Goal: Task Accomplishment & Management: Manage account settings

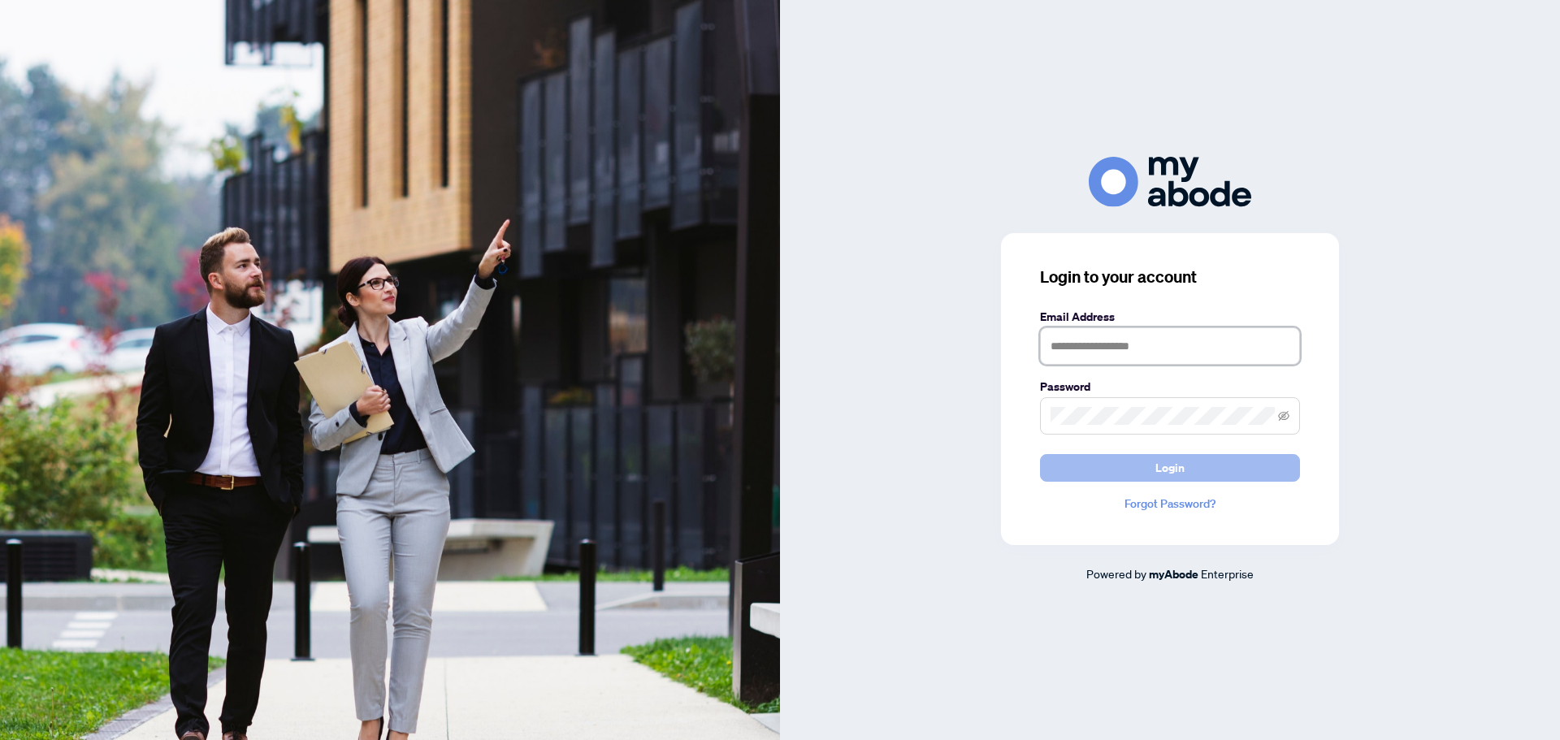
type input "**********"
click at [1207, 456] on button "Login" at bounding box center [1170, 468] width 260 height 28
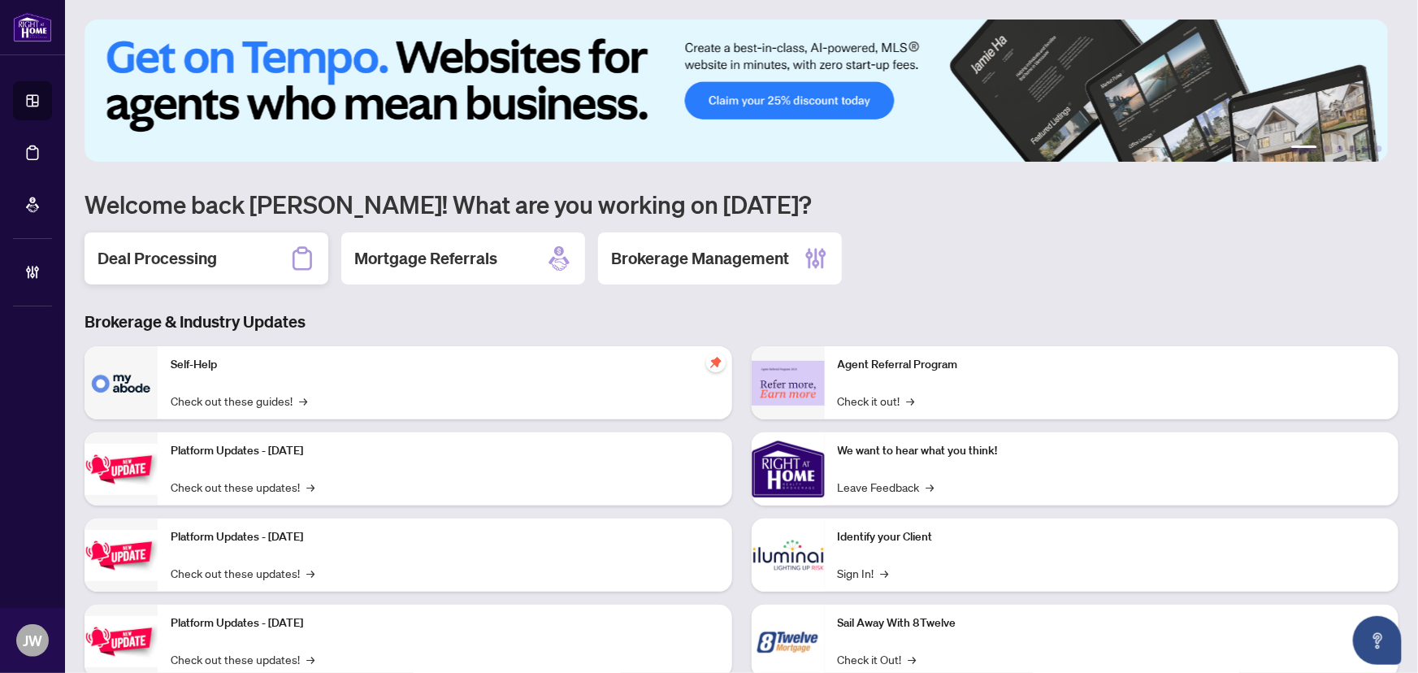
click at [272, 258] on div "Deal Processing" at bounding box center [207, 258] width 244 height 52
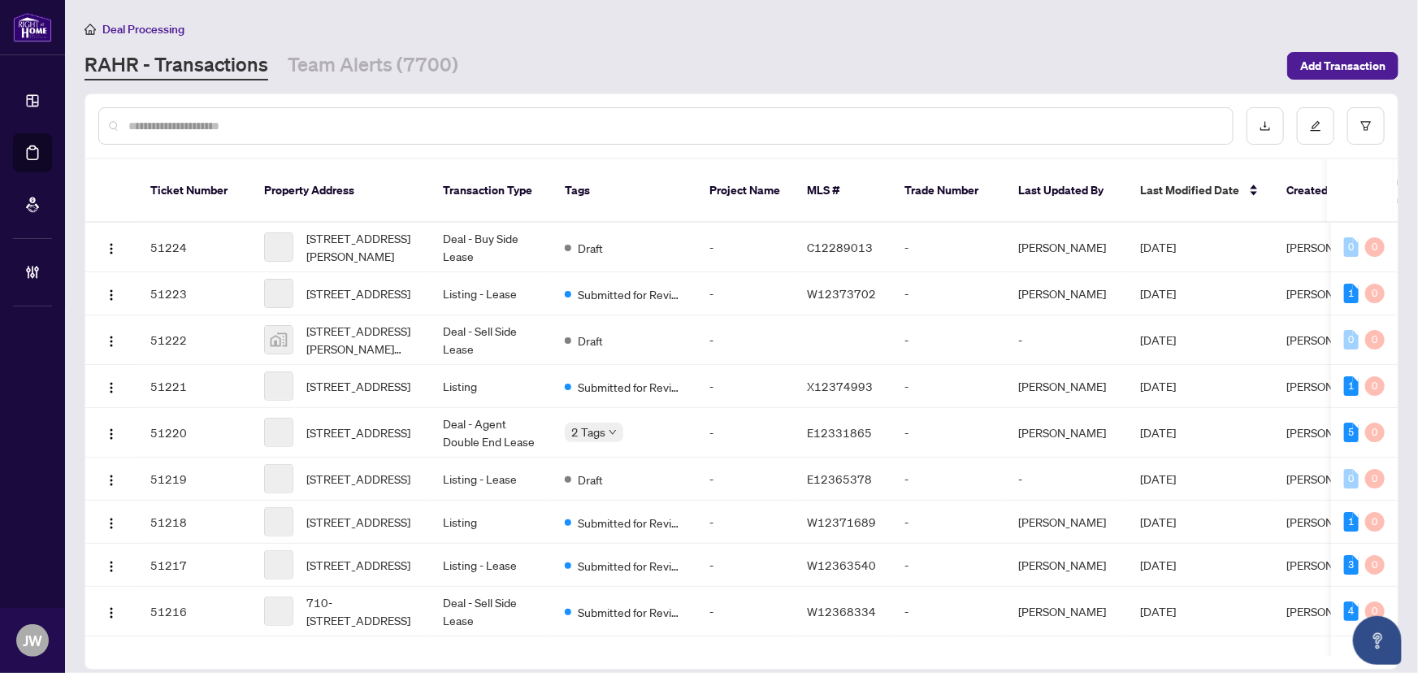
click at [176, 136] on div at bounding box center [665, 125] width 1135 height 37
click at [180, 125] on input "text" at bounding box center [673, 126] width 1091 height 18
click at [315, 133] on input "text" at bounding box center [673, 126] width 1091 height 18
click at [254, 112] on div at bounding box center [665, 125] width 1135 height 37
click at [254, 128] on input "text" at bounding box center [673, 126] width 1091 height 18
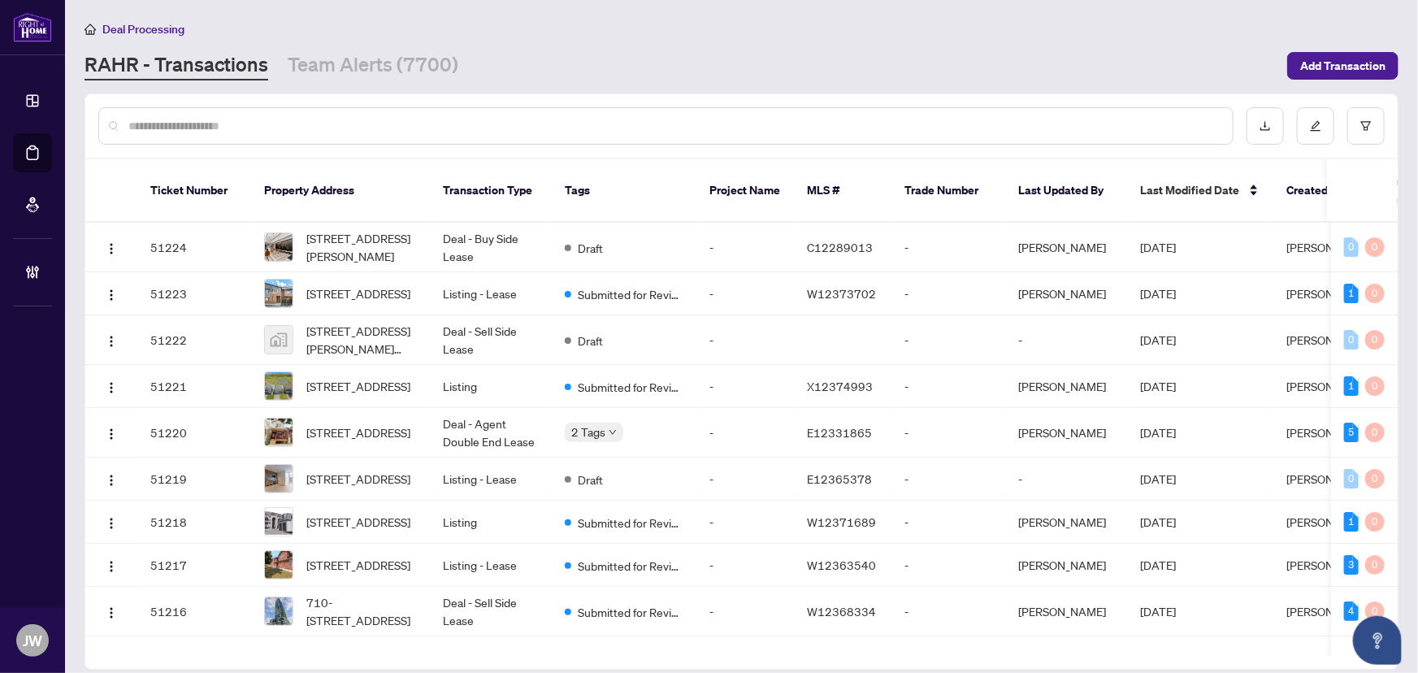
click at [183, 137] on div at bounding box center [665, 125] width 1135 height 37
click at [184, 136] on div at bounding box center [665, 125] width 1135 height 37
click at [193, 128] on input "text" at bounding box center [673, 126] width 1091 height 18
click at [288, 136] on div at bounding box center [665, 125] width 1135 height 37
click at [283, 128] on input "text" at bounding box center [673, 126] width 1091 height 18
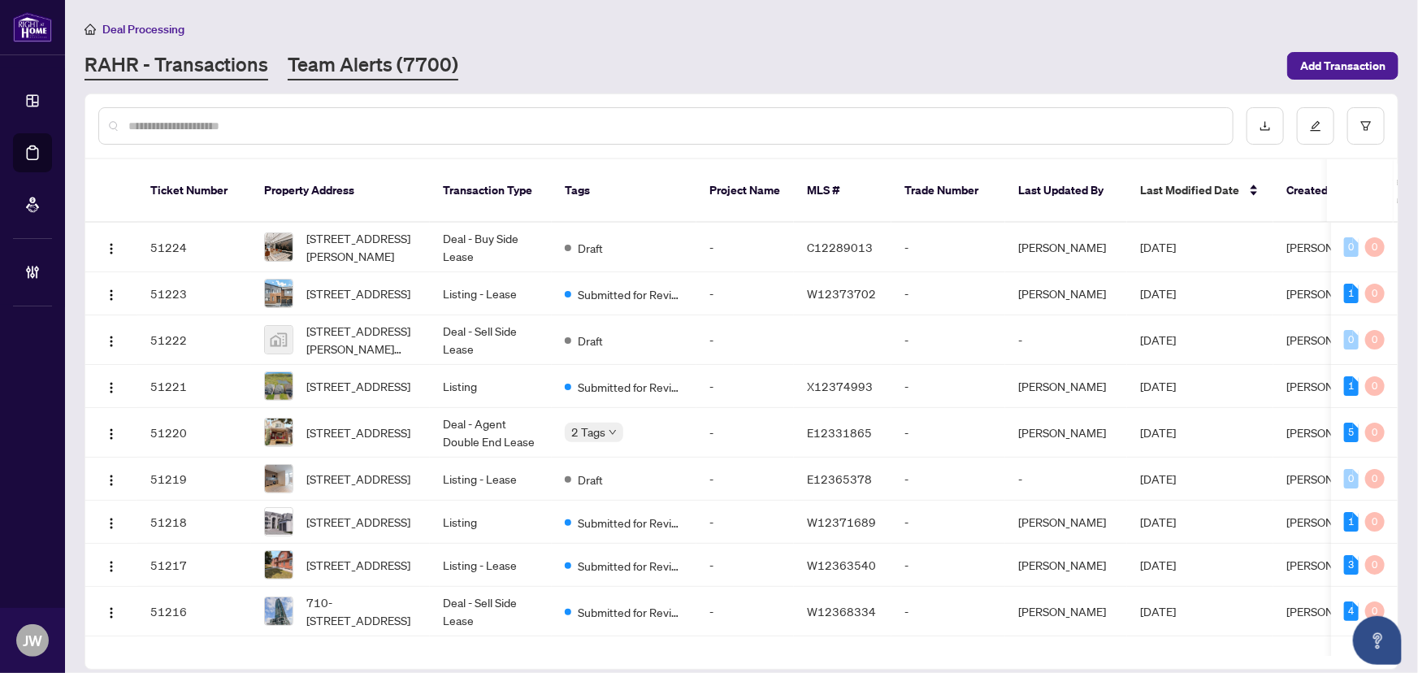
click at [371, 67] on link "Team Alerts (7700)" at bounding box center [373, 65] width 171 height 29
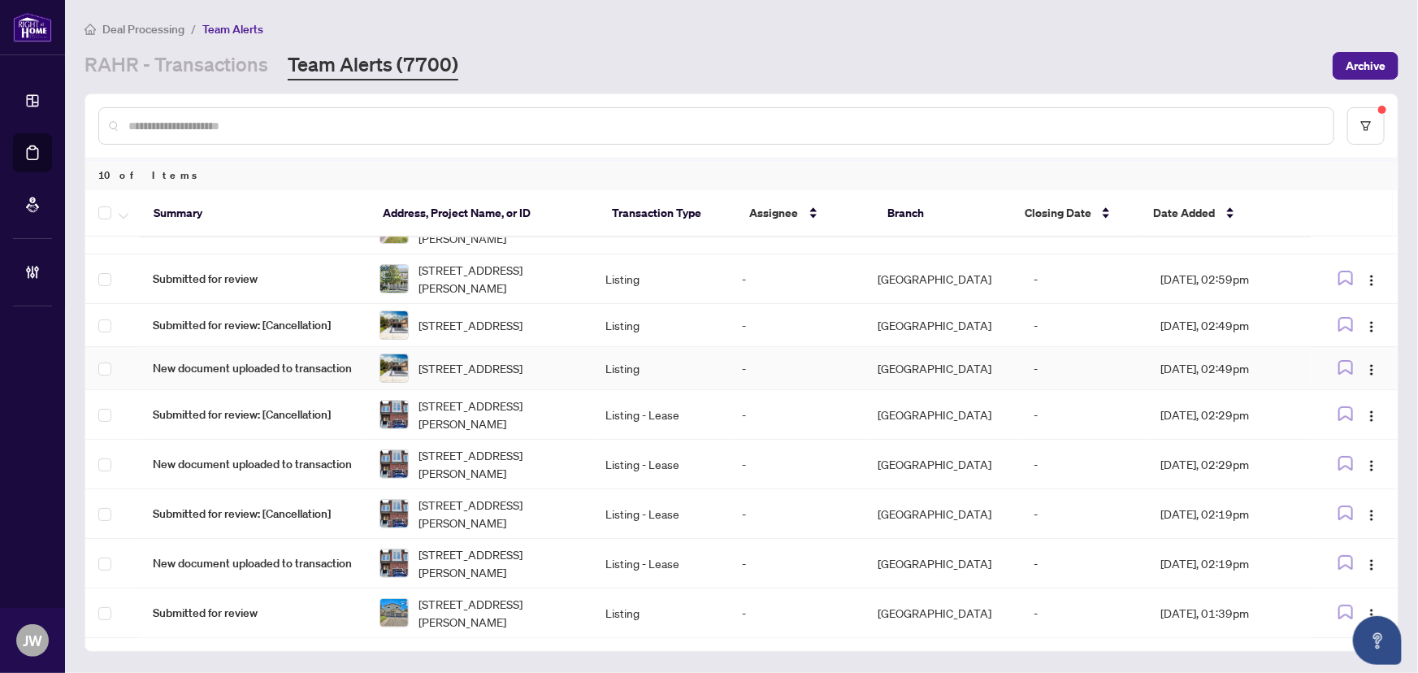
scroll to position [93, 0]
click at [221, 68] on link "RAHR - Transactions" at bounding box center [177, 65] width 184 height 29
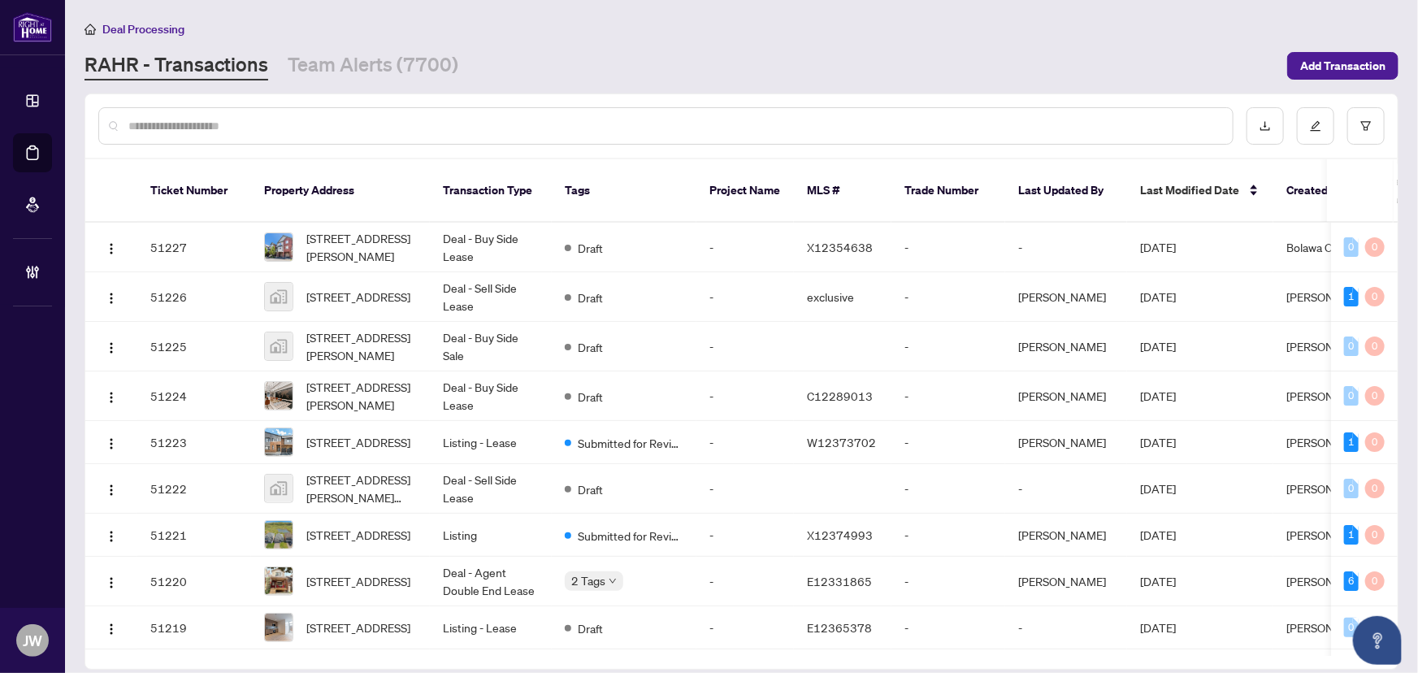
click at [246, 134] on div at bounding box center [665, 125] width 1135 height 37
click at [1357, 114] on button "button" at bounding box center [1365, 125] width 37 height 37
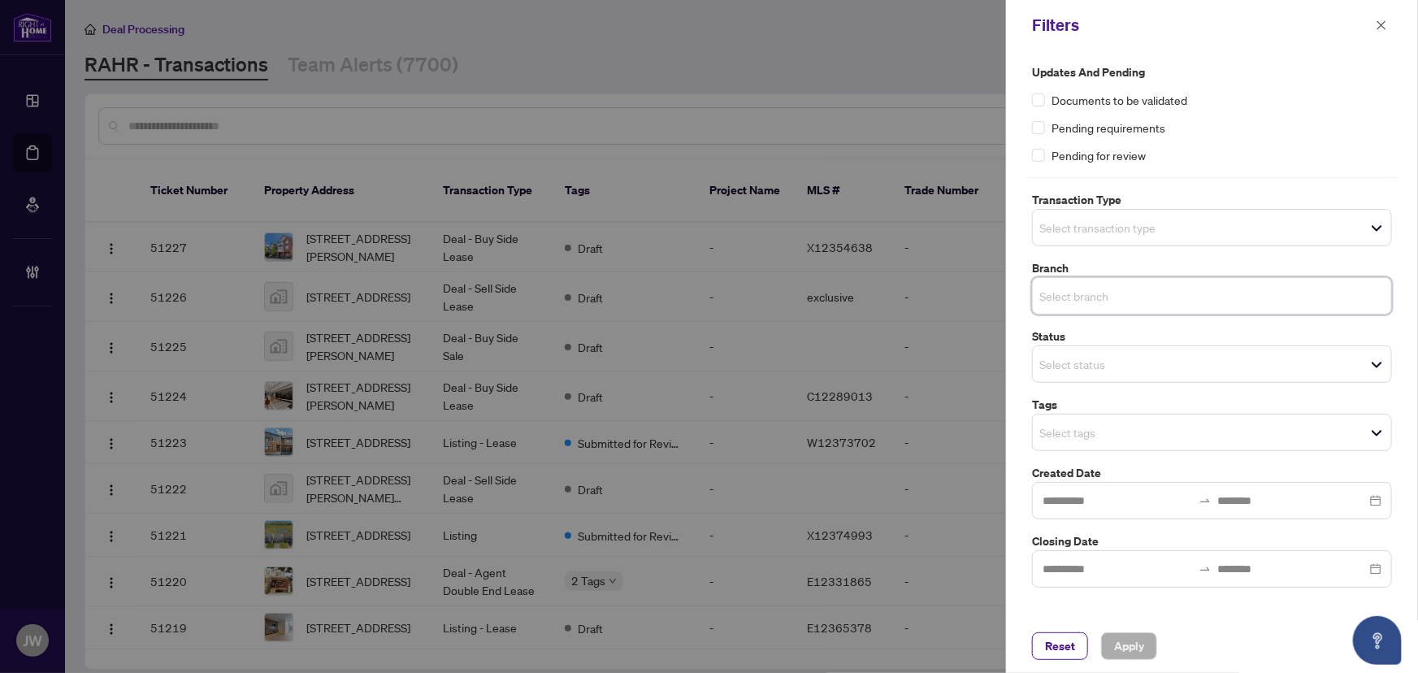
click at [1076, 286] on input "search" at bounding box center [1096, 296] width 114 height 20
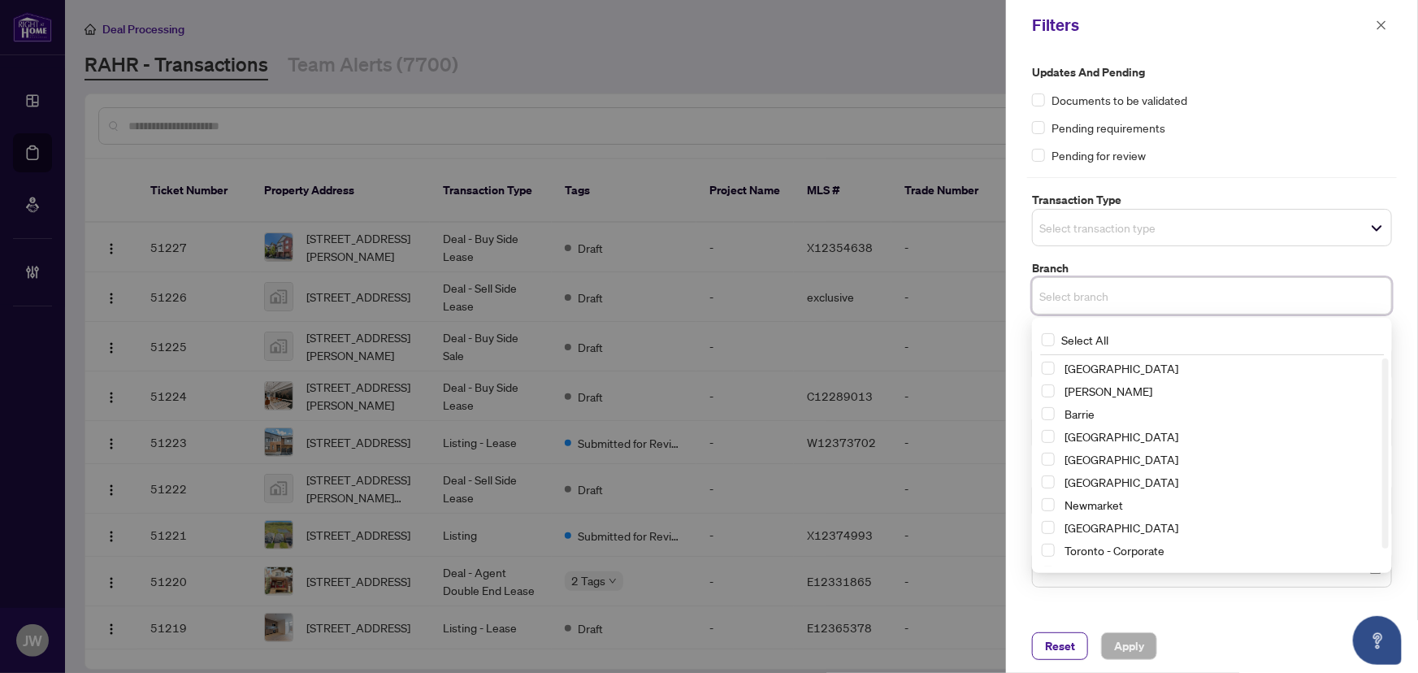
click at [1056, 481] on div "[GEOGRAPHIC_DATA]" at bounding box center [1212, 482] width 340 height 20
click at [1047, 483] on span "Select Mississauga" at bounding box center [1048, 481] width 13 height 13
click at [1254, 254] on div "Updates and Pending Documents to be validated Pending requirements Pending for …" at bounding box center [1212, 326] width 370 height 527
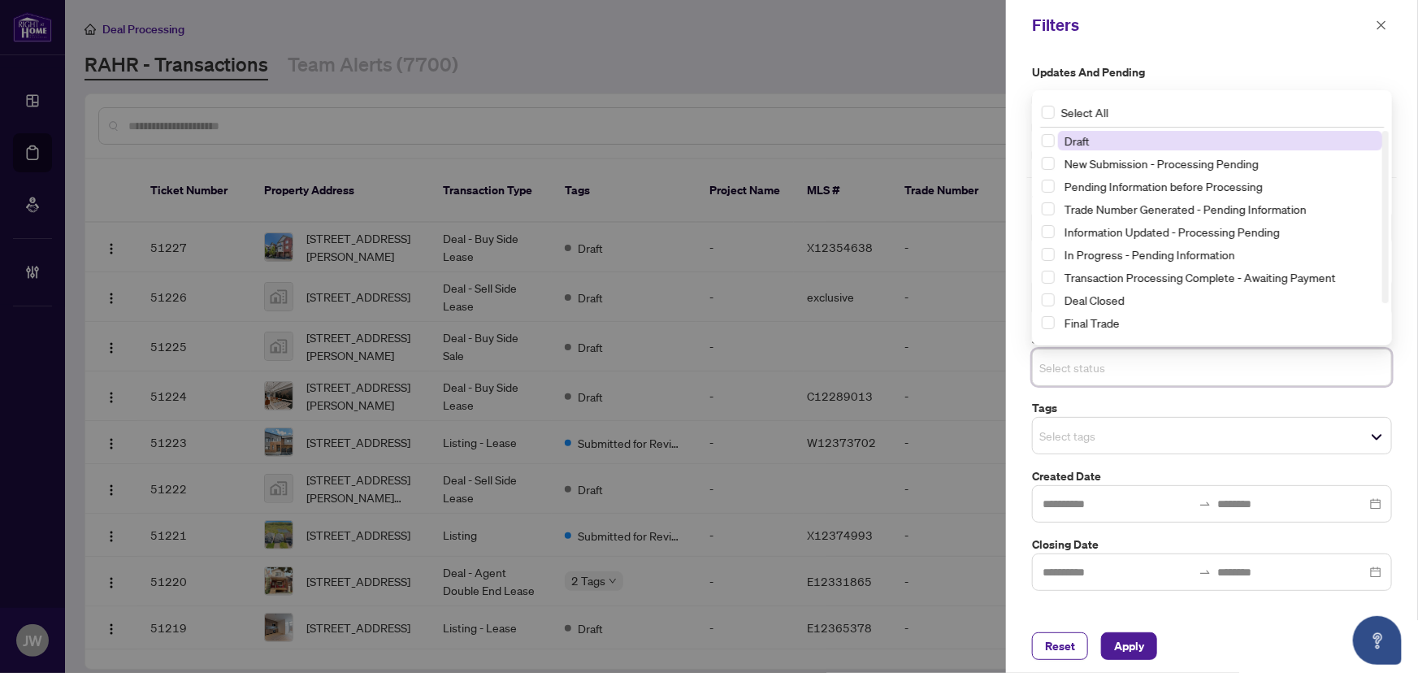
click at [1073, 373] on input "search" at bounding box center [1096, 368] width 114 height 20
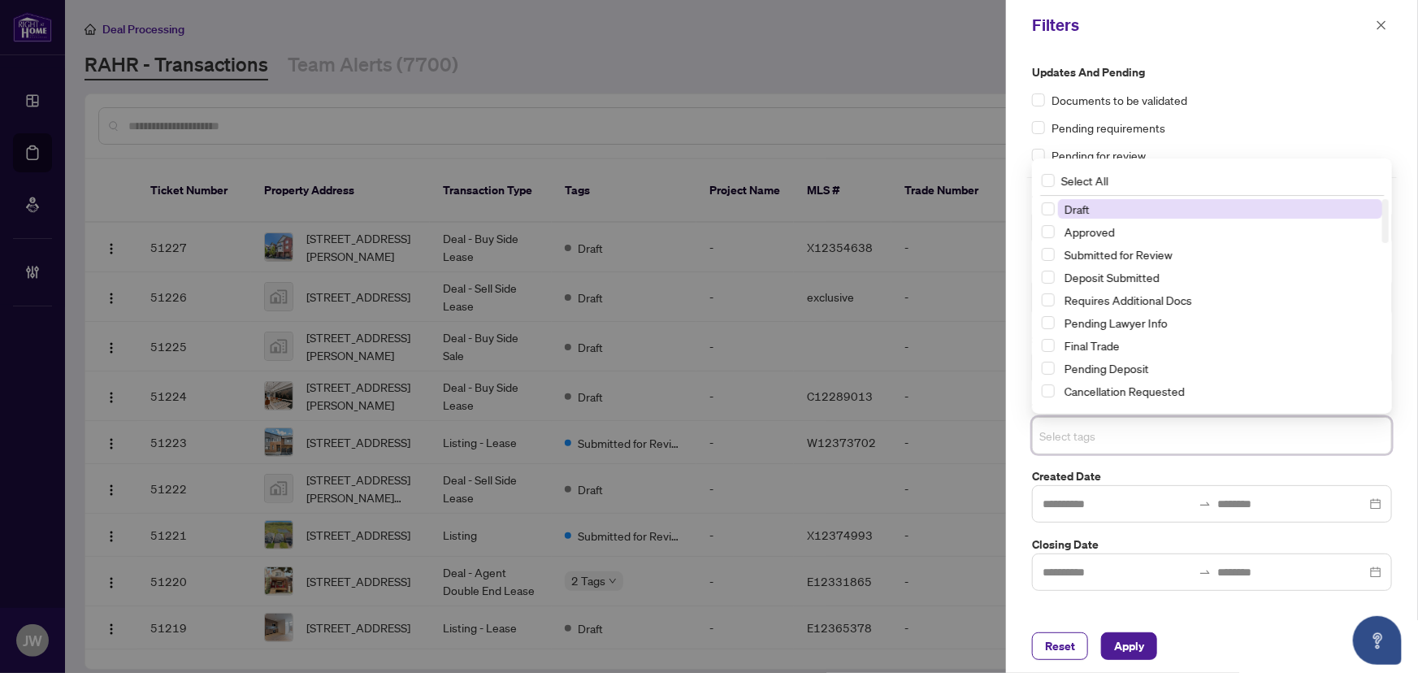
click at [1068, 444] on input "search" at bounding box center [1096, 436] width 114 height 20
click at [1055, 251] on div "Submitted for Review" at bounding box center [1212, 255] width 340 height 20
click at [1047, 258] on span "Select Submitted for Review" at bounding box center [1048, 254] width 13 height 13
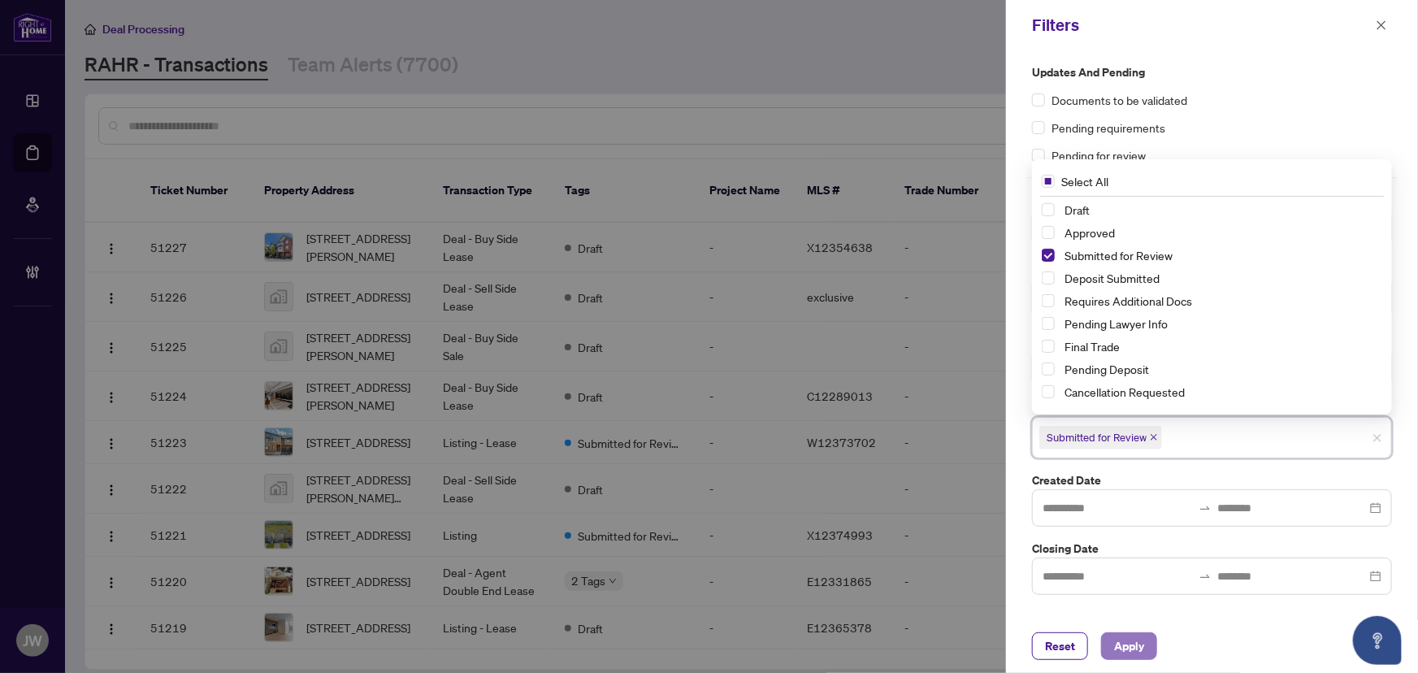
click at [1151, 637] on button "Apply" at bounding box center [1129, 646] width 56 height 28
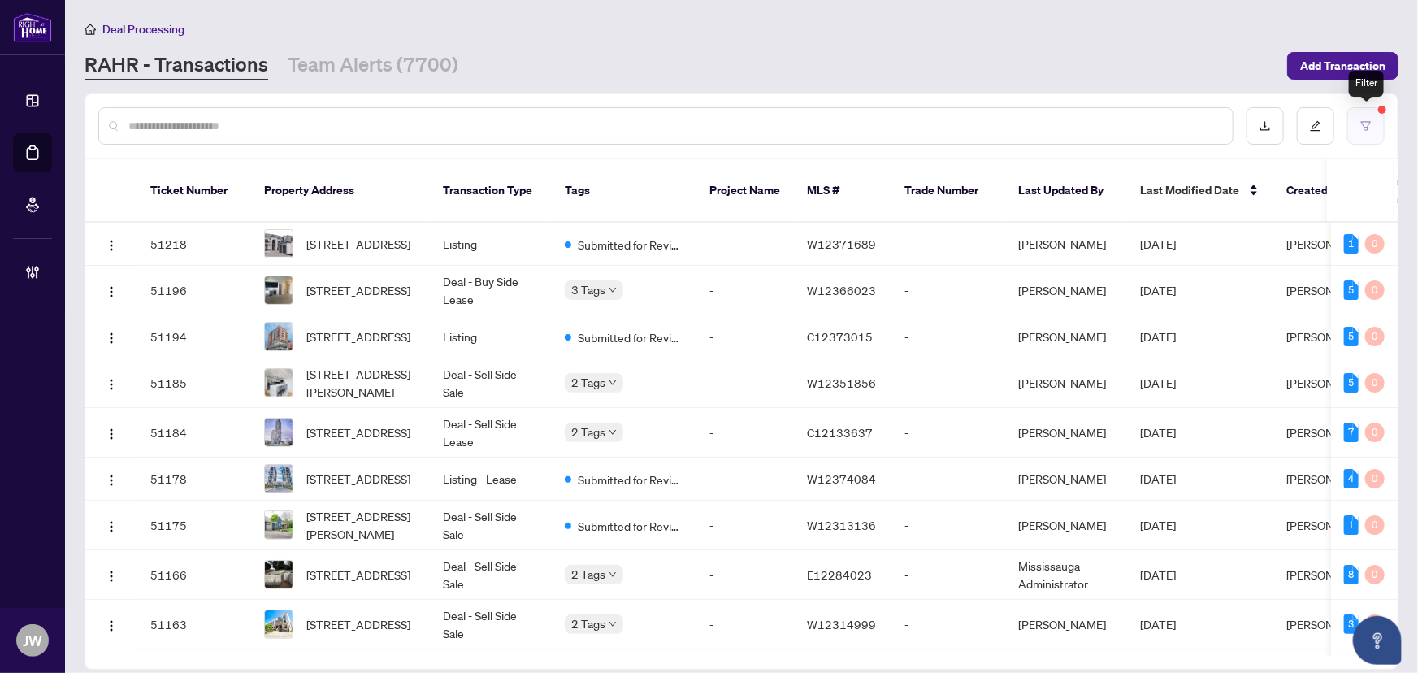
click at [1369, 124] on icon "filter" at bounding box center [1365, 125] width 11 height 11
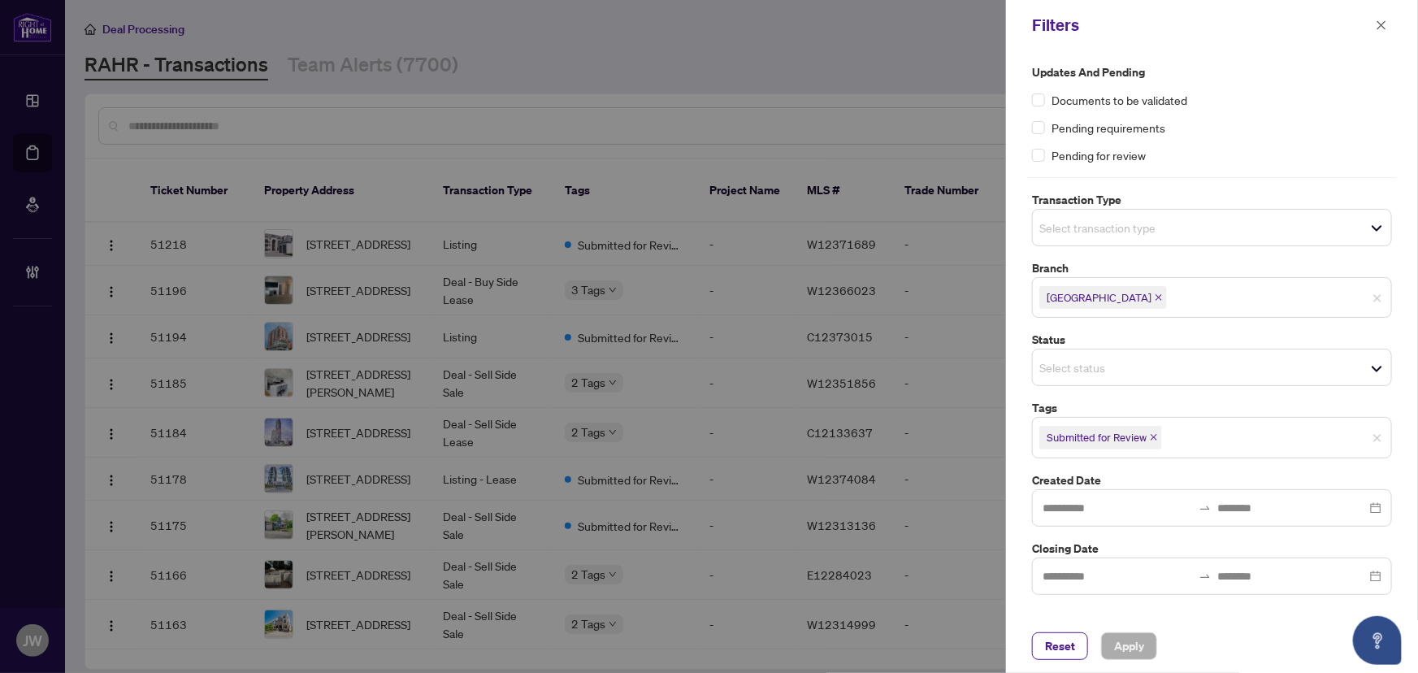
click at [1077, 225] on input "search" at bounding box center [1096, 228] width 114 height 20
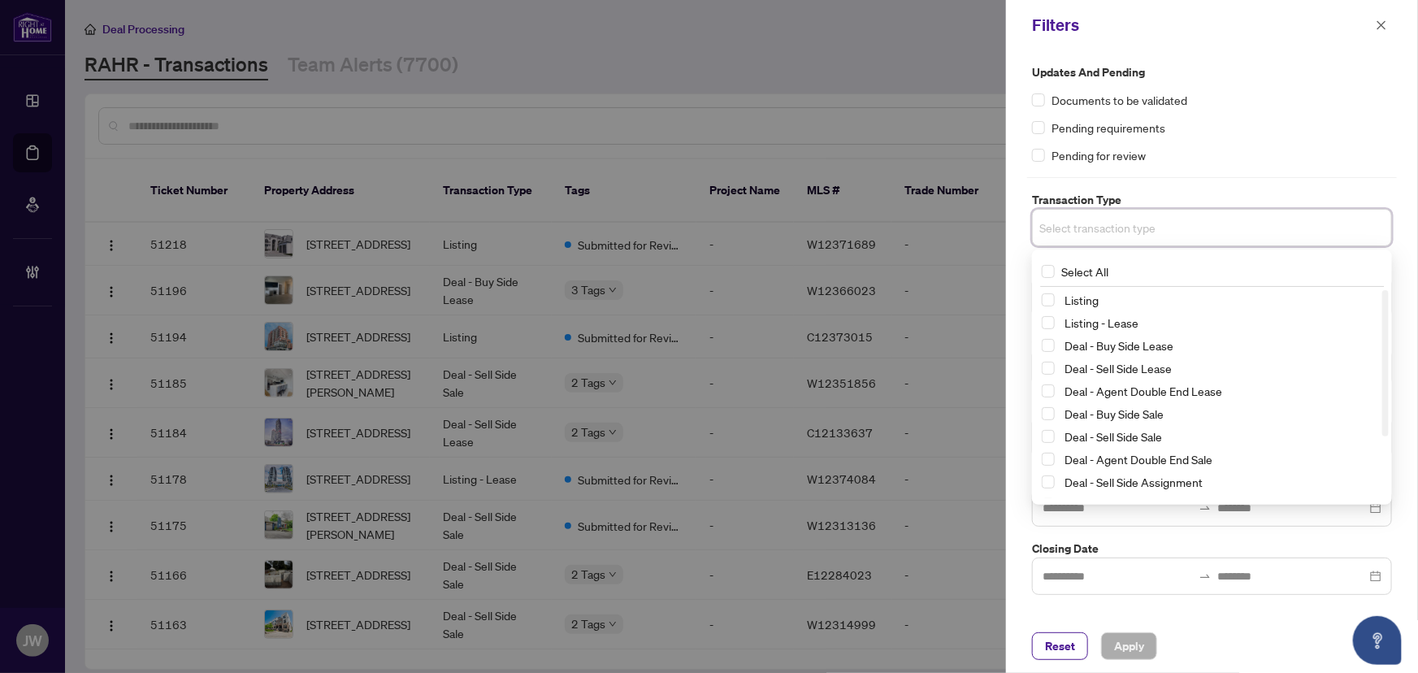
drag, startPoint x: 1051, startPoint y: 297, endPoint x: 1051, endPoint y: 312, distance: 14.6
click at [1051, 298] on span "Select Listing" at bounding box center [1048, 299] width 13 height 13
click at [1051, 327] on span "Select Listing - Lease" at bounding box center [1048, 325] width 13 height 13
click at [1131, 648] on span "Apply" at bounding box center [1129, 646] width 30 height 26
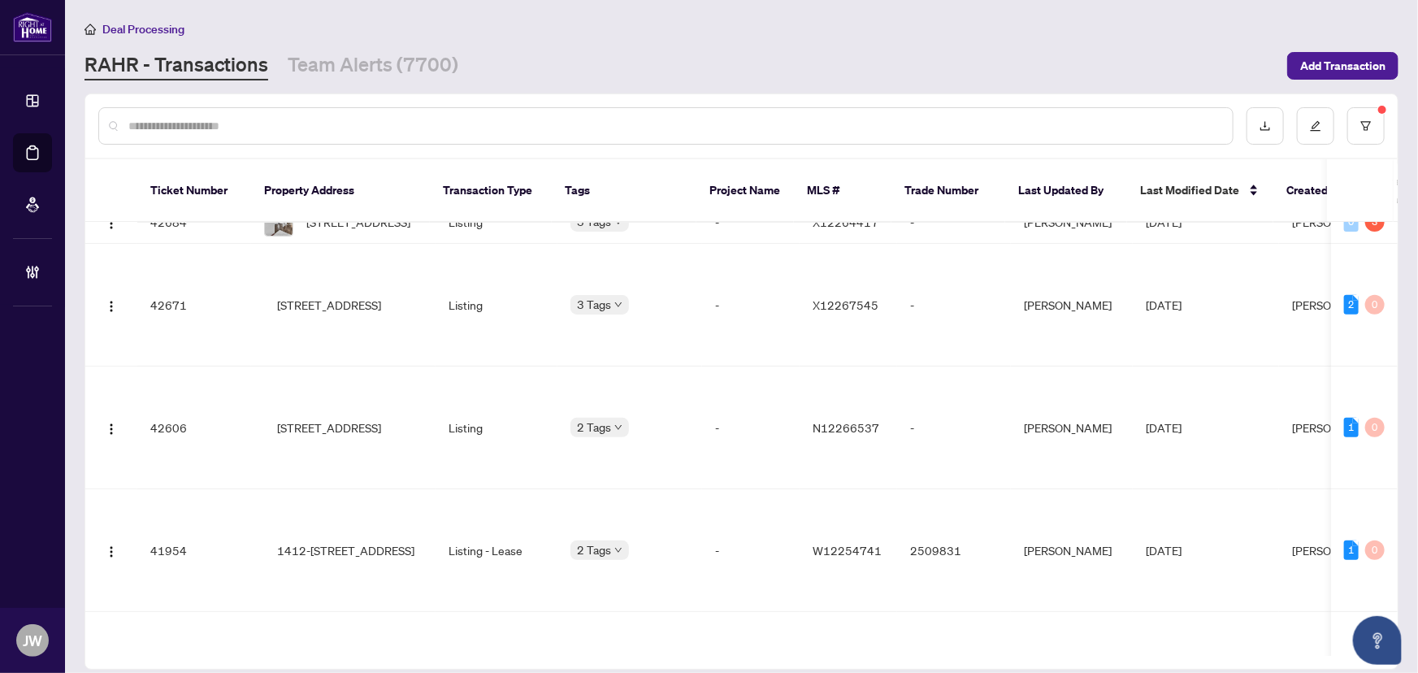
scroll to position [6554, 0]
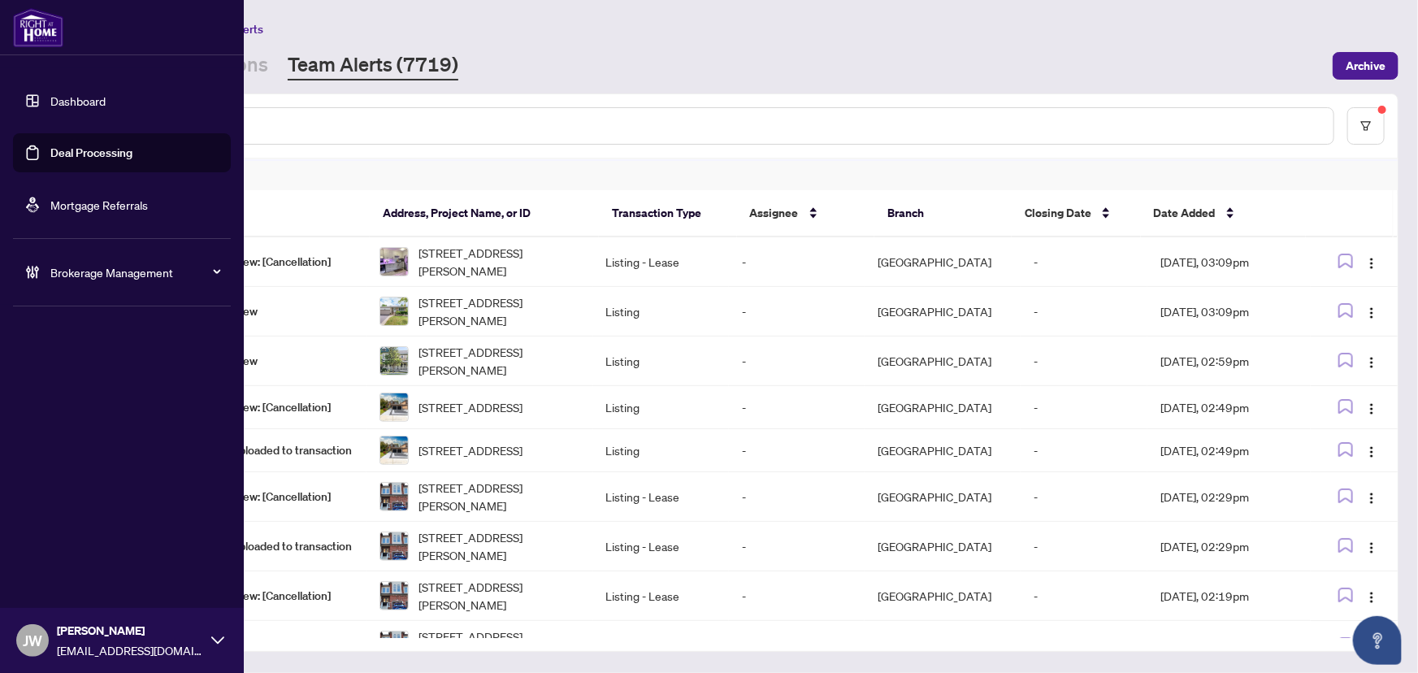
click at [102, 275] on span "Brokerage Management" at bounding box center [134, 272] width 169 height 18
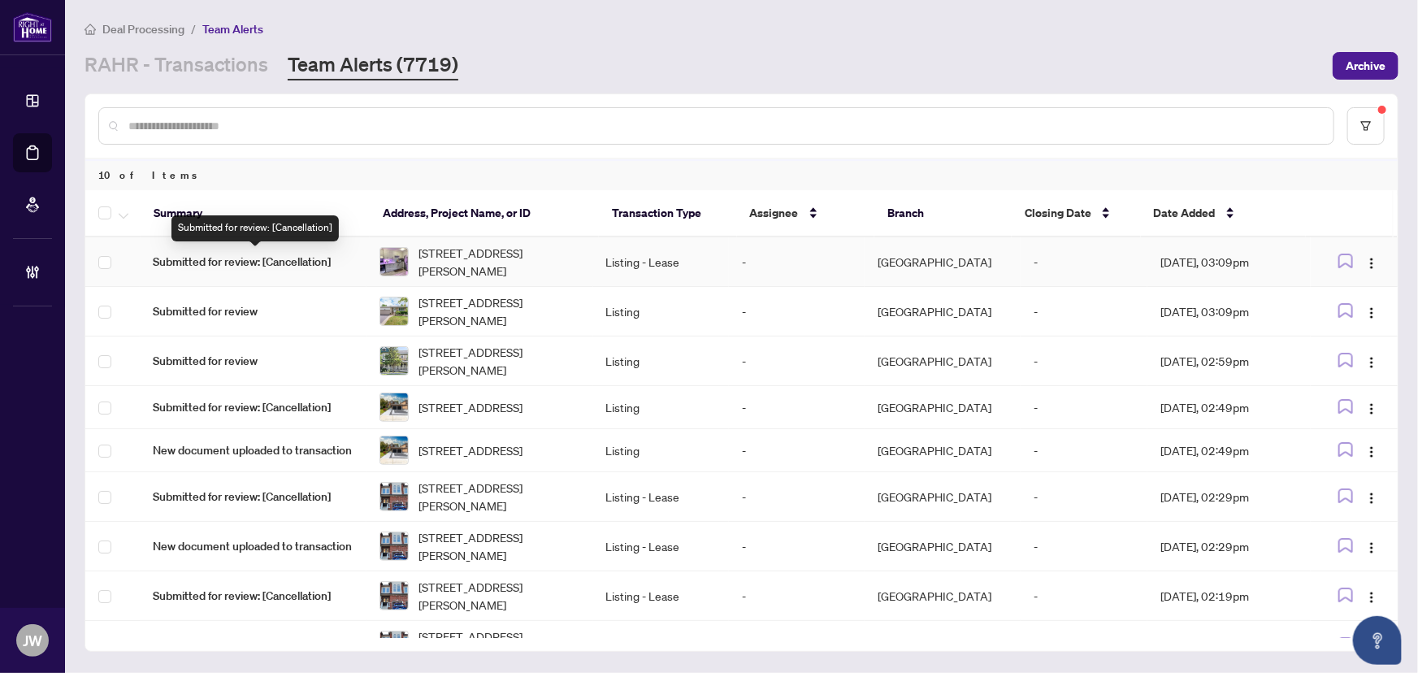
click at [301, 262] on span "Submitted for review: [Cancellation]" at bounding box center [253, 262] width 201 height 18
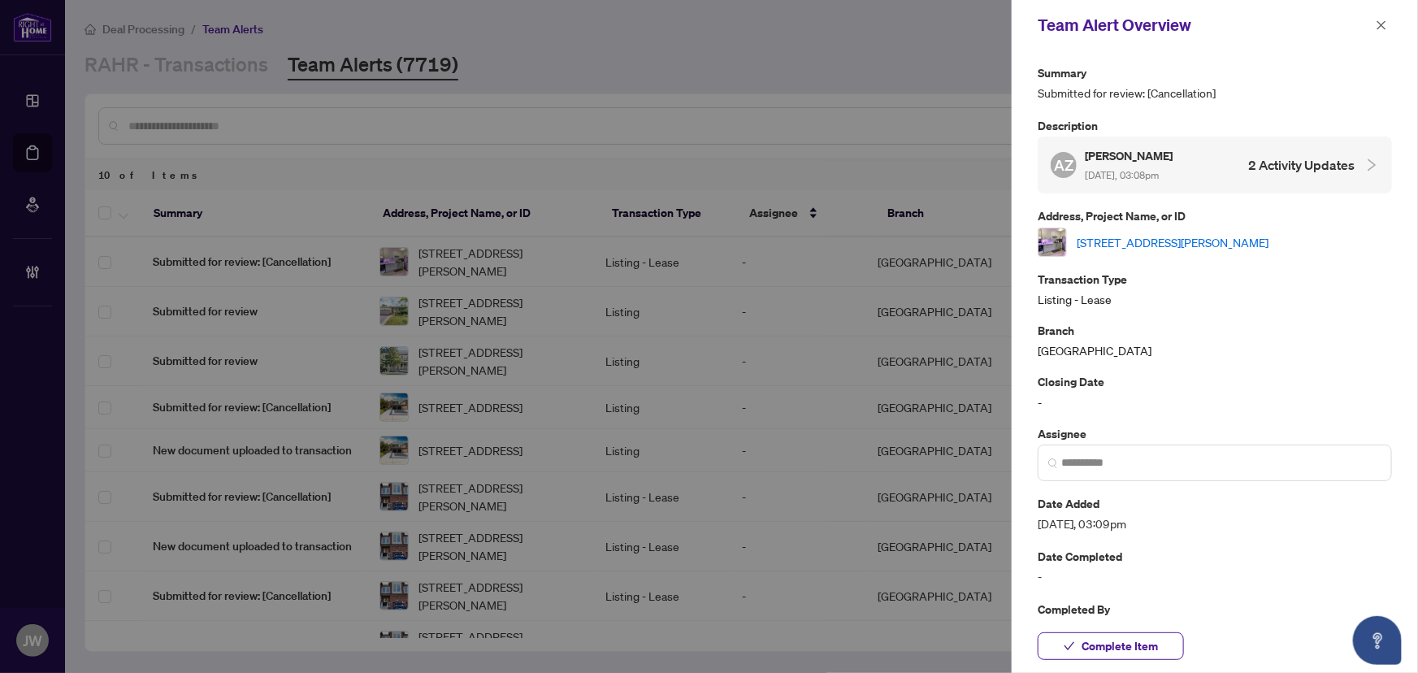
click at [1146, 233] on link "[STREET_ADDRESS][PERSON_NAME]" at bounding box center [1173, 242] width 192 height 18
click at [1393, 24] on div "Team Alert Overview" at bounding box center [1215, 25] width 406 height 50
click at [1376, 16] on span "button" at bounding box center [1381, 25] width 11 height 26
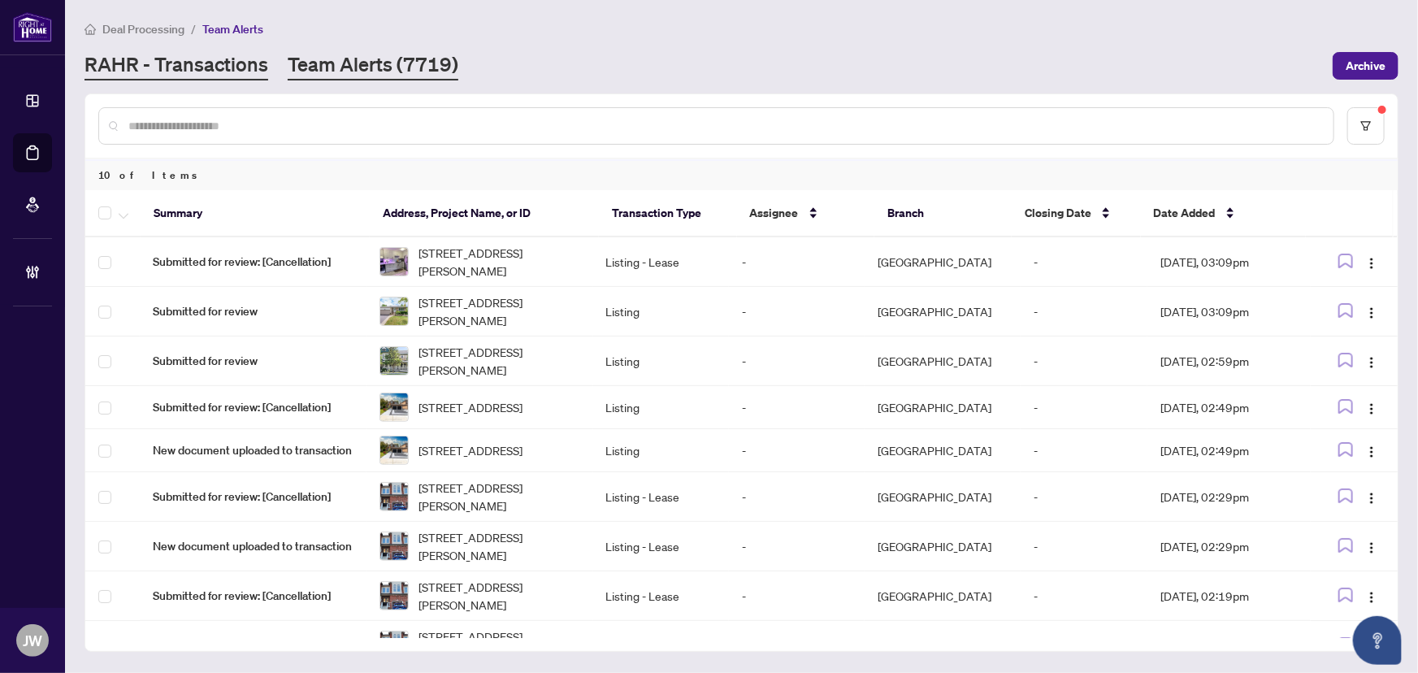
click at [200, 65] on link "RAHR - Transactions" at bounding box center [177, 65] width 184 height 29
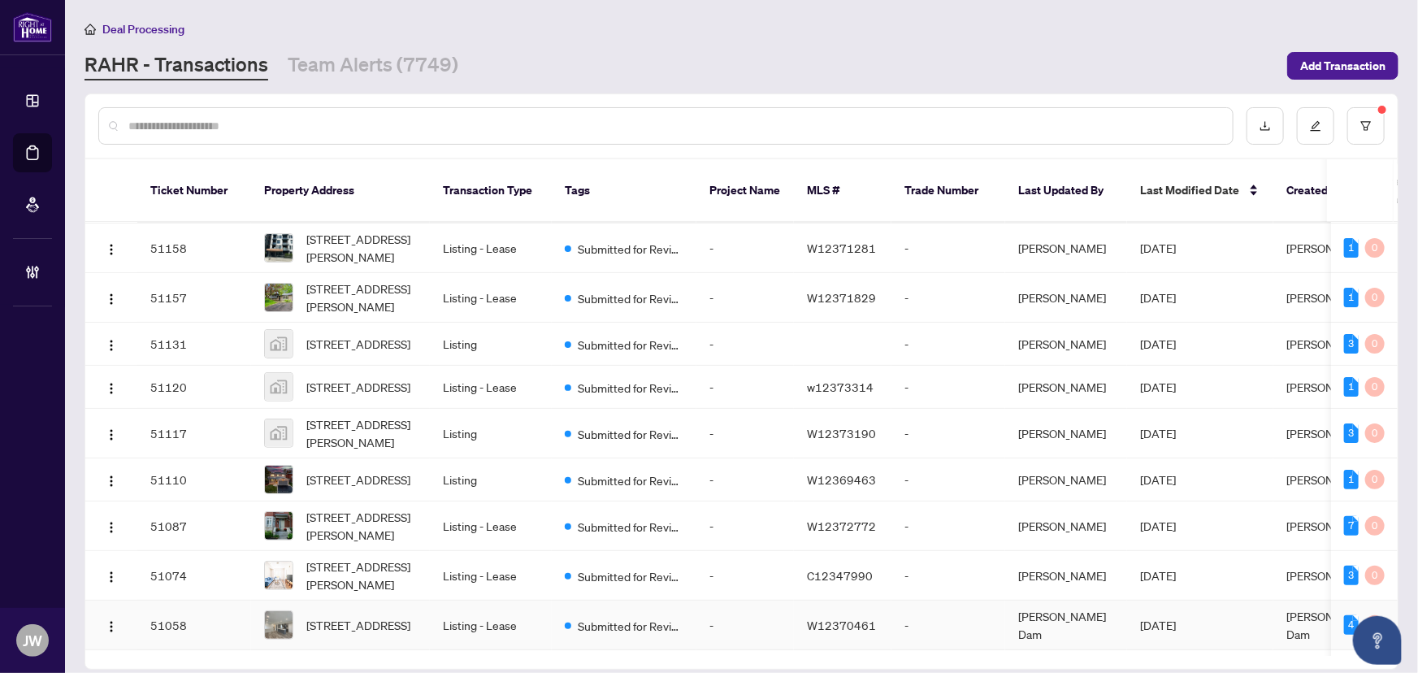
scroll to position [221, 0]
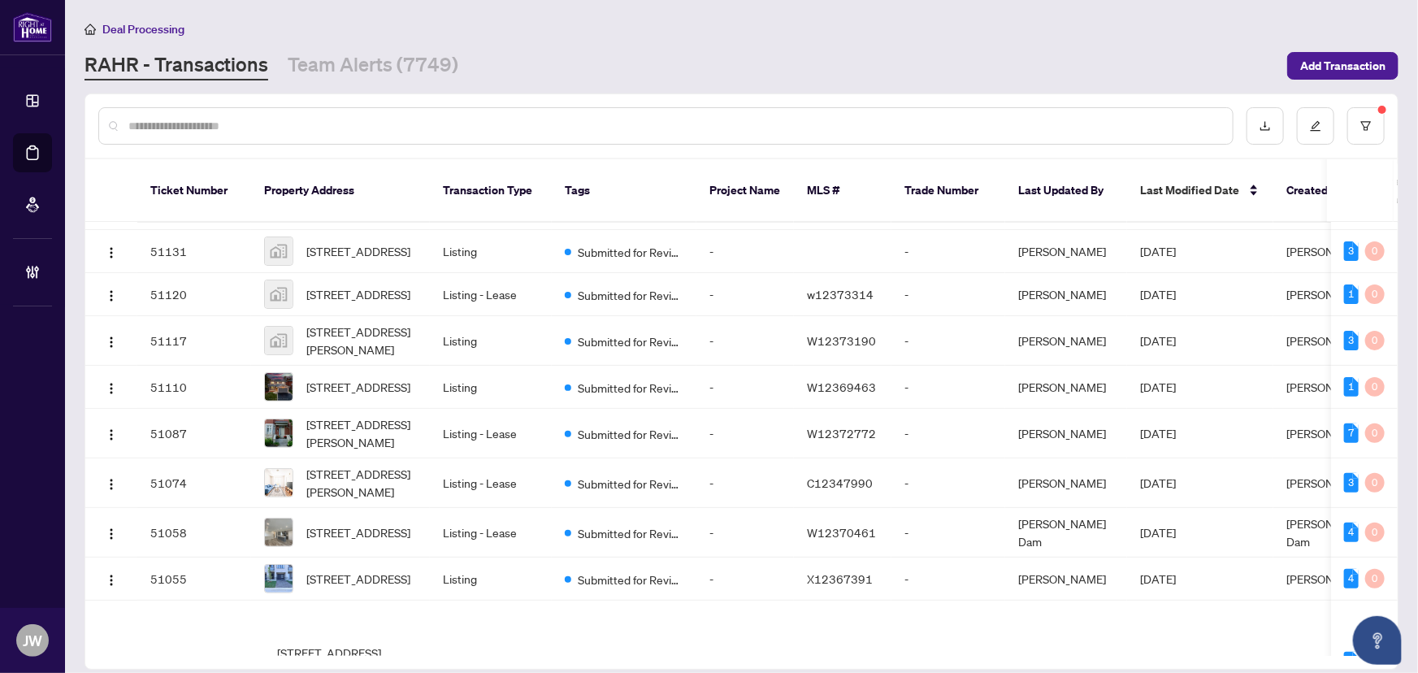
click at [231, 131] on input "text" at bounding box center [673, 126] width 1091 height 18
click at [1366, 132] on button "button" at bounding box center [1365, 125] width 37 height 37
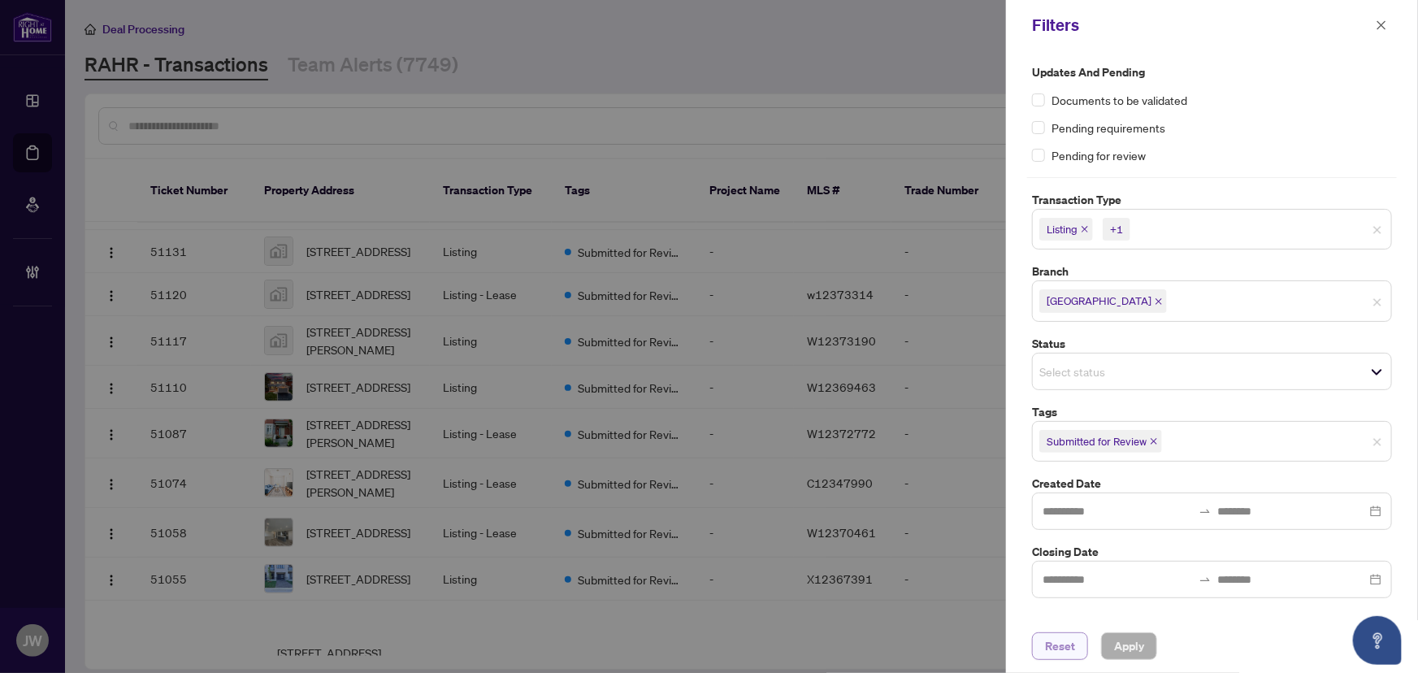
click at [1076, 639] on button "Reset" at bounding box center [1060, 646] width 56 height 28
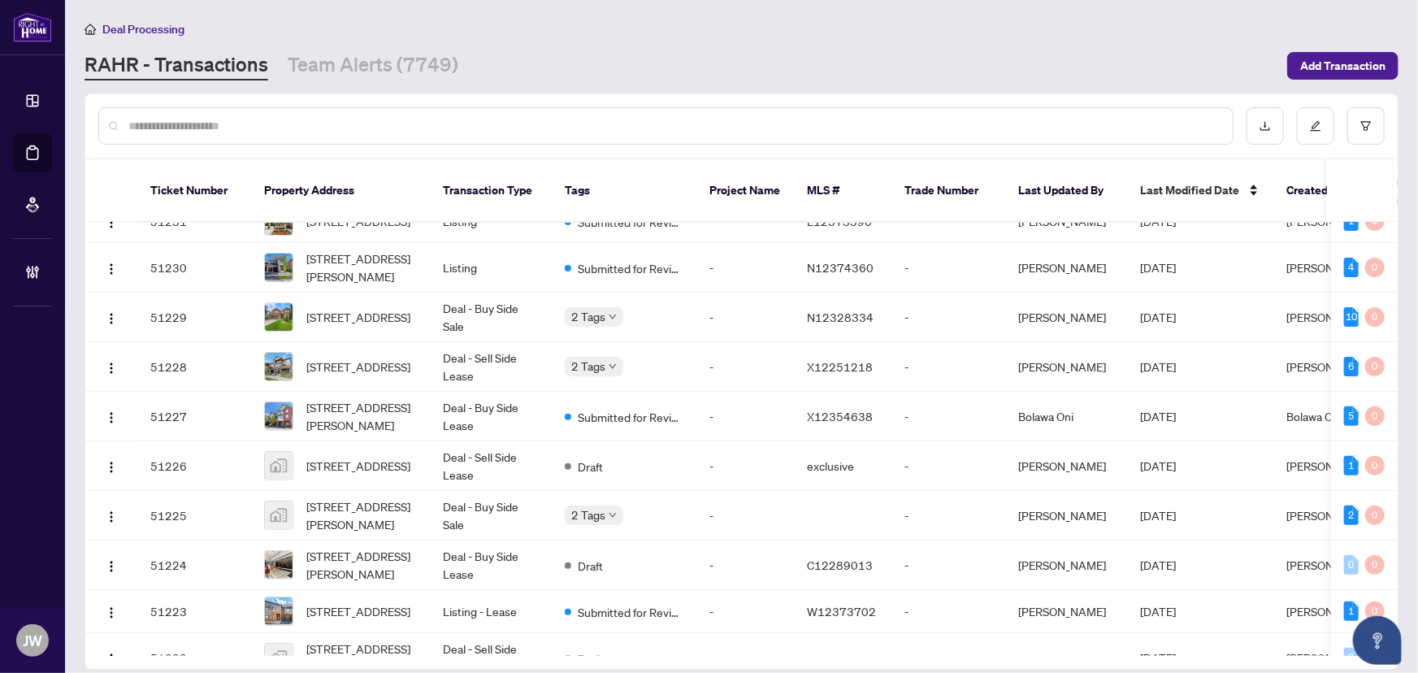
click at [397, 141] on div at bounding box center [665, 125] width 1135 height 37
click at [387, 124] on input "text" at bounding box center [673, 126] width 1091 height 18
click at [375, 125] on input "text" at bounding box center [673, 126] width 1091 height 18
click at [373, 124] on input "text" at bounding box center [673, 126] width 1091 height 18
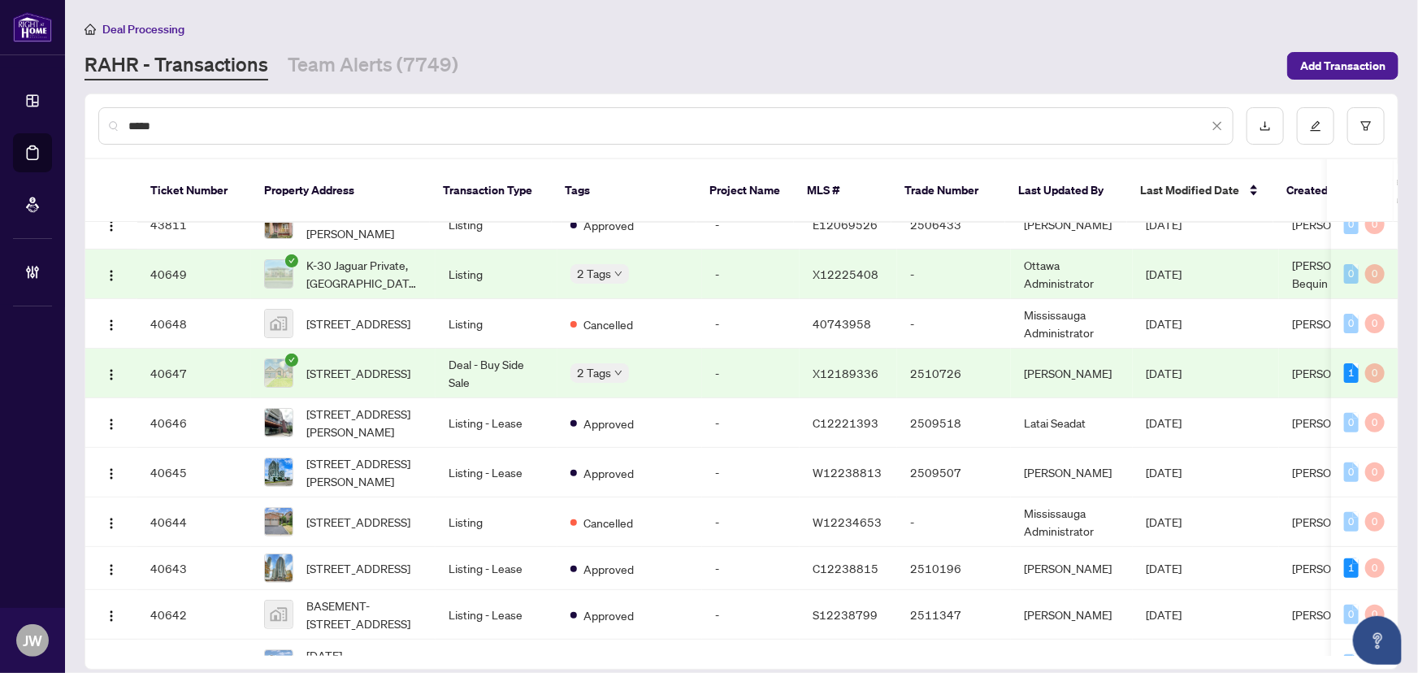
scroll to position [0, 0]
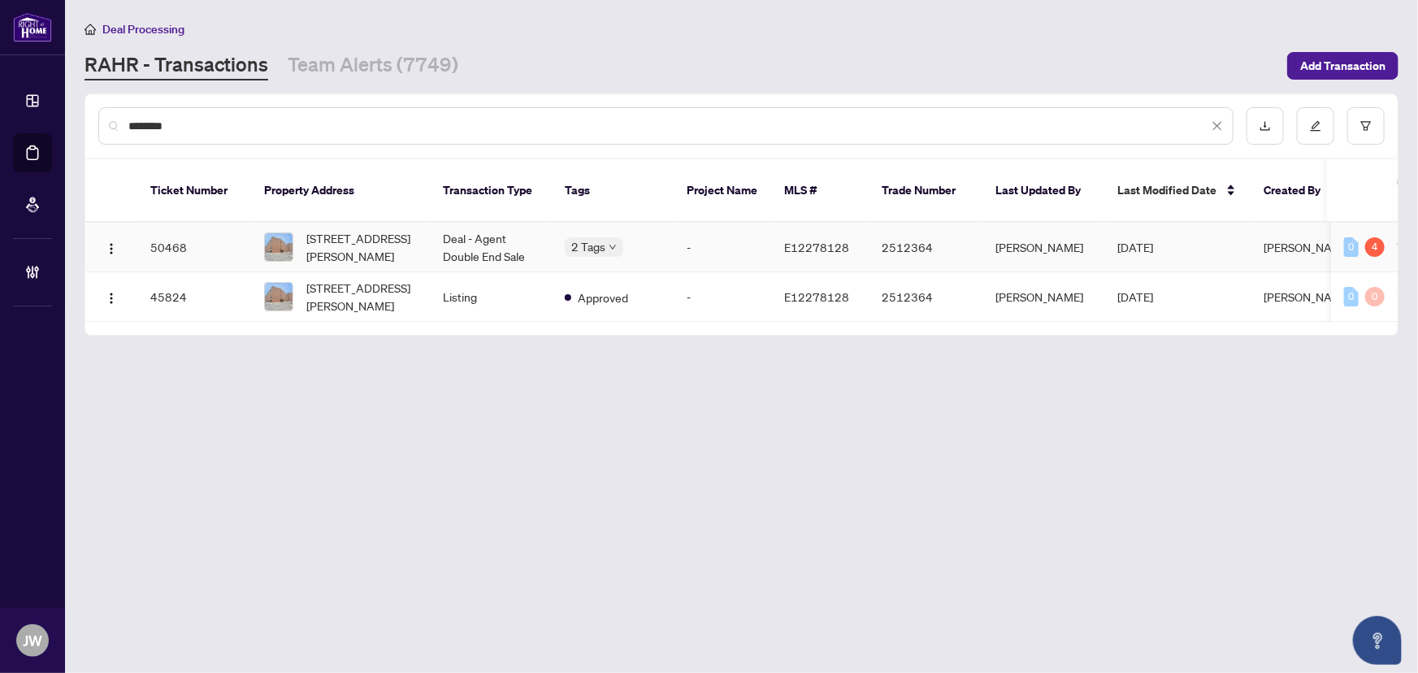
type input "********"
click at [397, 232] on span "305-4064 Lawrence Ave, Toronto, Ontario M1E 4V6, Canada" at bounding box center [361, 247] width 111 height 36
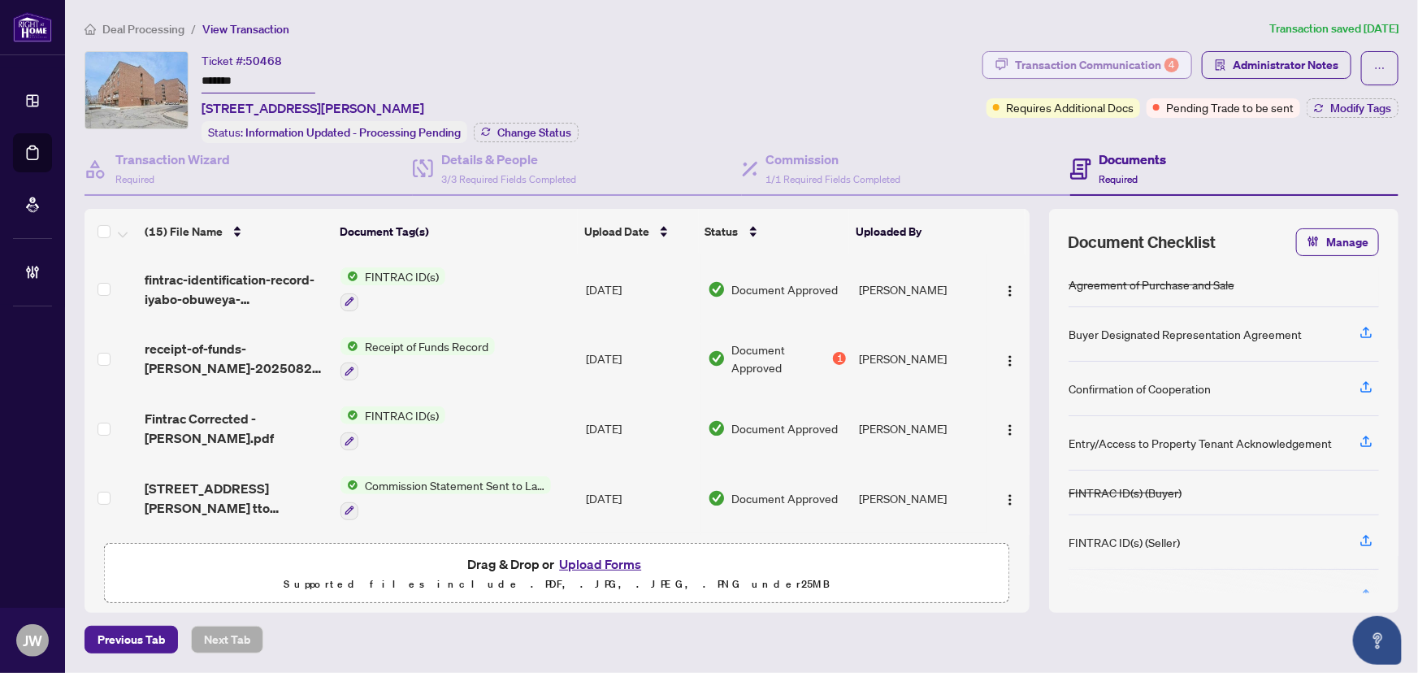
click at [1082, 69] on div "Transaction Communication 4" at bounding box center [1097, 65] width 164 height 26
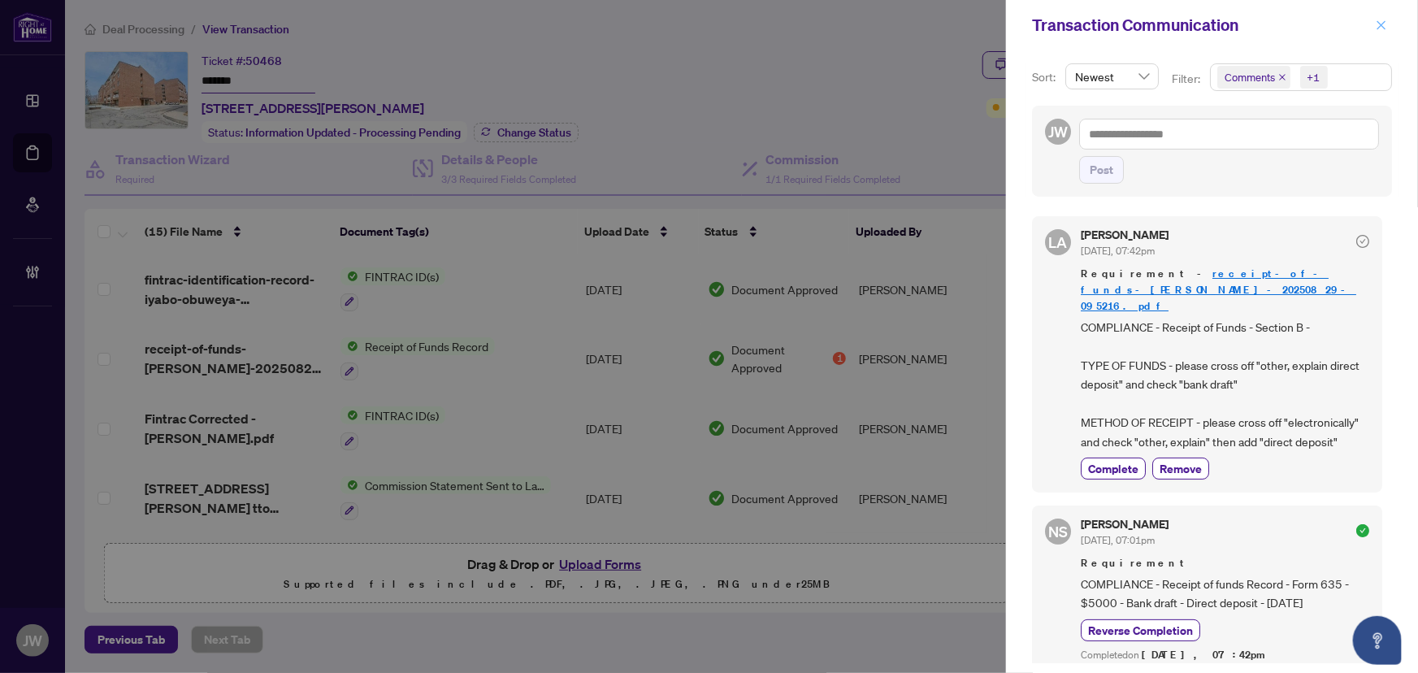
click at [1381, 25] on icon "close" at bounding box center [1381, 24] width 9 height 9
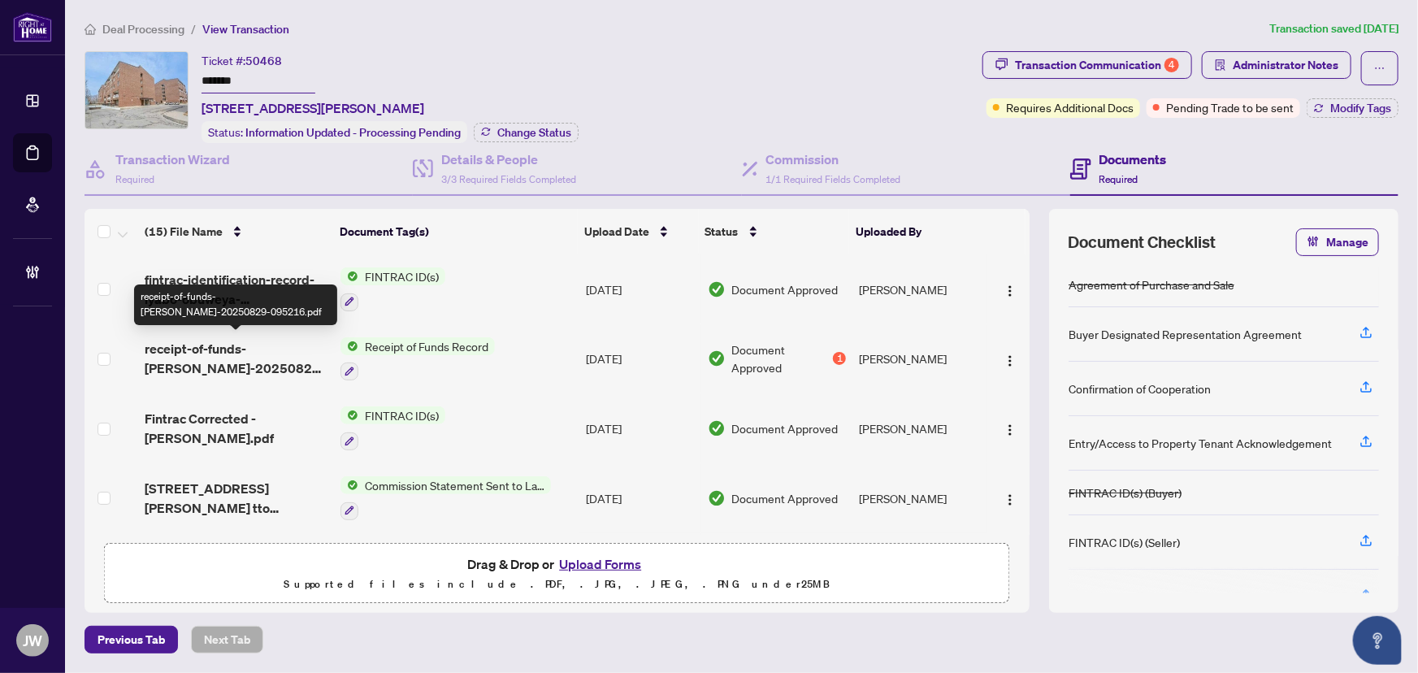
click at [196, 348] on span "receipt-of-funds-jose-domingos-dias-aguiar-20250829-095216.pdf" at bounding box center [237, 358] width 184 height 39
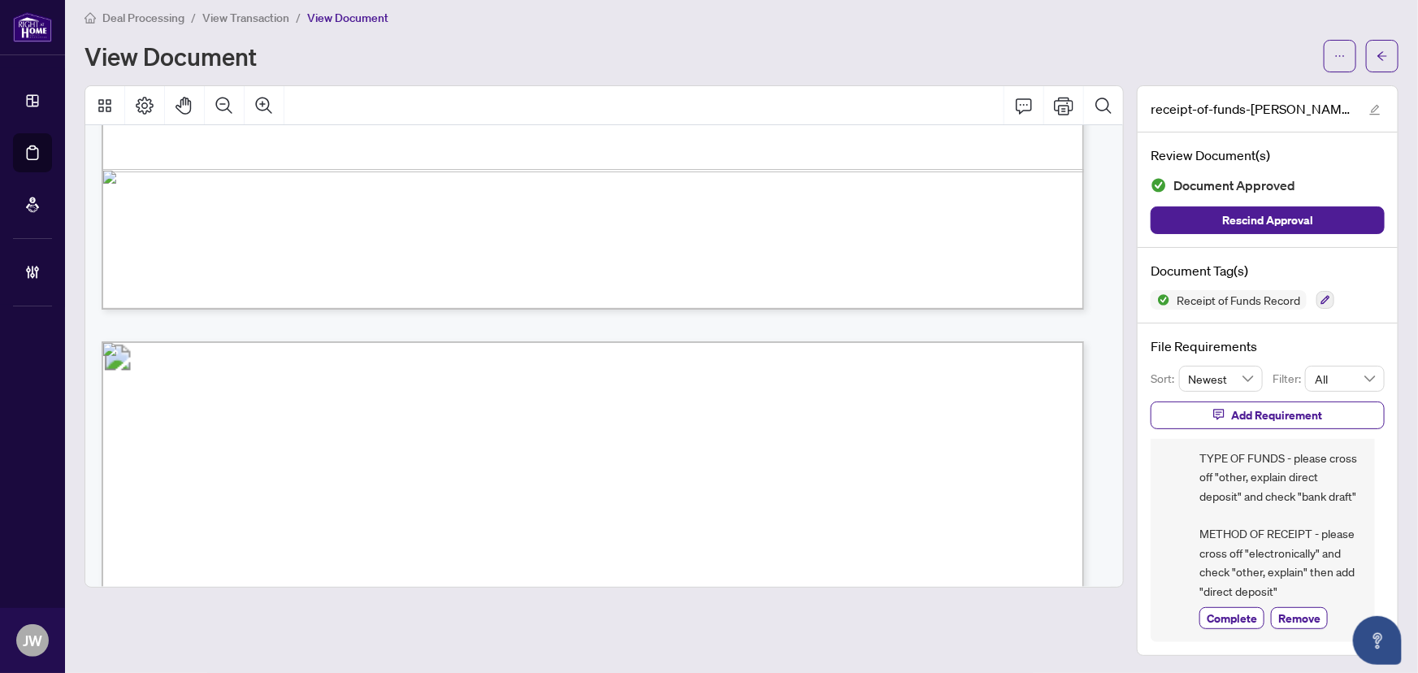
scroll to position [3841, 0]
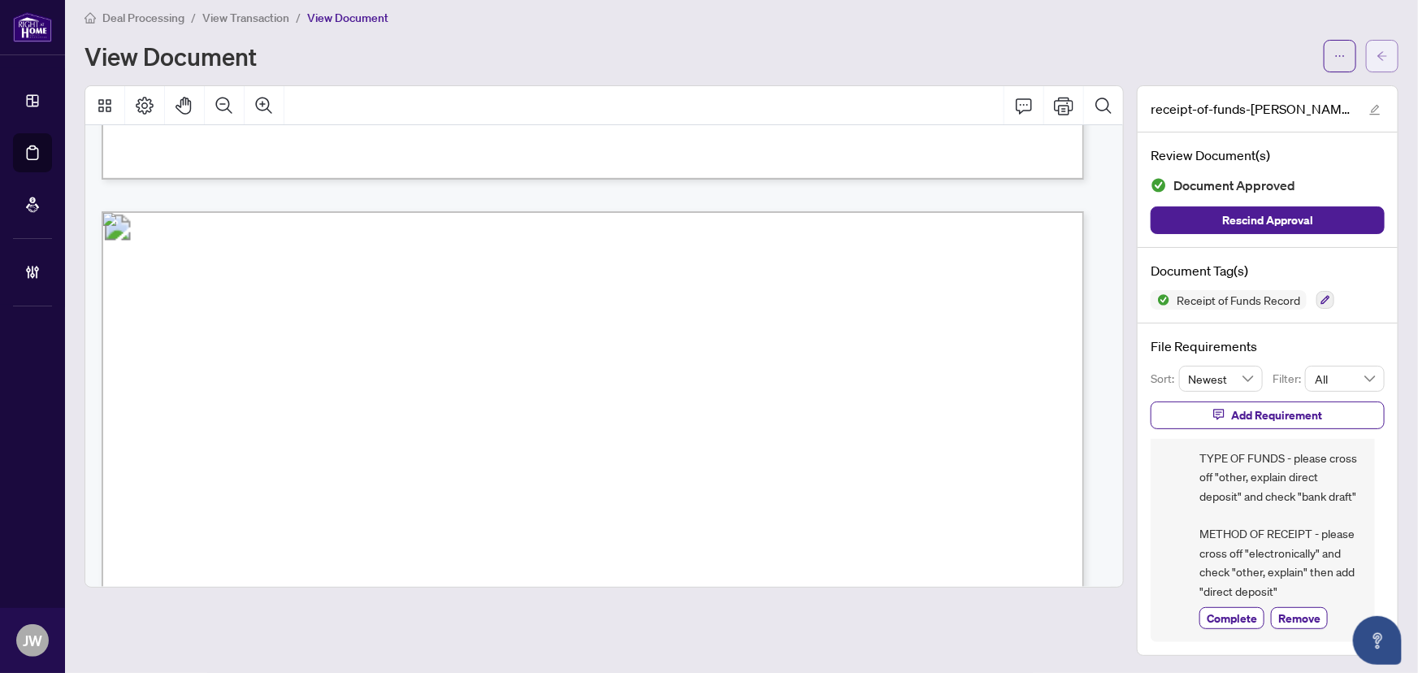
click at [1385, 61] on button "button" at bounding box center [1382, 56] width 33 height 33
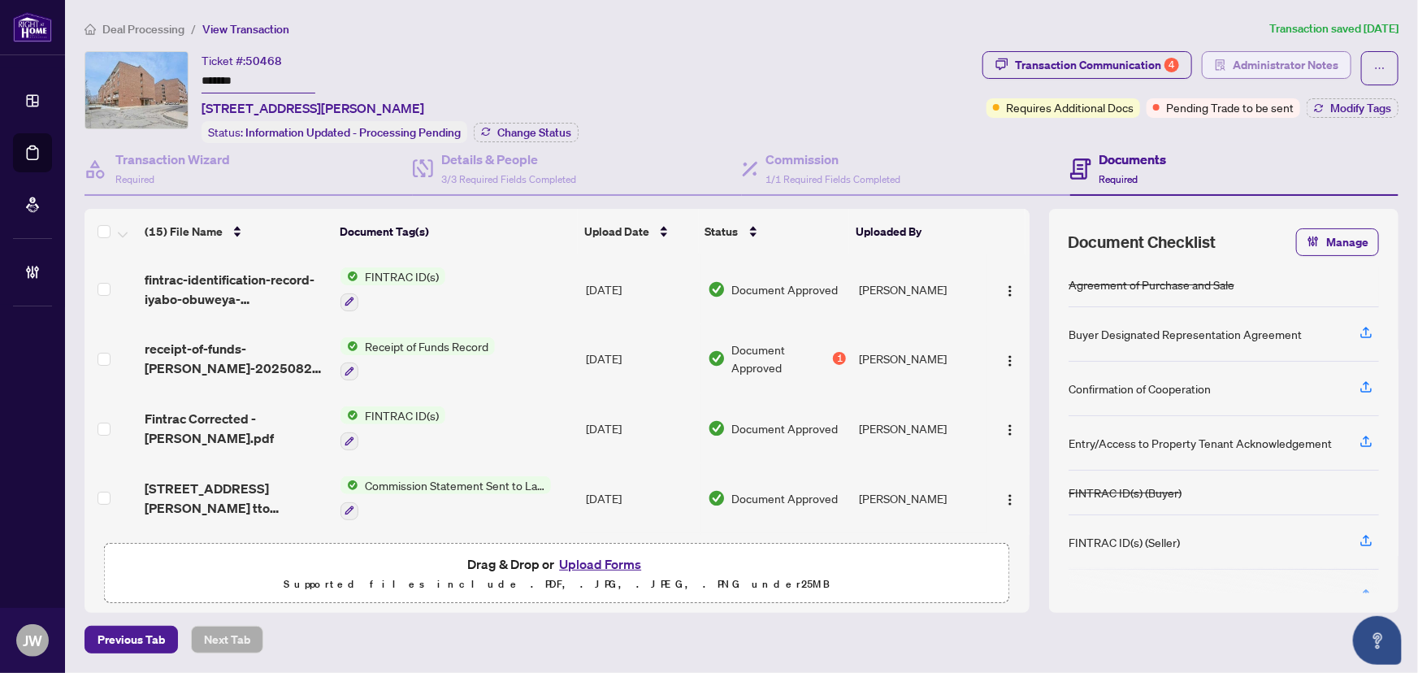
click at [1253, 68] on span "Administrator Notes" at bounding box center [1286, 65] width 106 height 26
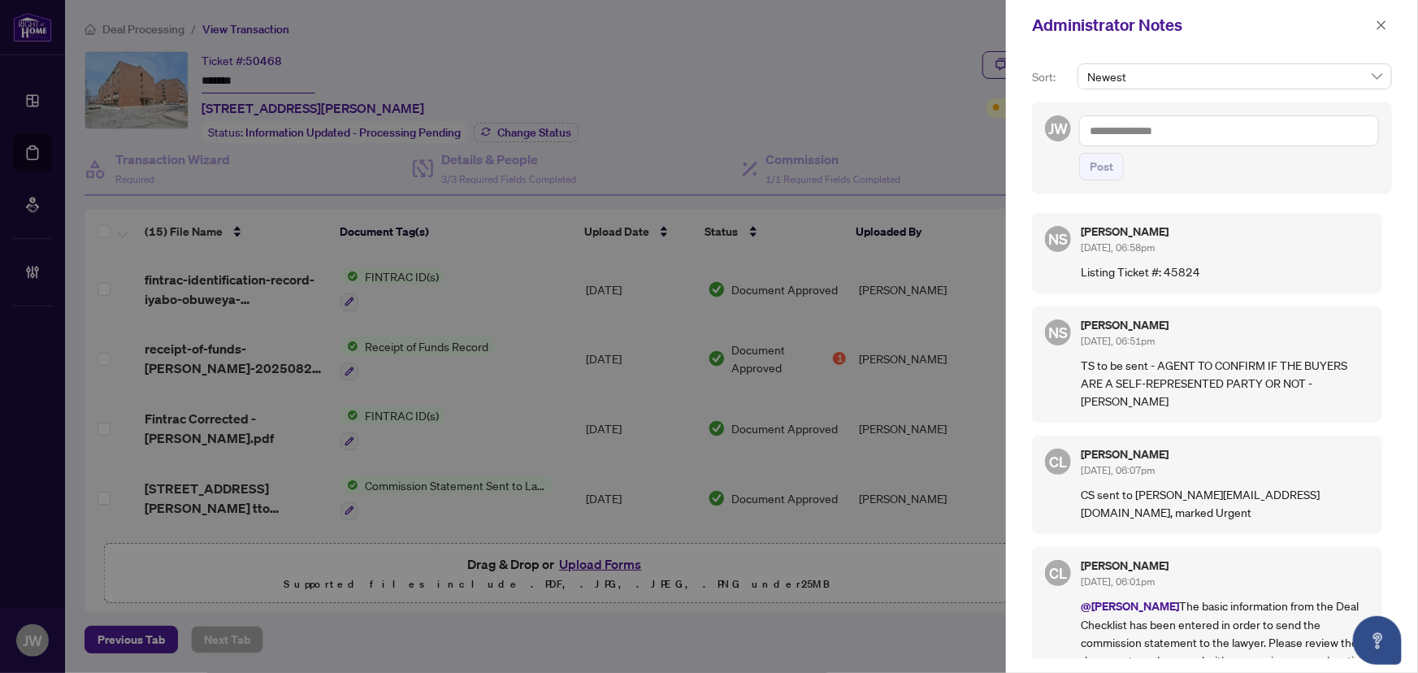
click at [1393, 24] on div "Administrator Notes" at bounding box center [1212, 25] width 412 height 50
click at [1371, 28] on button "button" at bounding box center [1381, 25] width 21 height 20
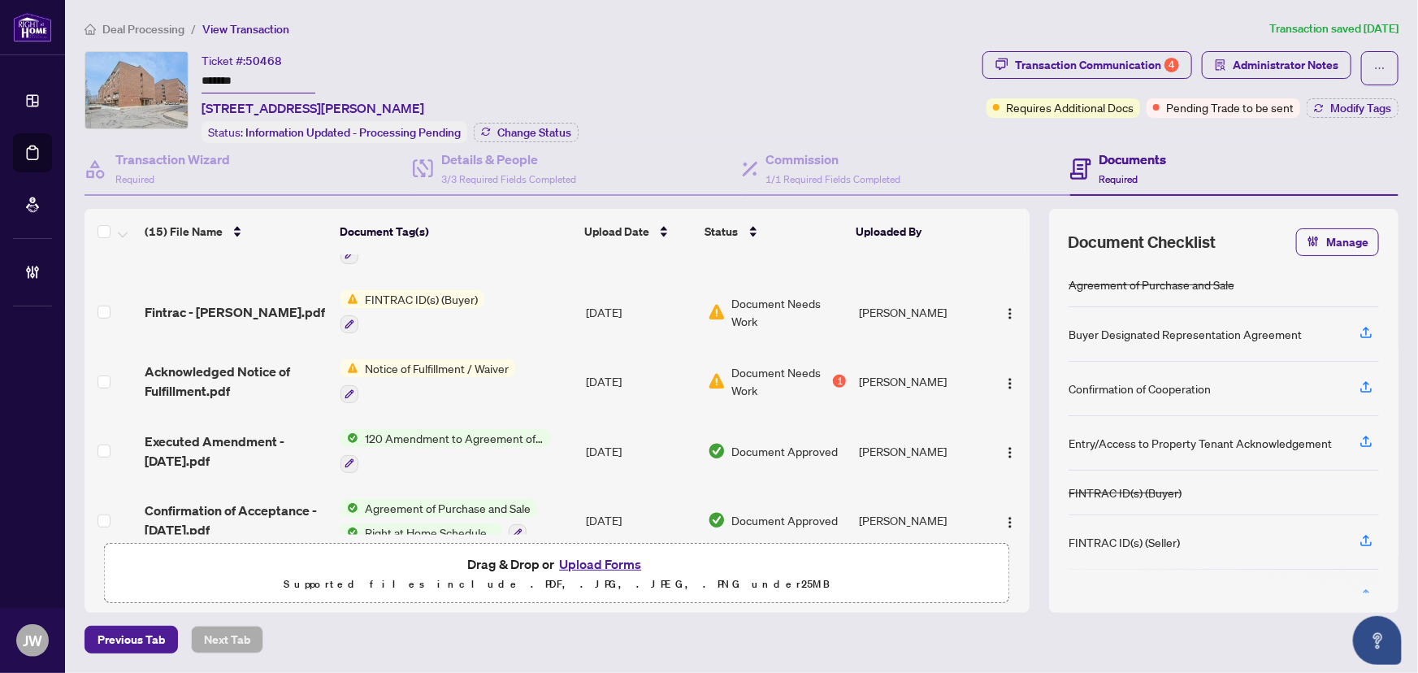
scroll to position [674, 0]
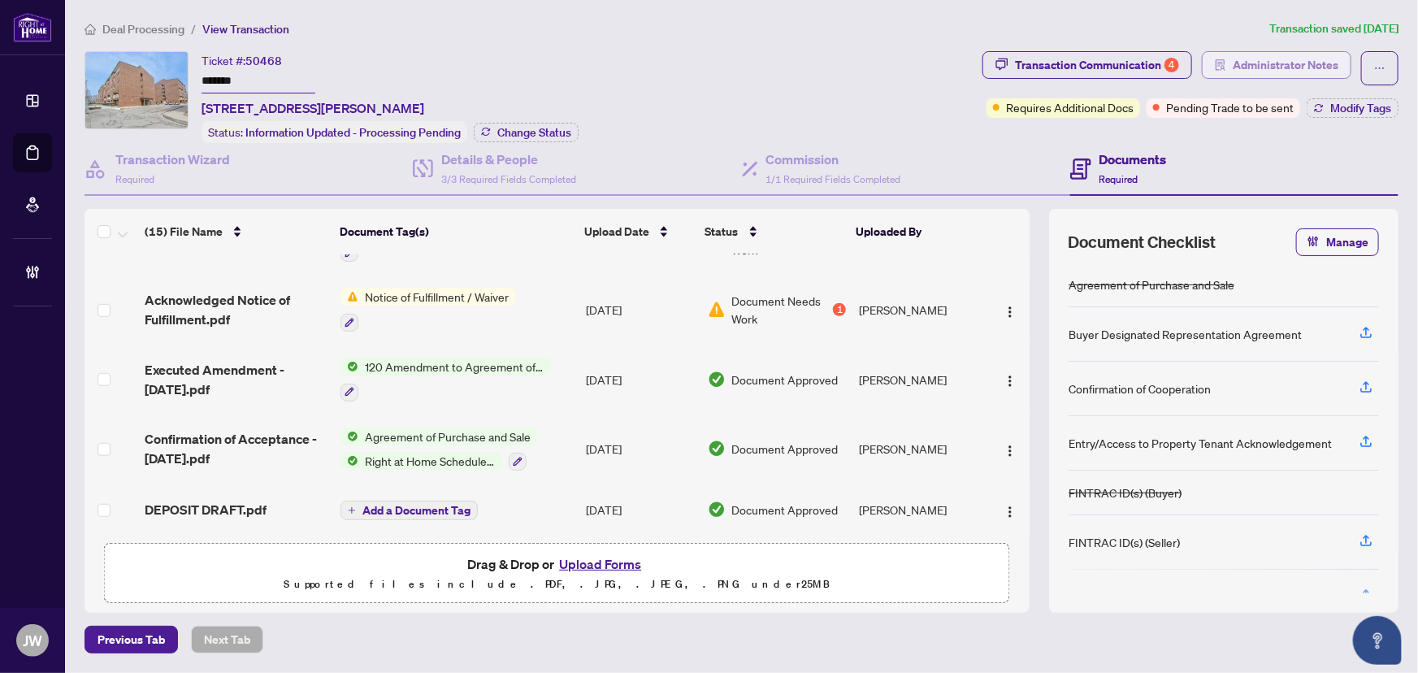
click at [1258, 68] on span "Administrator Notes" at bounding box center [1286, 65] width 106 height 26
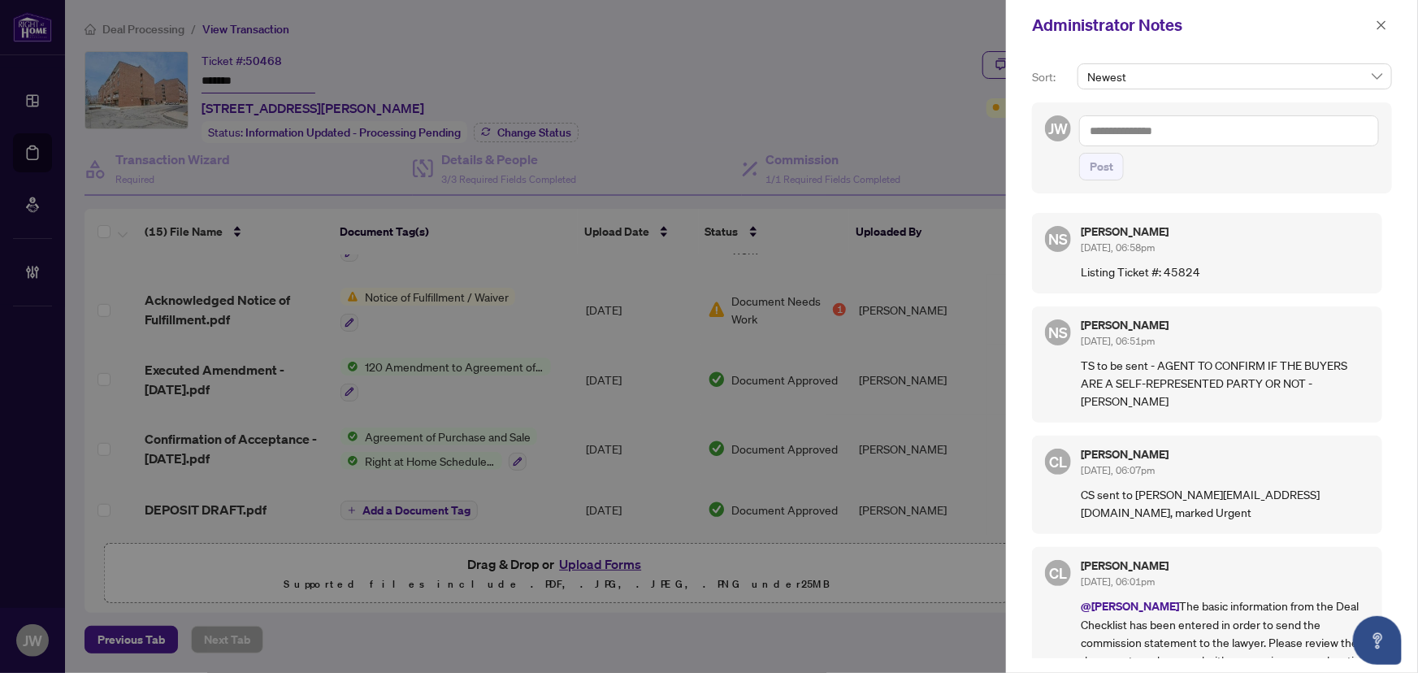
click at [1099, 129] on textarea at bounding box center [1229, 130] width 300 height 31
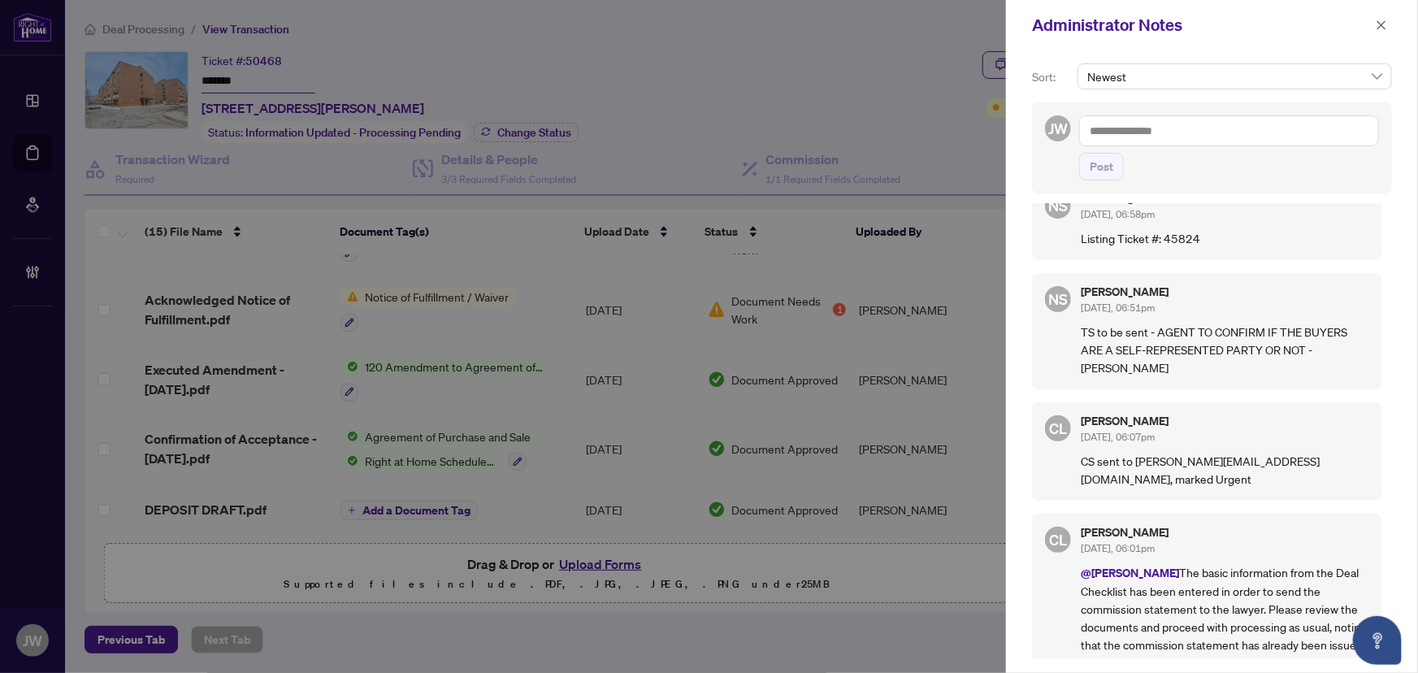
scroll to position [0, 0]
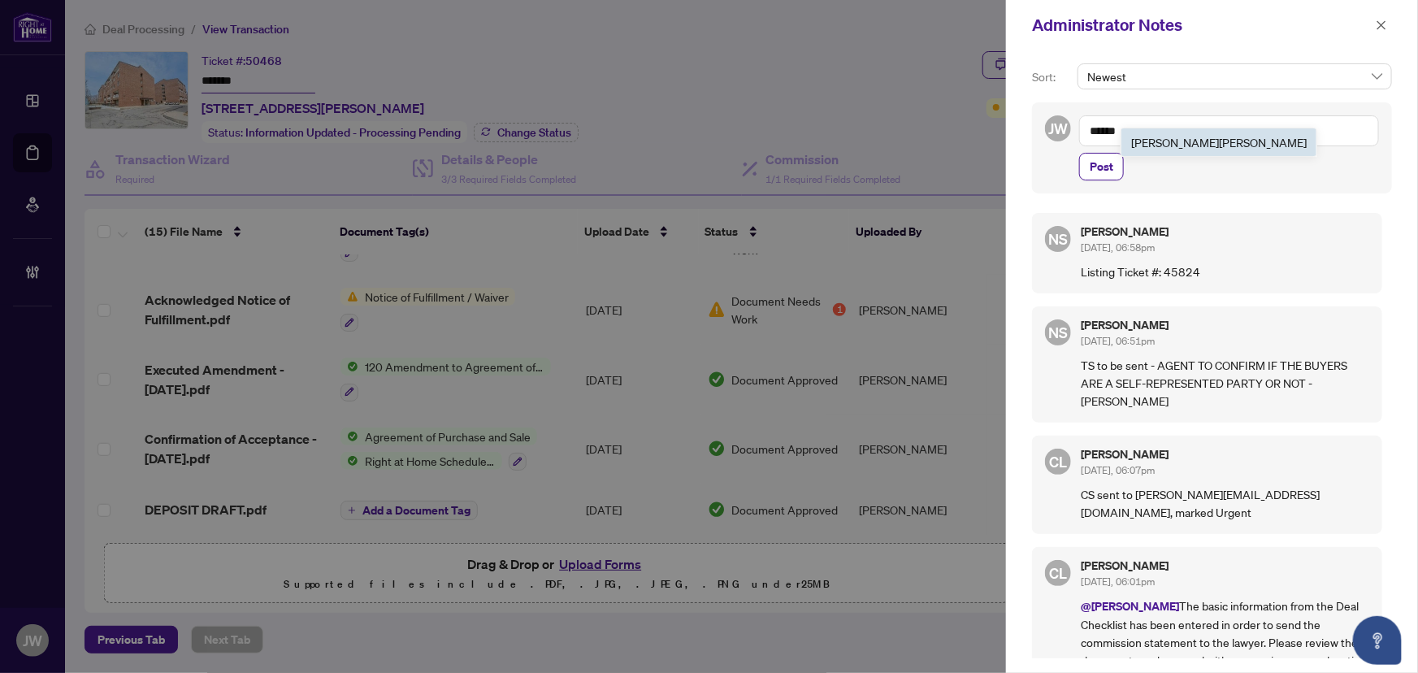
click at [1187, 146] on span "Neena Sharma" at bounding box center [1219, 142] width 176 height 15
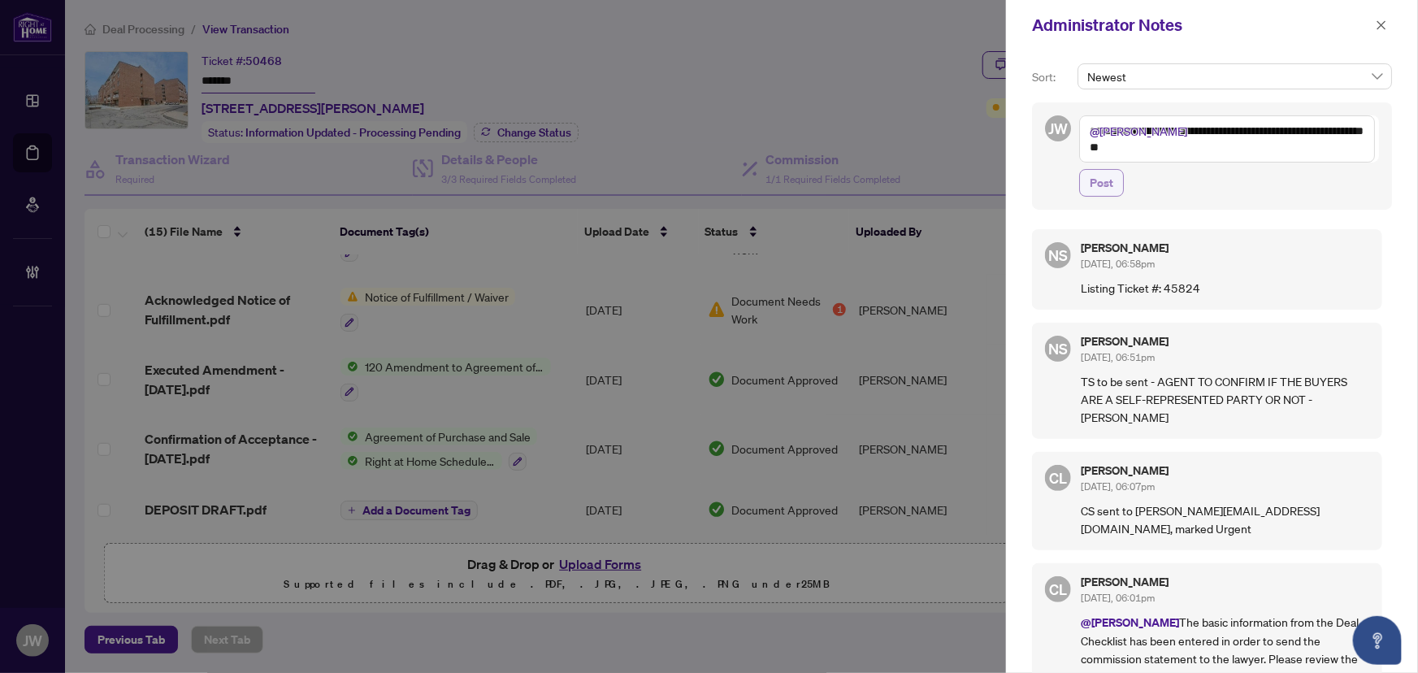
type textarea "**********"
click at [1096, 181] on span "Post" at bounding box center [1102, 183] width 24 height 26
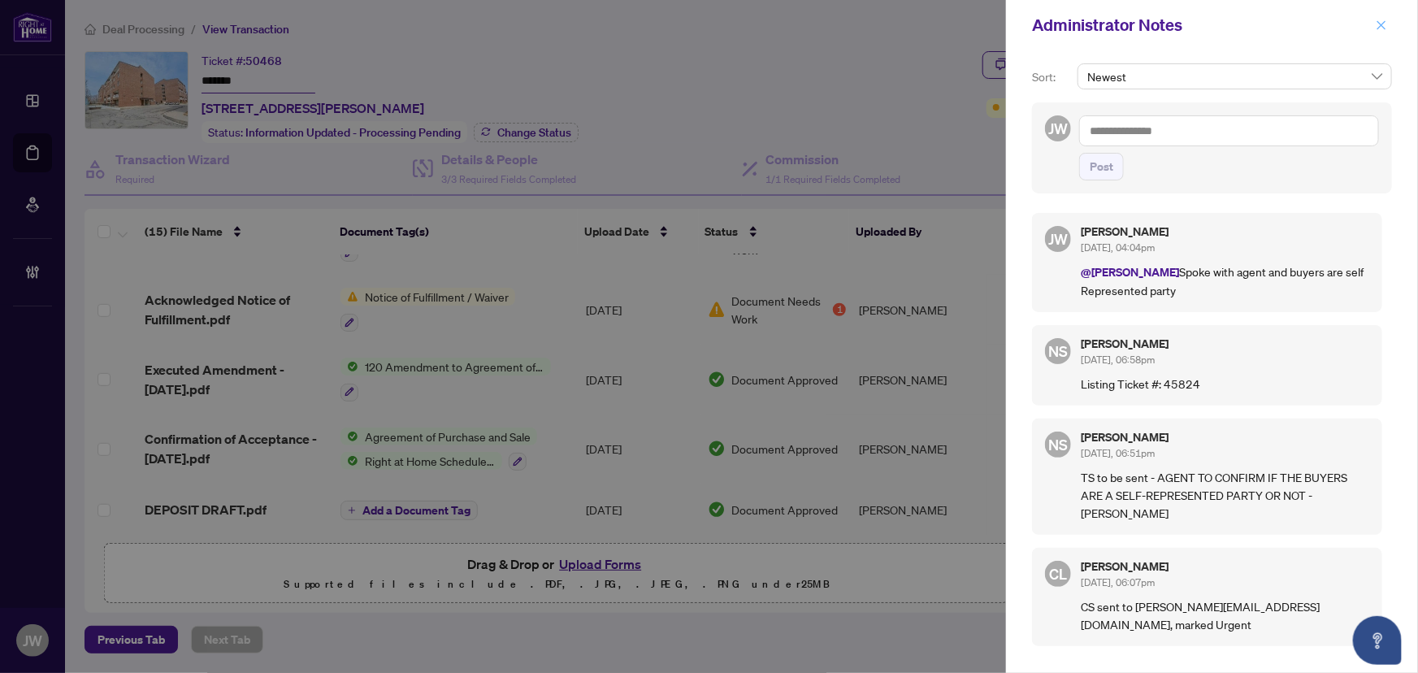
click at [1373, 20] on button "button" at bounding box center [1381, 25] width 21 height 20
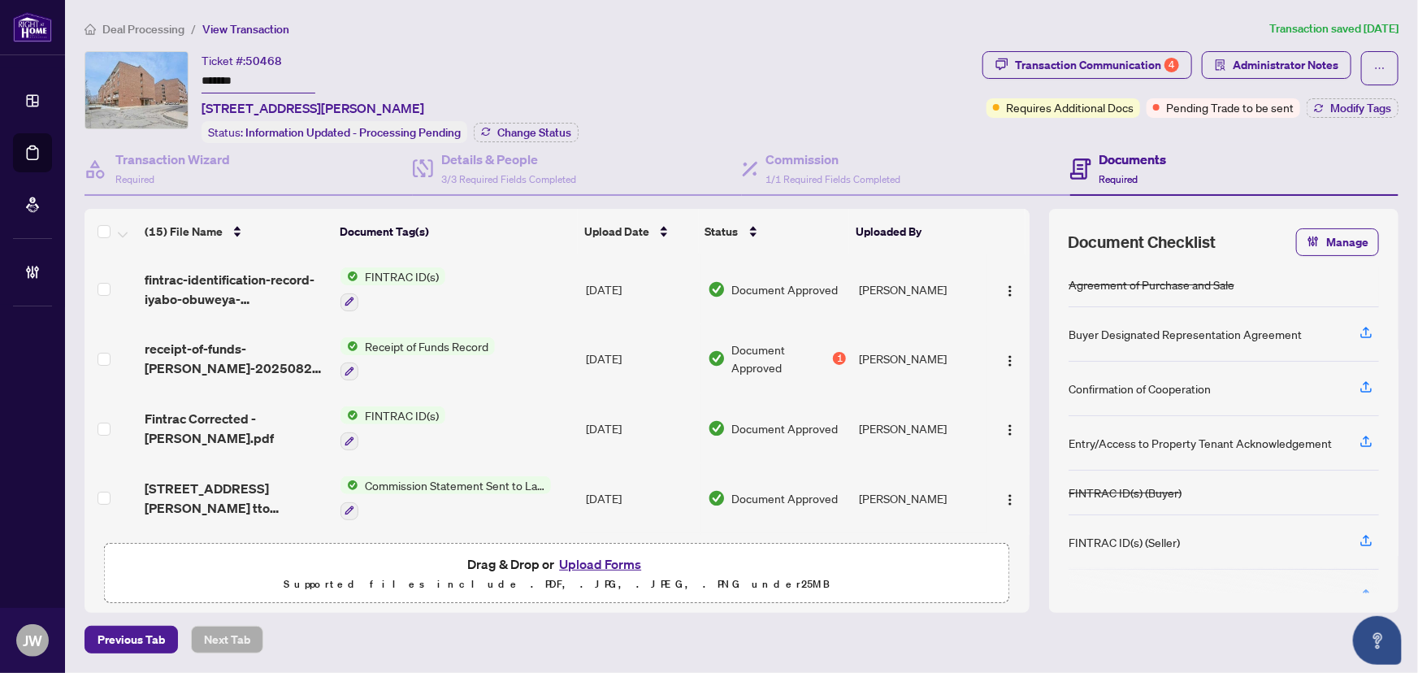
click at [861, 346] on td "Anne Zid" at bounding box center [919, 359] width 134 height 70
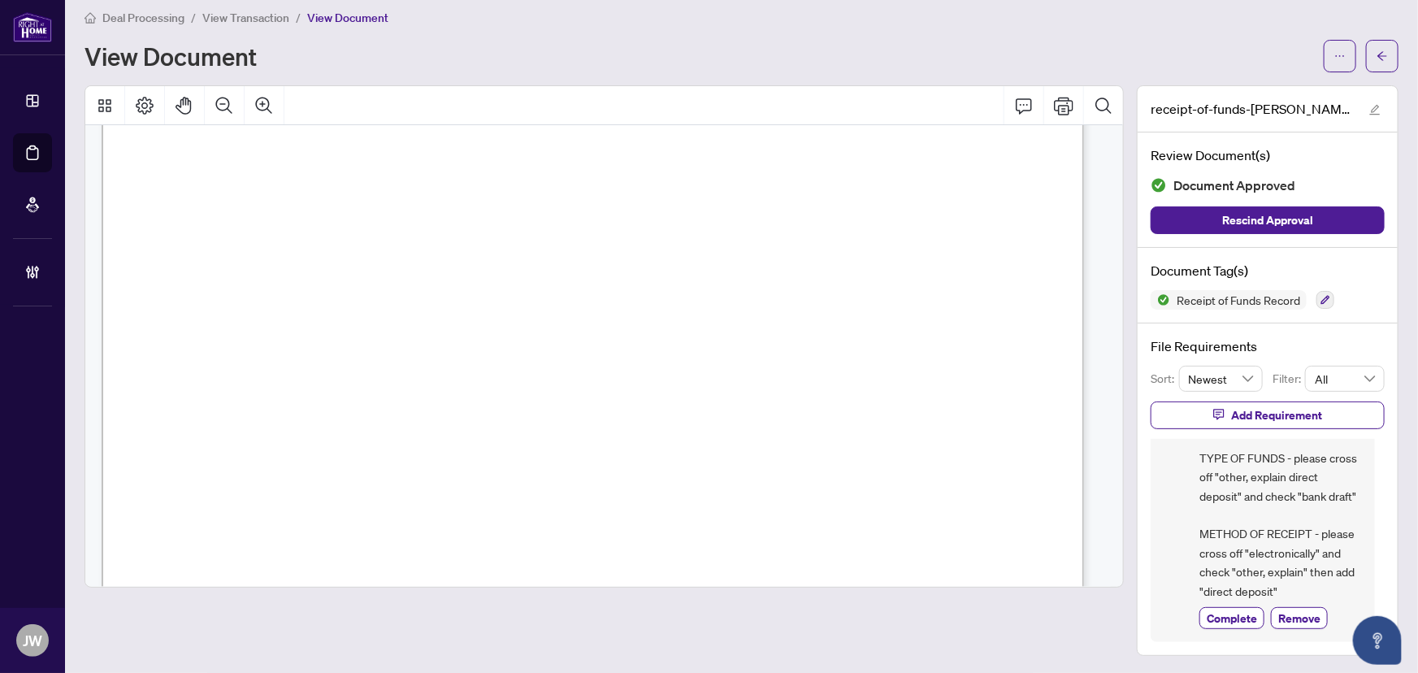
scroll to position [114, 0]
click at [1379, 53] on button "button" at bounding box center [1382, 56] width 33 height 33
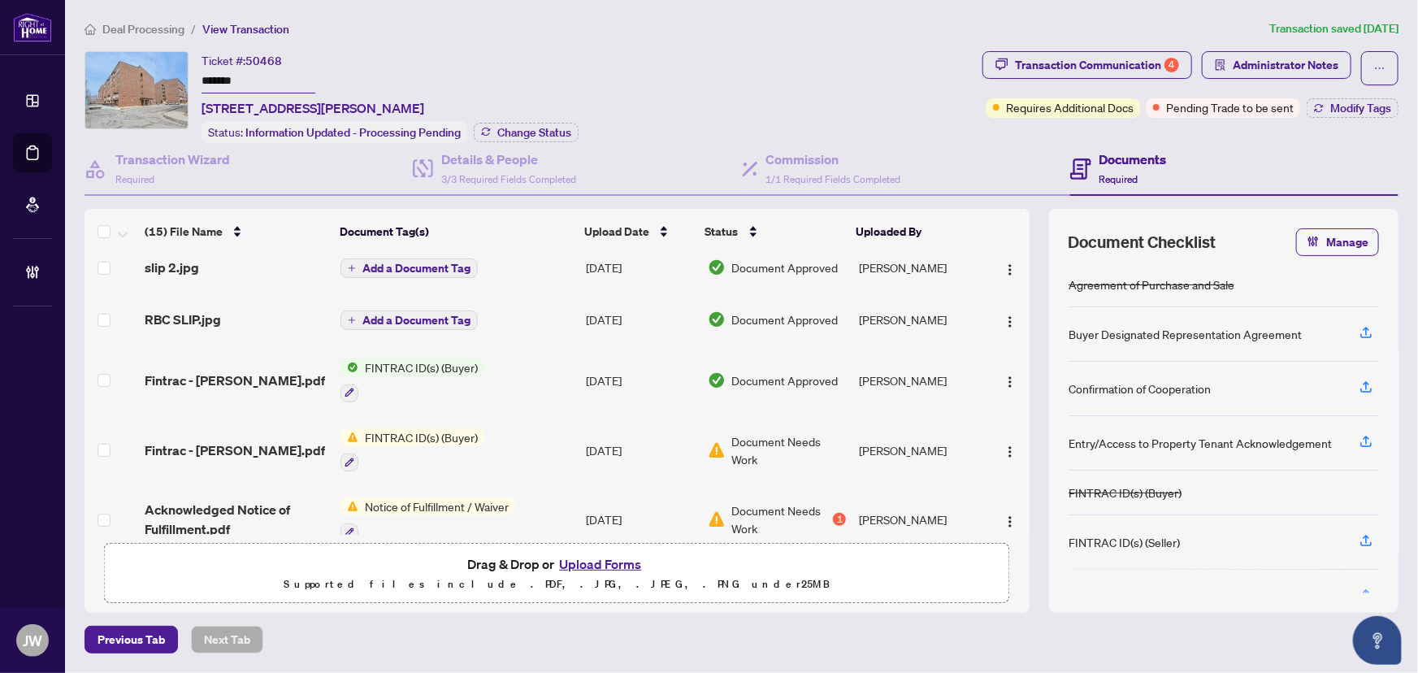
scroll to position [517, 0]
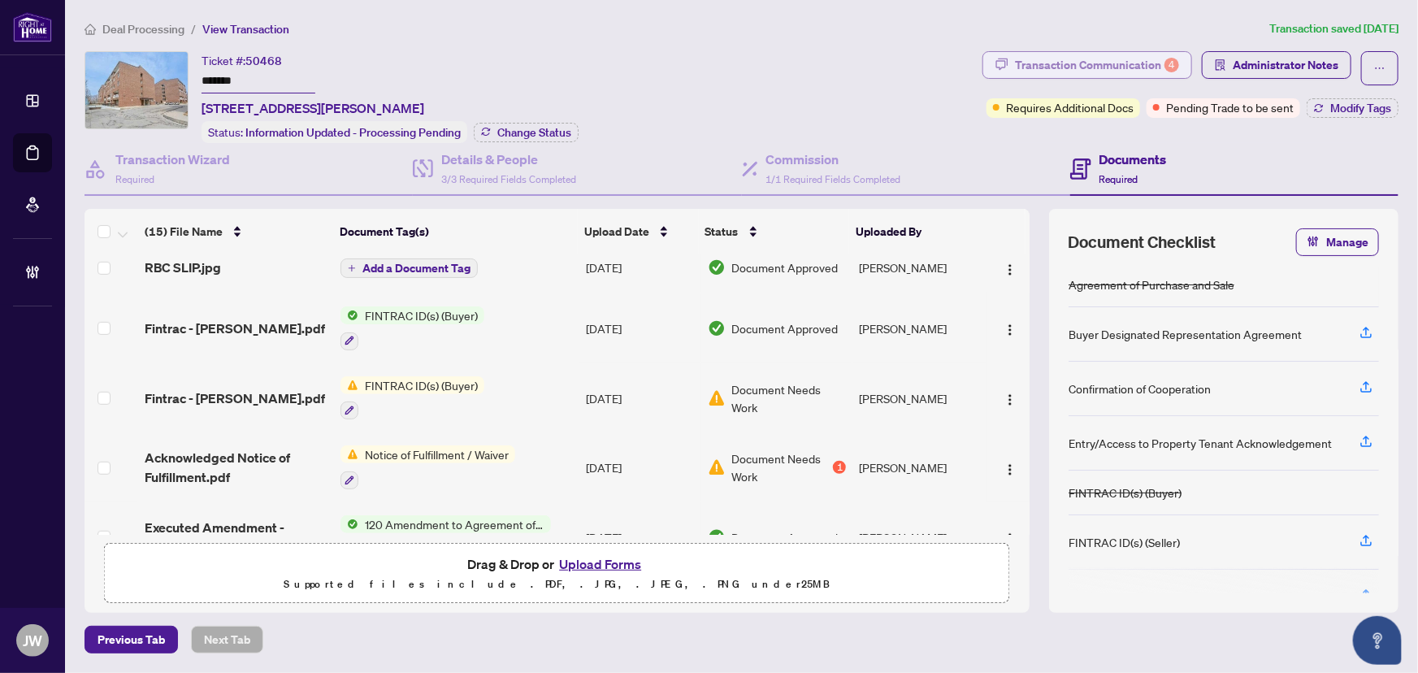
click at [1113, 56] on div "Transaction Communication 4" at bounding box center [1097, 65] width 164 height 26
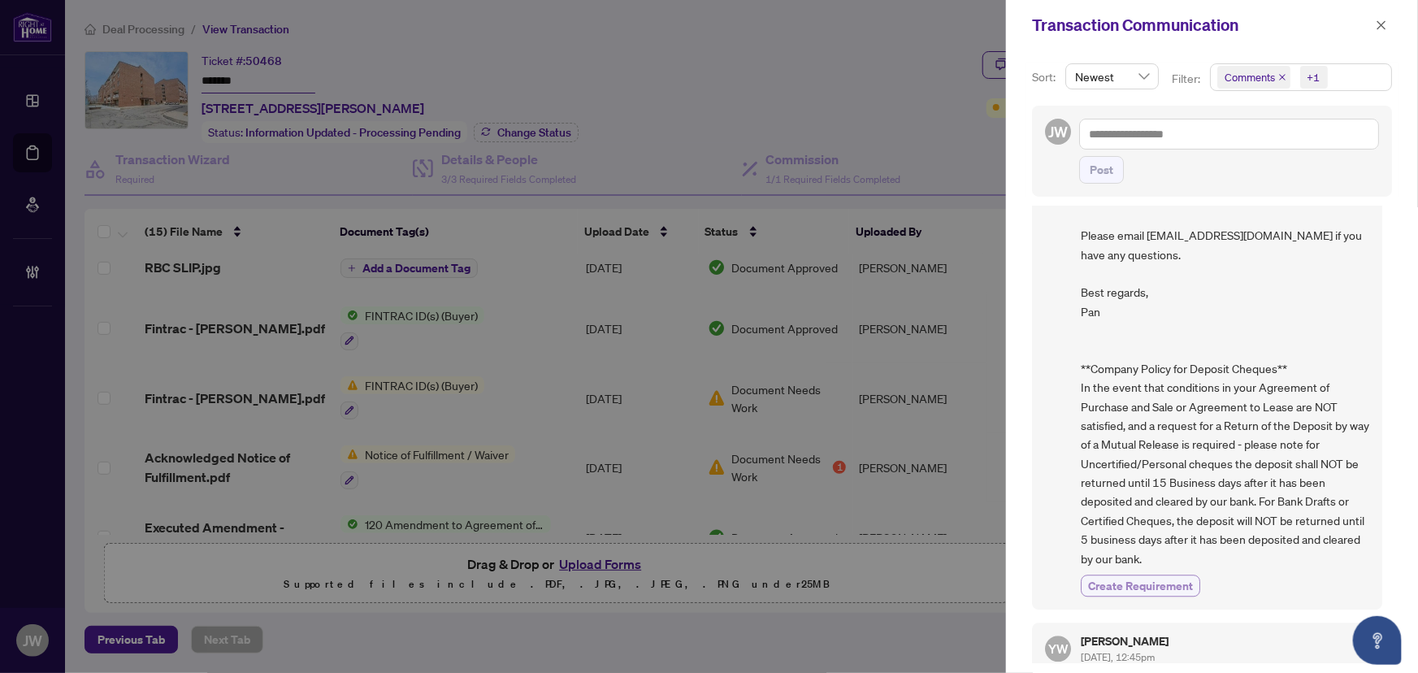
scroll to position [2096, 0]
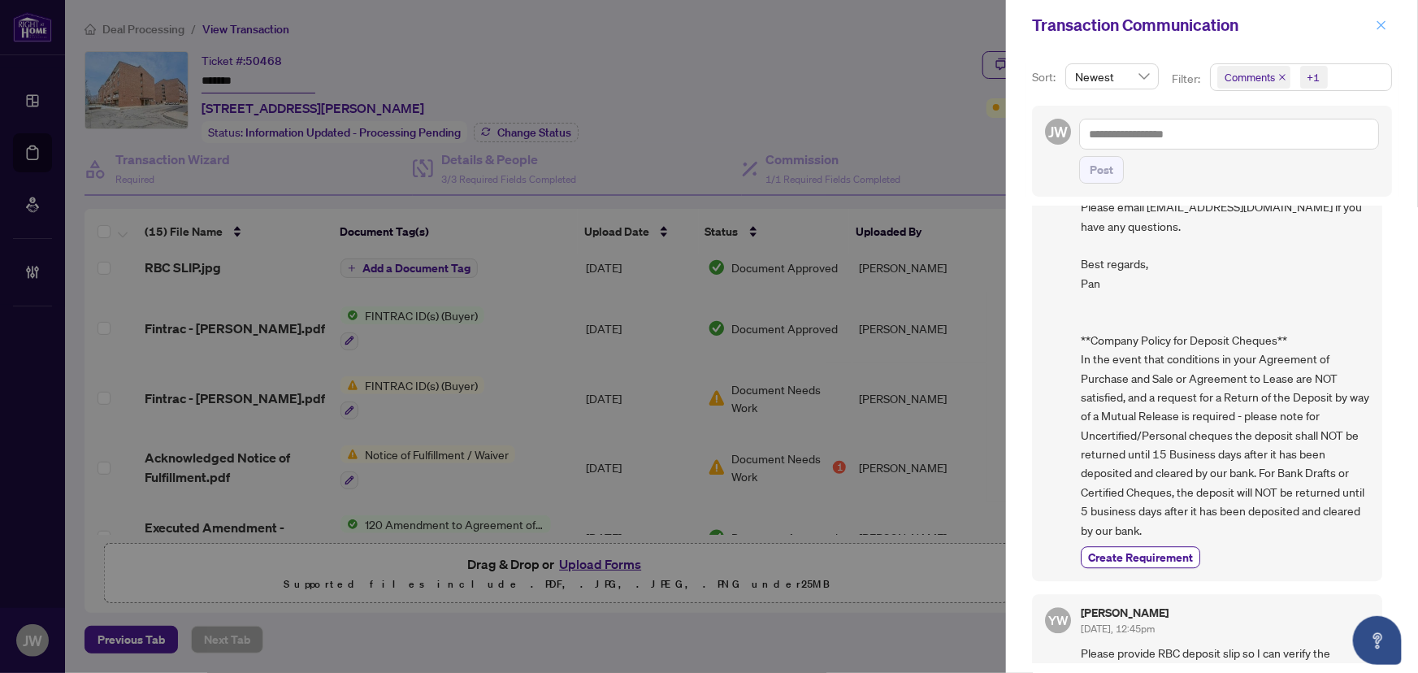
click at [1385, 20] on icon "close" at bounding box center [1381, 25] width 11 height 11
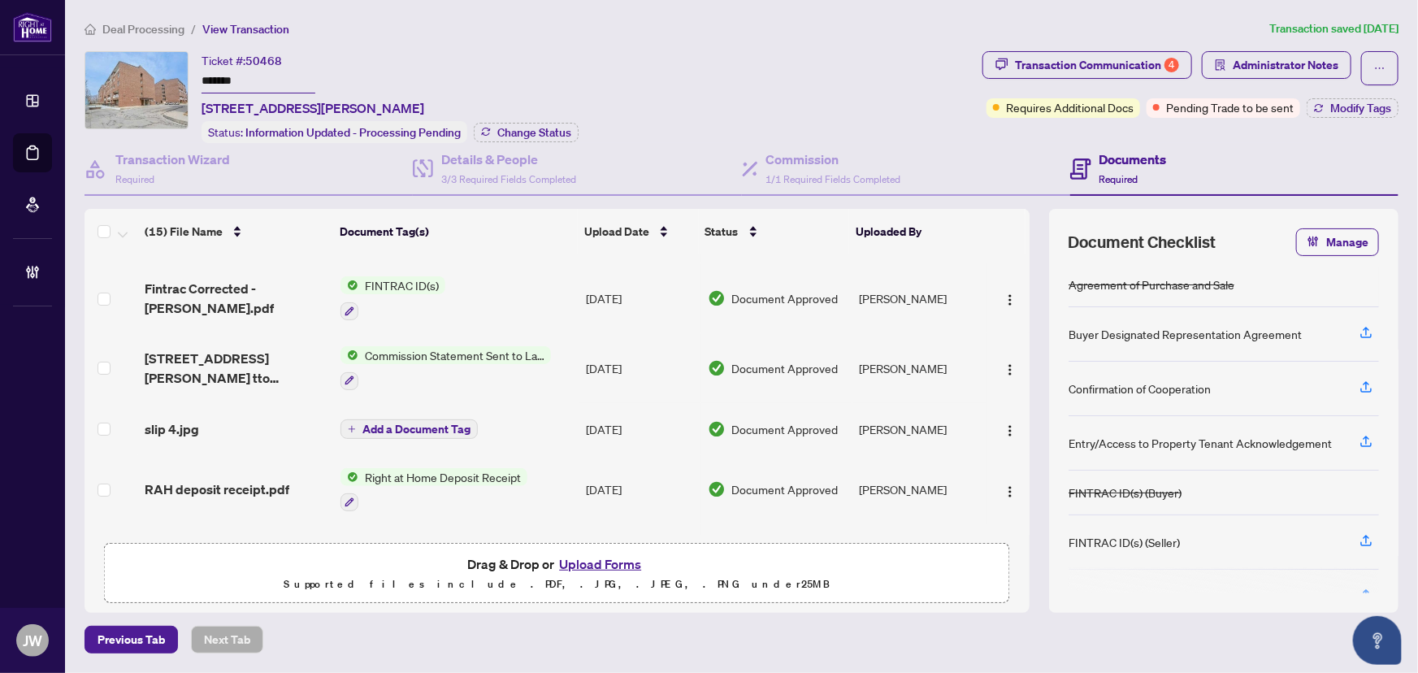
scroll to position [0, 0]
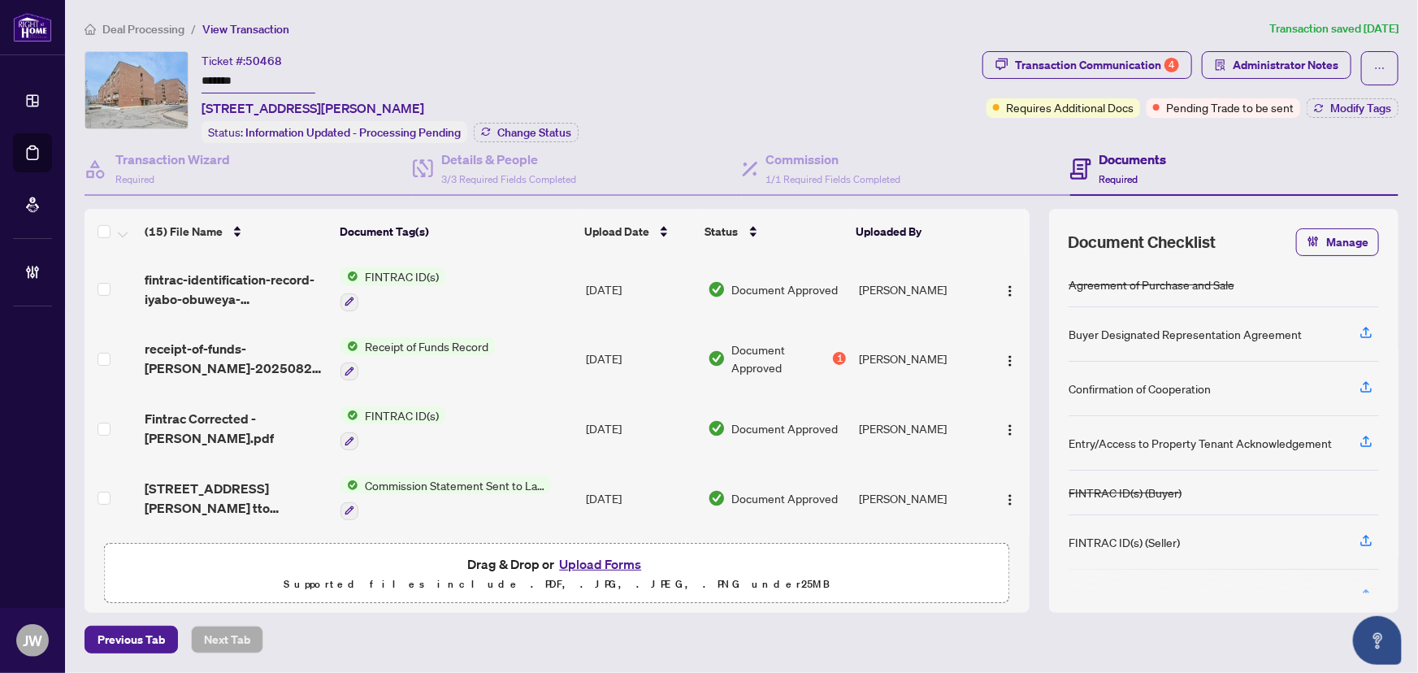
click at [425, 340] on span "Receipt of Funds Record" at bounding box center [426, 346] width 137 height 18
click at [847, 359] on td "Document Approved 1" at bounding box center [777, 359] width 152 height 70
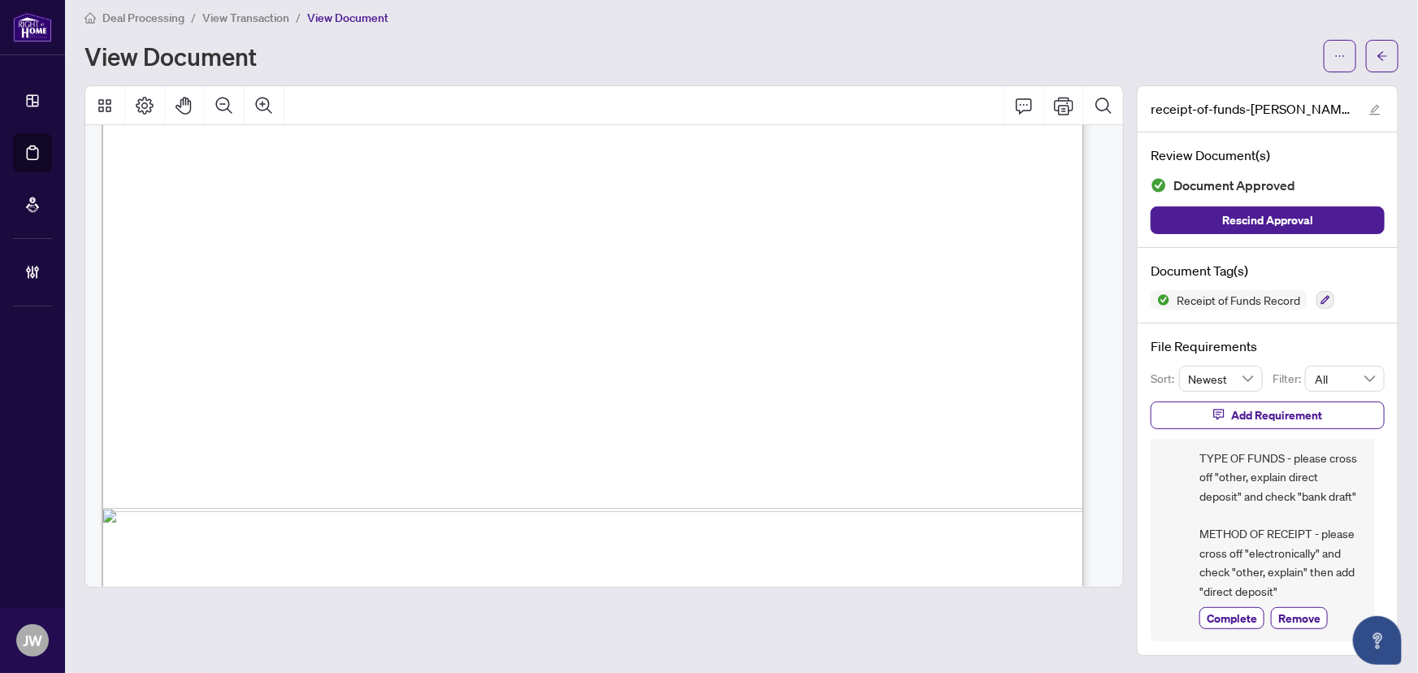
scroll to position [114, 0]
click at [1376, 52] on icon "arrow-left" at bounding box center [1381, 55] width 11 height 11
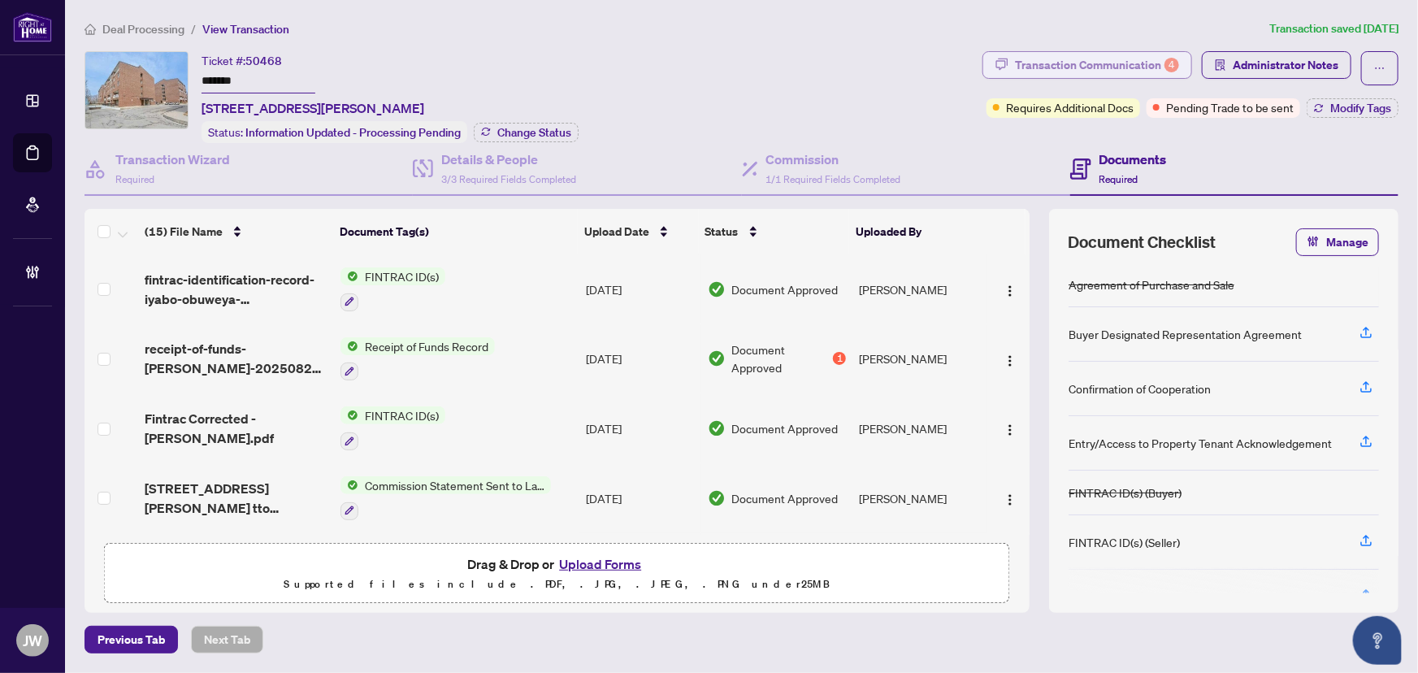
click at [1124, 61] on div "Transaction Communication 4" at bounding box center [1097, 65] width 164 height 26
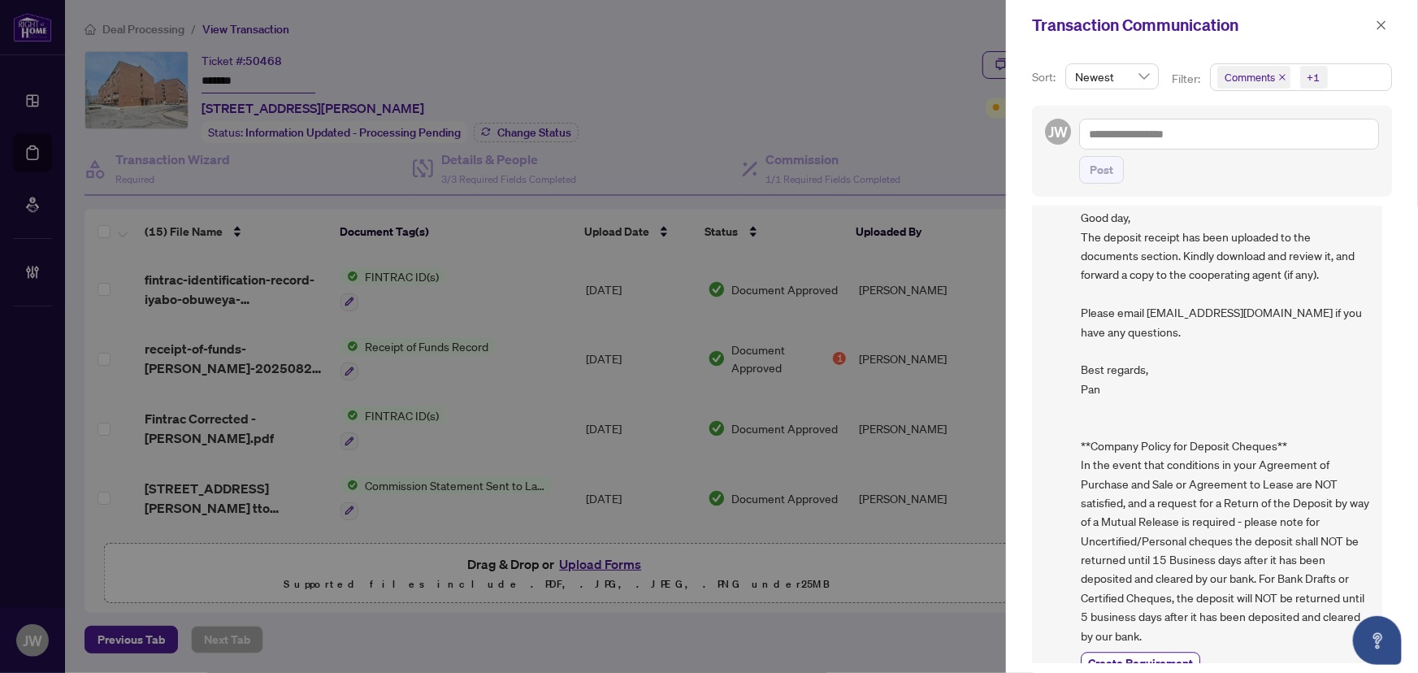
scroll to position [2096, 0]
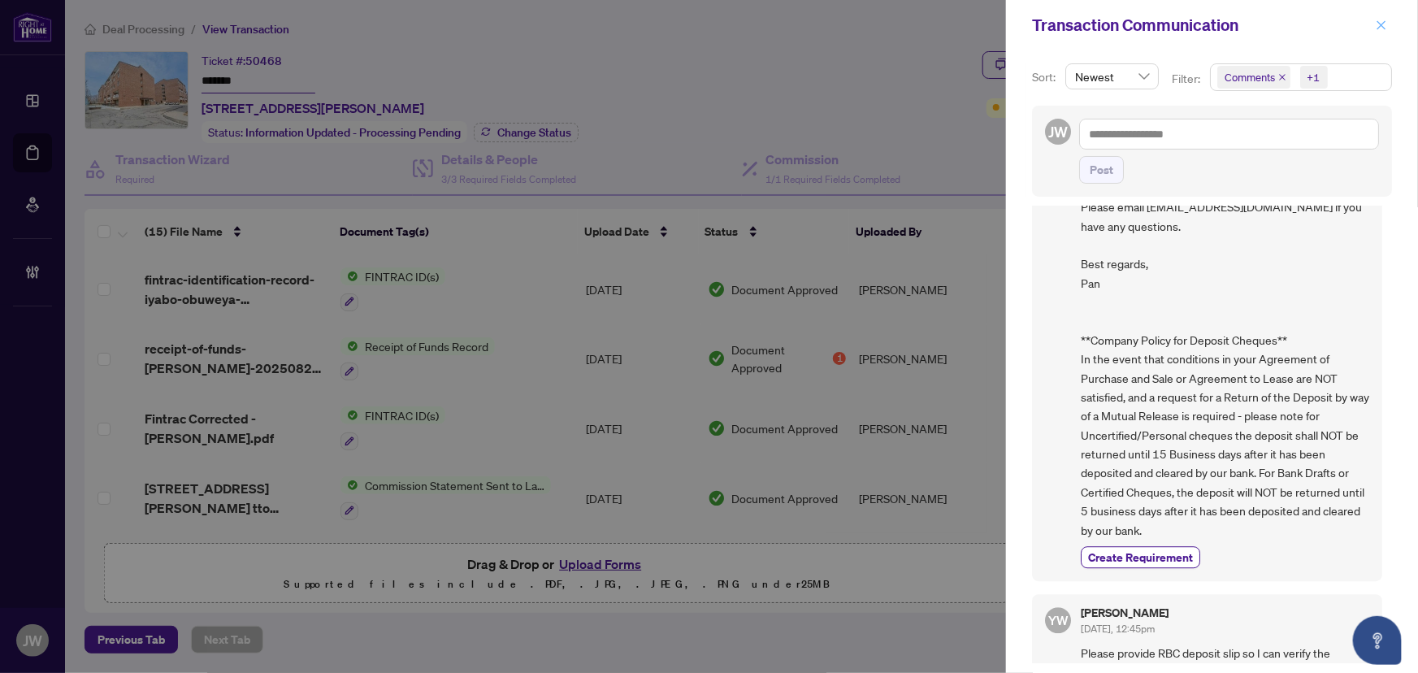
click at [1384, 22] on icon "close" at bounding box center [1381, 24] width 9 height 9
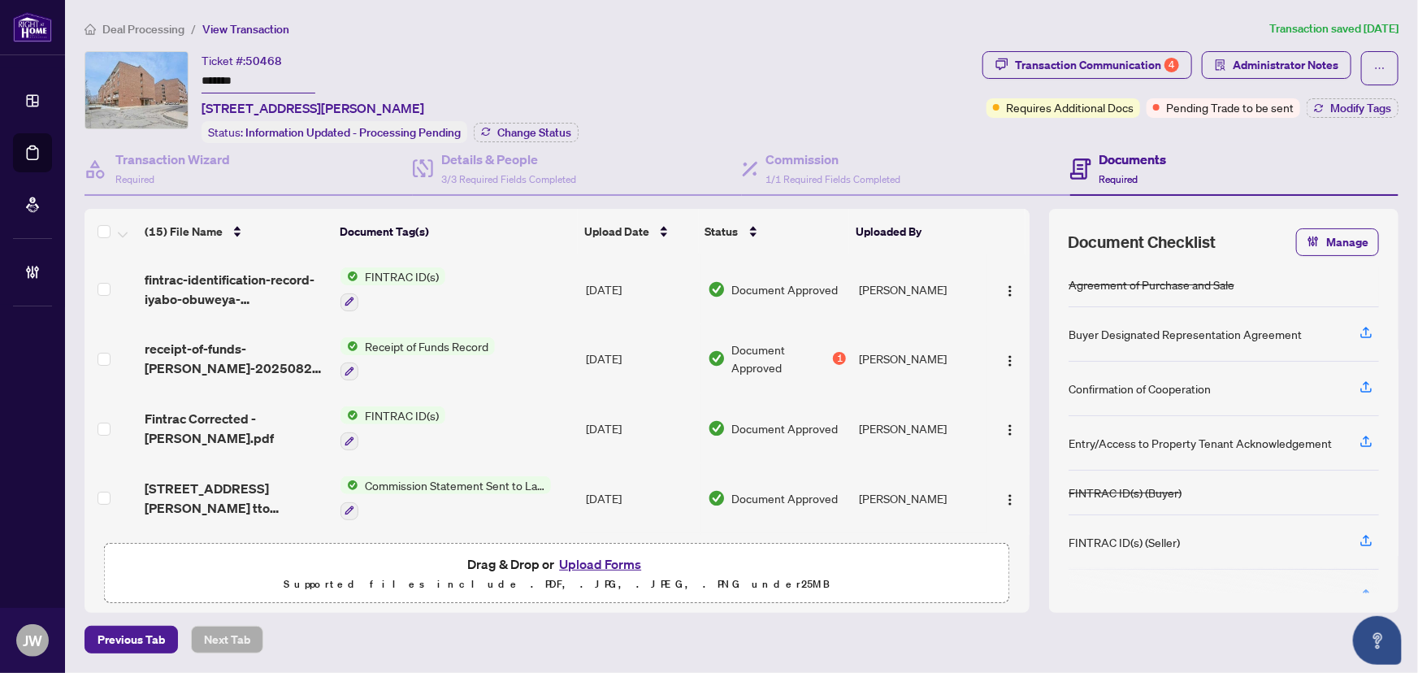
click at [128, 29] on span "Deal Processing" at bounding box center [143, 29] width 82 height 15
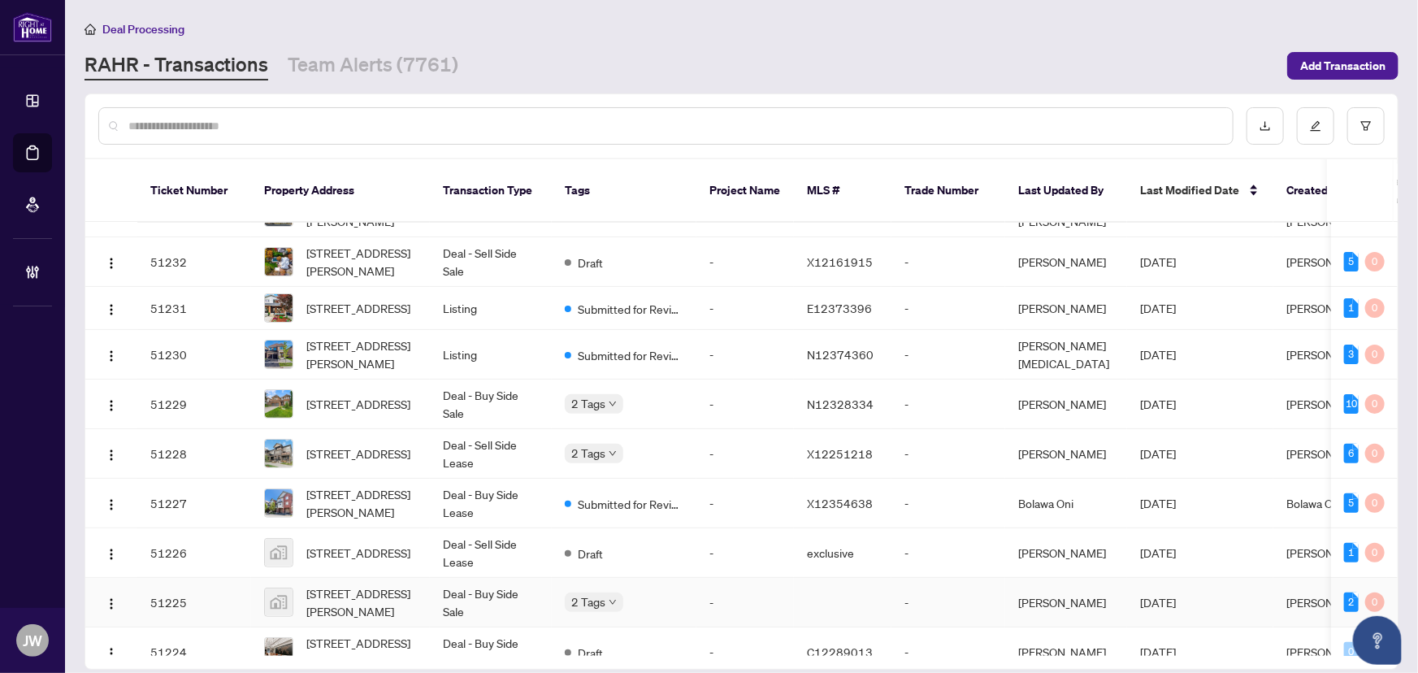
scroll to position [147, 0]
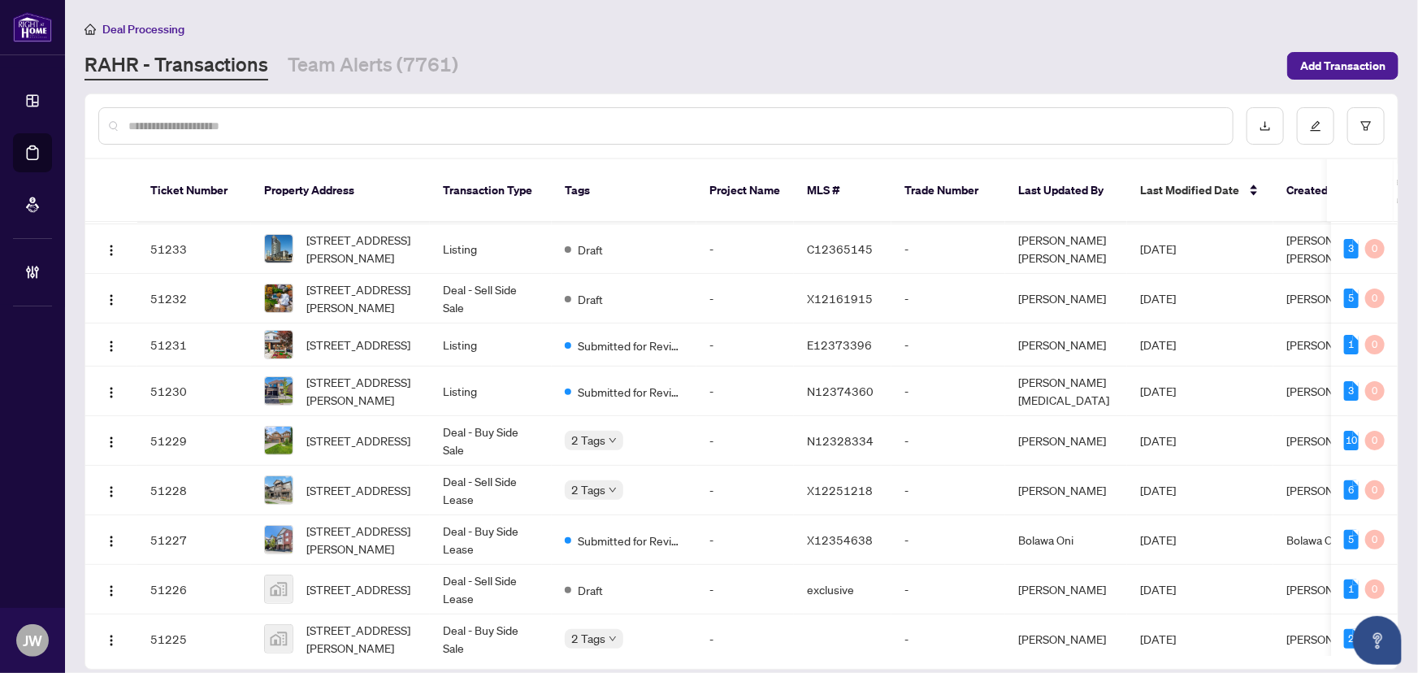
click at [140, 120] on input "text" at bounding box center [673, 126] width 1091 height 18
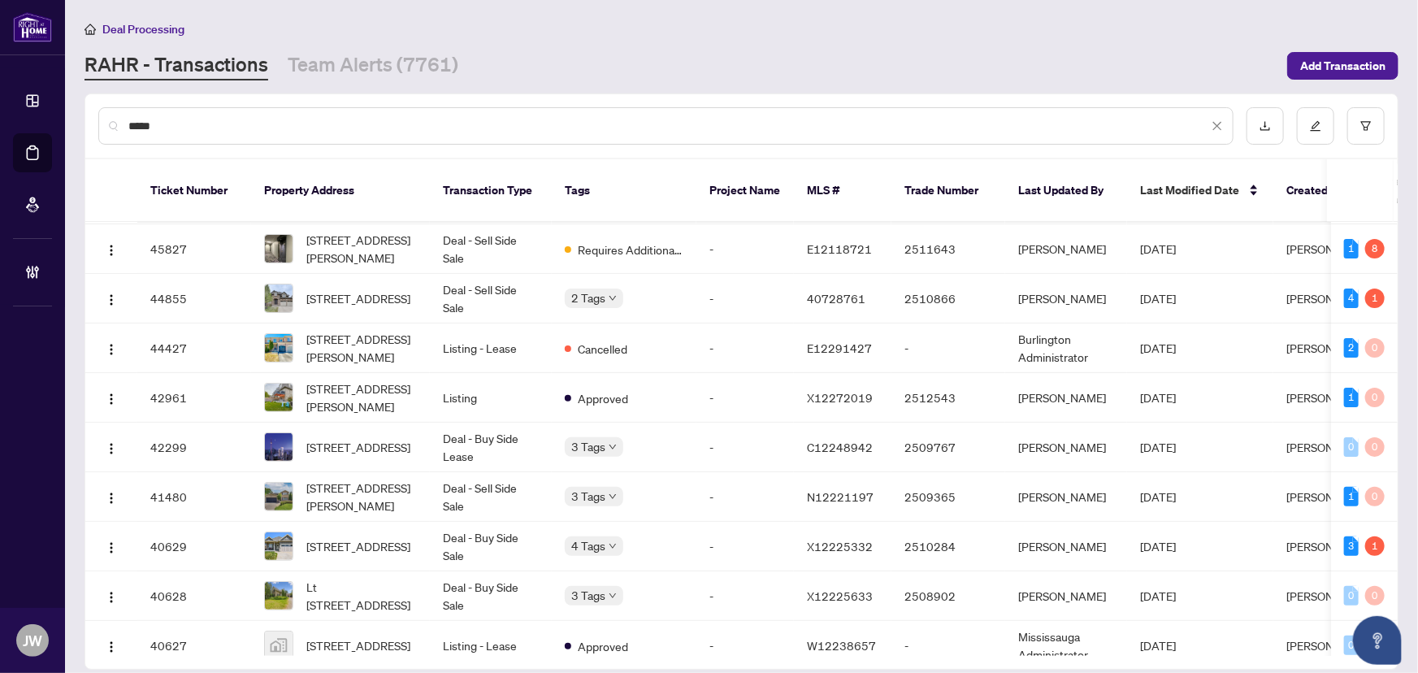
scroll to position [0, 0]
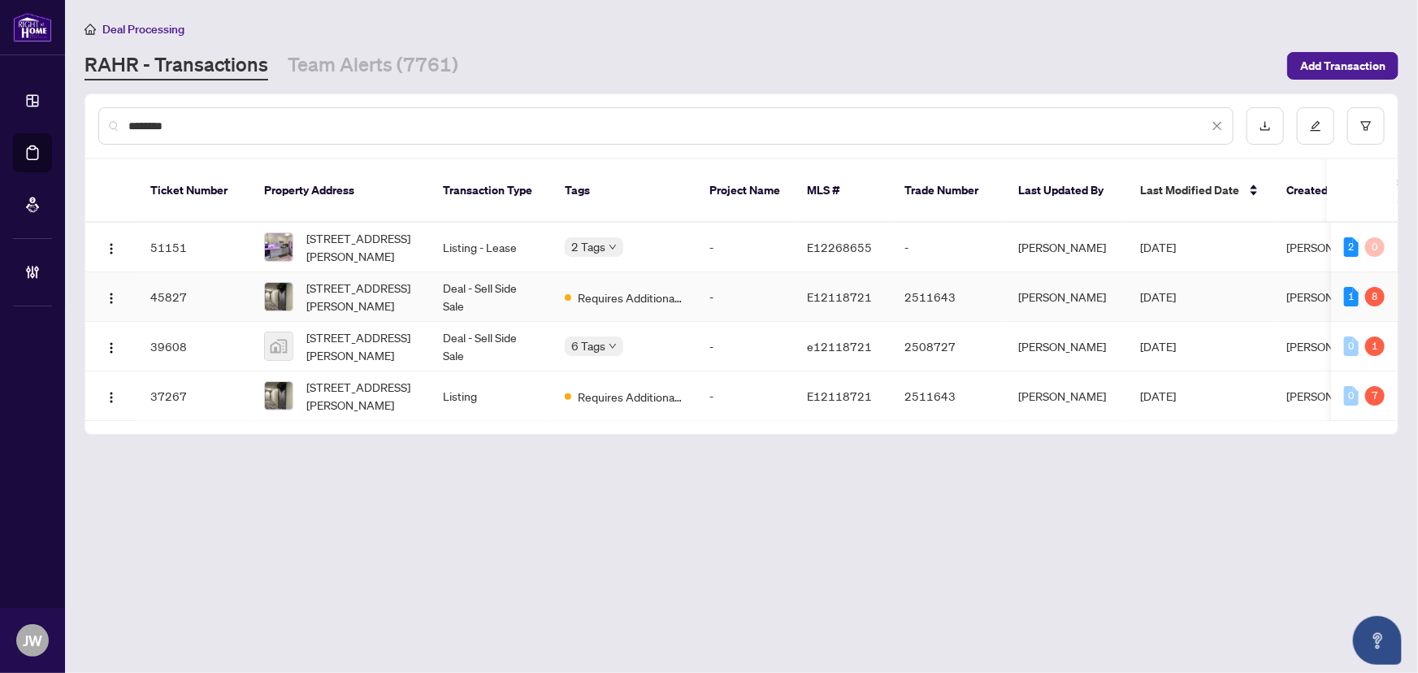
type input "********"
click at [485, 275] on td "Deal - Sell Side Sale" at bounding box center [491, 297] width 122 height 50
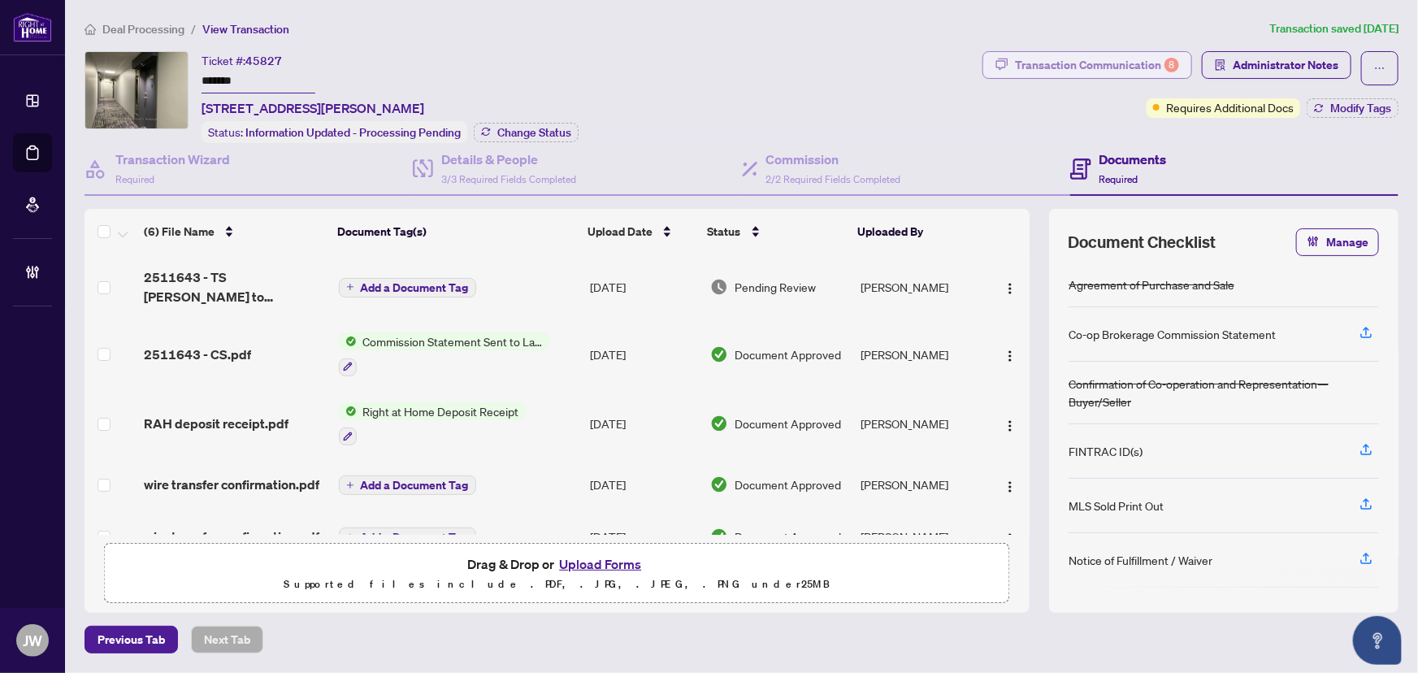
click at [1132, 67] on div "Transaction Communication 8" at bounding box center [1097, 65] width 164 height 26
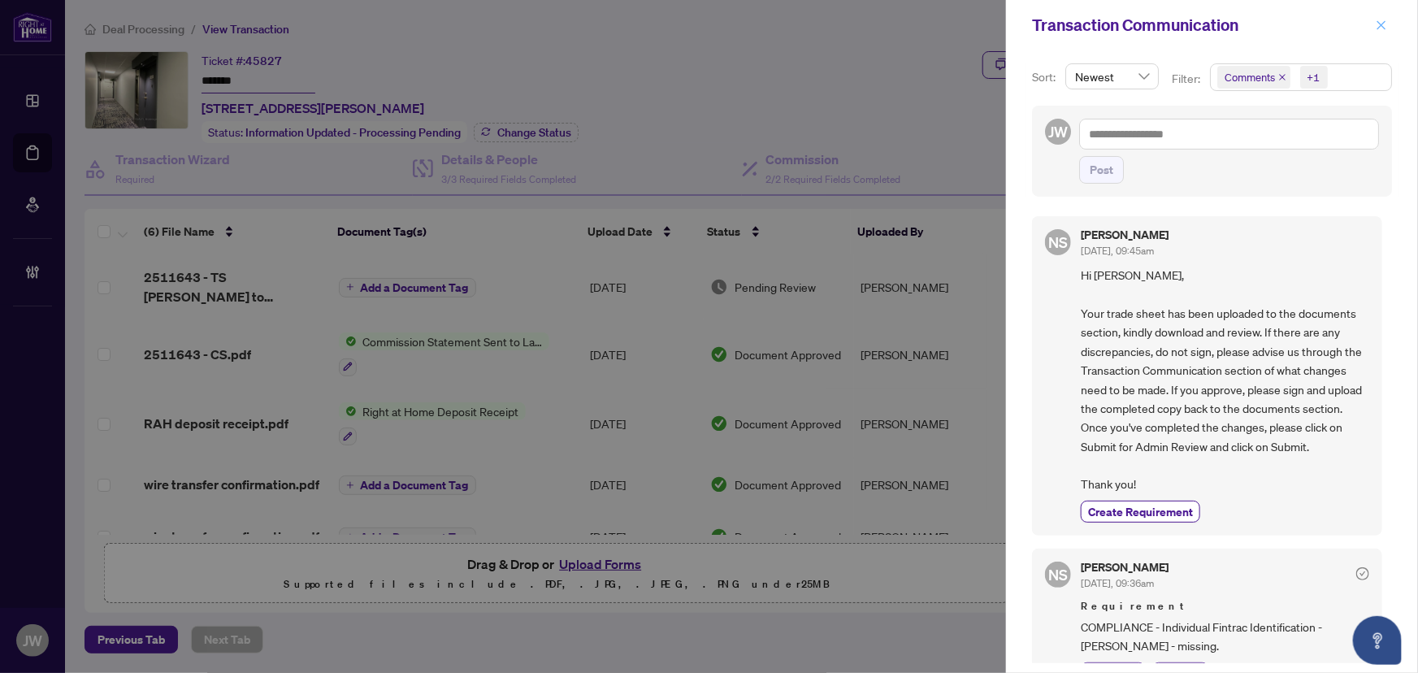
click at [1380, 28] on icon "close" at bounding box center [1381, 25] width 11 height 11
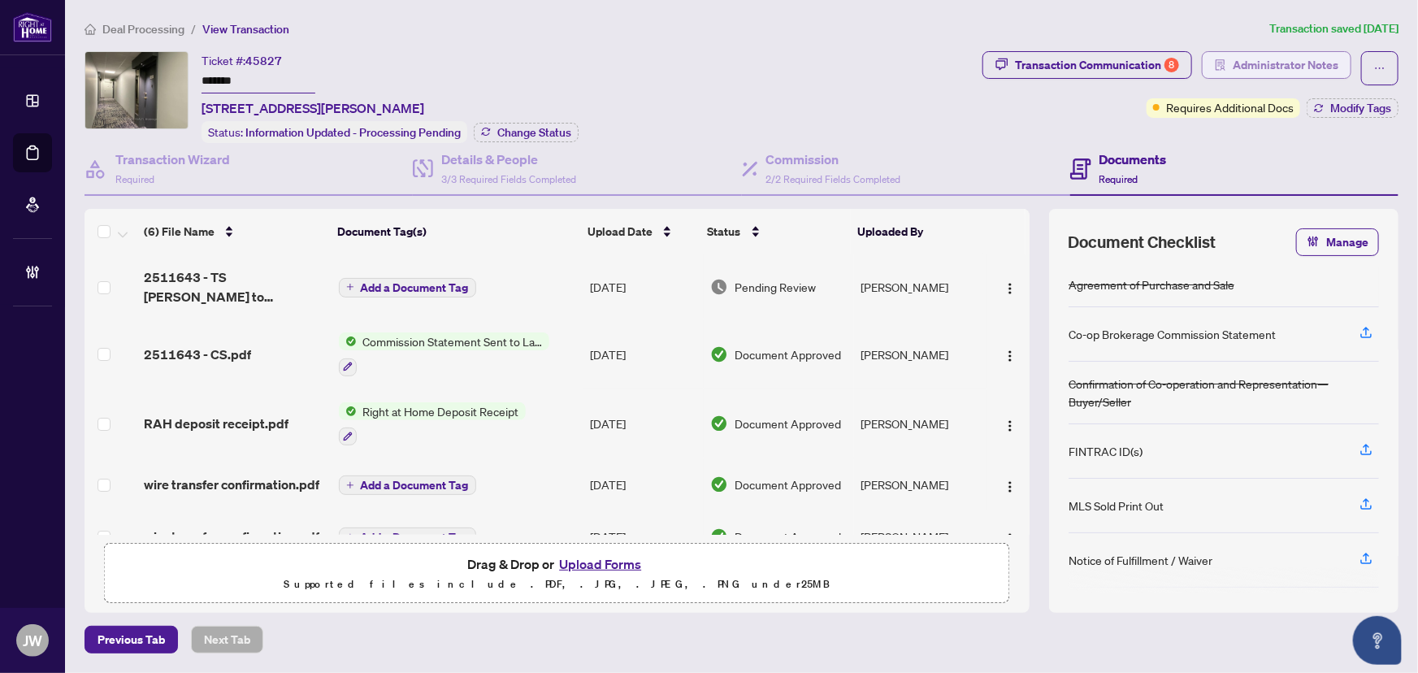
click at [1284, 56] on span "Administrator Notes" at bounding box center [1286, 65] width 106 height 26
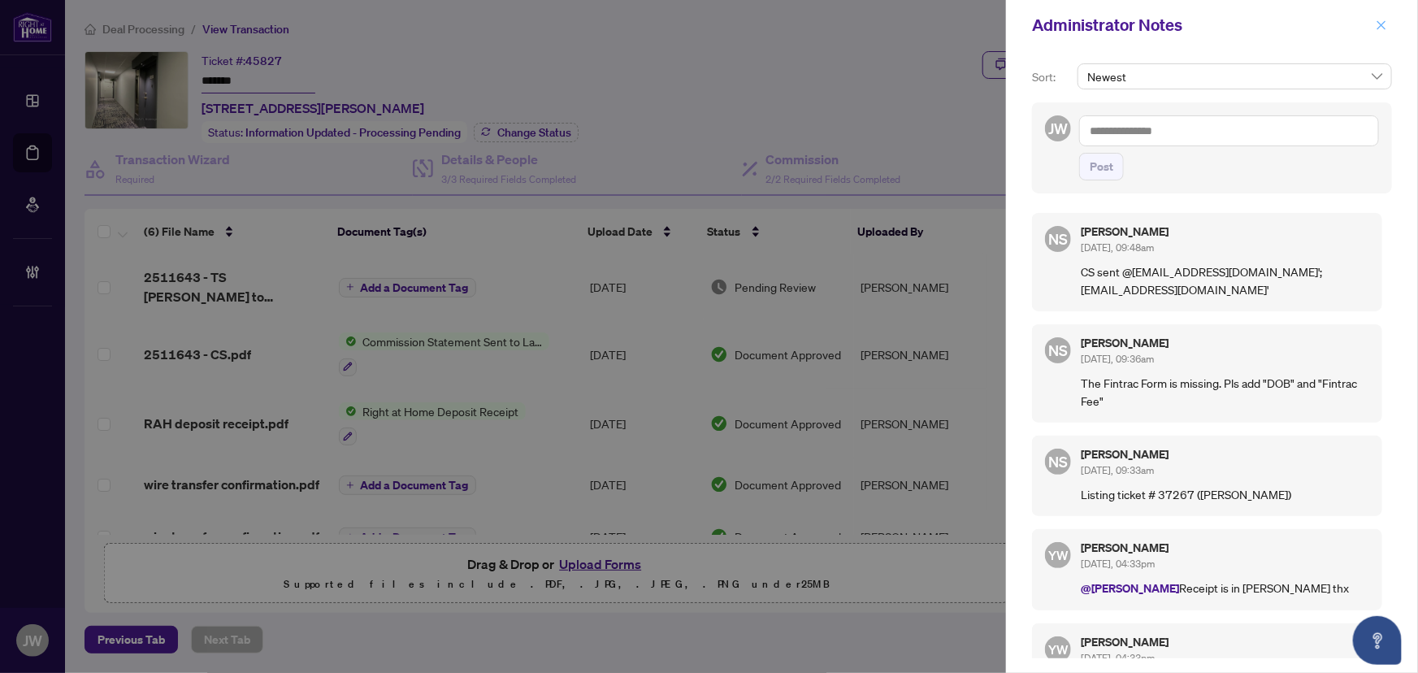
click at [1378, 22] on icon "close" at bounding box center [1381, 25] width 11 height 11
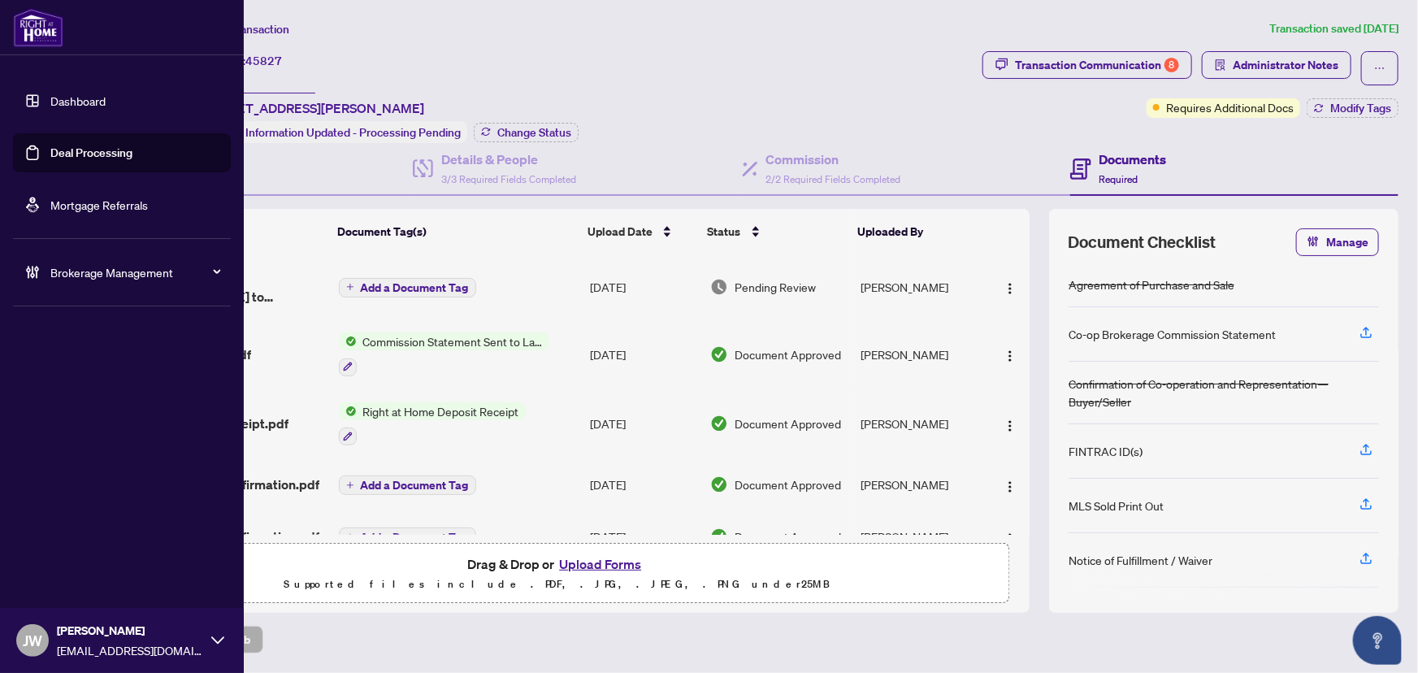
click at [90, 266] on span "Brokerage Management" at bounding box center [134, 272] width 169 height 18
click at [55, 397] on link "Manage Agents" at bounding box center [74, 389] width 80 height 15
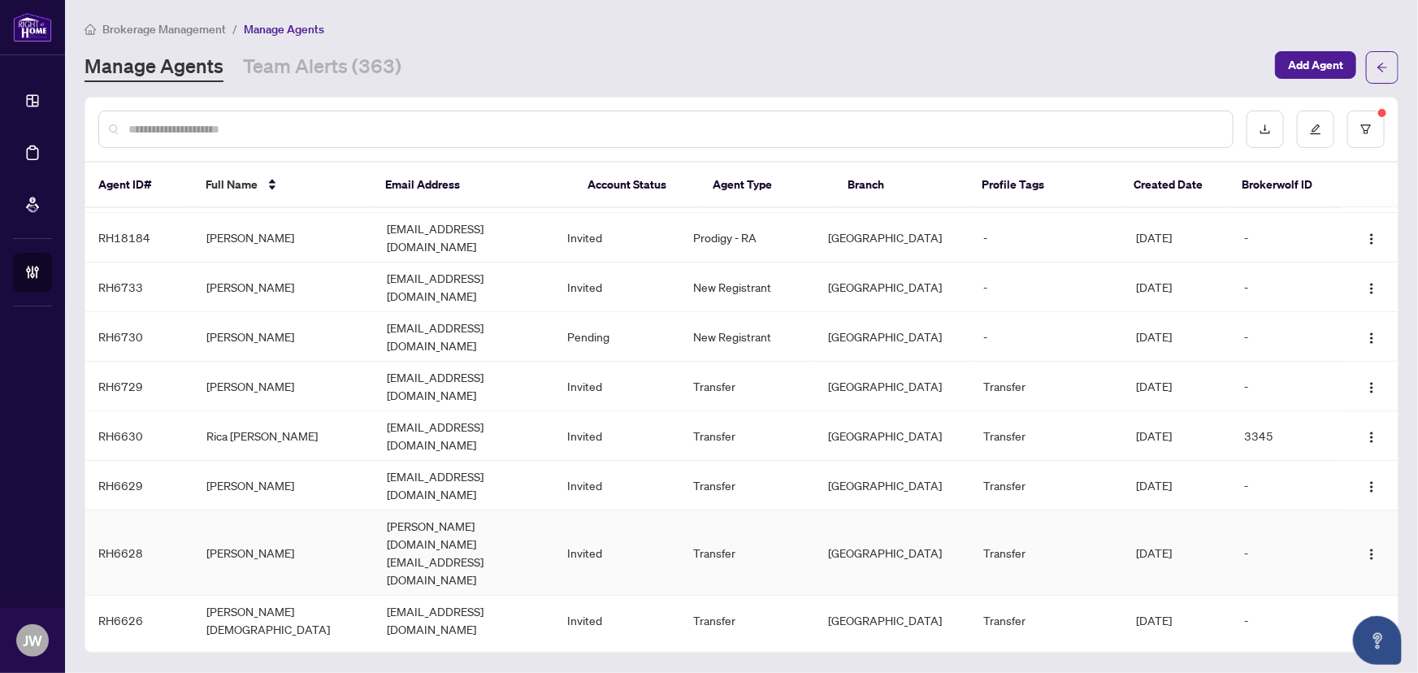
scroll to position [92, 0]
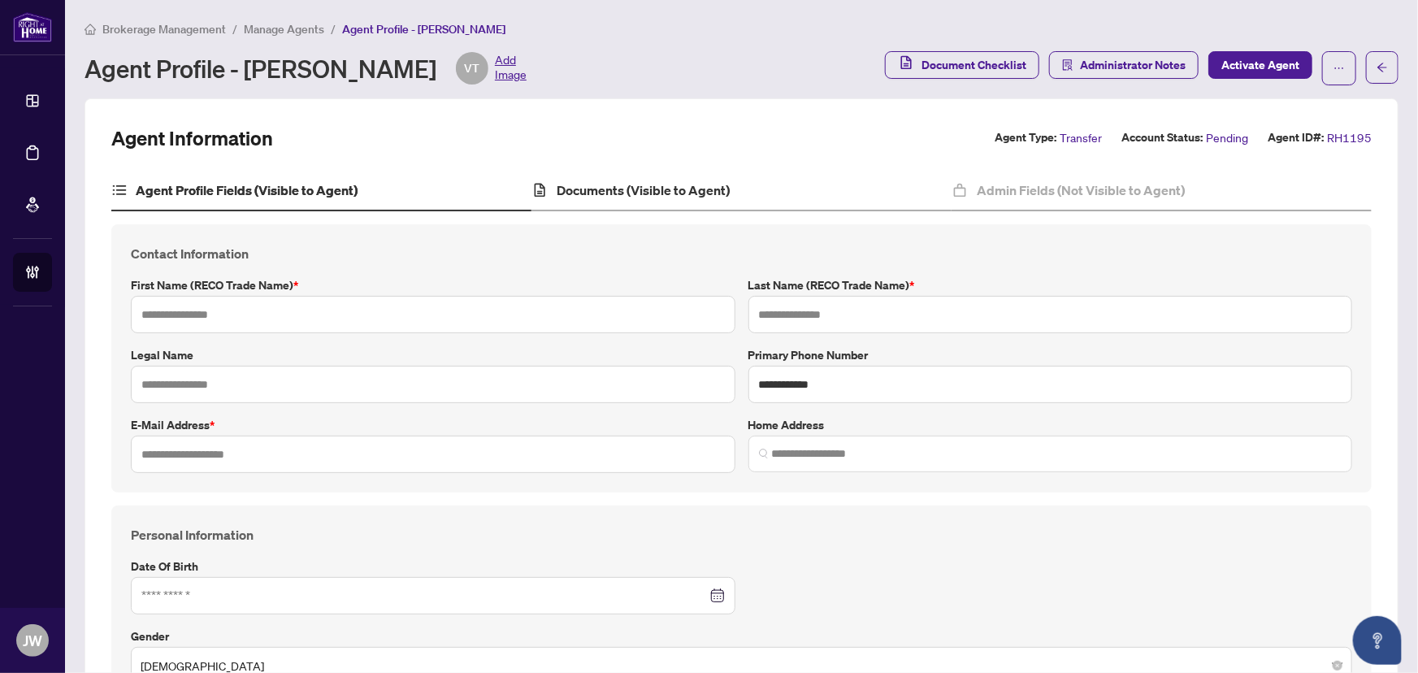
type input "******"
type input "********"
type input "*"
type input "**********"
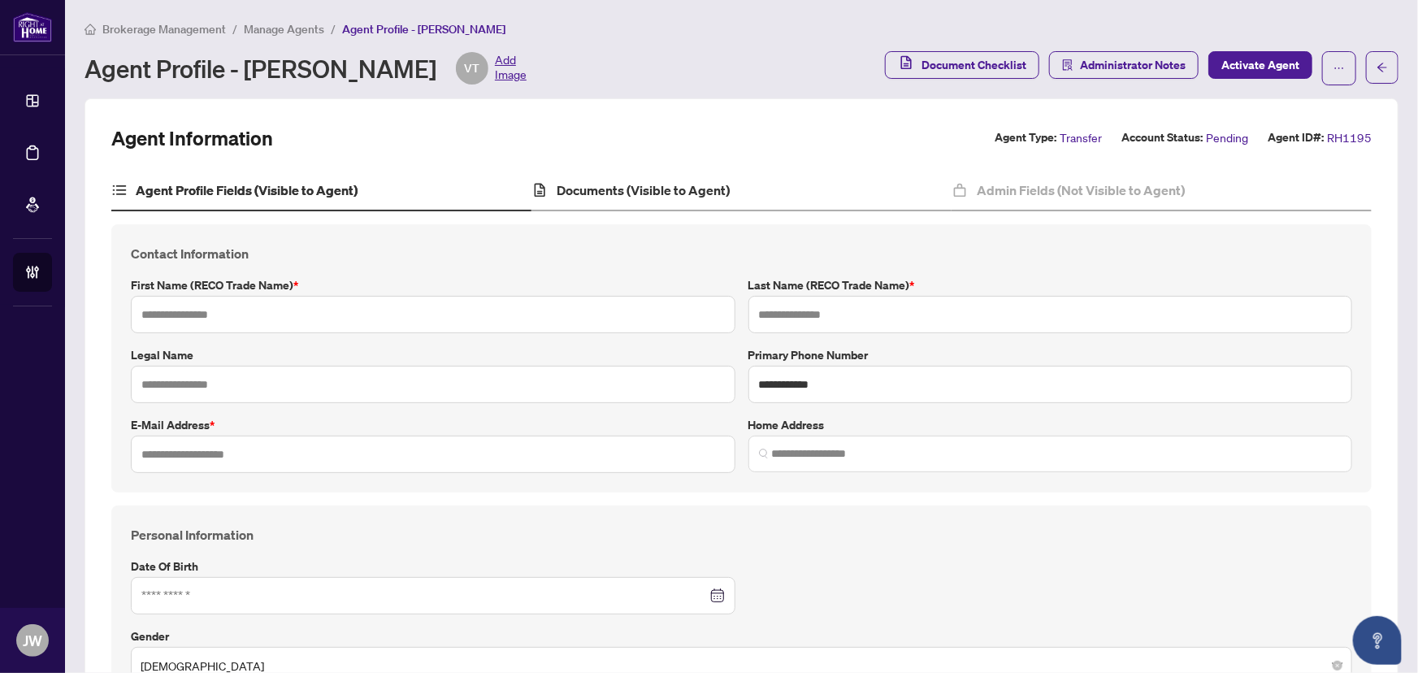
type input "*********"
type input "**********"
type input "*******"
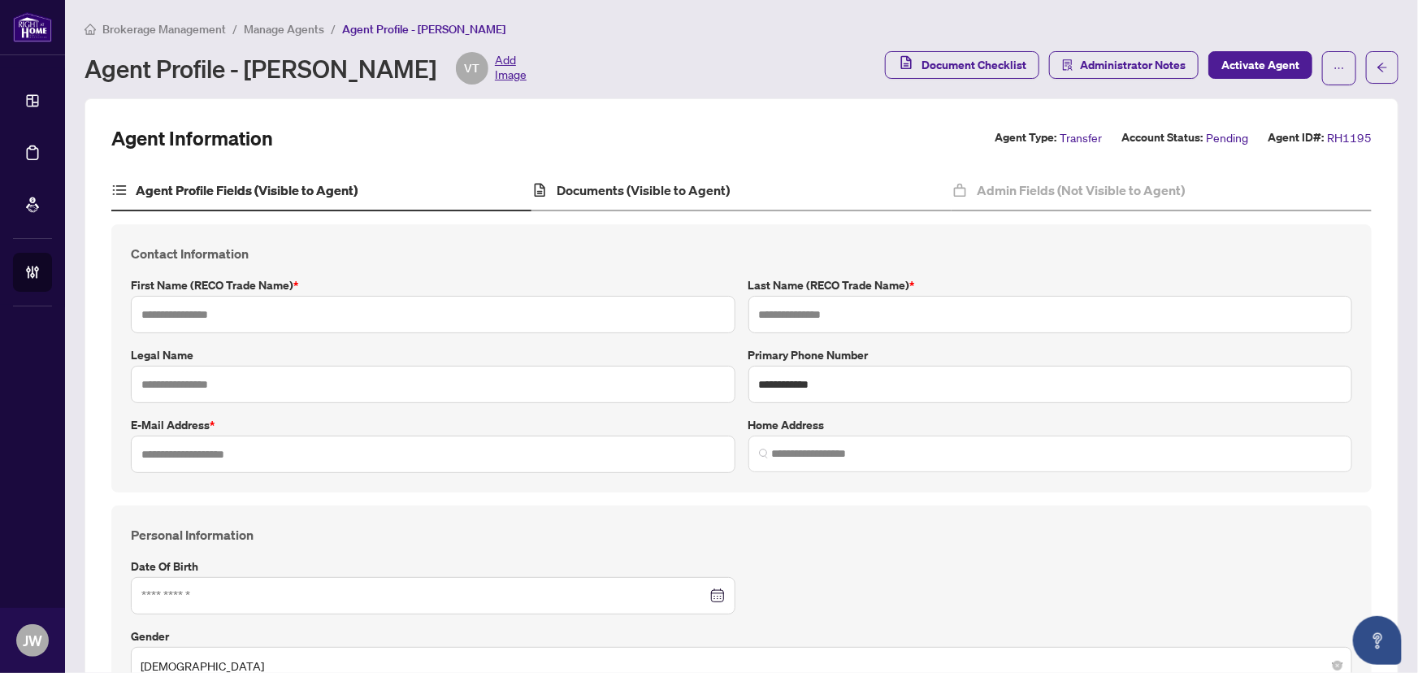
type input "*******"
type input "**********"
type input "****"
type input "**********"
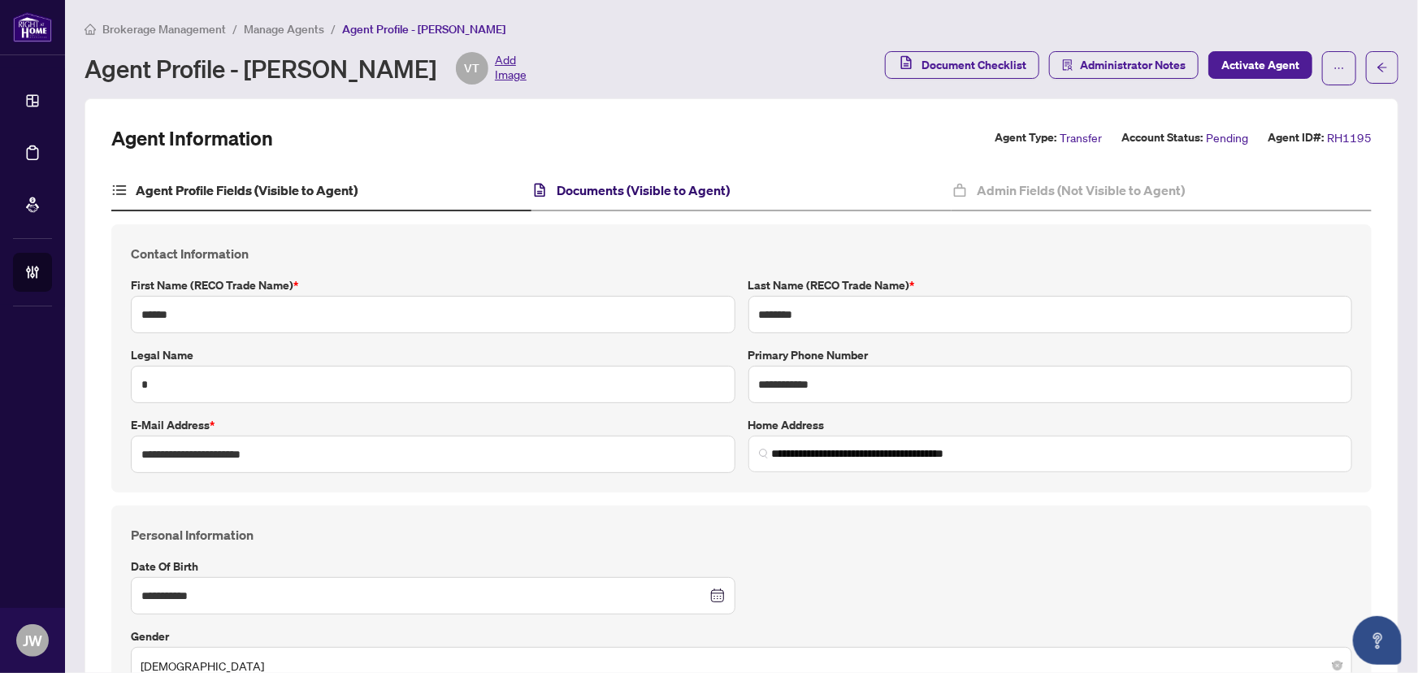
click at [657, 188] on h4 "Documents (Visible to Agent)" at bounding box center [643, 190] width 173 height 20
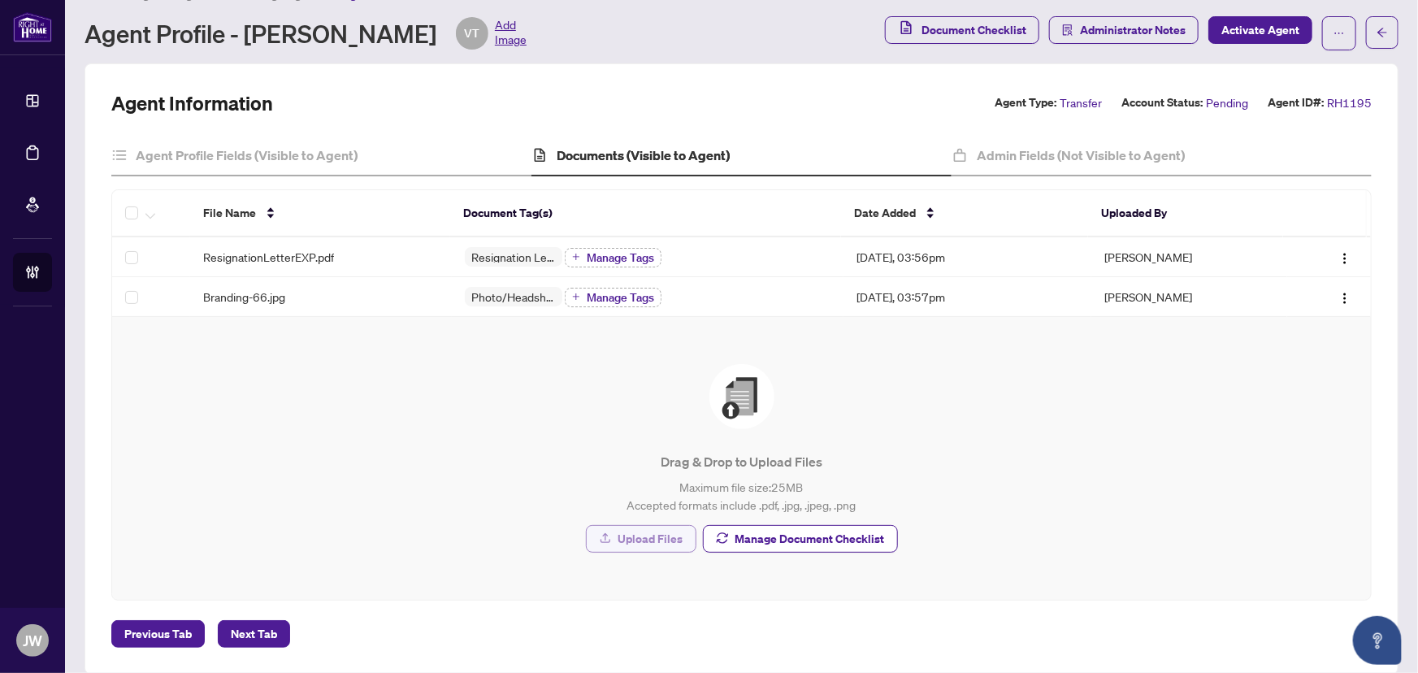
scroll to position [54, 0]
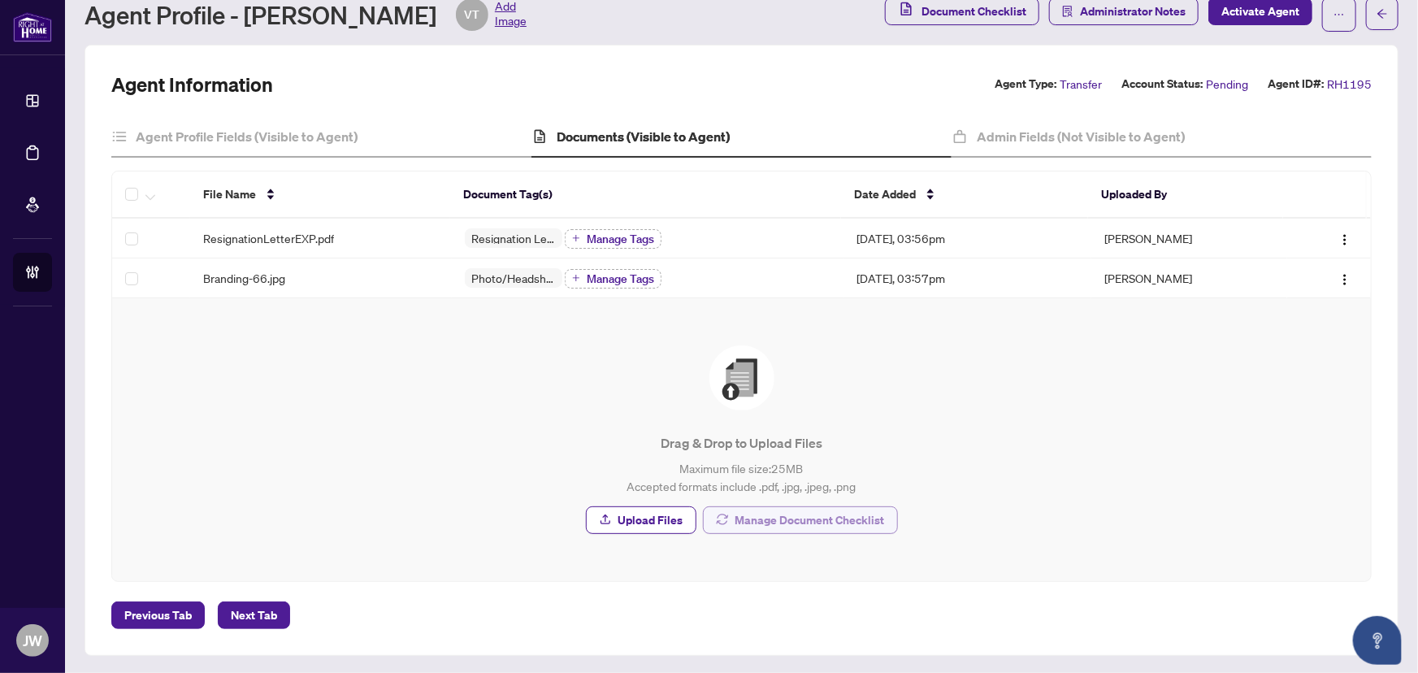
click at [839, 517] on span "Manage Document Checklist" at bounding box center [810, 520] width 150 height 26
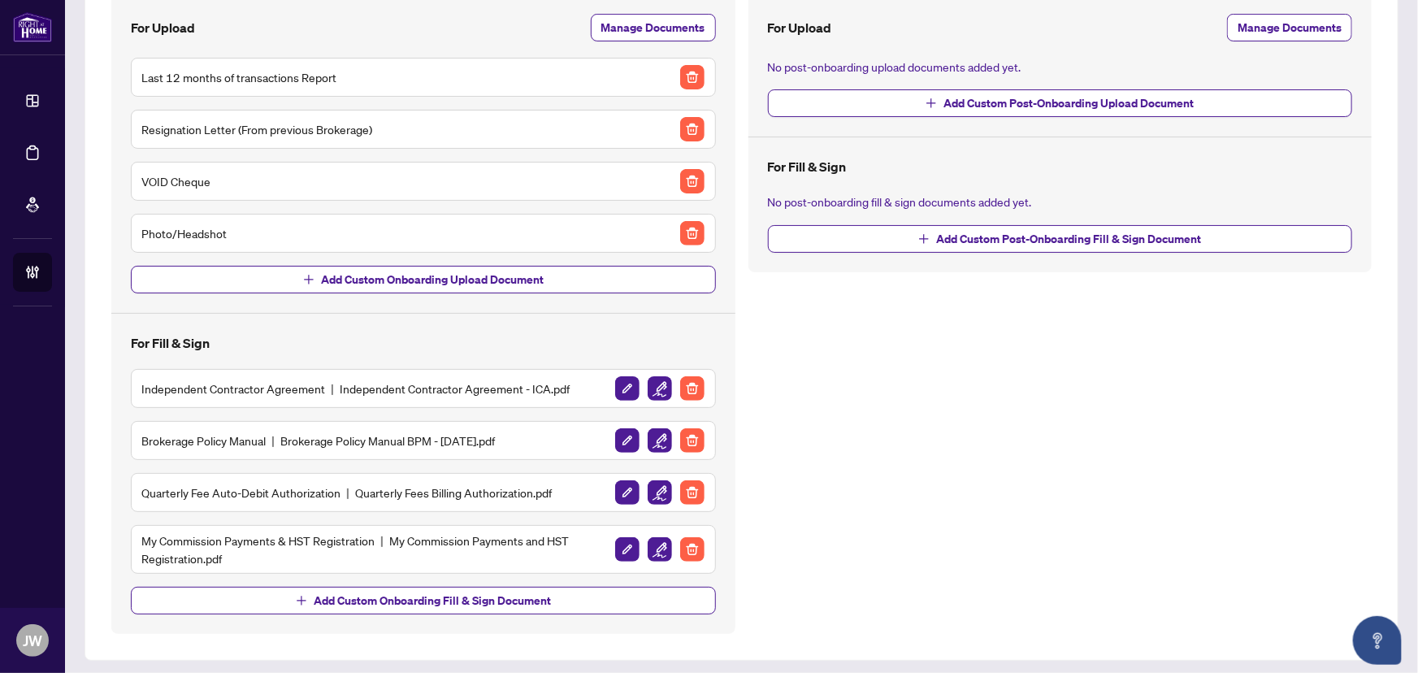
scroll to position [193, 0]
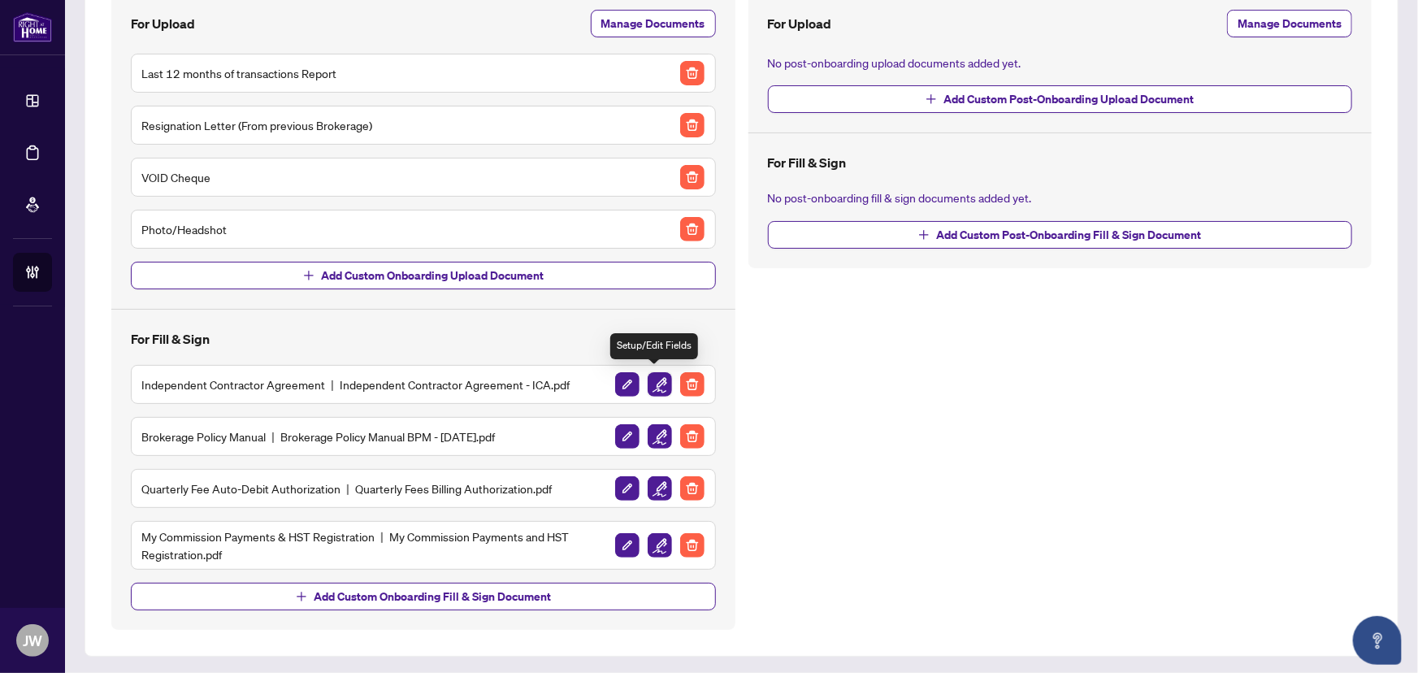
click at [658, 384] on img "button" at bounding box center [660, 384] width 24 height 24
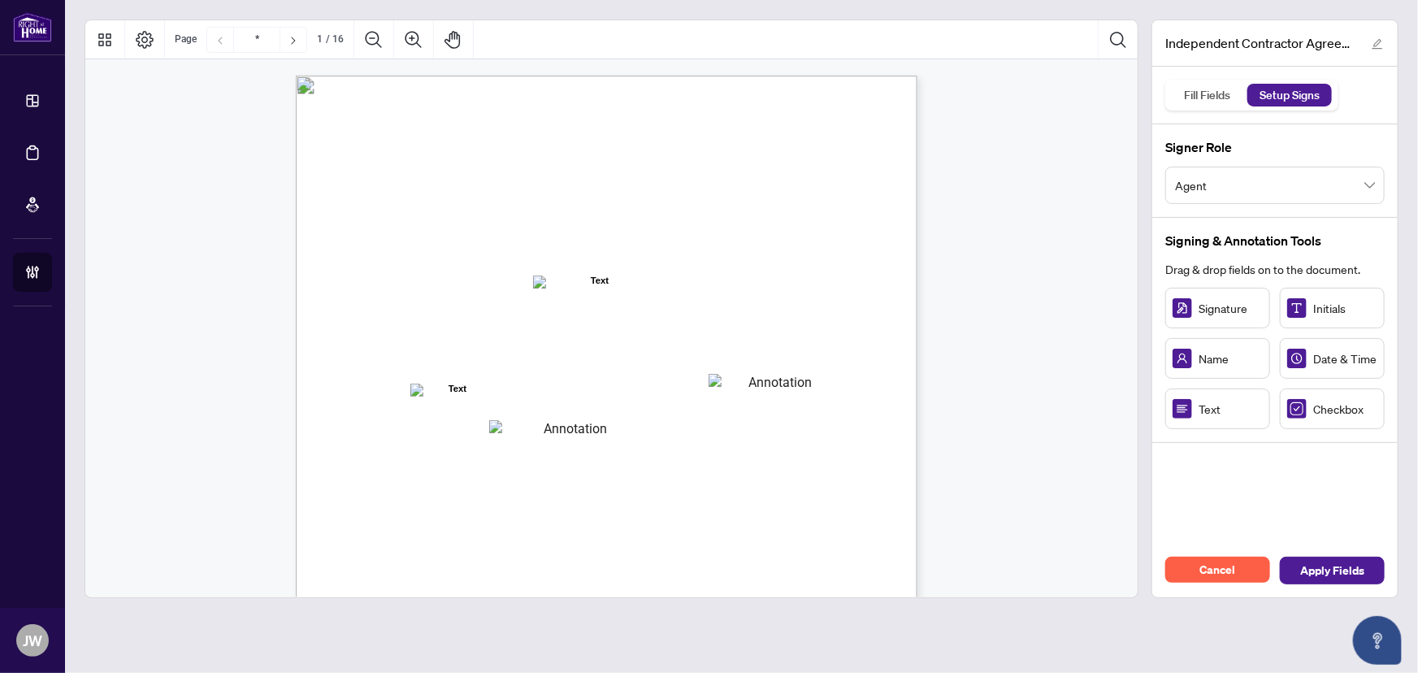
click at [1219, 184] on span "Agent" at bounding box center [1275, 185] width 200 height 31
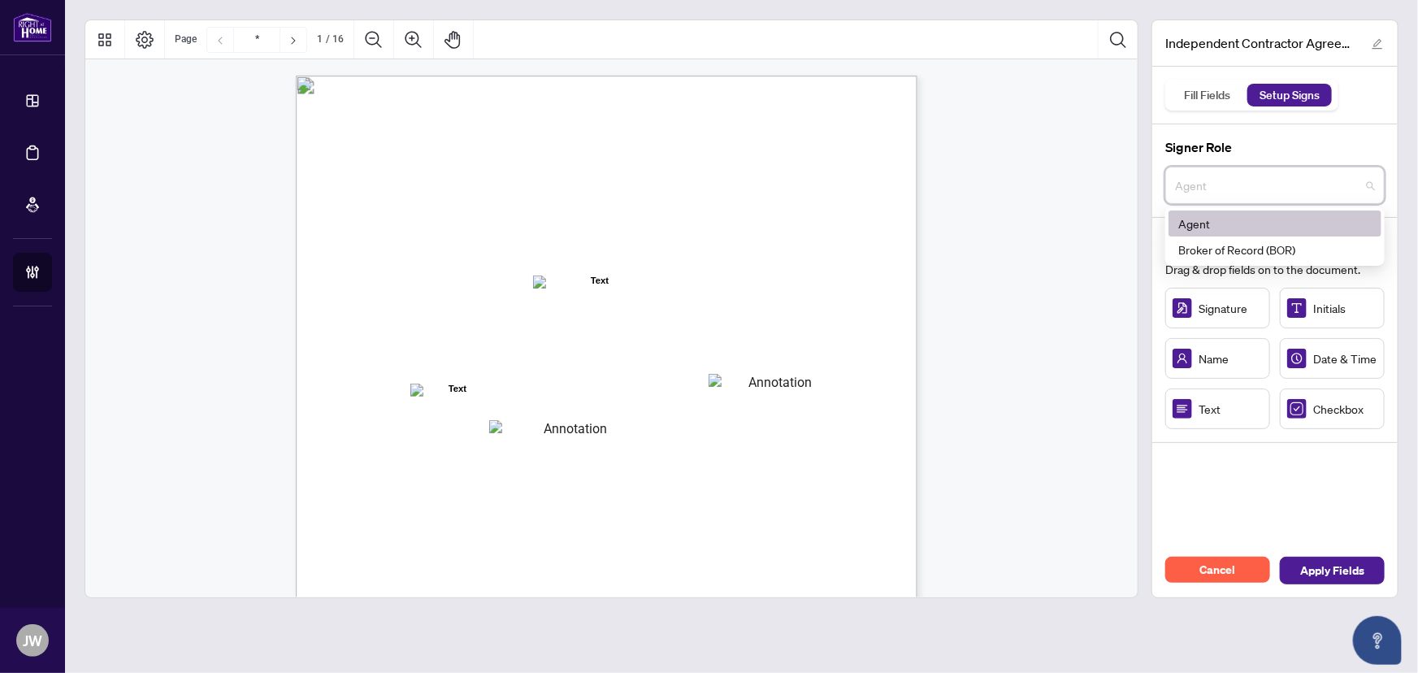
click at [1206, 226] on div "Agent" at bounding box center [1274, 224] width 193 height 18
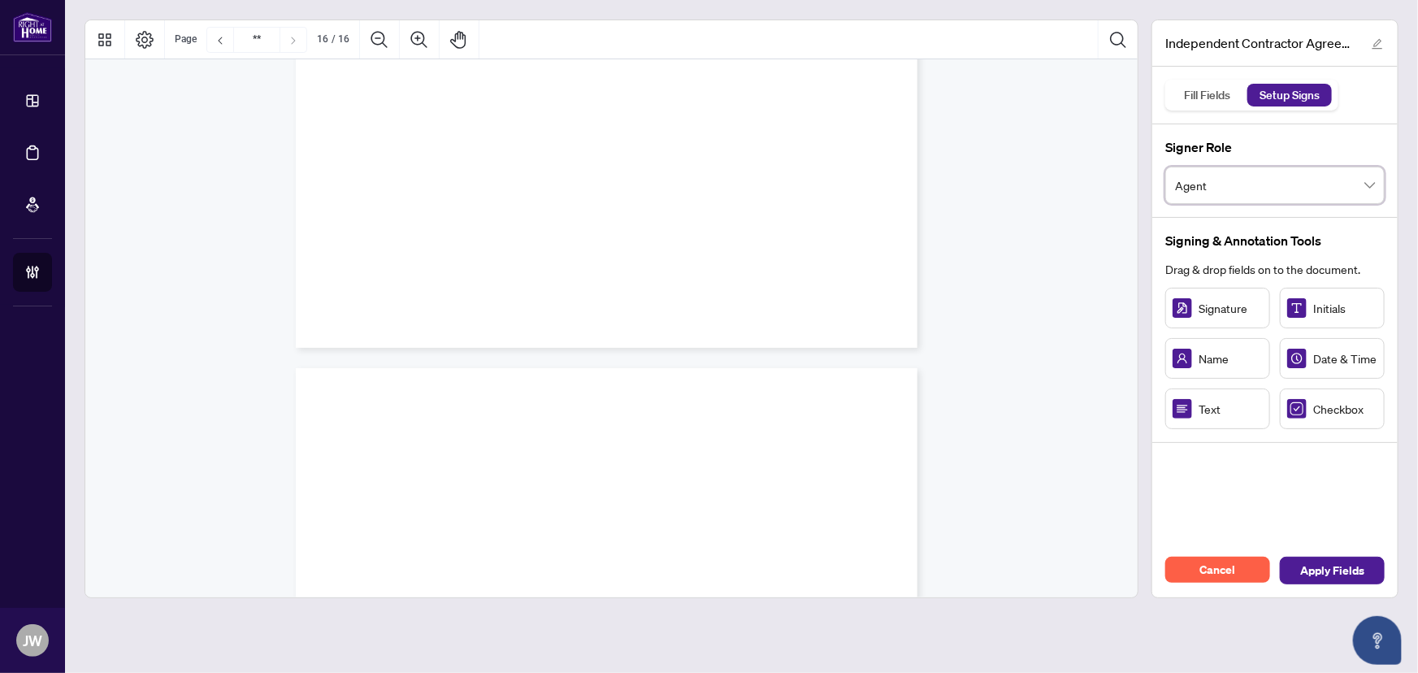
type input "**"
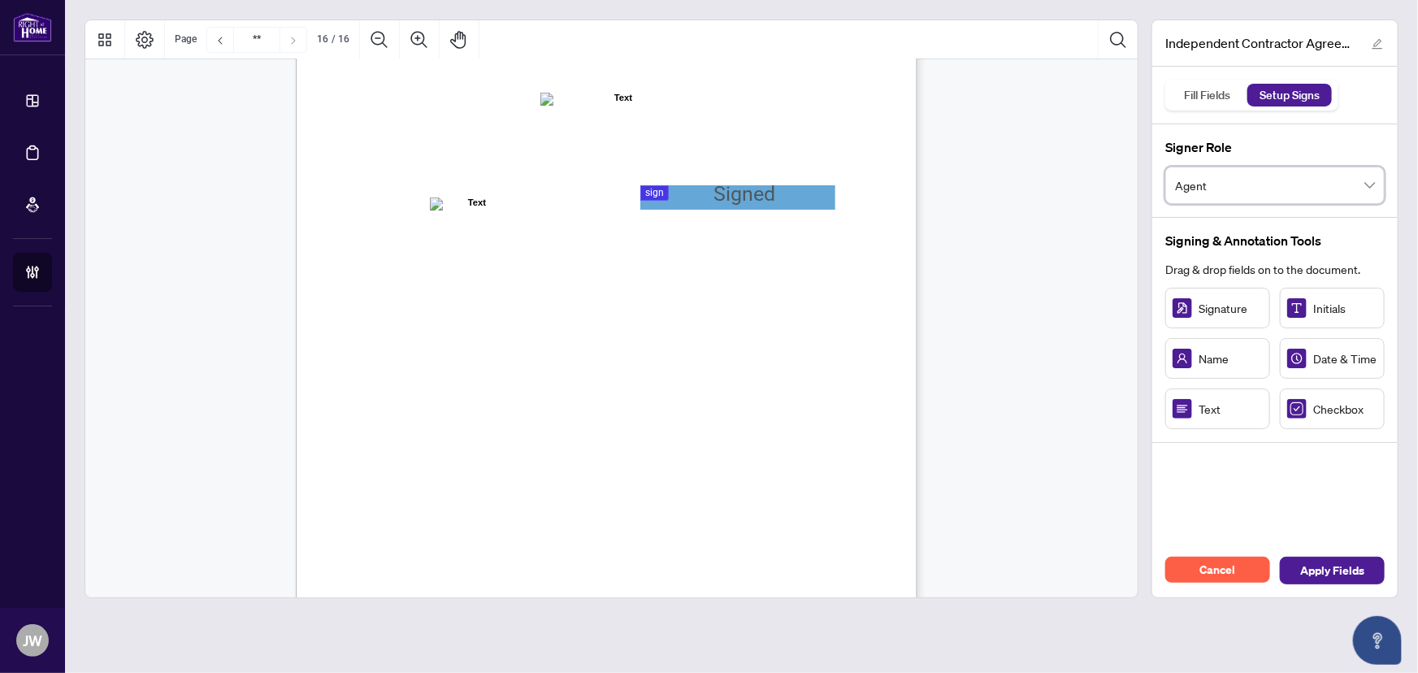
scroll to position [12383, 0]
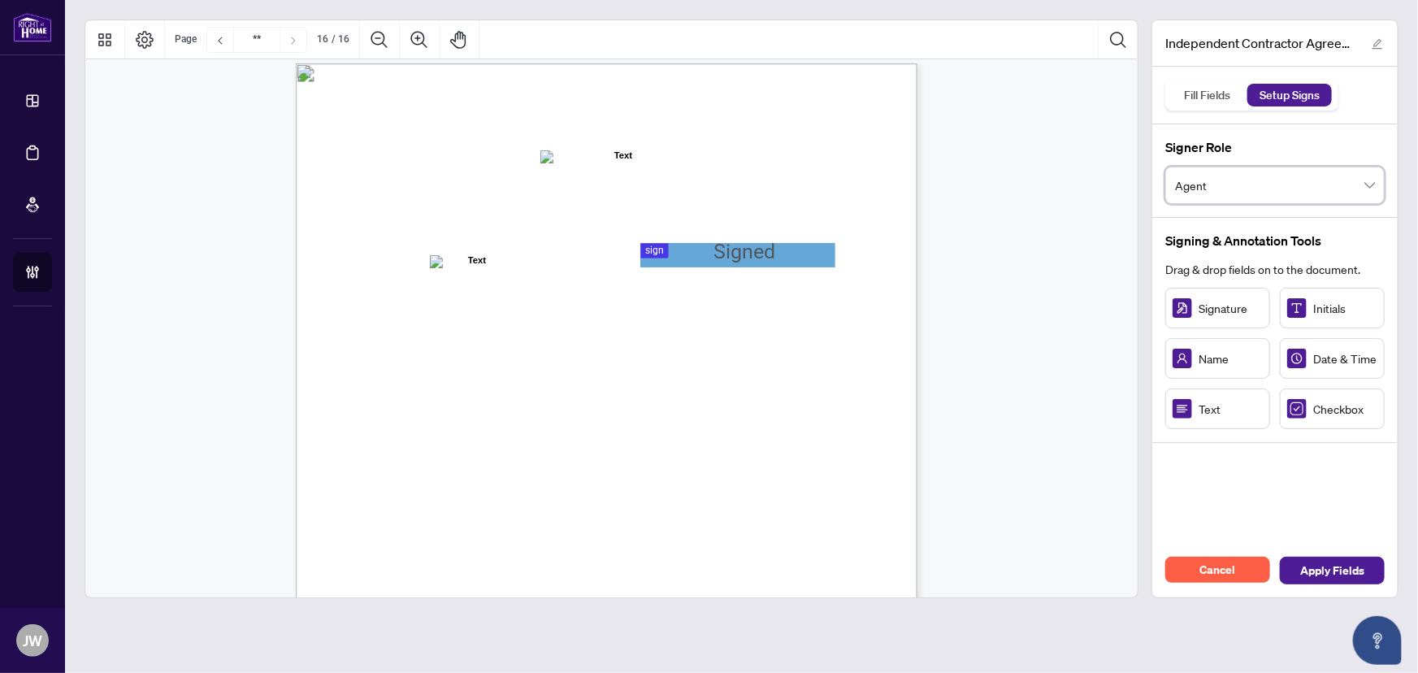
click at [1281, 196] on span "Agent" at bounding box center [1275, 185] width 200 height 31
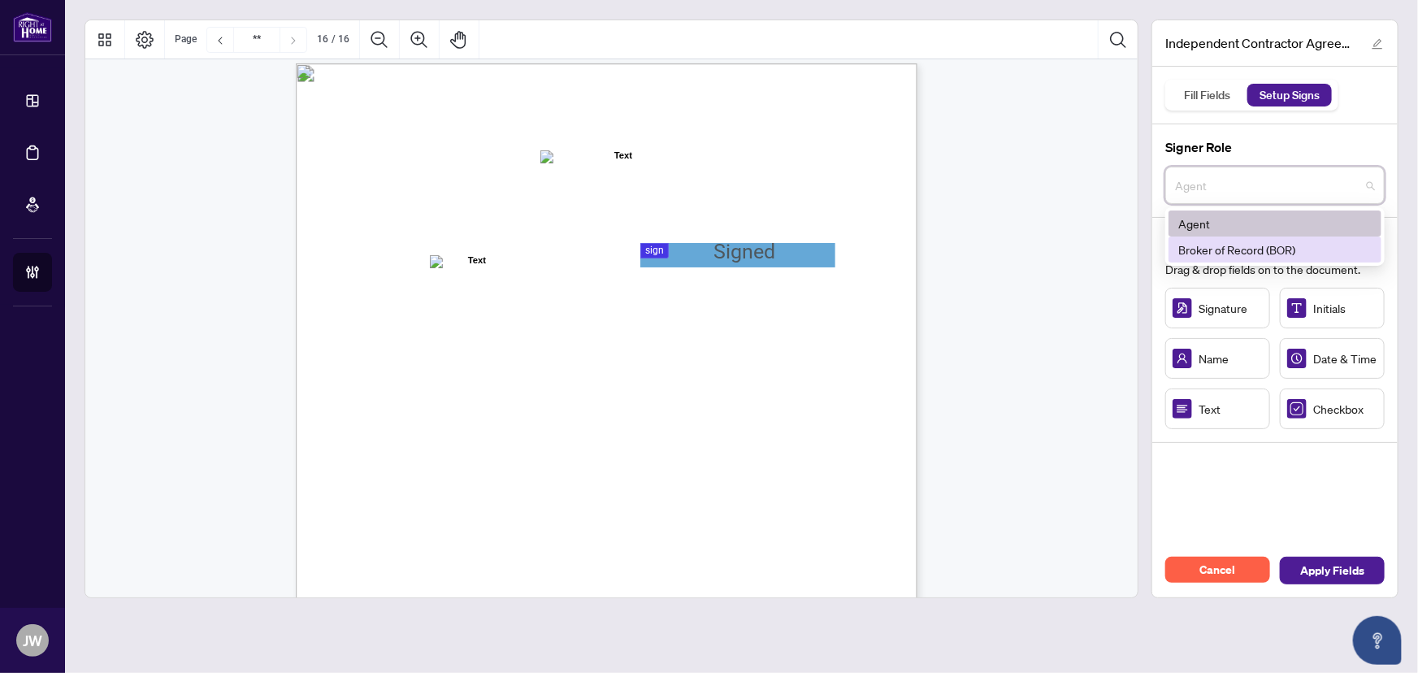
click at [1242, 250] on div "Broker of Record (BOR)" at bounding box center [1274, 250] width 193 height 18
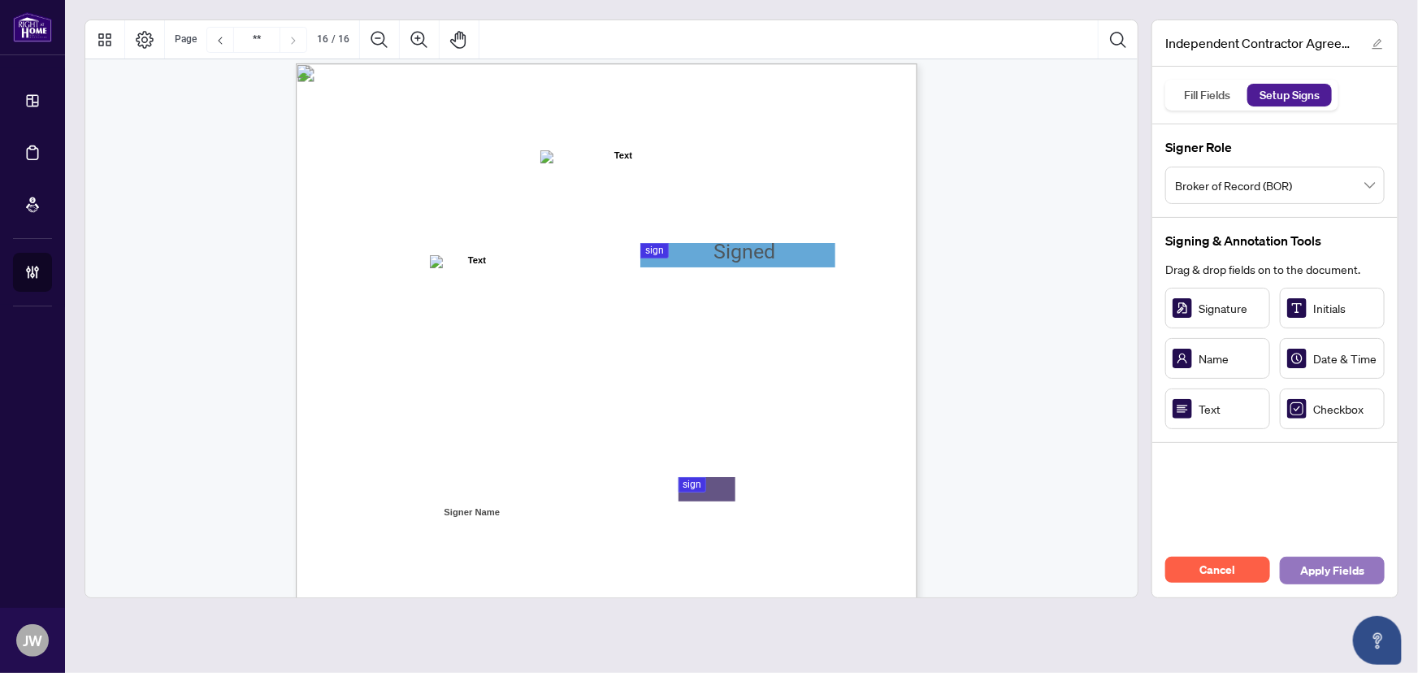
click at [1324, 574] on span "Apply Fields" at bounding box center [1332, 570] width 64 height 26
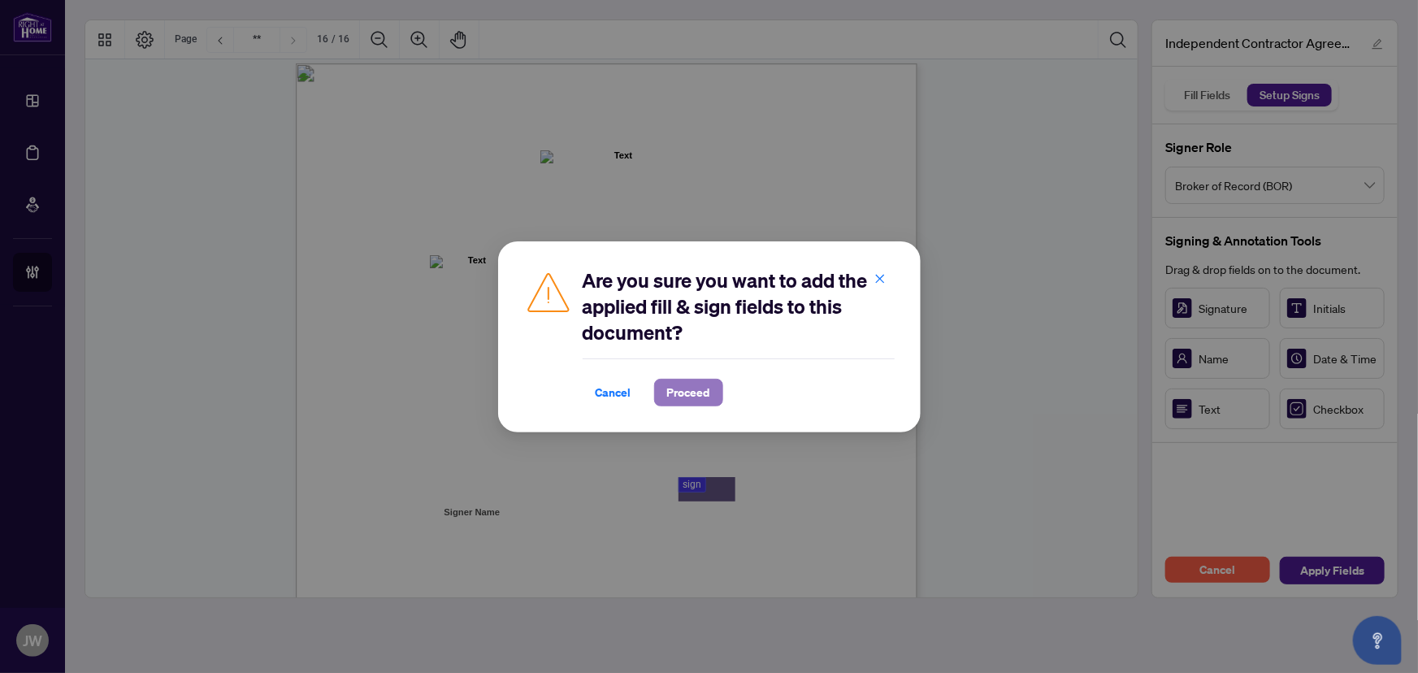
click at [680, 389] on span "Proceed" at bounding box center [688, 392] width 43 height 26
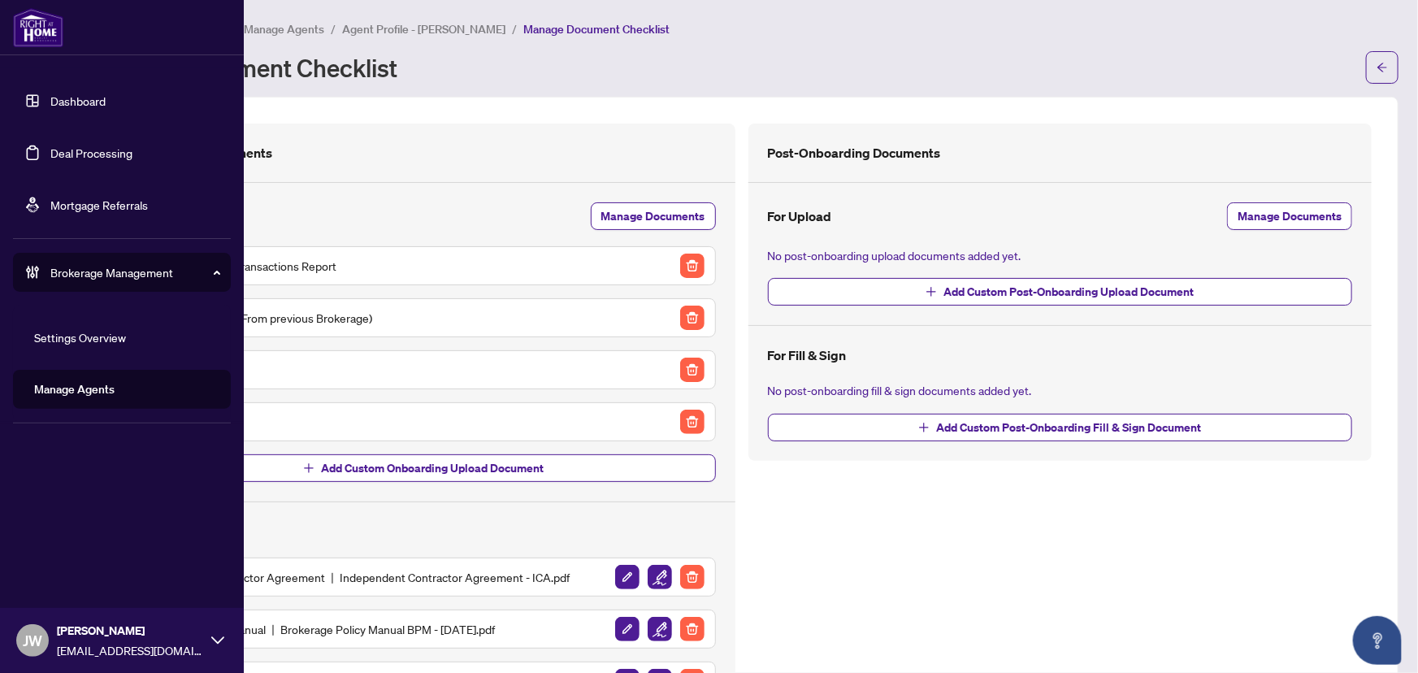
click at [50, 98] on link "Dashboard" at bounding box center [77, 100] width 55 height 15
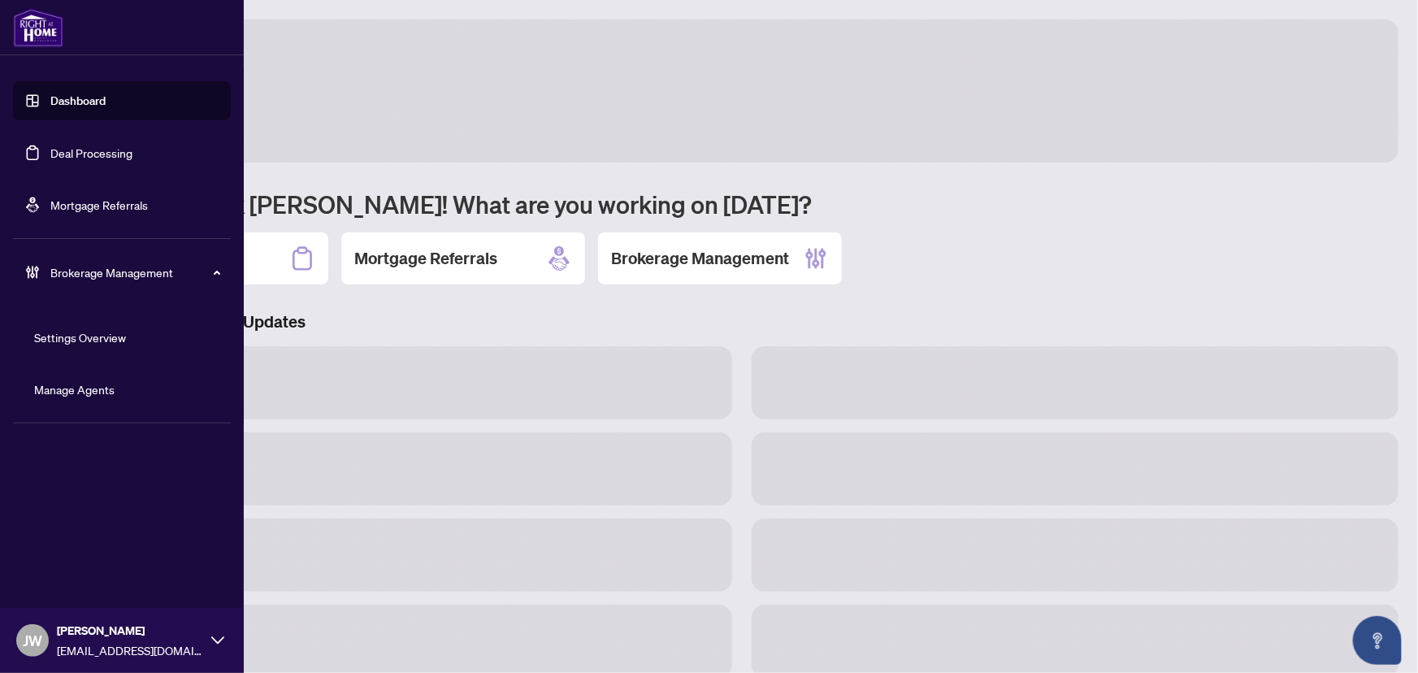
click at [67, 98] on link "Dashboard" at bounding box center [77, 100] width 55 height 15
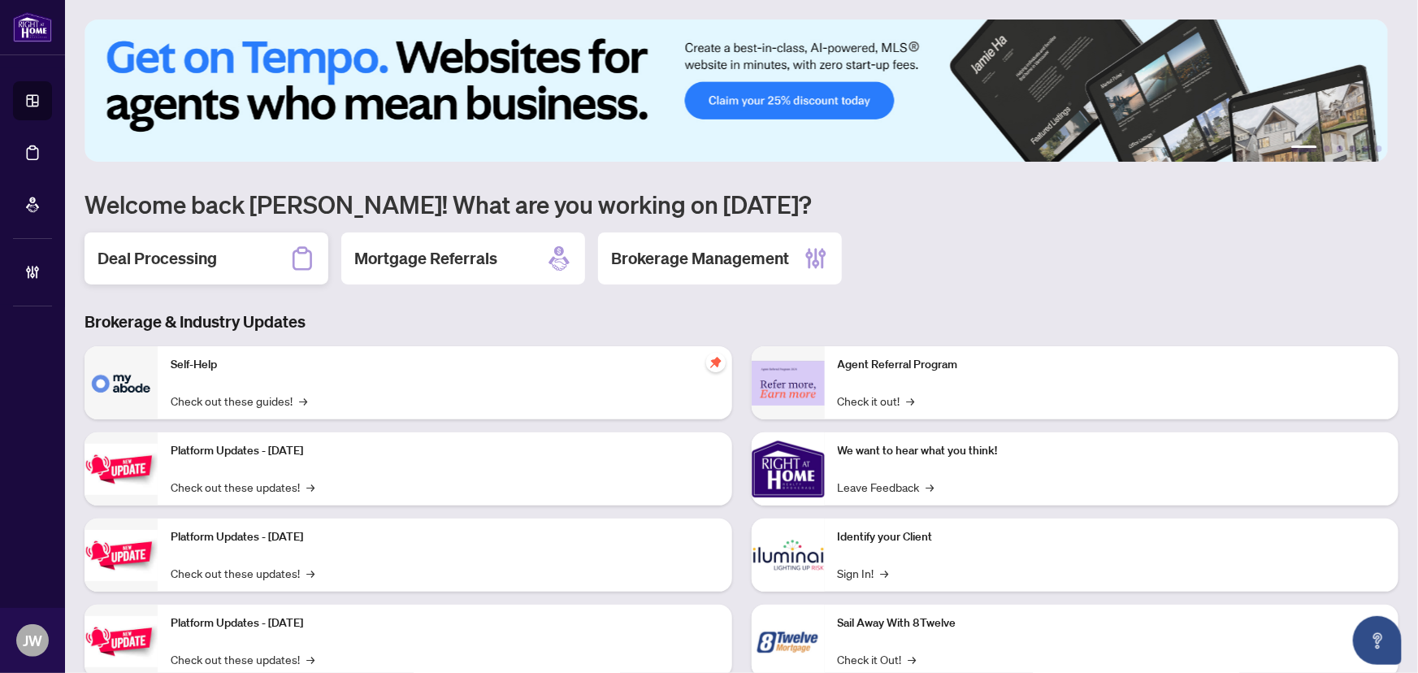
click at [265, 278] on div "Deal Processing" at bounding box center [207, 258] width 244 height 52
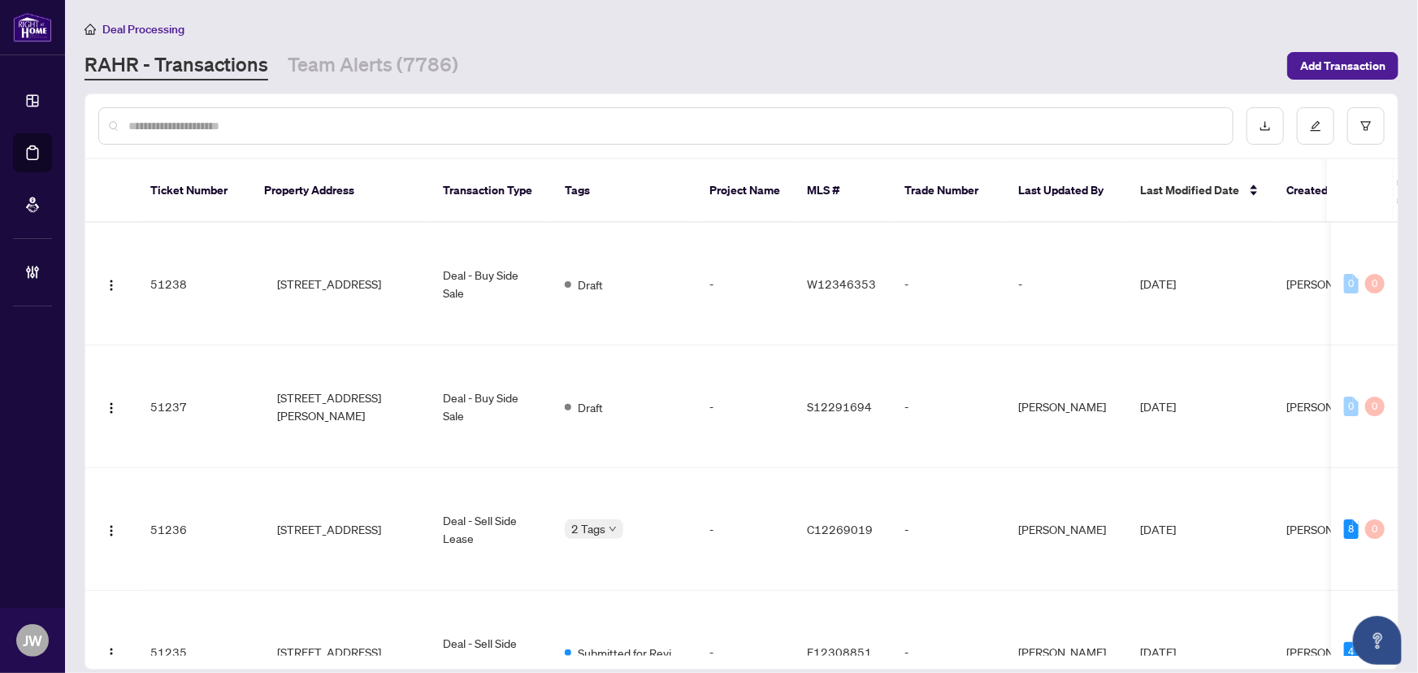
click at [238, 127] on input "text" at bounding box center [673, 126] width 1091 height 18
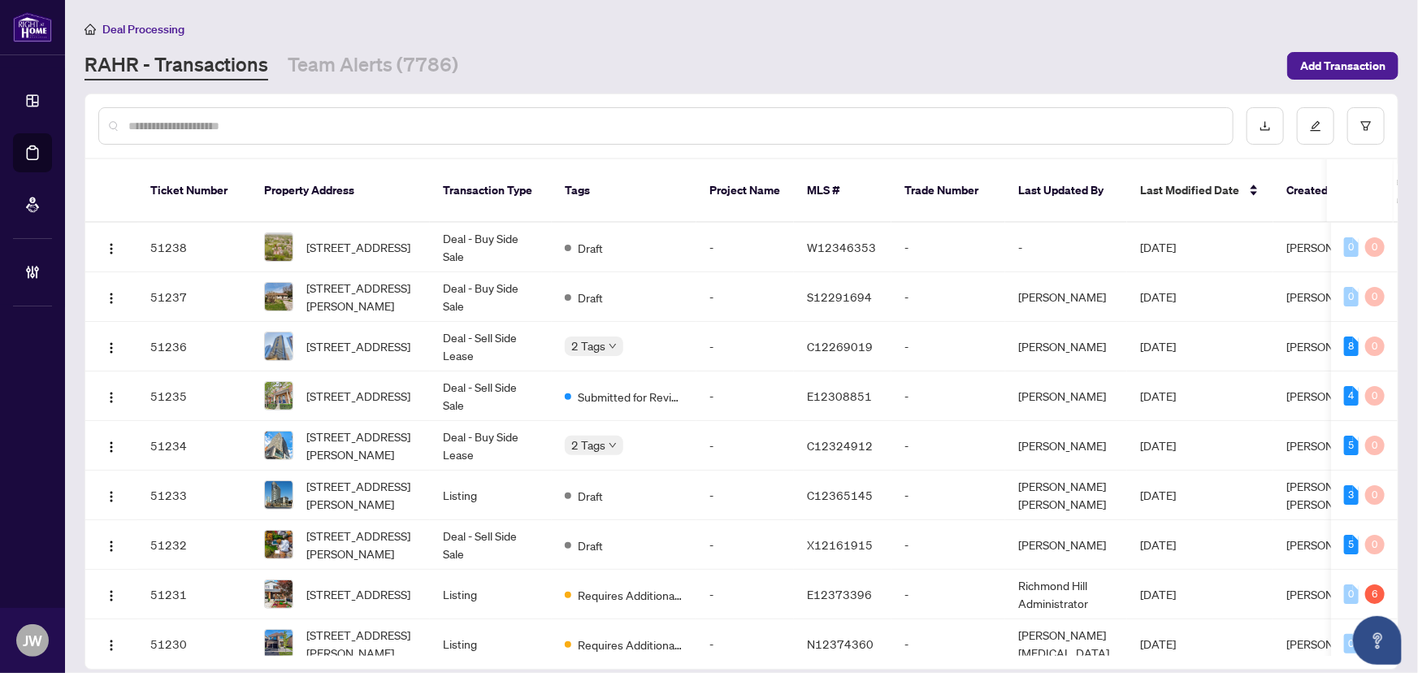
click at [238, 126] on input "text" at bounding box center [673, 126] width 1091 height 18
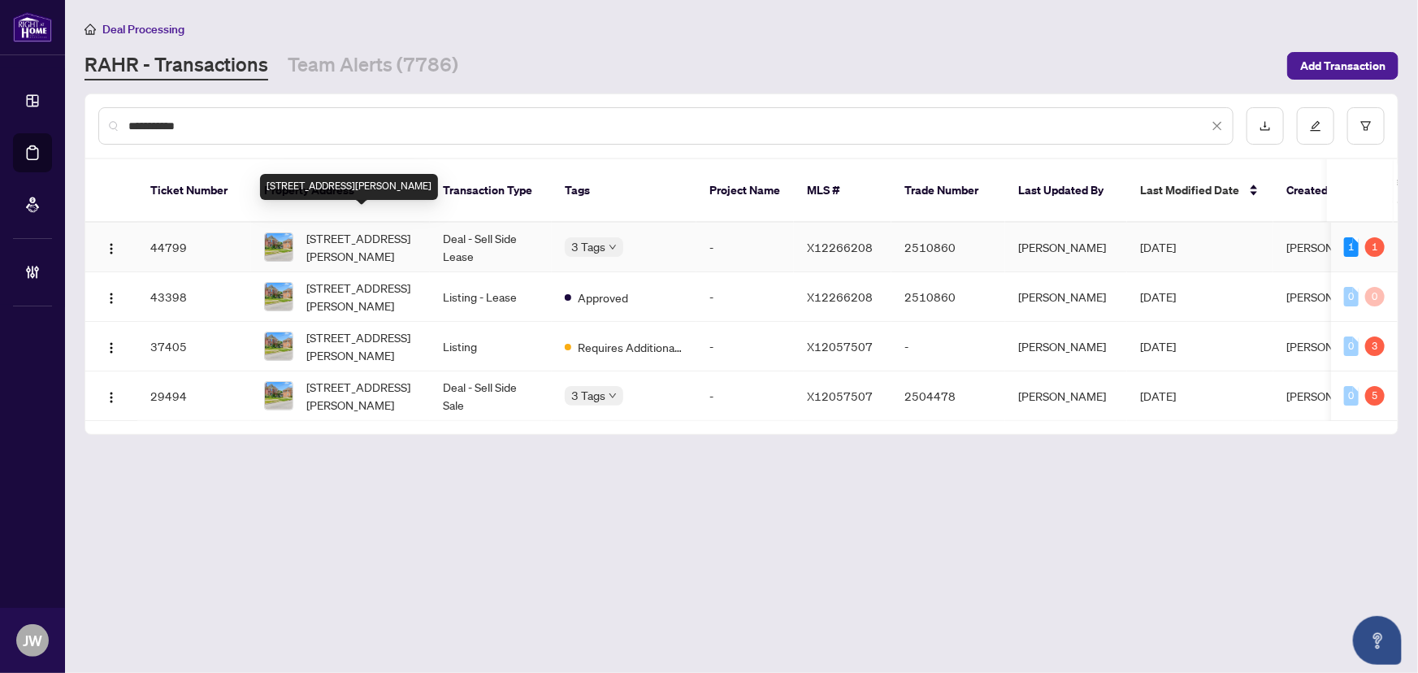
type input "**********"
click at [399, 229] on span "1-774 4th Ave, Owen Sound, Ontario N4K 2N6, Canada" at bounding box center [361, 247] width 111 height 36
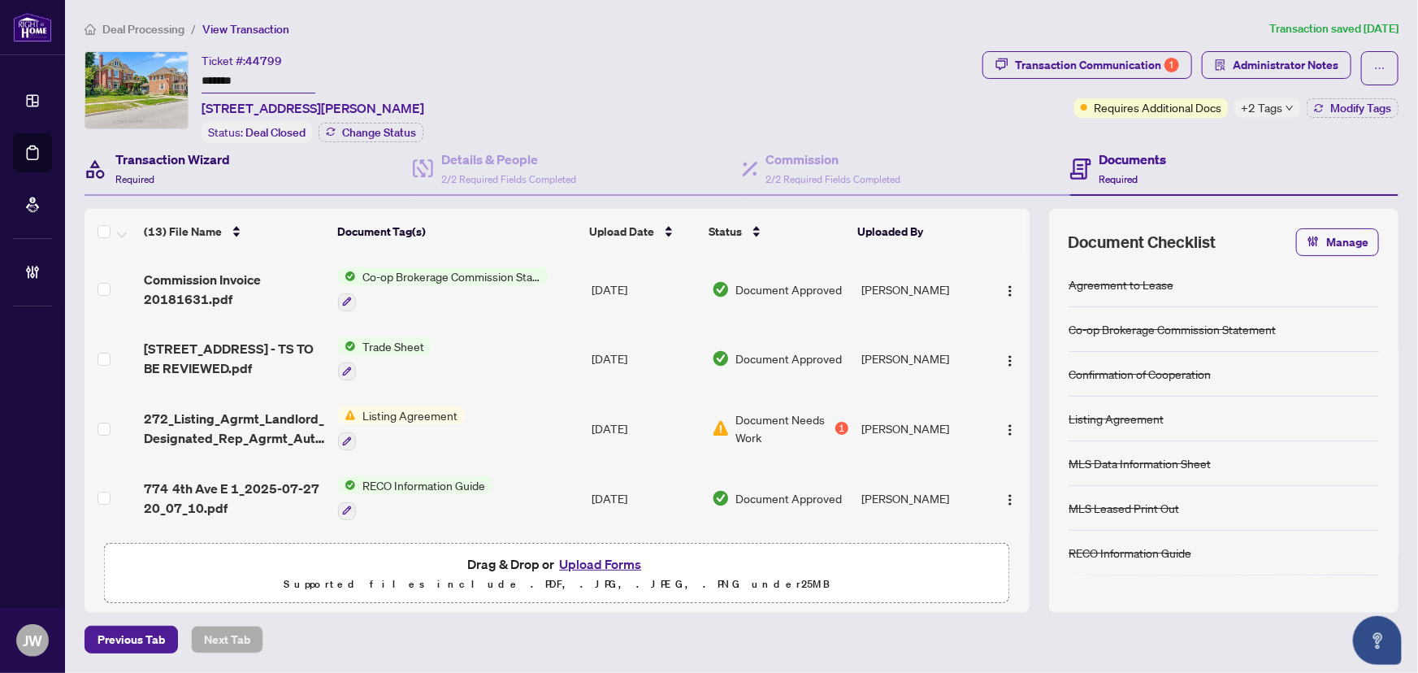
click at [159, 170] on div "Transaction Wizard Required" at bounding box center [172, 169] width 115 height 38
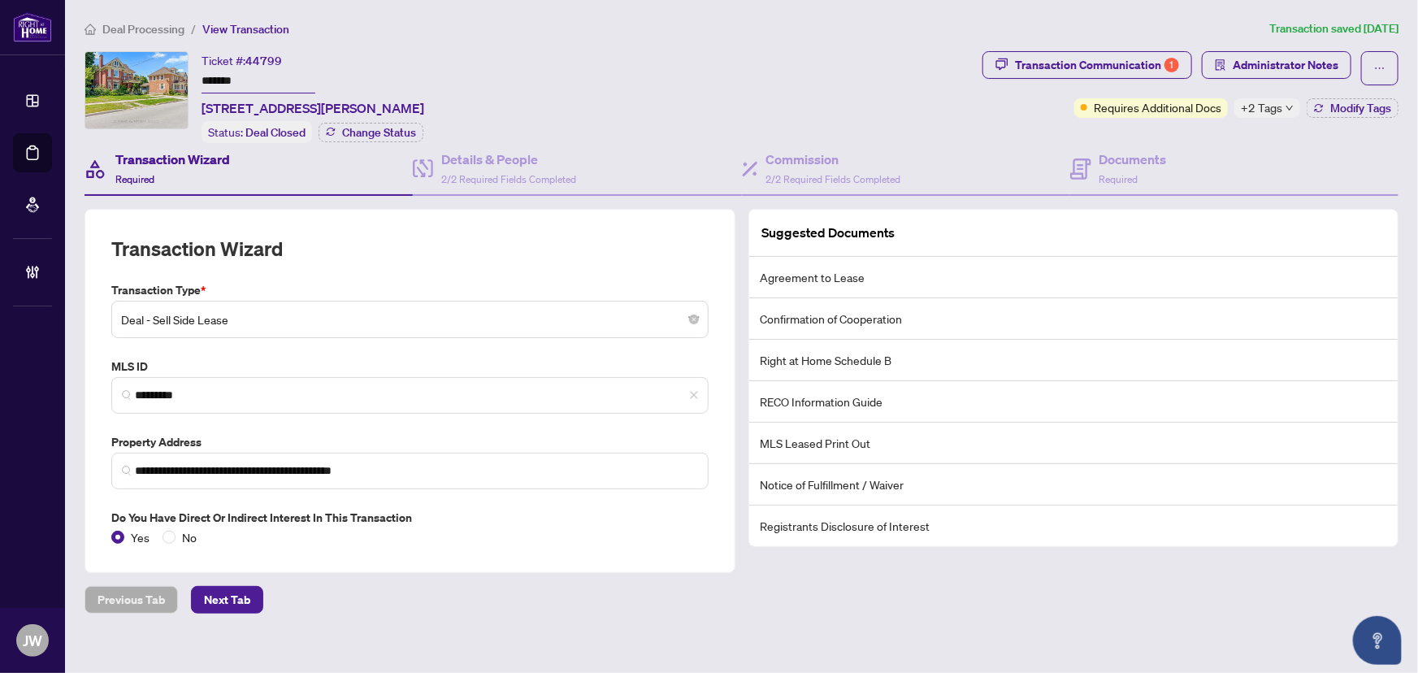
click at [1268, 107] on span "+2 Tags" at bounding box center [1261, 107] width 41 height 19
click at [1269, 69] on span "Administrator Notes" at bounding box center [1286, 65] width 106 height 26
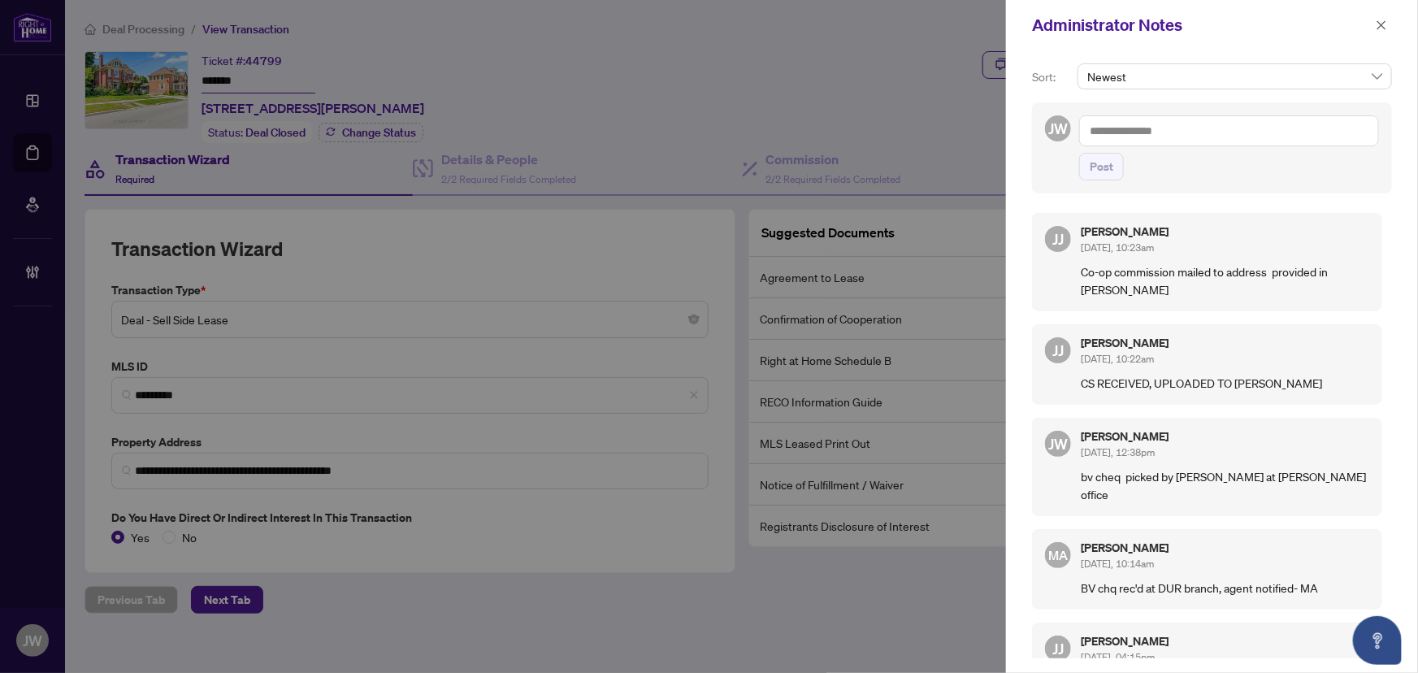
click at [781, 96] on div at bounding box center [709, 336] width 1418 height 673
click at [1374, 28] on button "button" at bounding box center [1381, 25] width 21 height 20
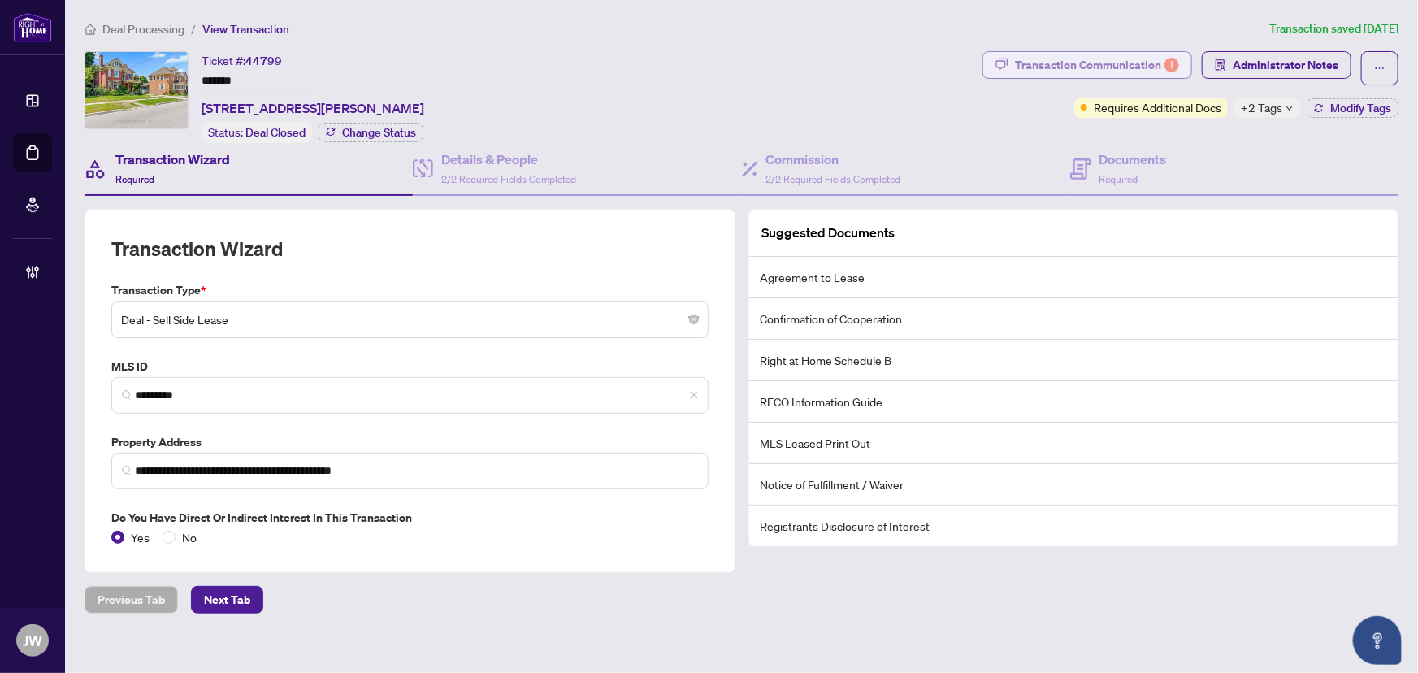
click at [1074, 56] on div "Transaction Communication 1" at bounding box center [1097, 65] width 164 height 26
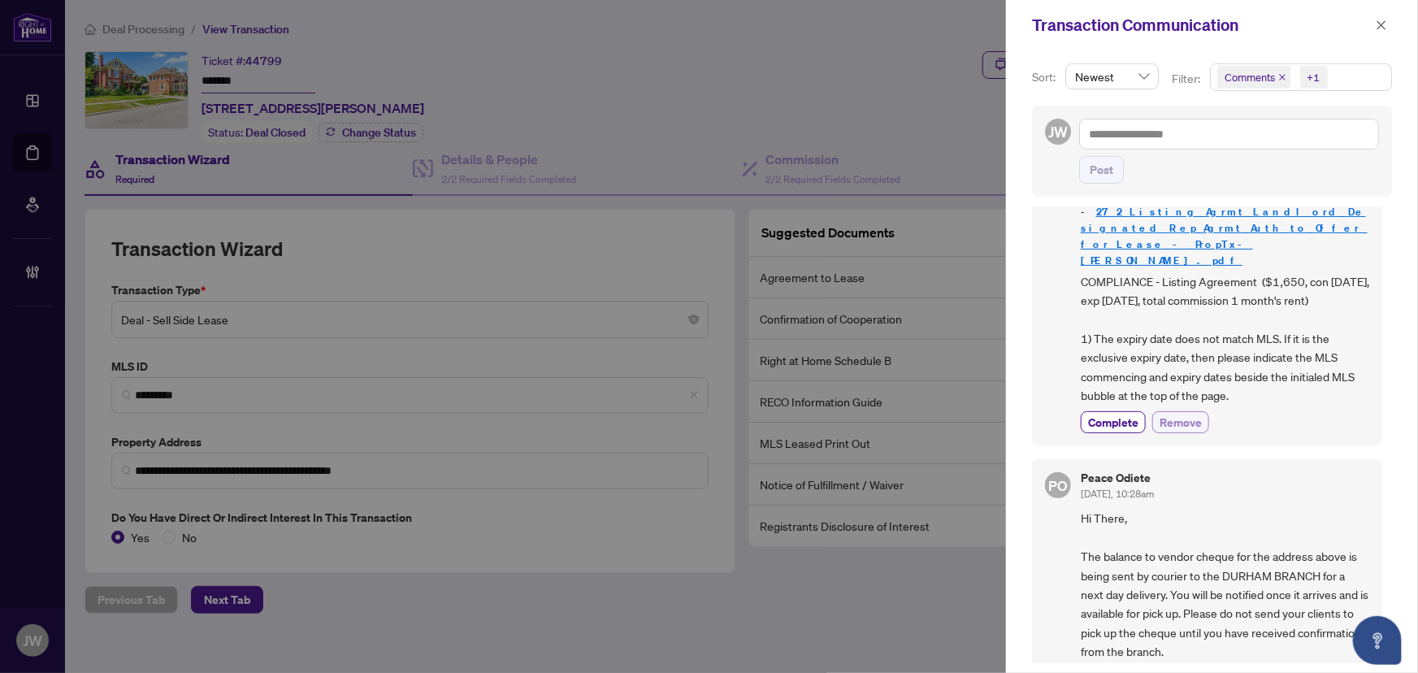
scroll to position [221, 0]
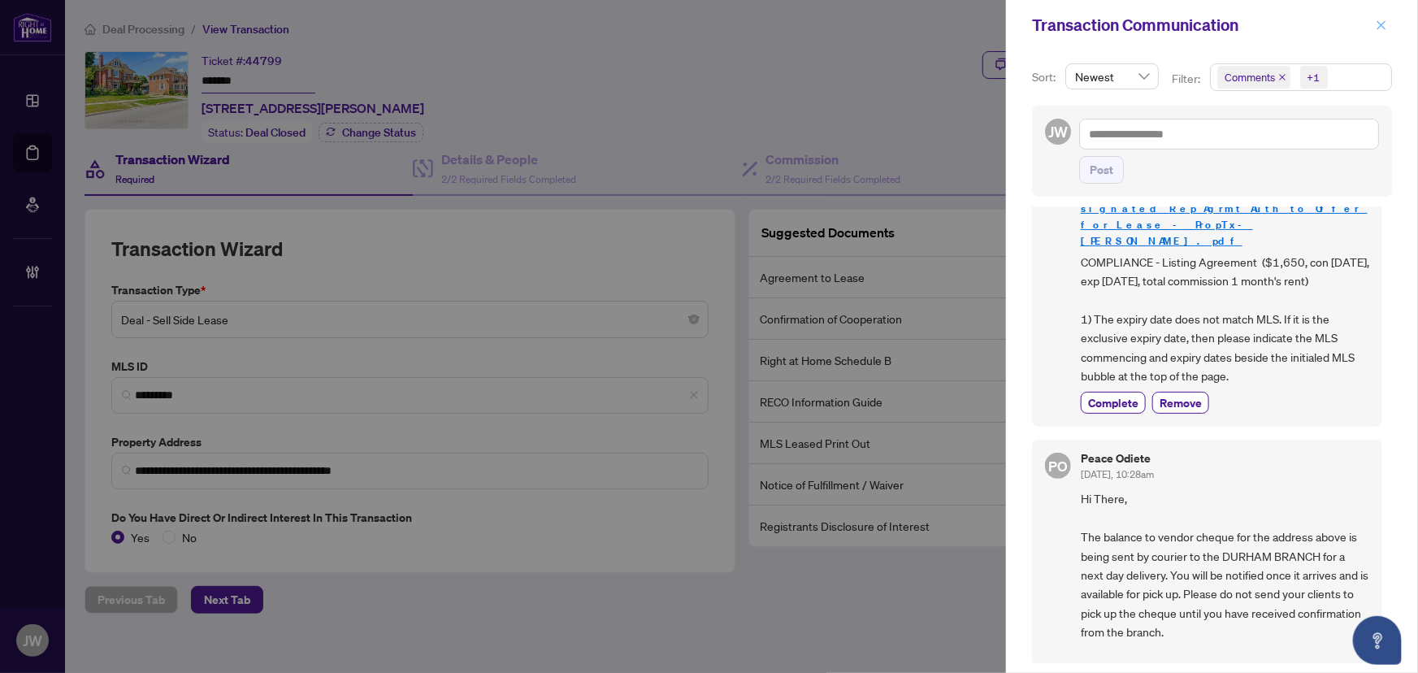
click at [1385, 24] on icon "close" at bounding box center [1381, 25] width 11 height 11
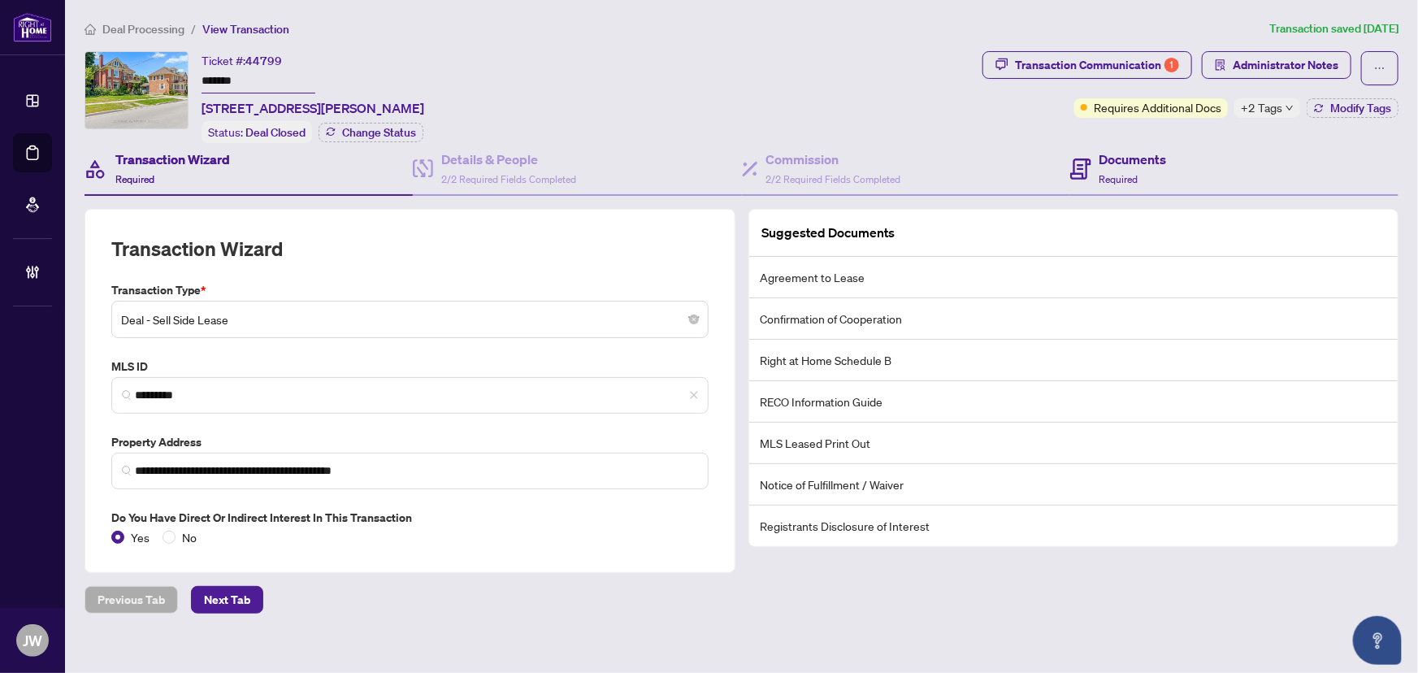
click at [1203, 177] on div "Documents Required" at bounding box center [1234, 169] width 328 height 53
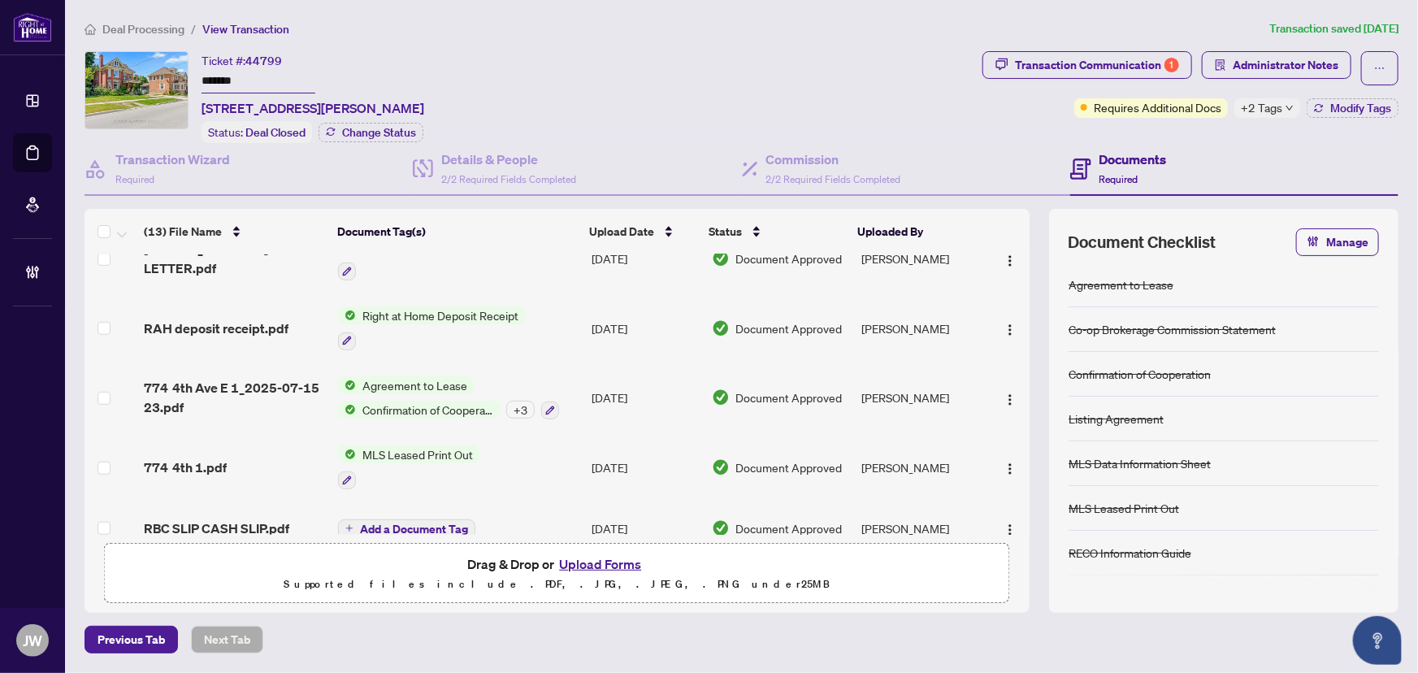
scroll to position [600, 0]
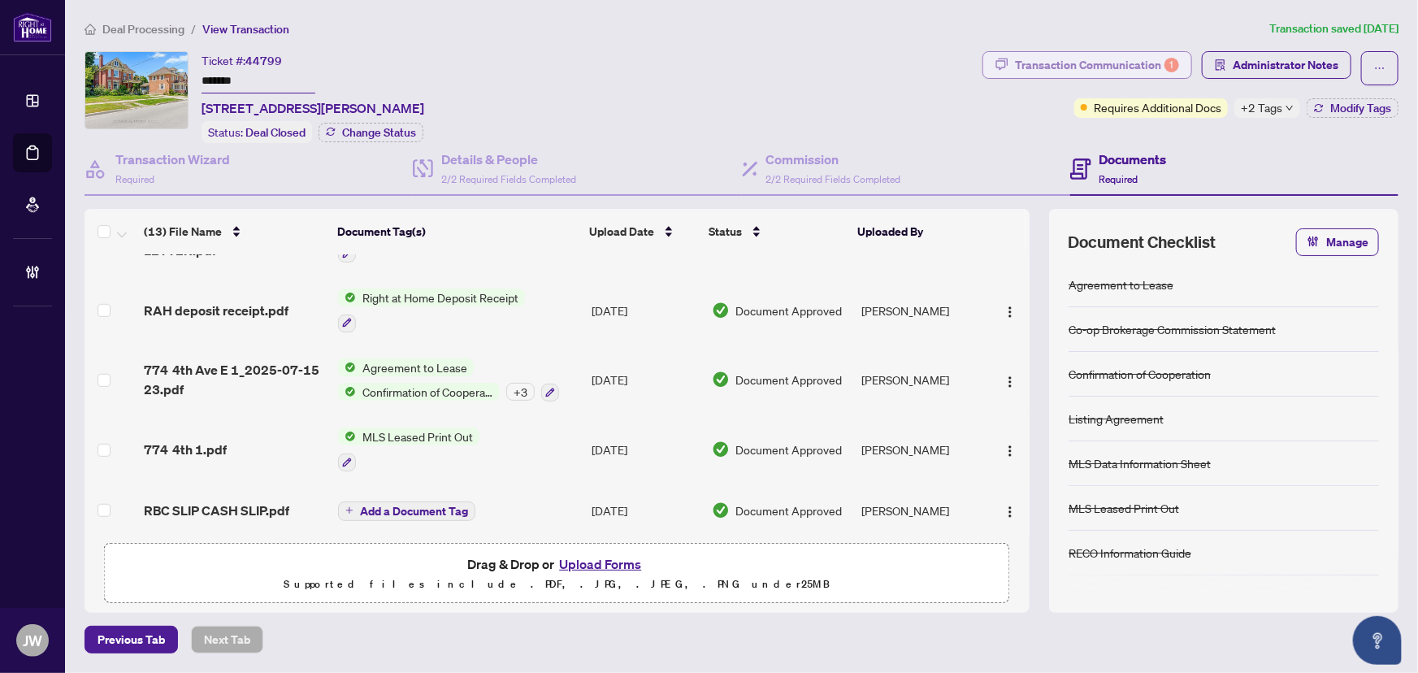
click at [1075, 74] on div "Transaction Communication 1" at bounding box center [1097, 65] width 164 height 26
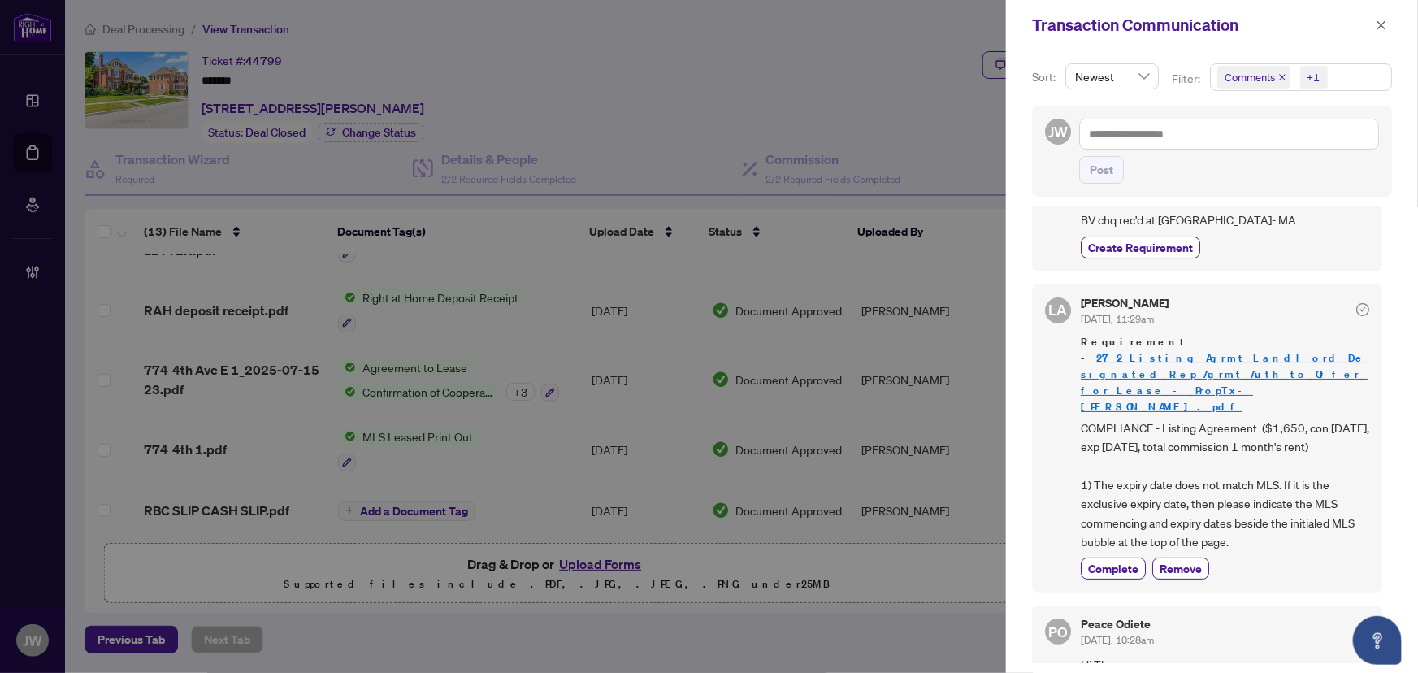
scroll to position [147, 0]
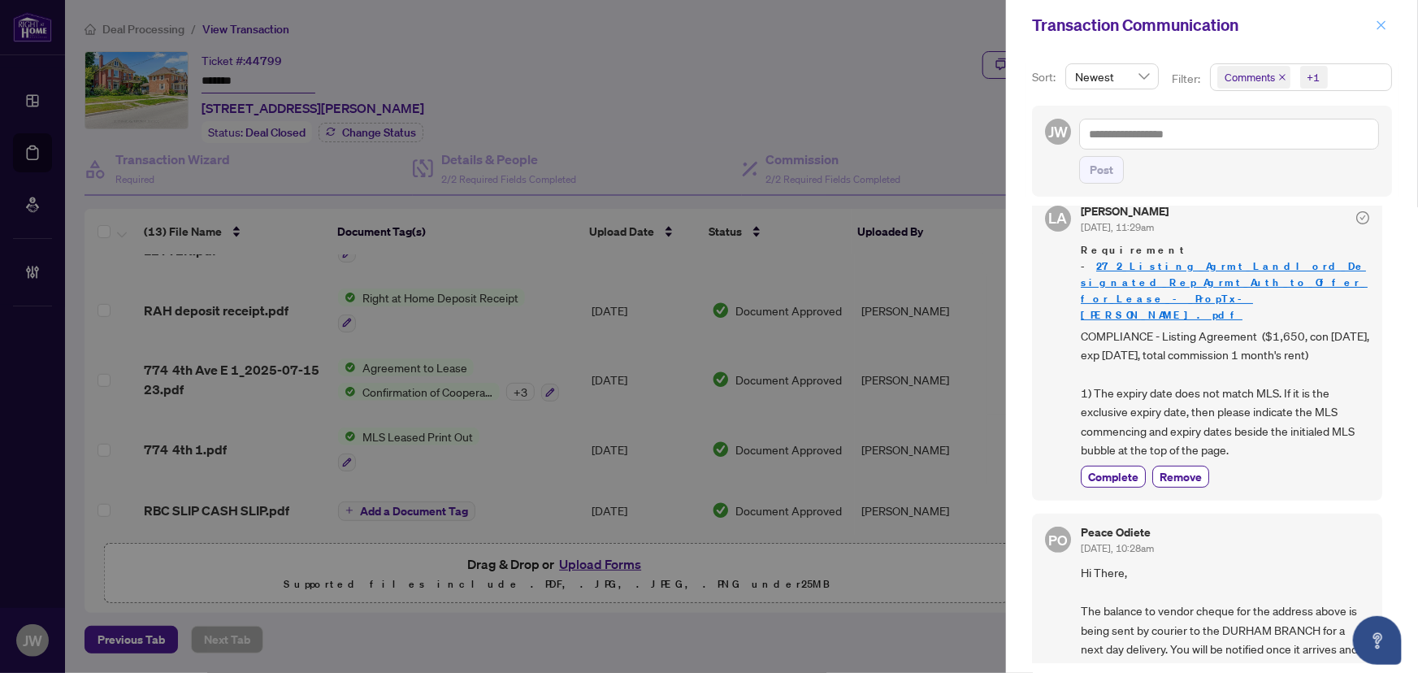
click at [1381, 23] on icon "close" at bounding box center [1381, 25] width 11 height 11
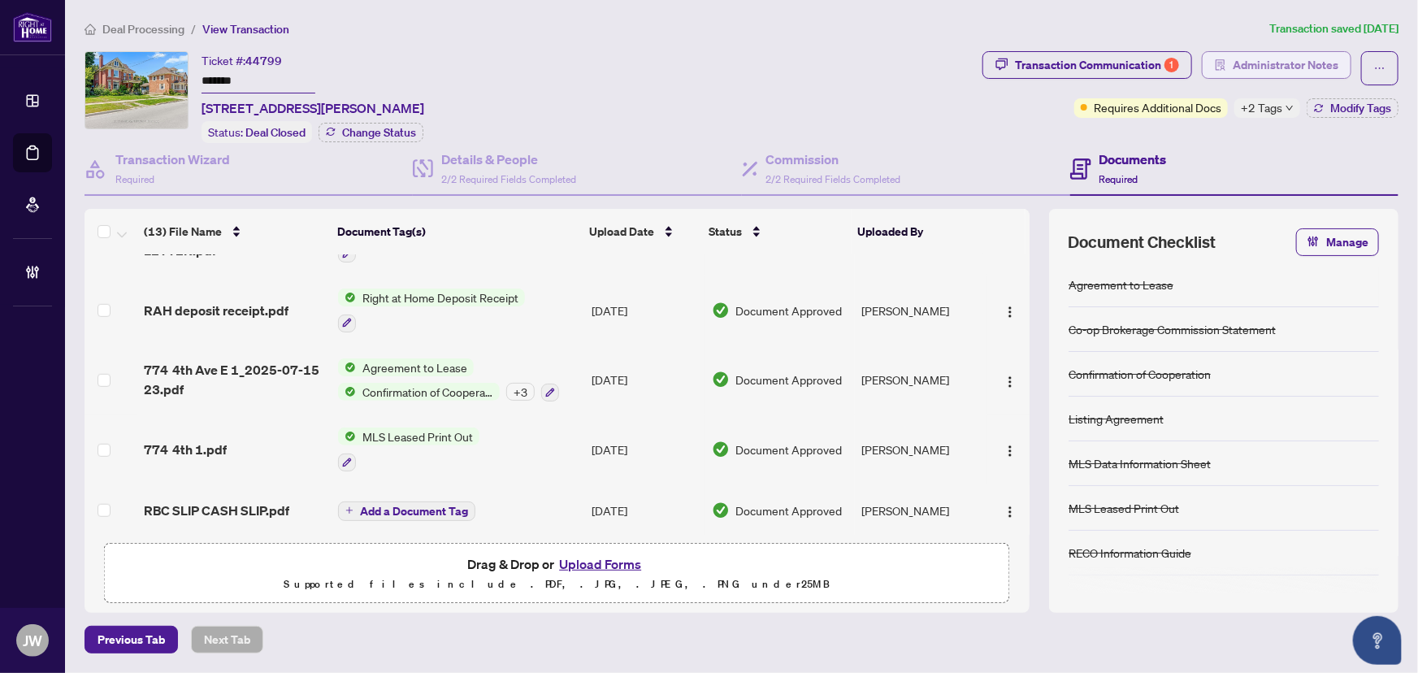
click at [1267, 65] on span "Administrator Notes" at bounding box center [1286, 65] width 106 height 26
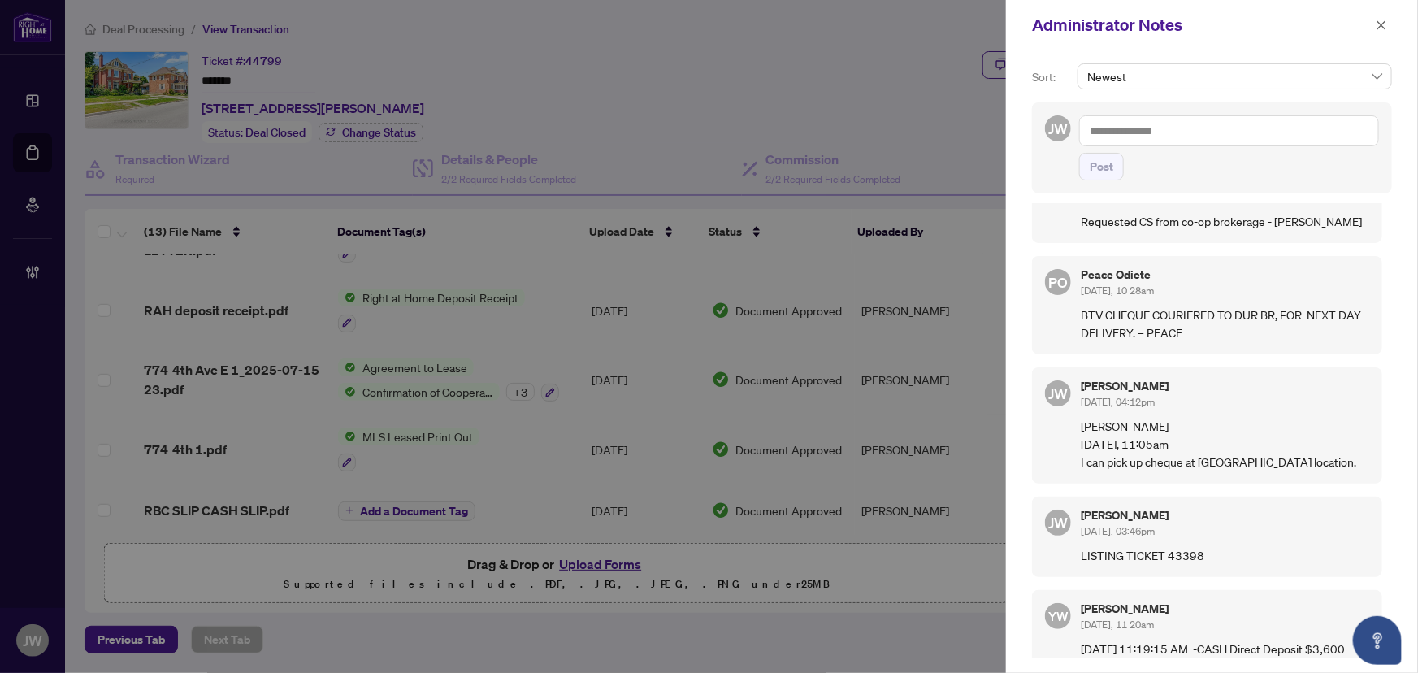
scroll to position [463, 0]
click at [1375, 20] on button "button" at bounding box center [1381, 25] width 21 height 20
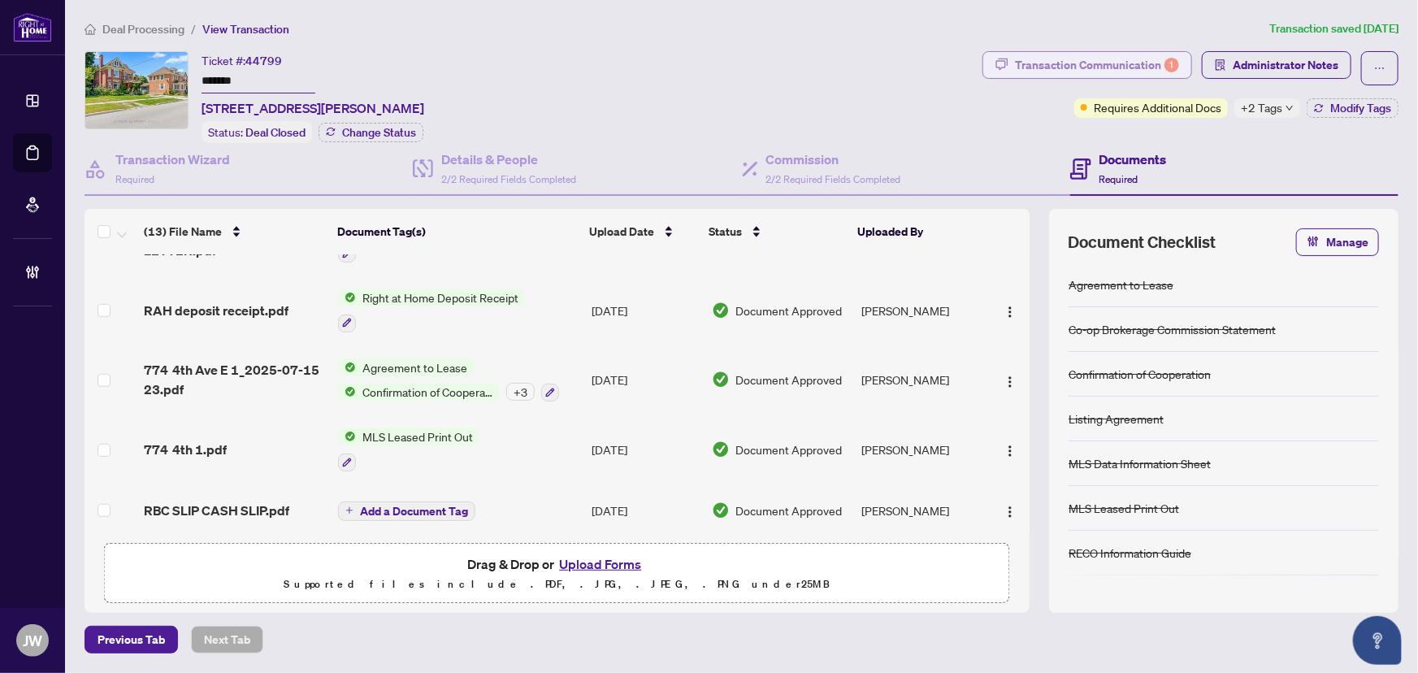
click at [1093, 61] on div "Transaction Communication 1" at bounding box center [1097, 65] width 164 height 26
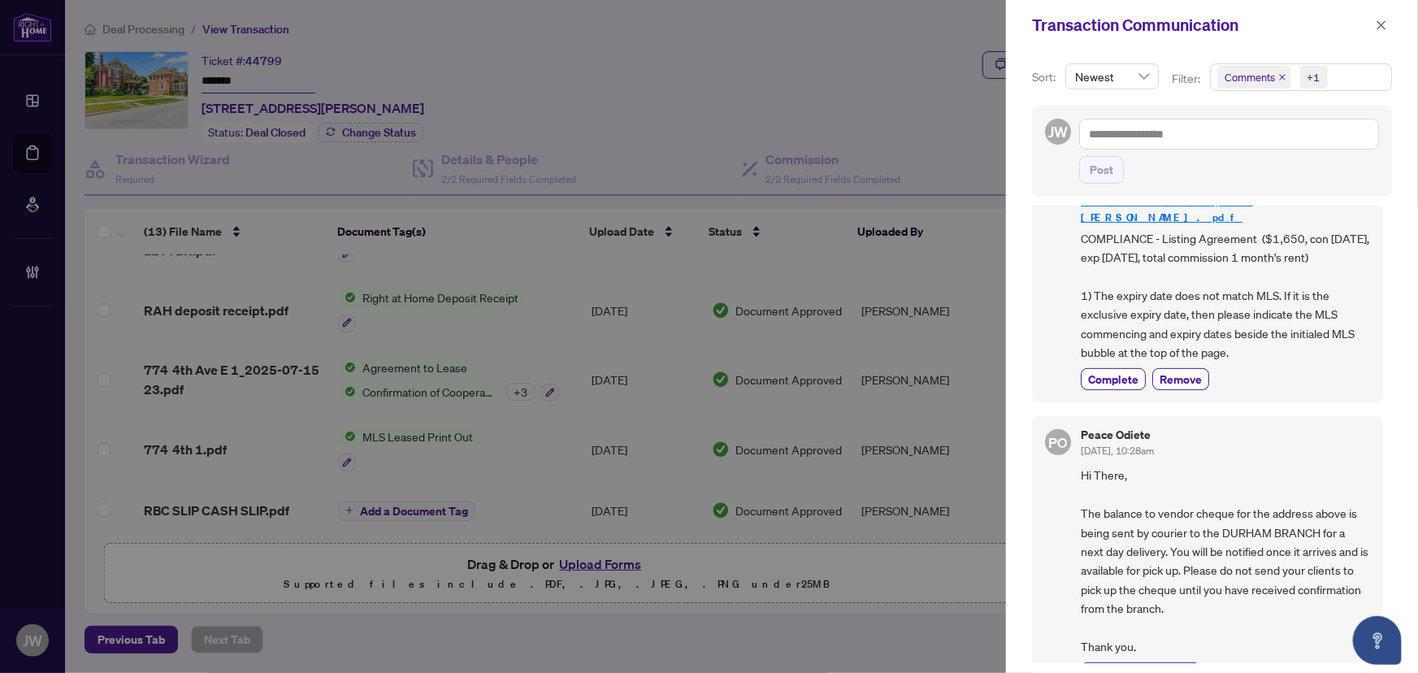
scroll to position [221, 0]
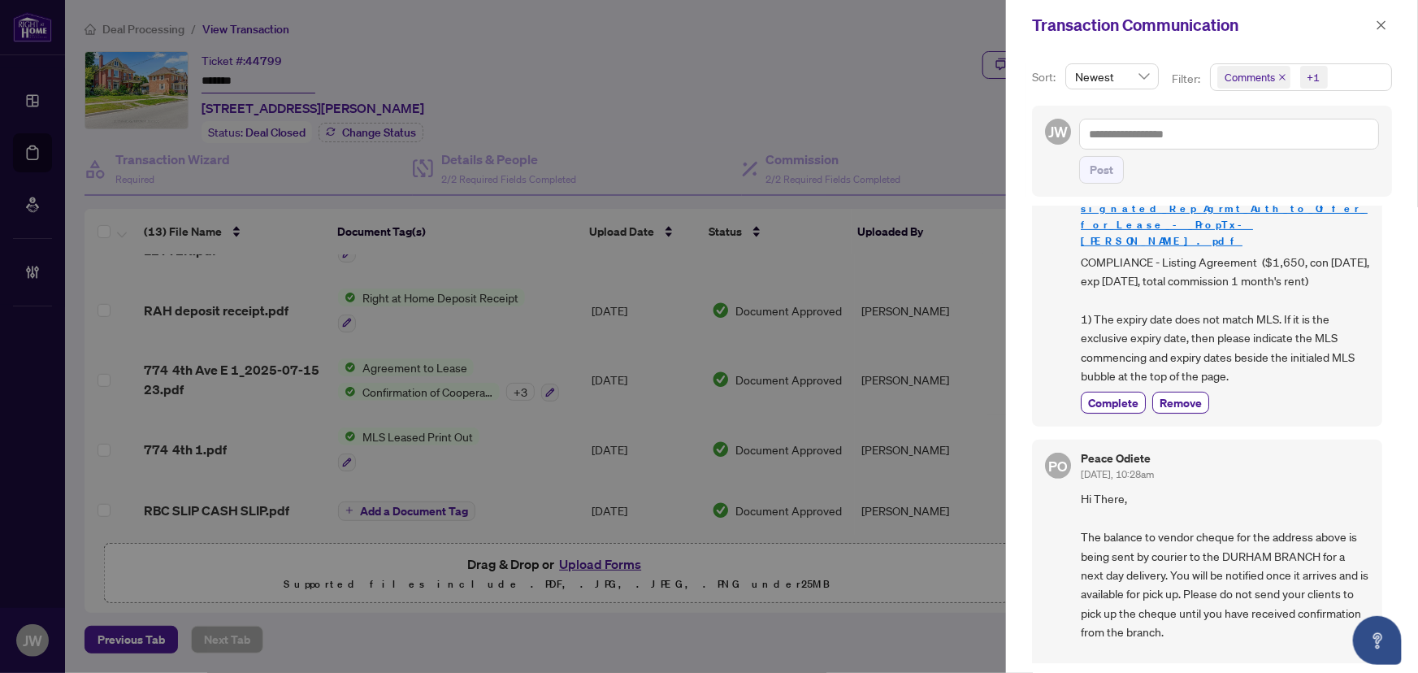
drag, startPoint x: 1240, startPoint y: 366, endPoint x: 1079, endPoint y: 223, distance: 215.3
click at [1079, 223] on div "LA Luna Almuhanna Aug/11/2025, 11:29am Requirement - 272_Listing_Agrmt_Landlord…" at bounding box center [1207, 273] width 350 height 309
copy span "COMPLIANCE - Listing Agreement ($1,650, con 07/06/2025, exp 09/08/2025, total c…"
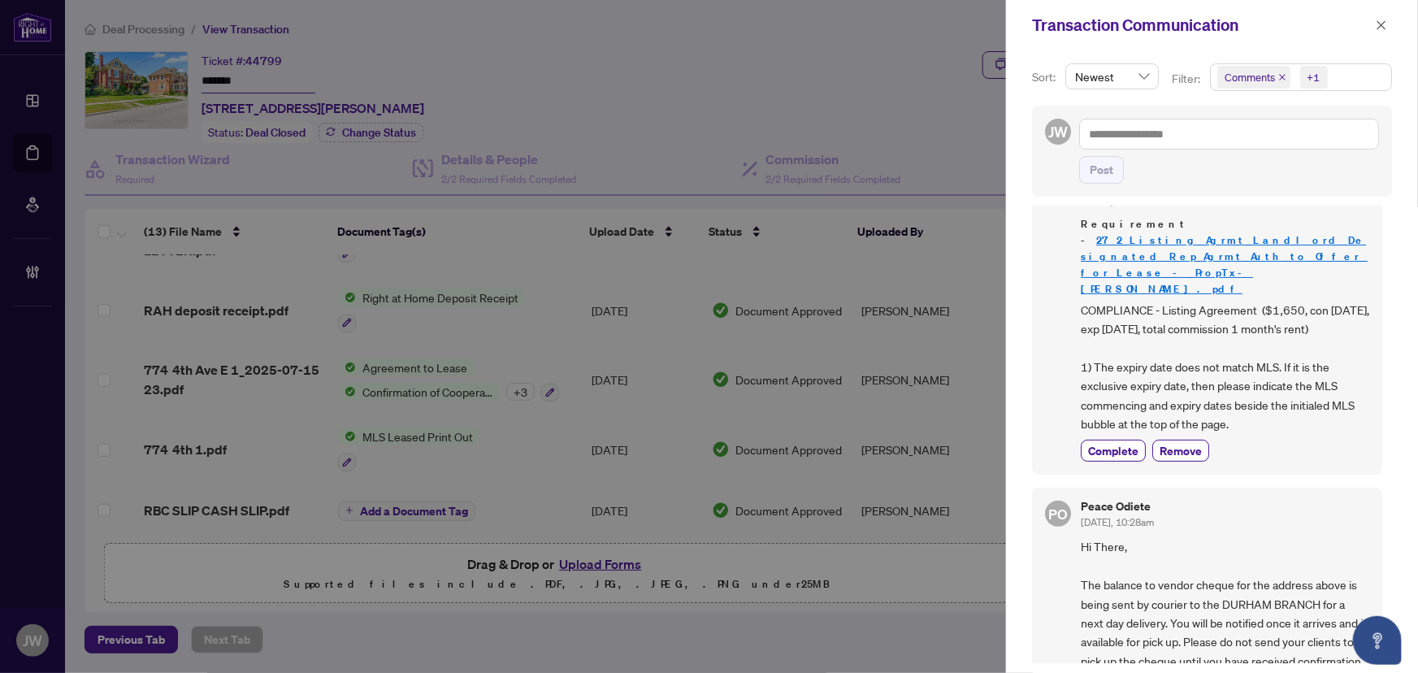
scroll to position [147, 0]
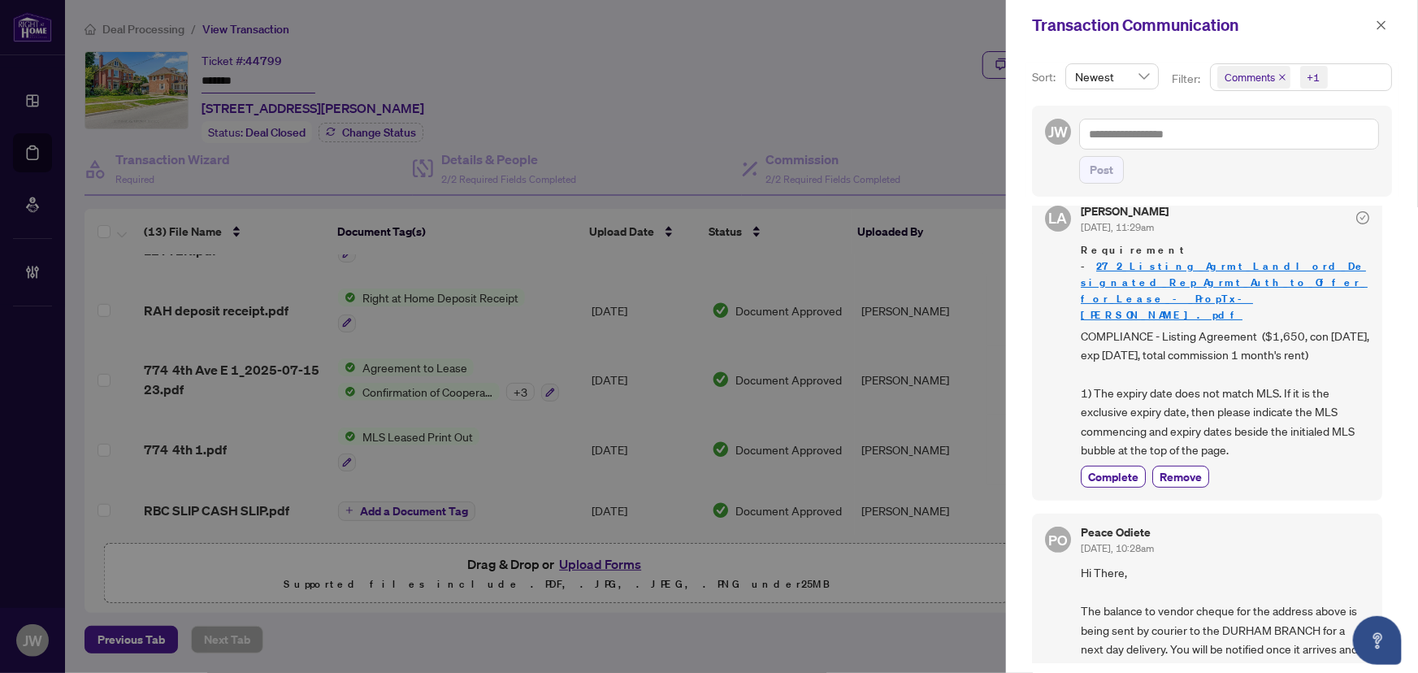
click at [1121, 262] on link "272_Listing_Agrmt_Landlord_Designated_Rep_Agrmt_Auth_to_Offer_for_Lease_-_PropT…" at bounding box center [1224, 290] width 287 height 63
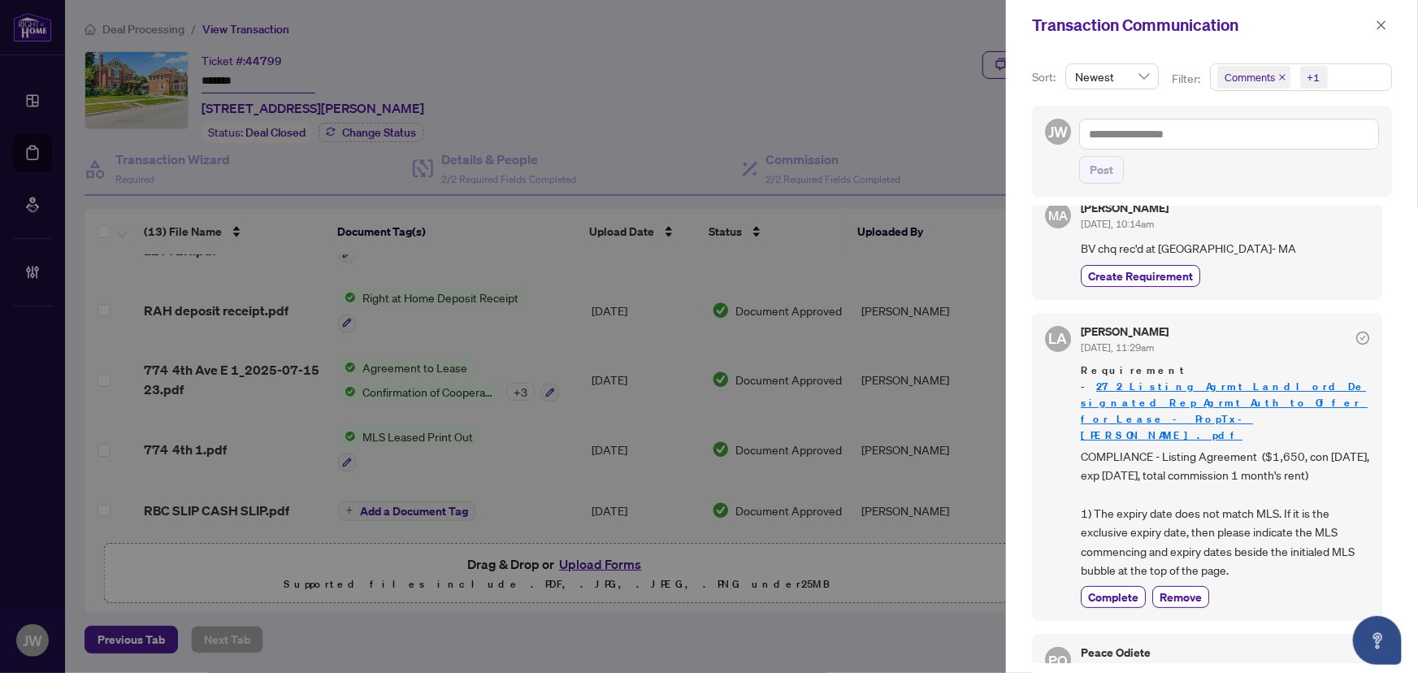
scroll to position [73, 0]
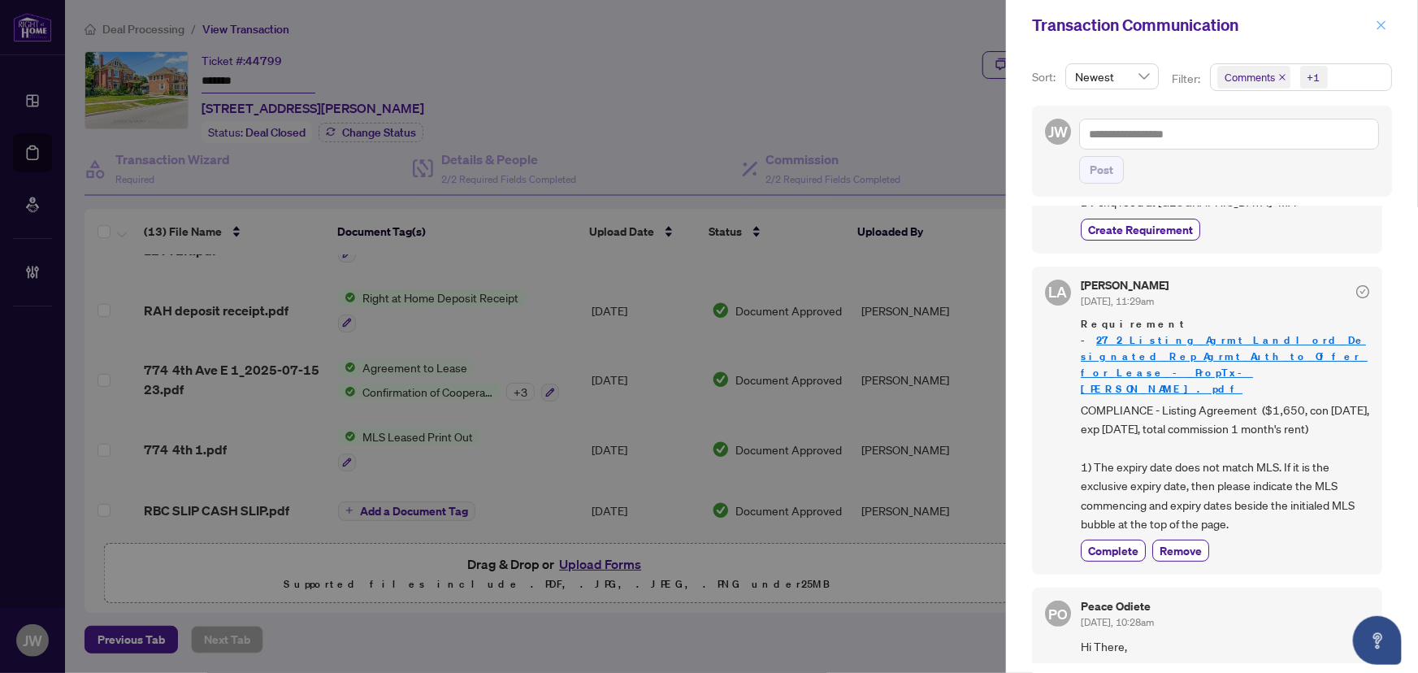
click at [1379, 21] on icon "close" at bounding box center [1381, 25] width 11 height 11
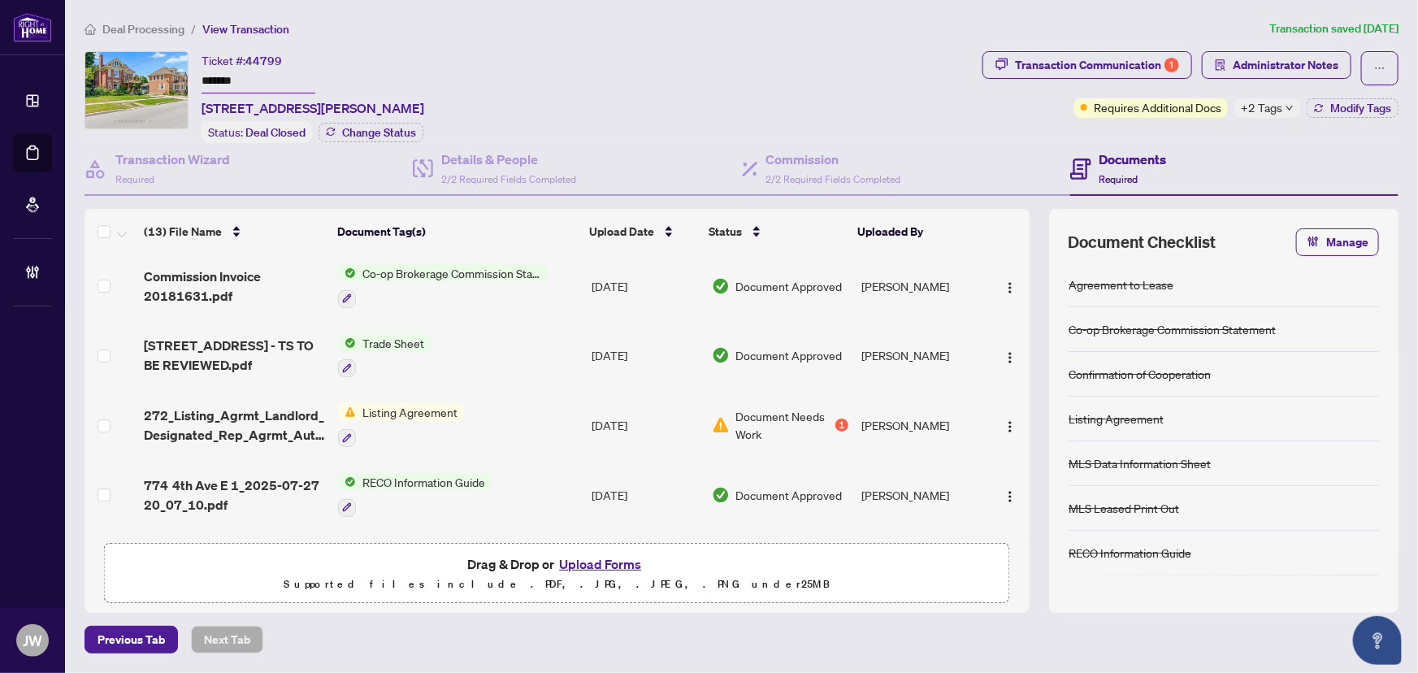
scroll to position [0, 0]
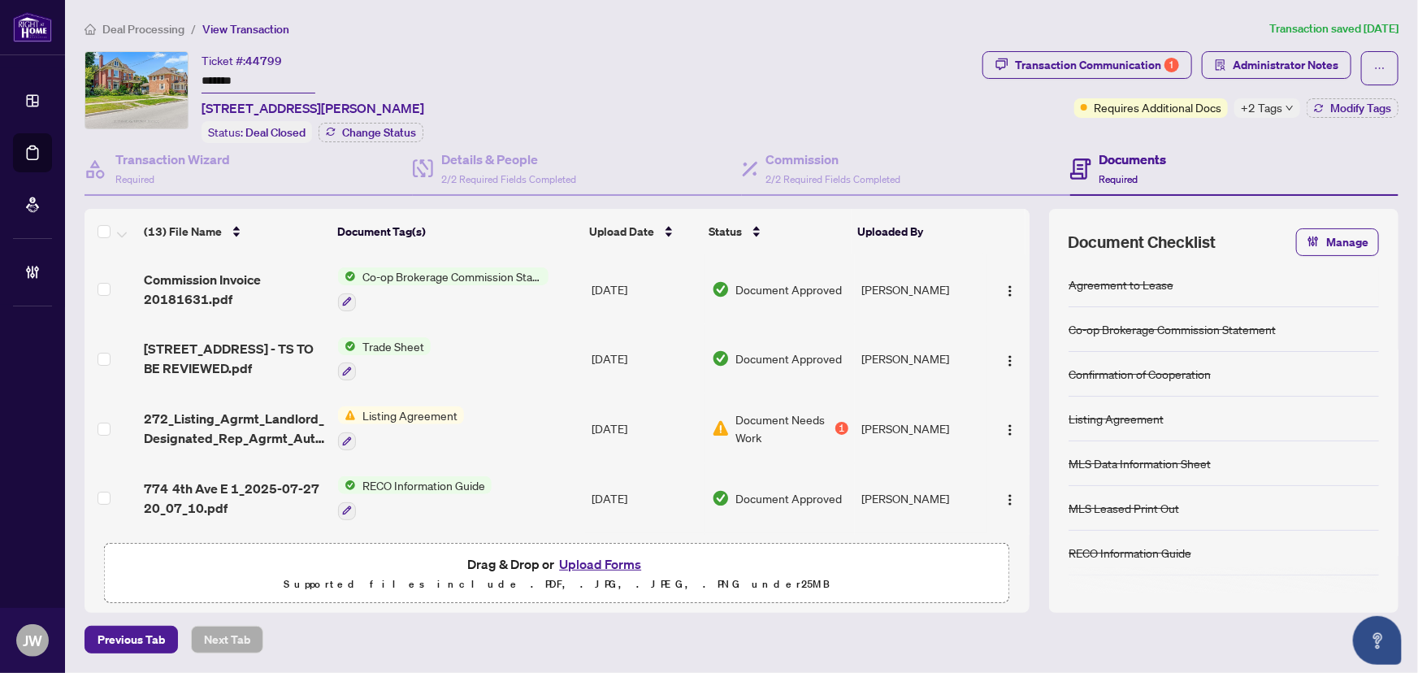
click at [141, 32] on span "Deal Processing" at bounding box center [143, 29] width 82 height 15
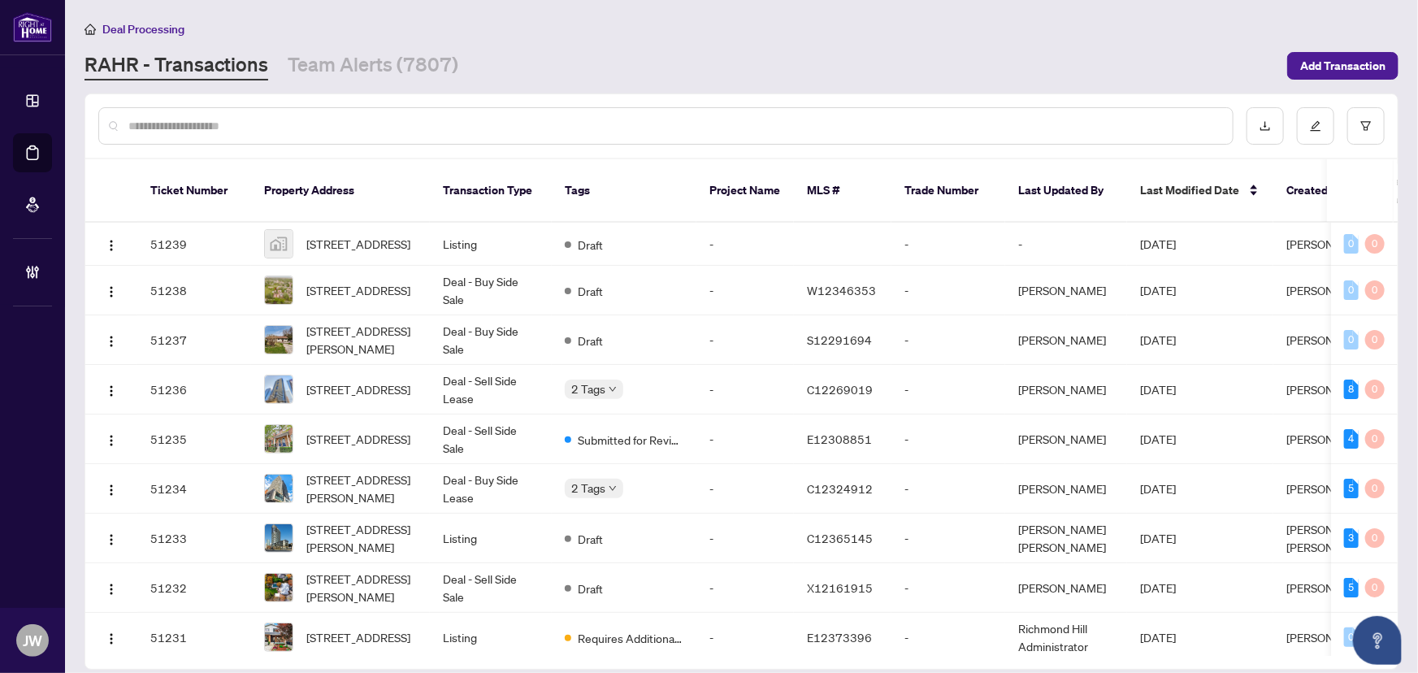
click at [258, 126] on input "text" at bounding box center [673, 126] width 1091 height 18
click at [297, 124] on input "text" at bounding box center [673, 126] width 1091 height 18
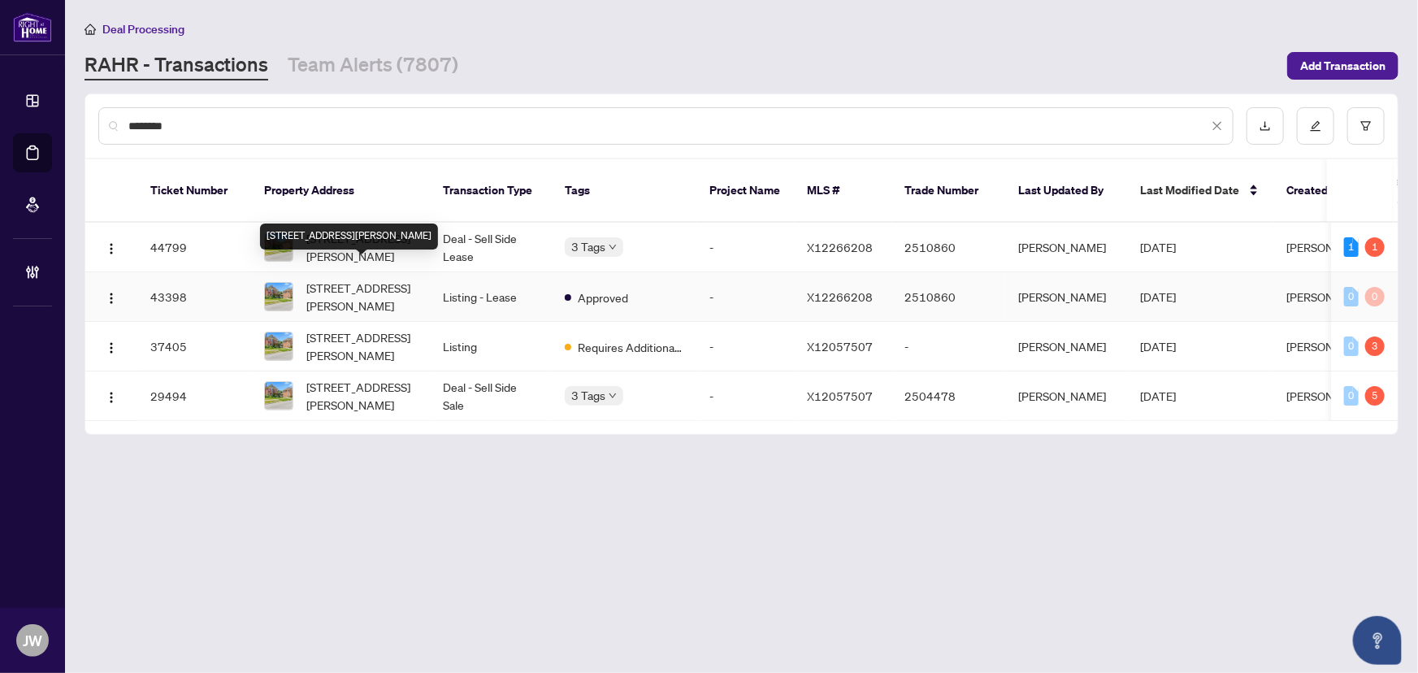
type input "*******"
click at [376, 279] on span "1-774 4th Ave, Owen Sound, Ontario N4K 2N6, Canada" at bounding box center [361, 297] width 111 height 36
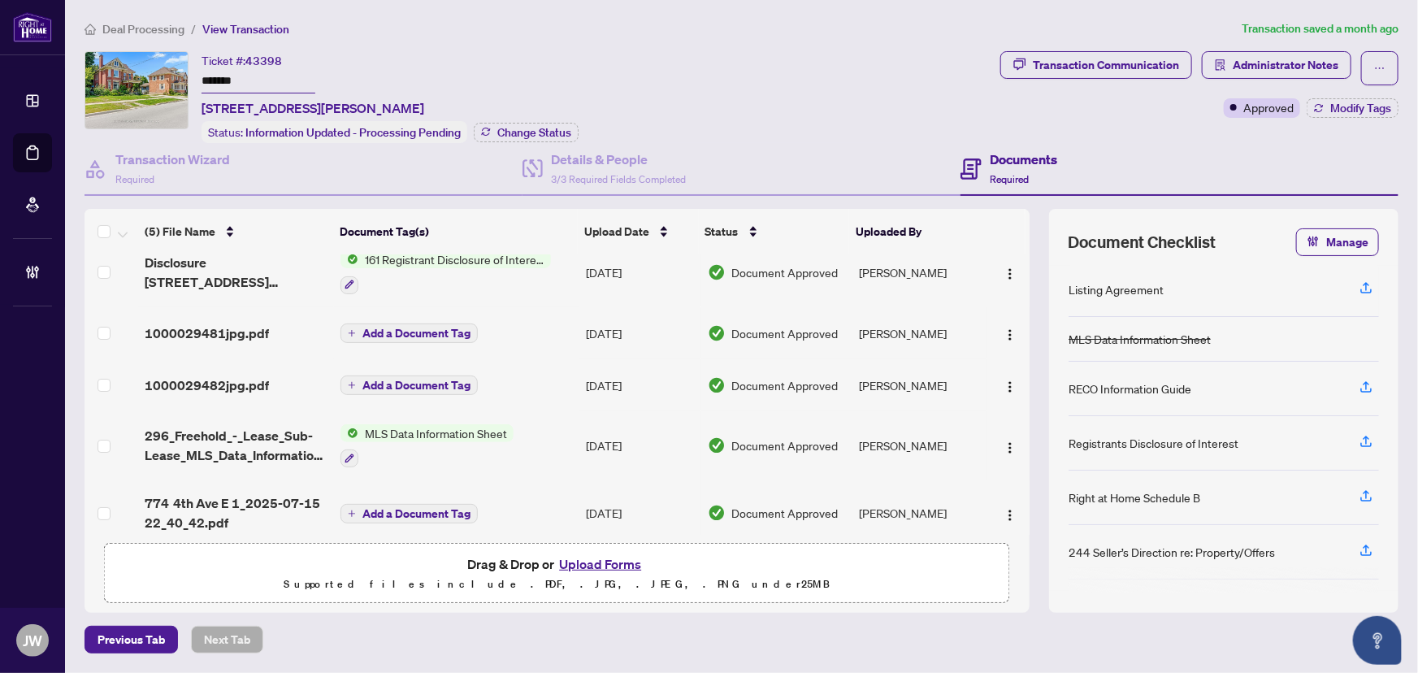
scroll to position [32, 0]
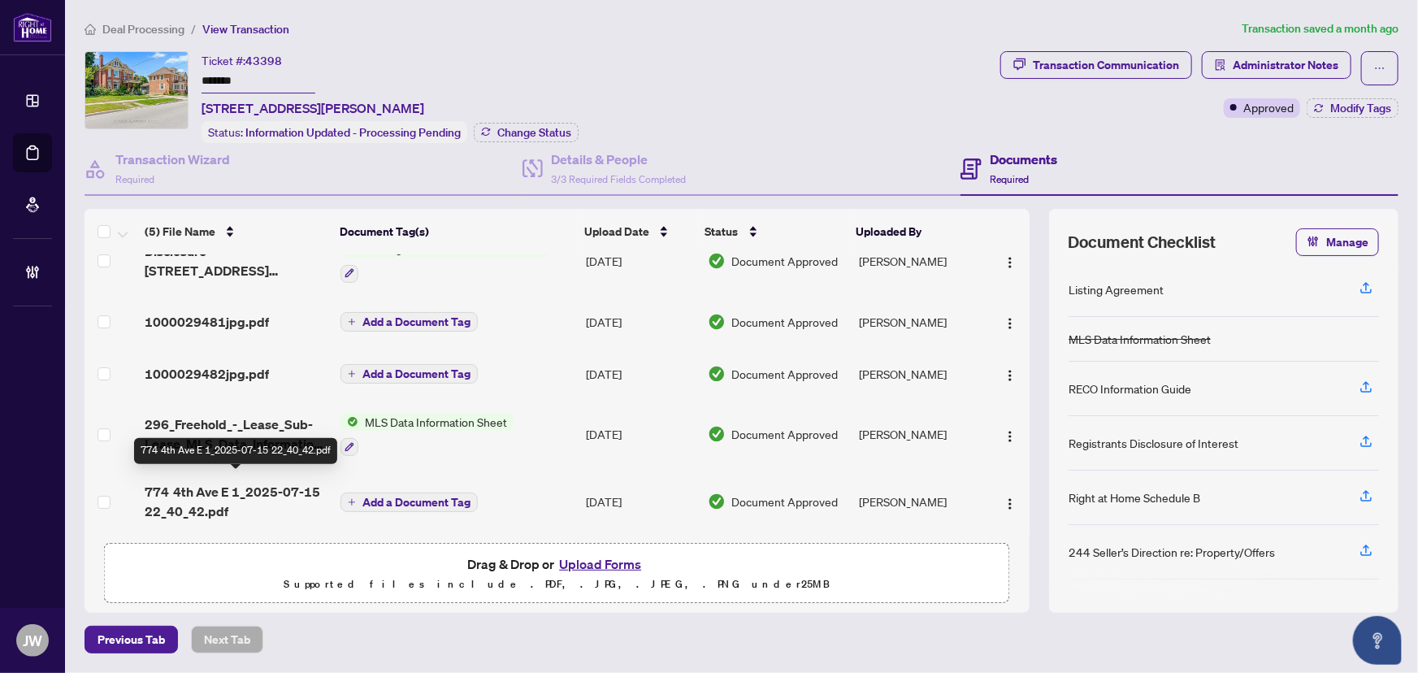
click at [276, 501] on span "774 4th Ave E 1_2025-07-15 22_40_42.pdf" at bounding box center [237, 501] width 184 height 39
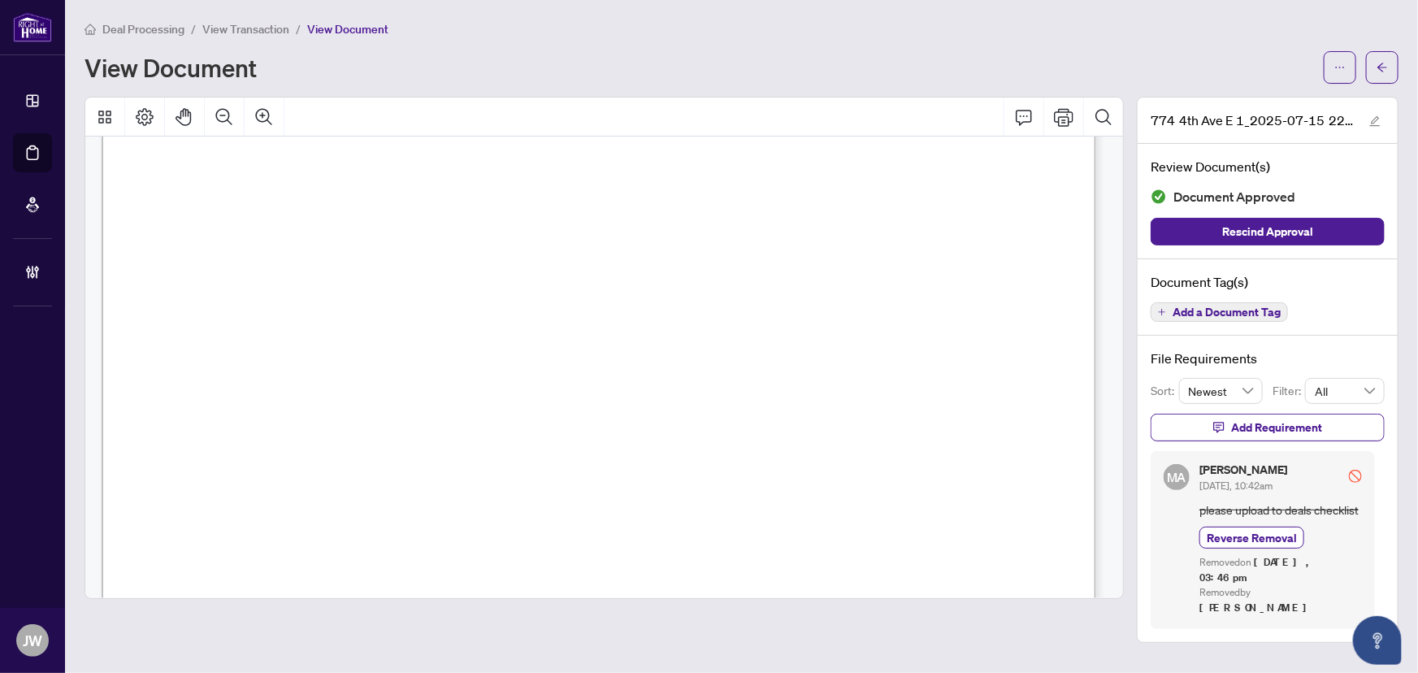
scroll to position [28291, 0]
click at [1388, 76] on span "button" at bounding box center [1381, 67] width 11 height 26
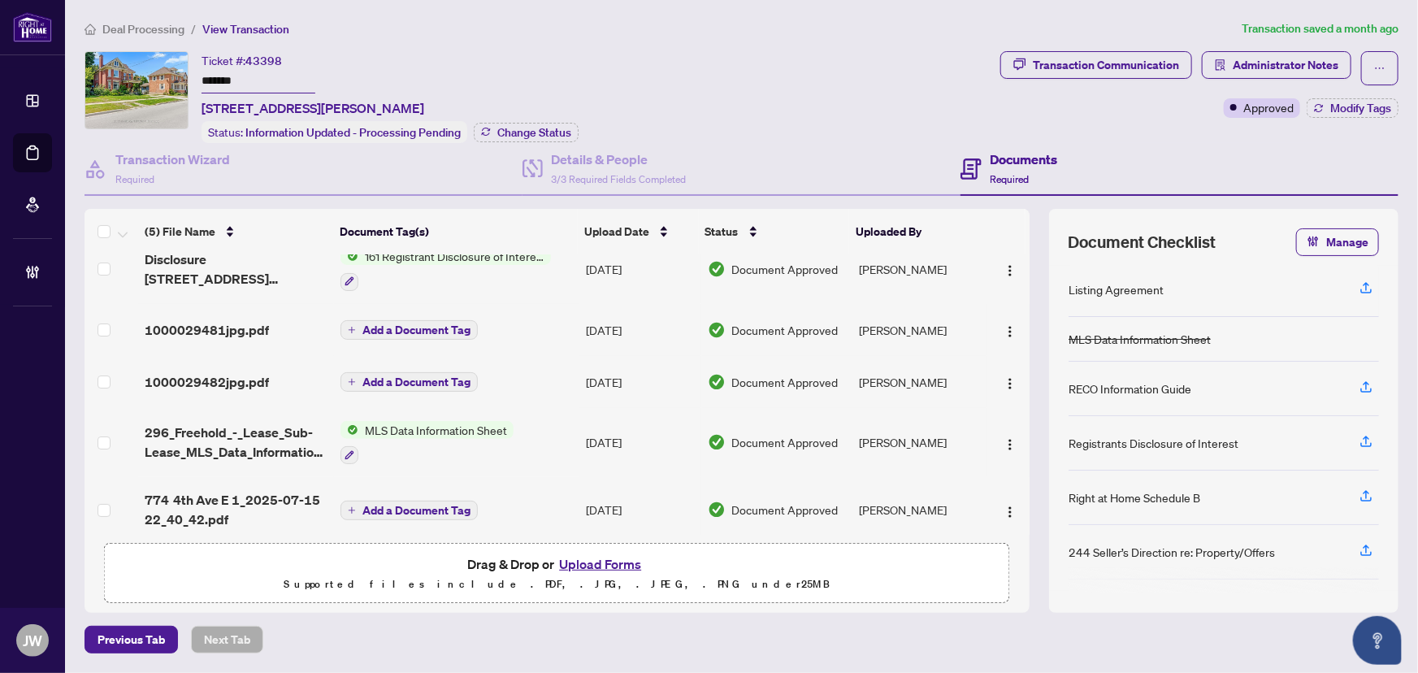
scroll to position [32, 0]
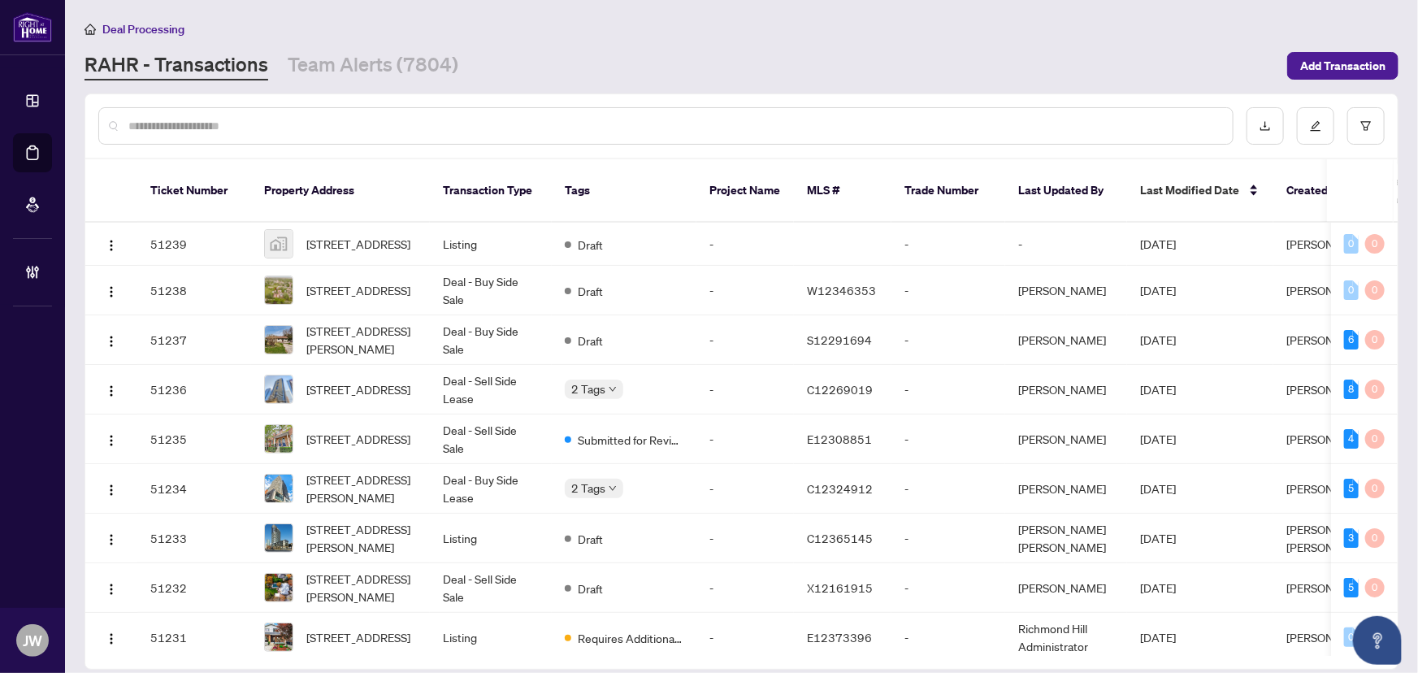
click at [319, 127] on input "text" at bounding box center [673, 126] width 1091 height 18
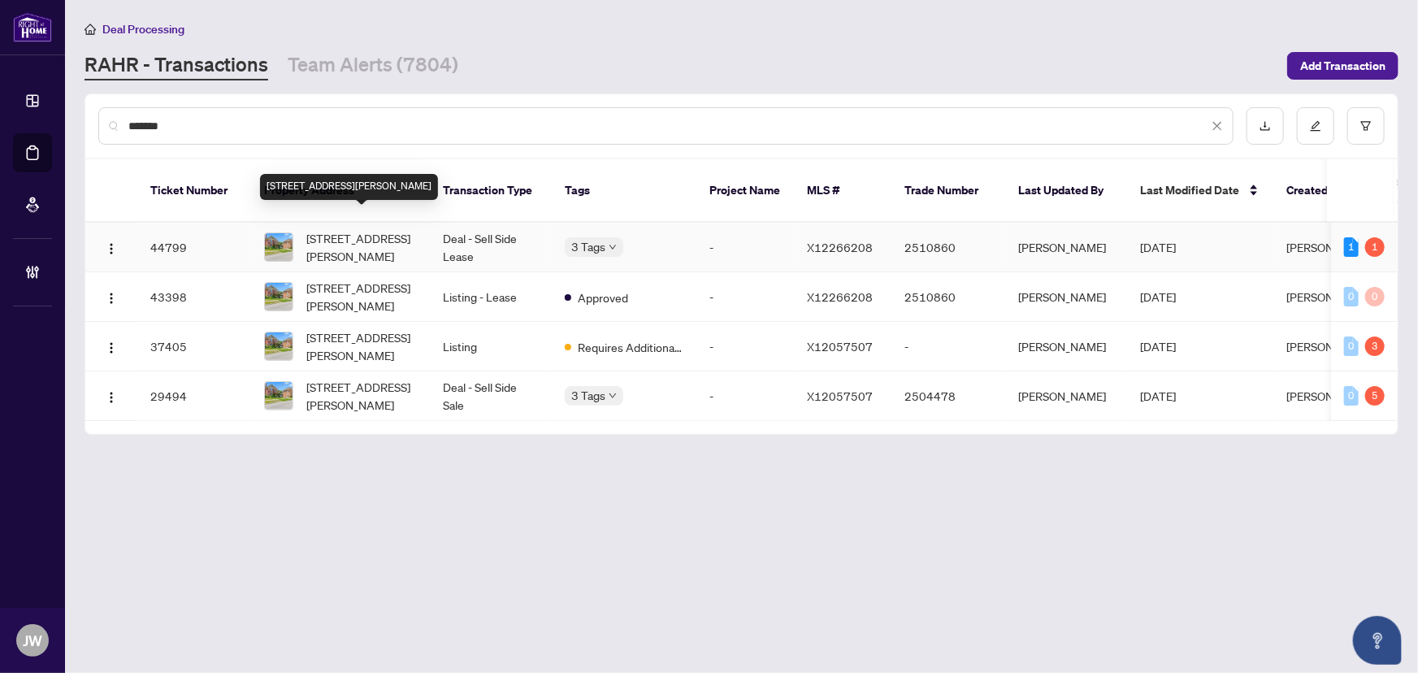
type input "*******"
click at [357, 229] on span "1-774 4th Ave, Owen Sound, Ontario N4K 2N6, Canada" at bounding box center [361, 247] width 111 height 36
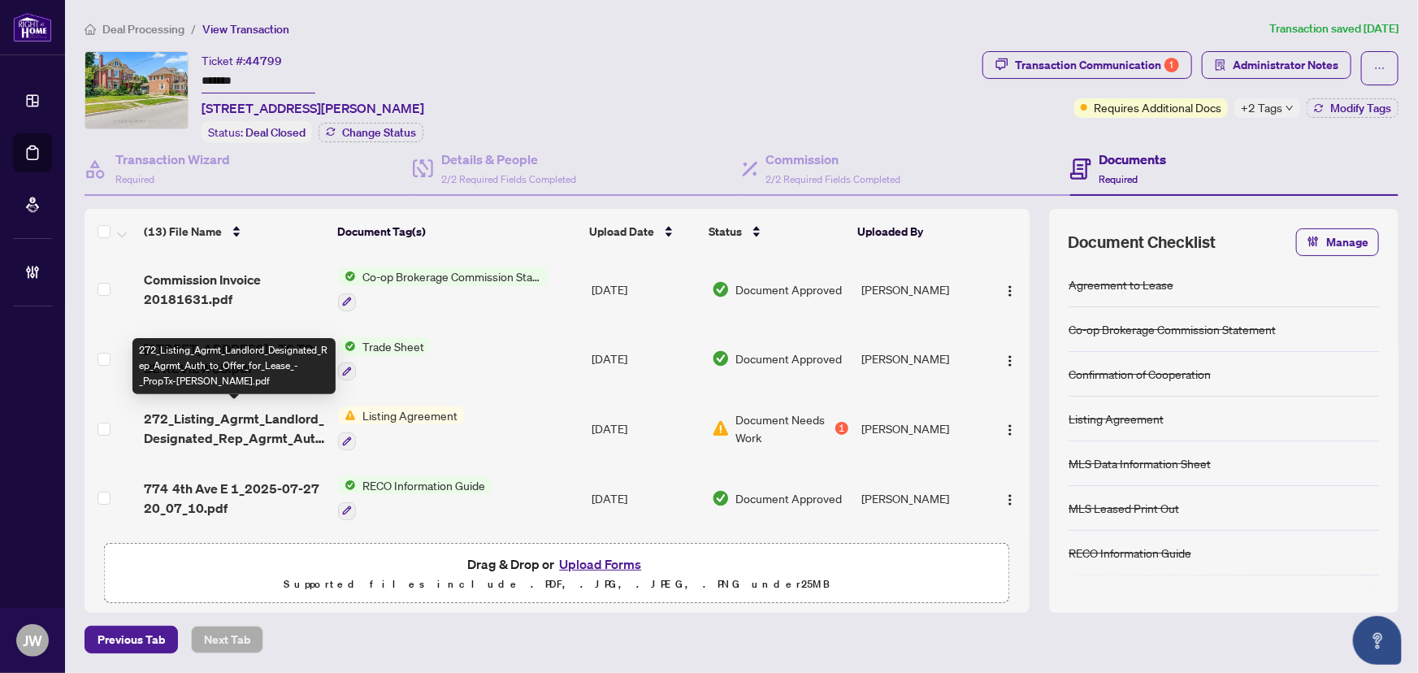
click at [256, 415] on span "272_Listing_Agrmt_Landlord_Designated_Rep_Agrmt_Auth_to_Offer_for_Lease_-_PropT…" at bounding box center [234, 428] width 181 height 39
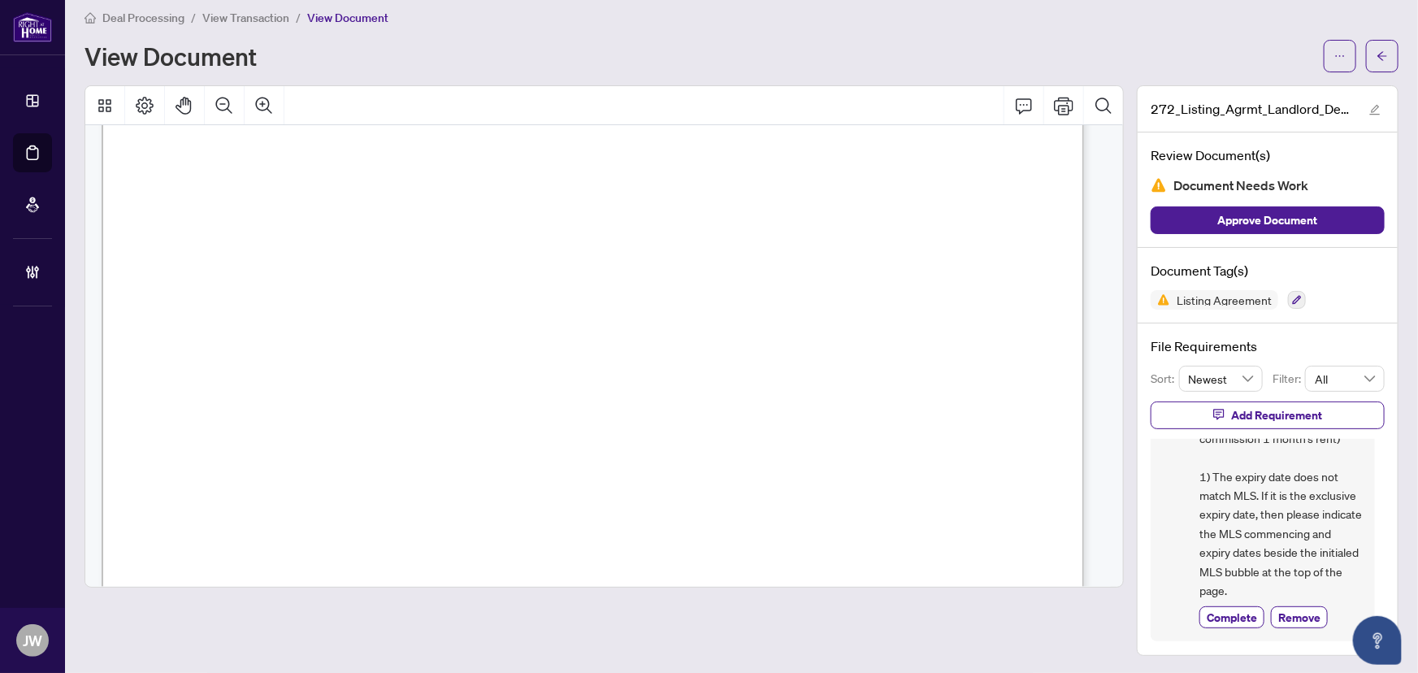
scroll to position [147, 0]
click at [1376, 46] on span "button" at bounding box center [1381, 56] width 11 height 26
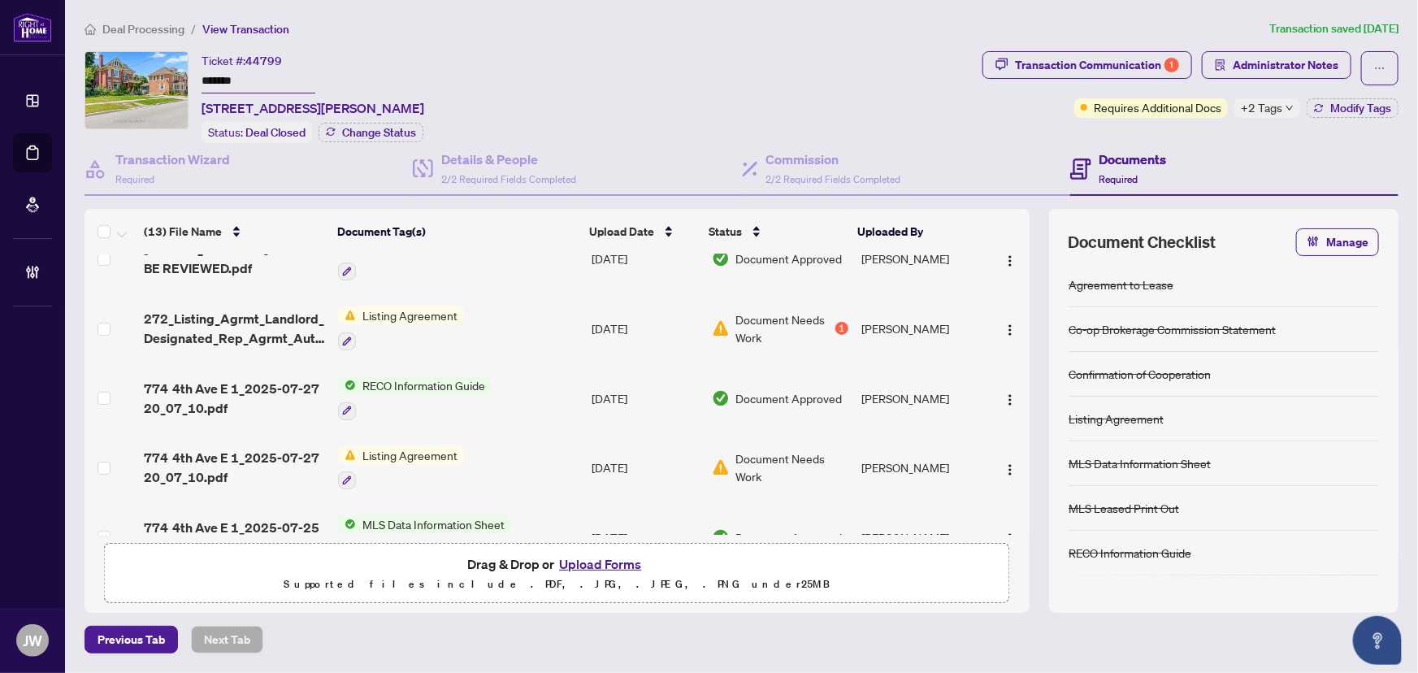
scroll to position [147, 0]
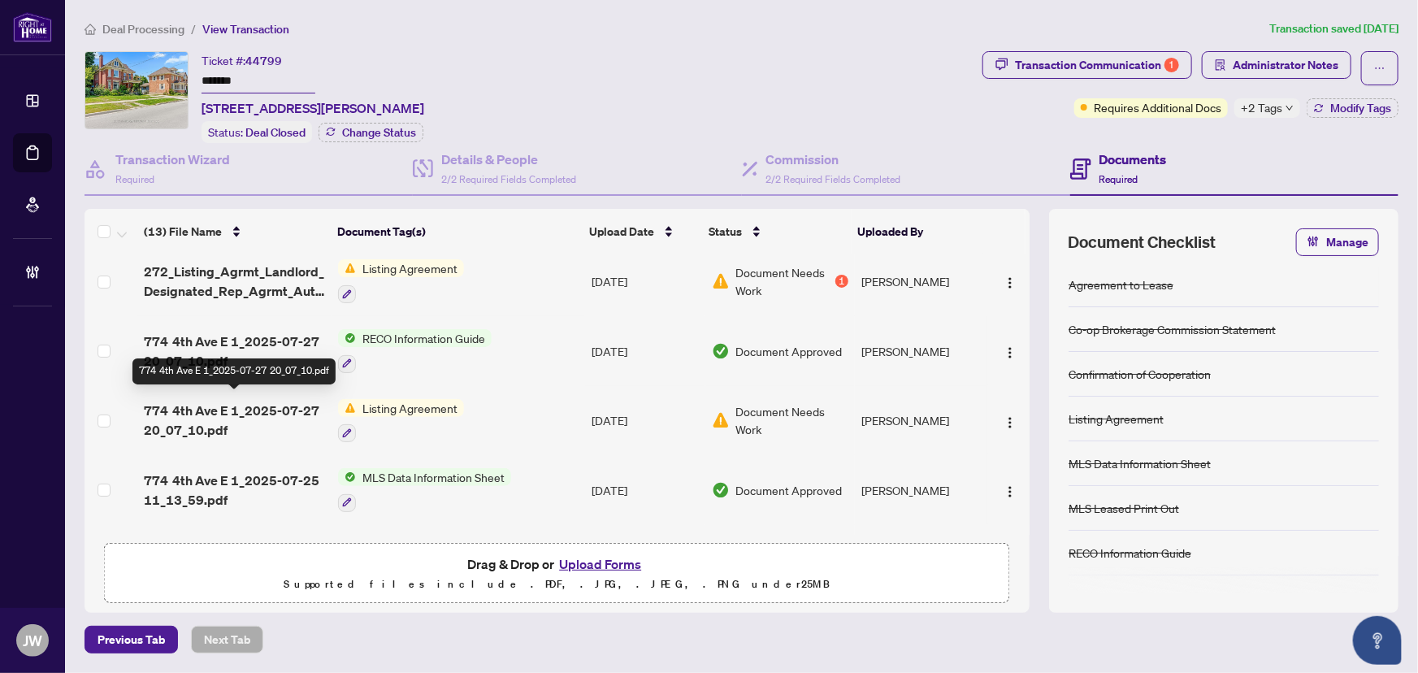
click at [215, 404] on span "774 4th Ave E 1_2025-07-27 20_07_10.pdf" at bounding box center [234, 420] width 181 height 39
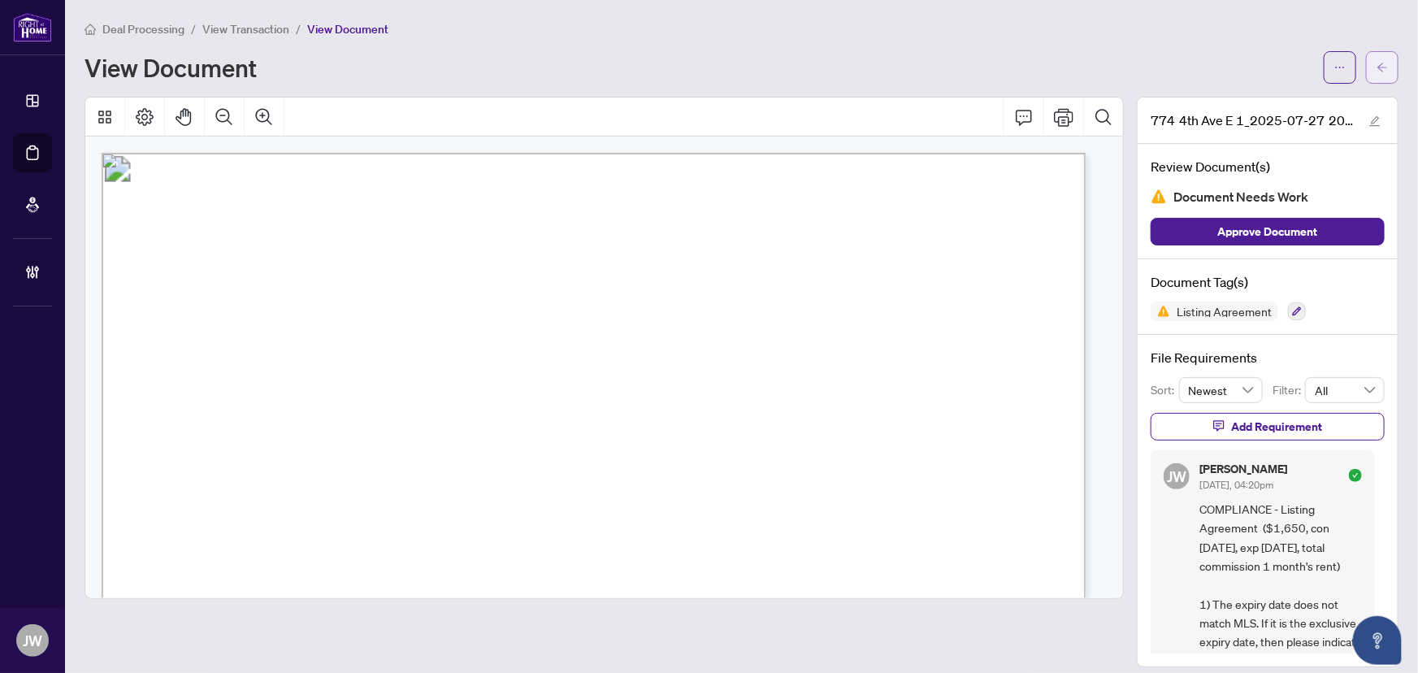
click at [1376, 71] on icon "arrow-left" at bounding box center [1381, 67] width 11 height 11
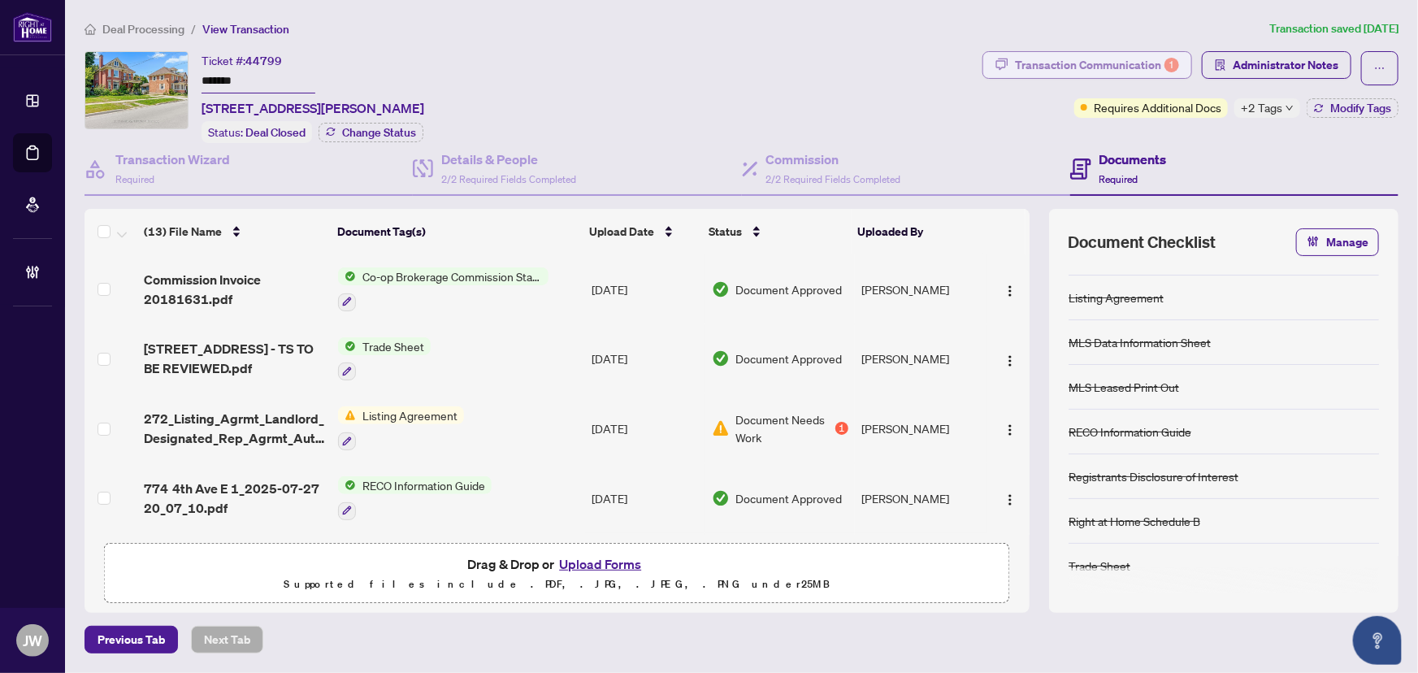
click at [1114, 65] on div "Transaction Communication 1" at bounding box center [1097, 65] width 164 height 26
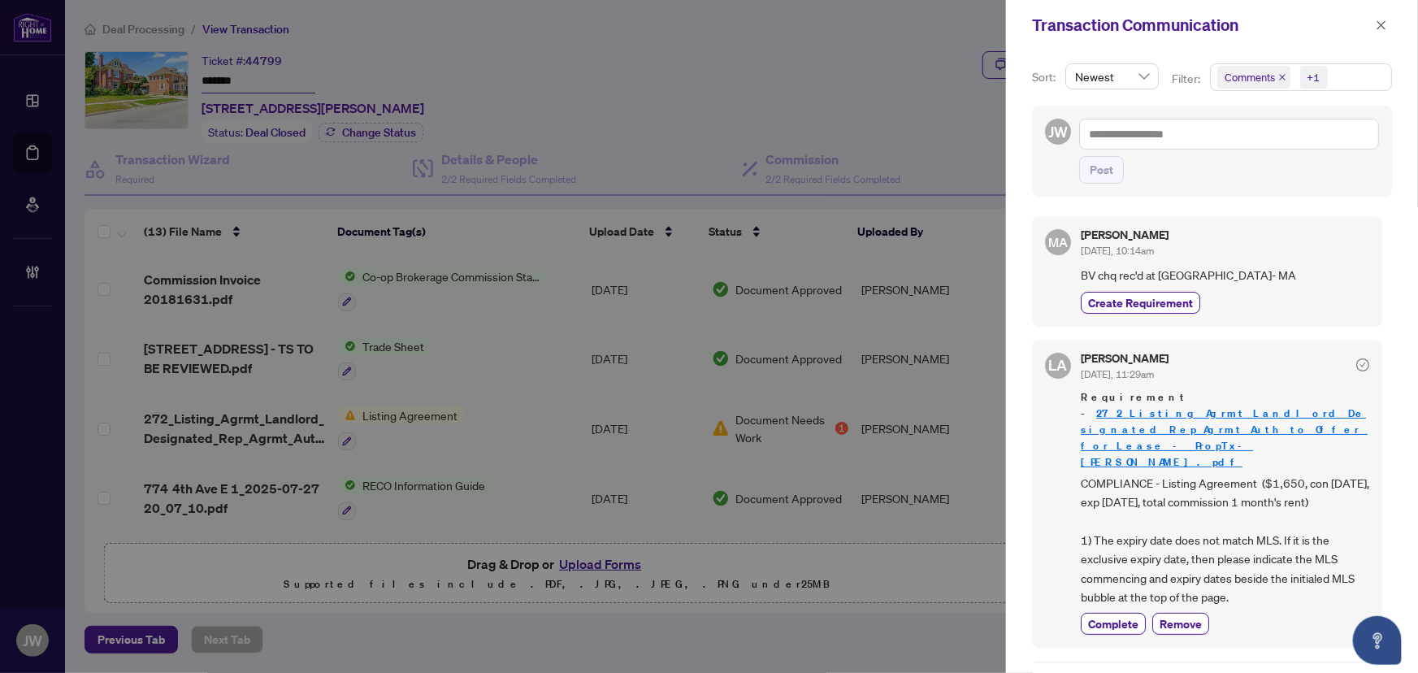
drag, startPoint x: 1383, startPoint y: 20, endPoint x: 509, endPoint y: 330, distance: 927.8
click at [1382, 20] on icon "close" at bounding box center [1381, 25] width 11 height 11
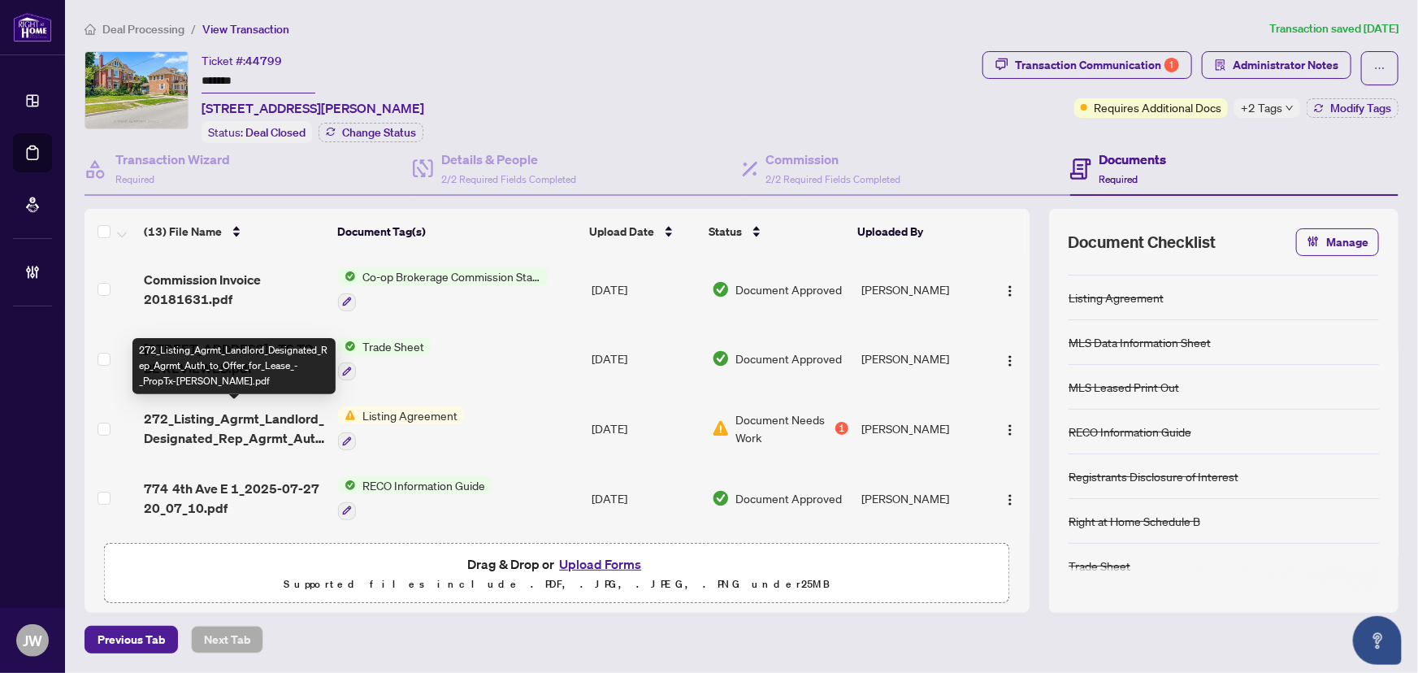
click at [225, 424] on span "272_Listing_Agrmt_Landlord_Designated_Rep_Agrmt_Auth_to_Offer_for_Lease_-_PropT…" at bounding box center [234, 428] width 181 height 39
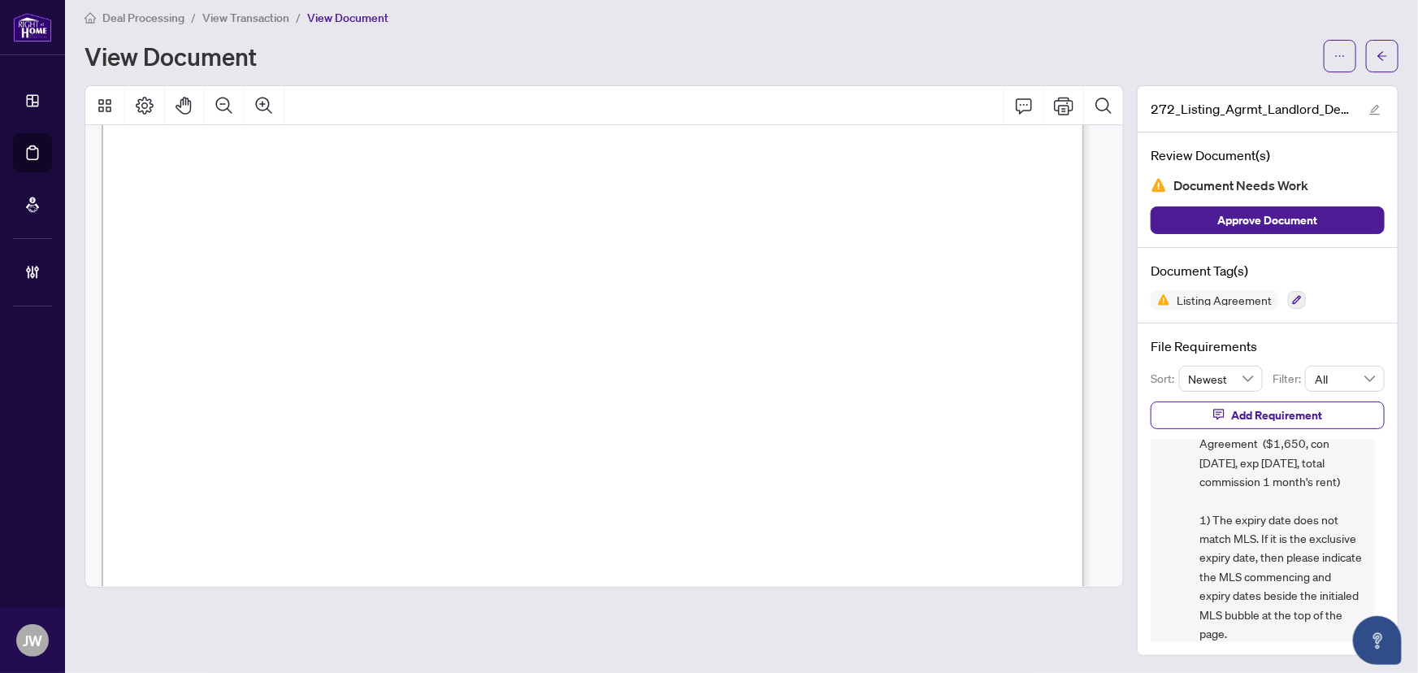
scroll to position [1916, 0]
click at [1364, 73] on div "Deal Processing / View Transaction / View Document View Document 272_Listing_Ag…" at bounding box center [742, 332] width 1314 height 648
click at [1376, 59] on icon "arrow-left" at bounding box center [1381, 55] width 11 height 11
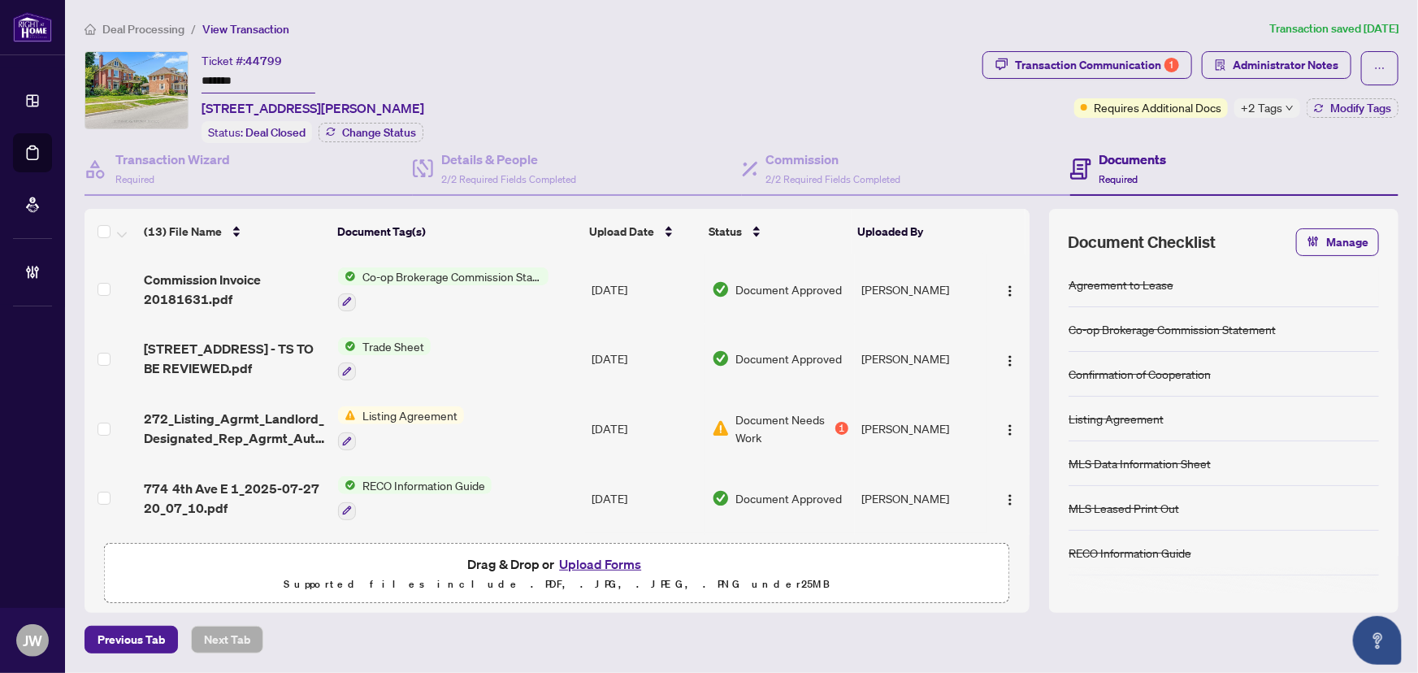
click at [126, 17] on main "Deal Processing / View Transaction Transaction saved 11 days ago Ticket #: 4479…" at bounding box center [741, 336] width 1353 height 673
drag, startPoint x: 131, startPoint y: 25, endPoint x: 155, endPoint y: 16, distance: 26.0
click at [134, 24] on span "Deal Processing" at bounding box center [143, 29] width 82 height 15
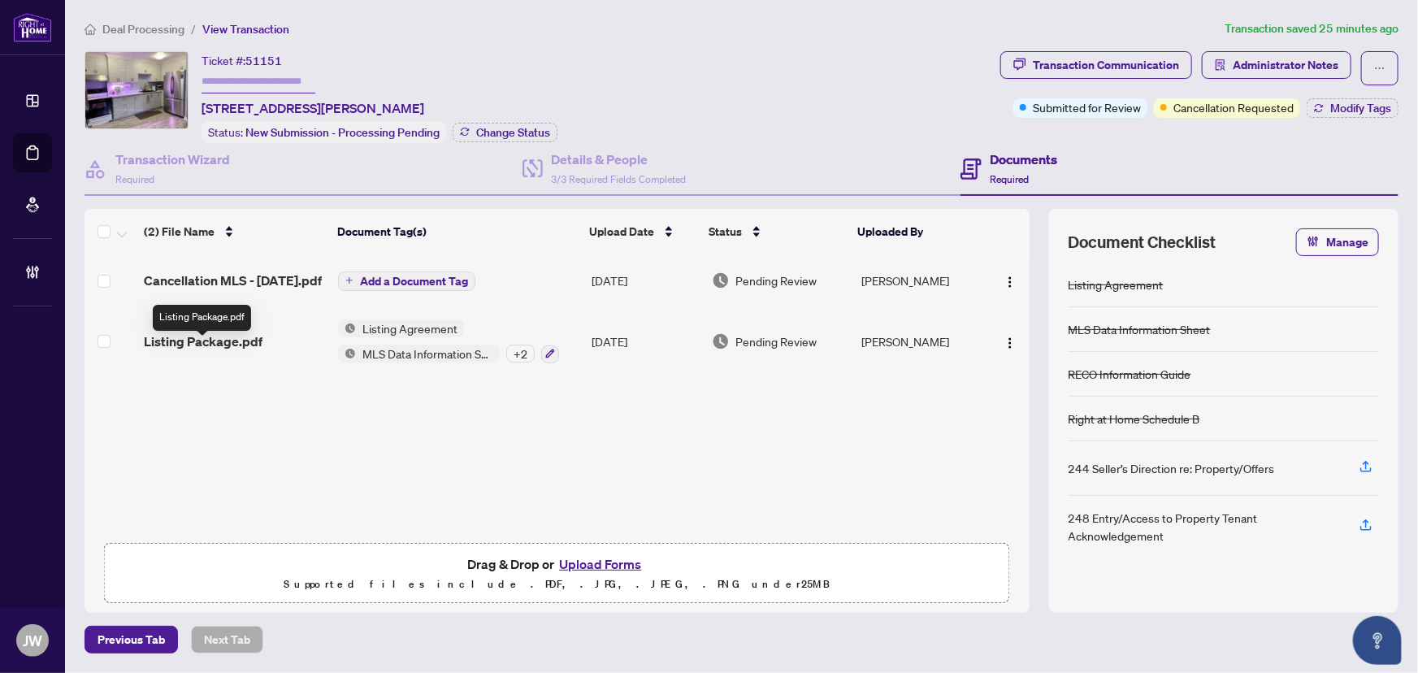
click at [203, 345] on span "Listing Package.pdf" at bounding box center [203, 342] width 119 height 20
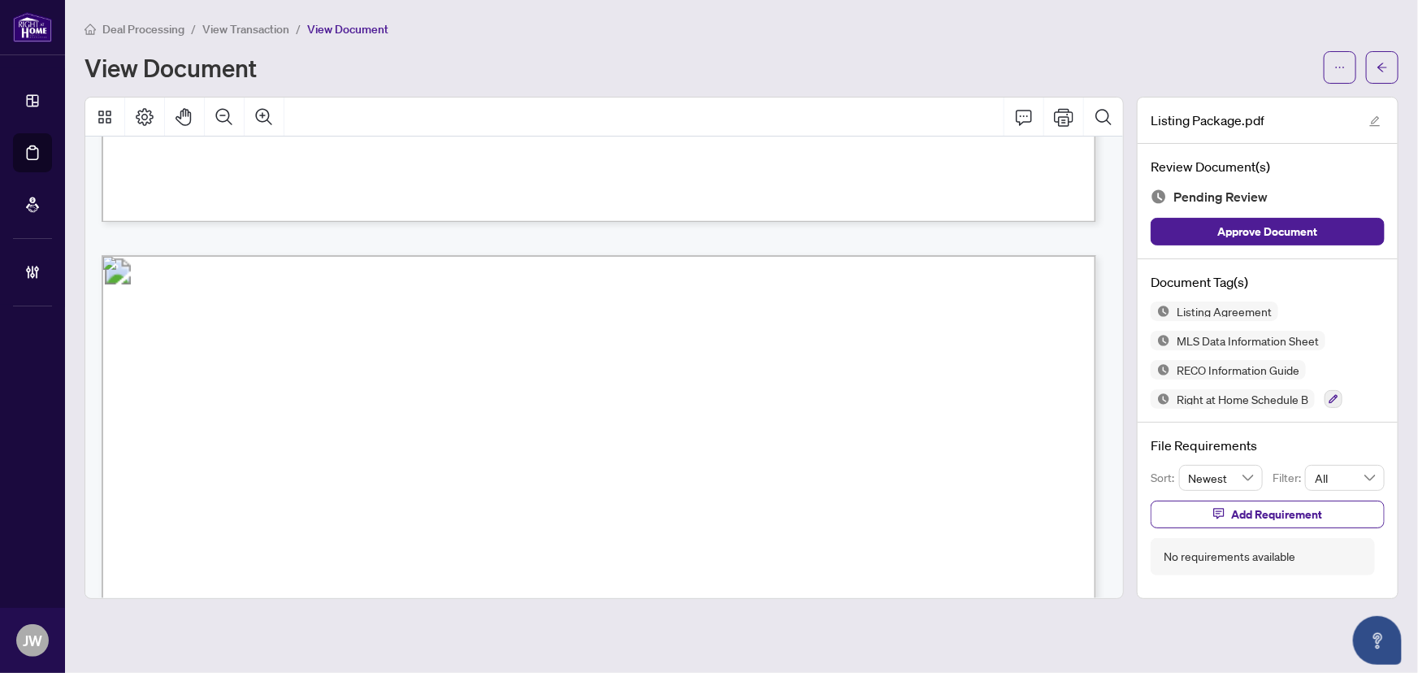
scroll to position [17405, 0]
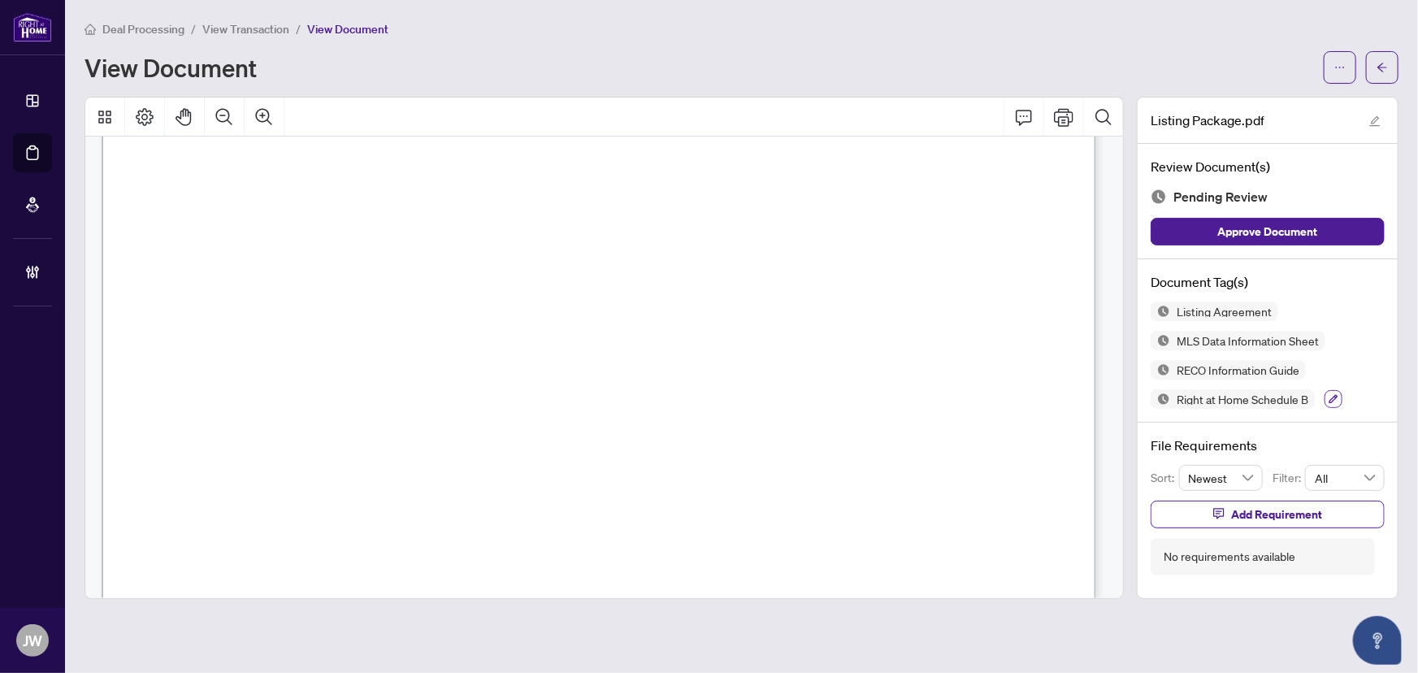
click at [1333, 394] on icon "button" at bounding box center [1334, 399] width 10 height 10
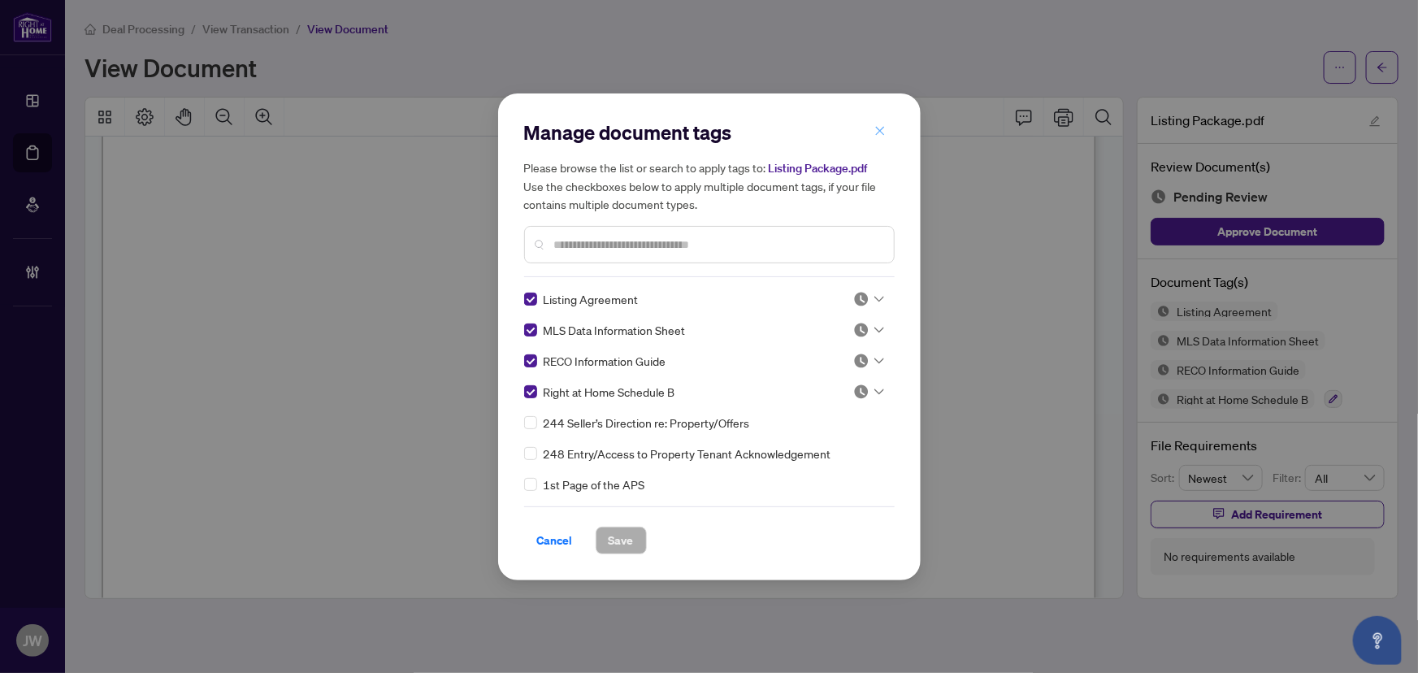
click at [874, 128] on icon "close" at bounding box center [879, 130] width 11 height 11
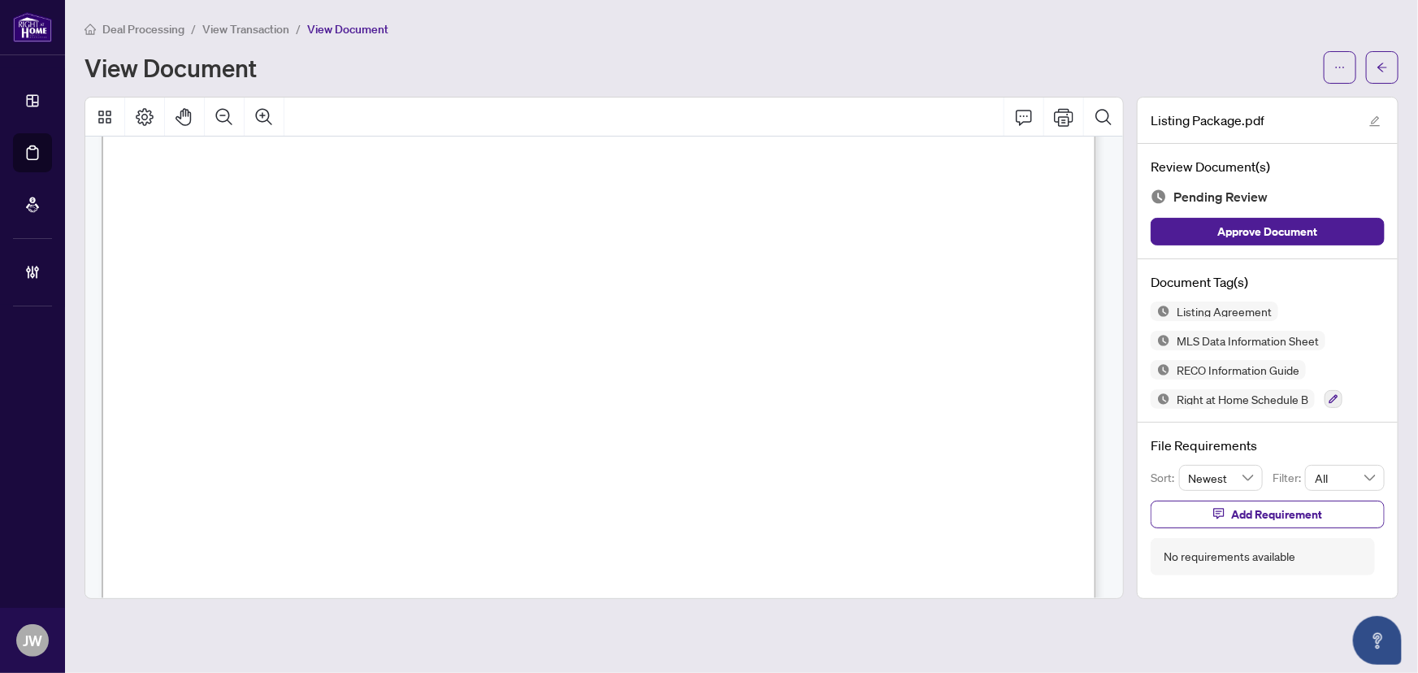
scroll to position [17183, 0]
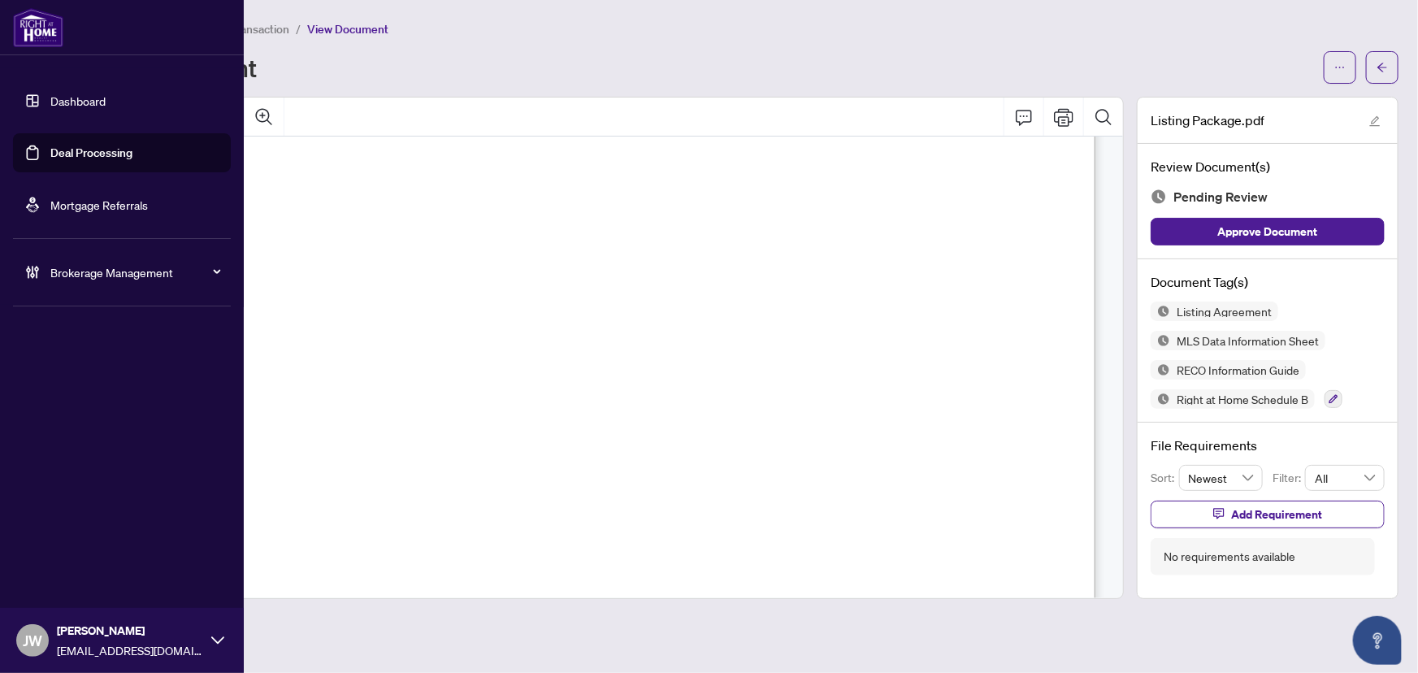
click at [73, 269] on span "Brokerage Management" at bounding box center [134, 272] width 169 height 18
click at [89, 388] on link "Manage Agents" at bounding box center [74, 389] width 80 height 15
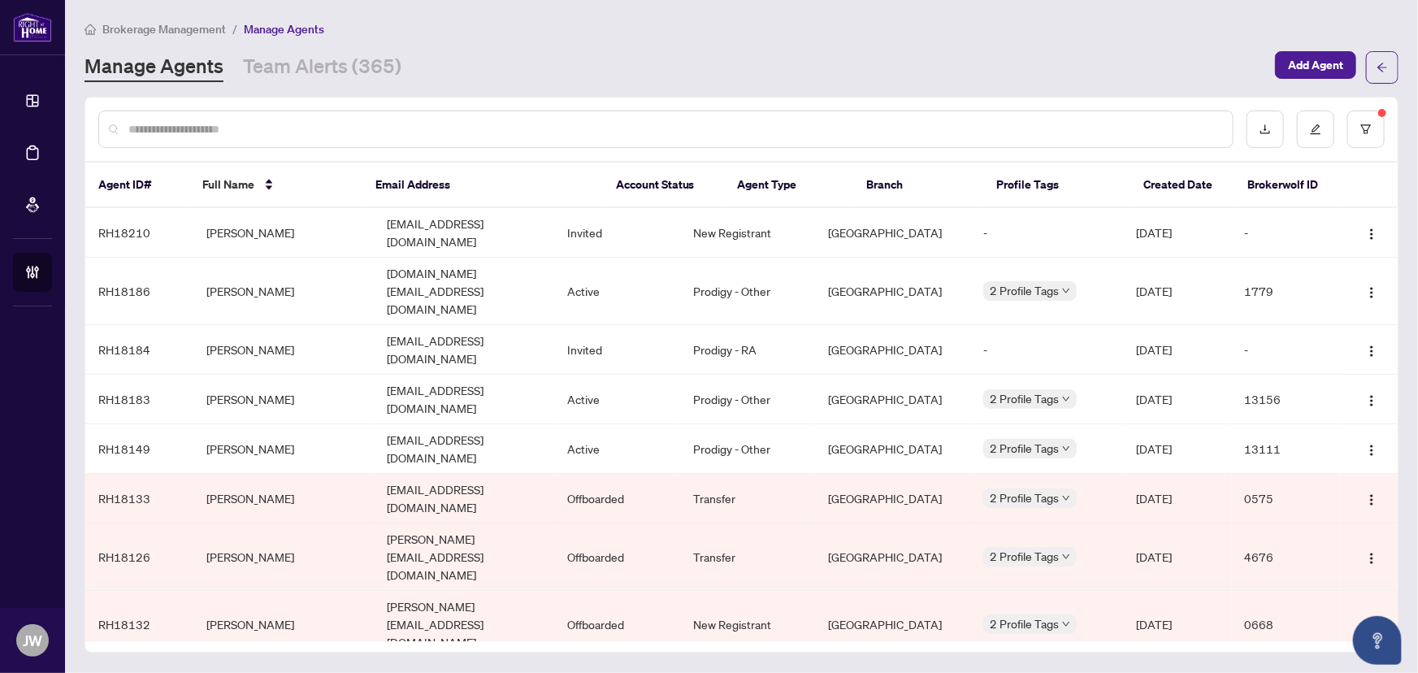
click at [260, 132] on input "text" at bounding box center [673, 129] width 1091 height 18
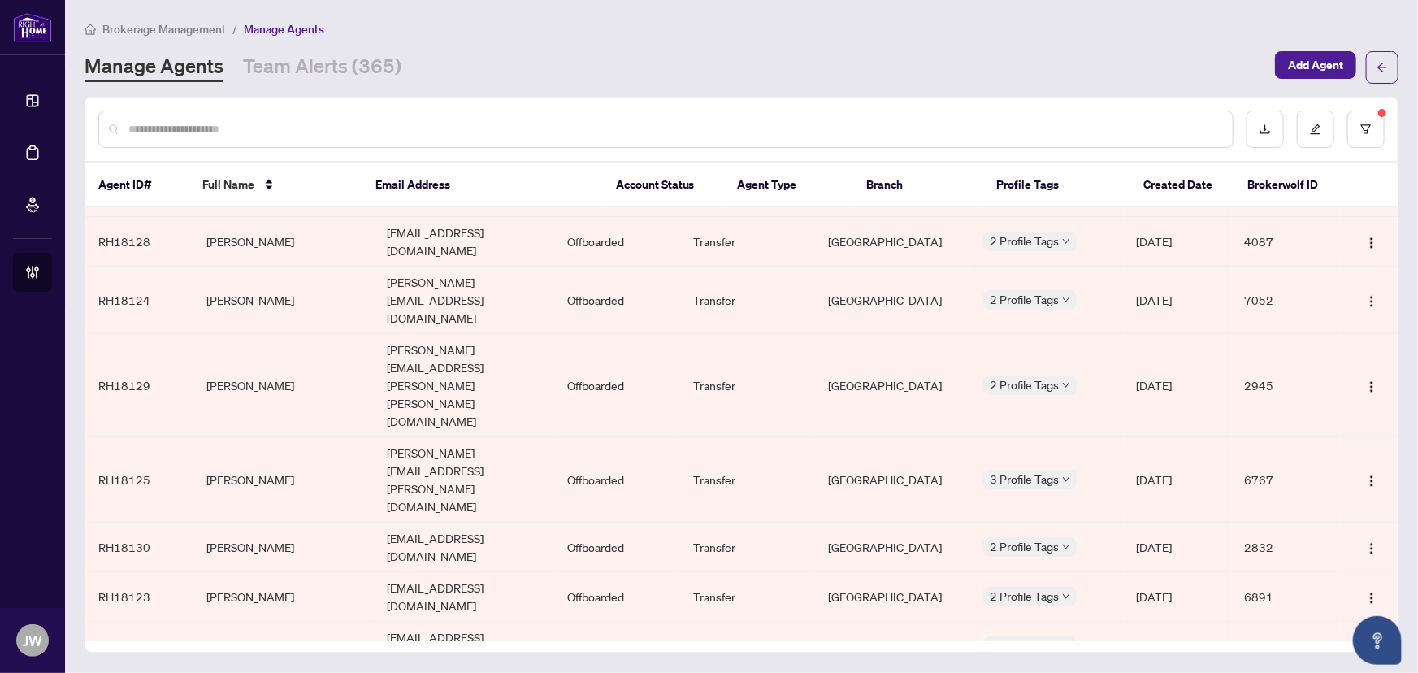
scroll to position [583, 0]
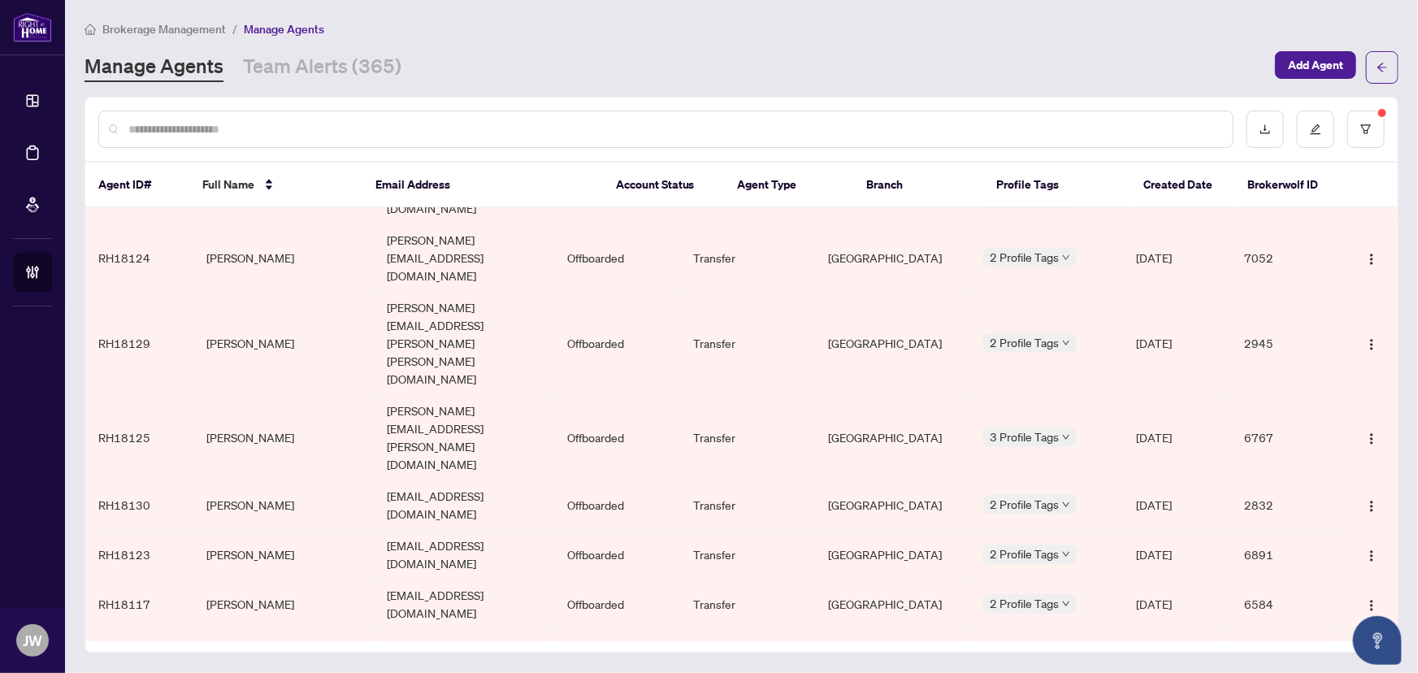
click at [159, 130] on input "text" at bounding box center [673, 129] width 1091 height 18
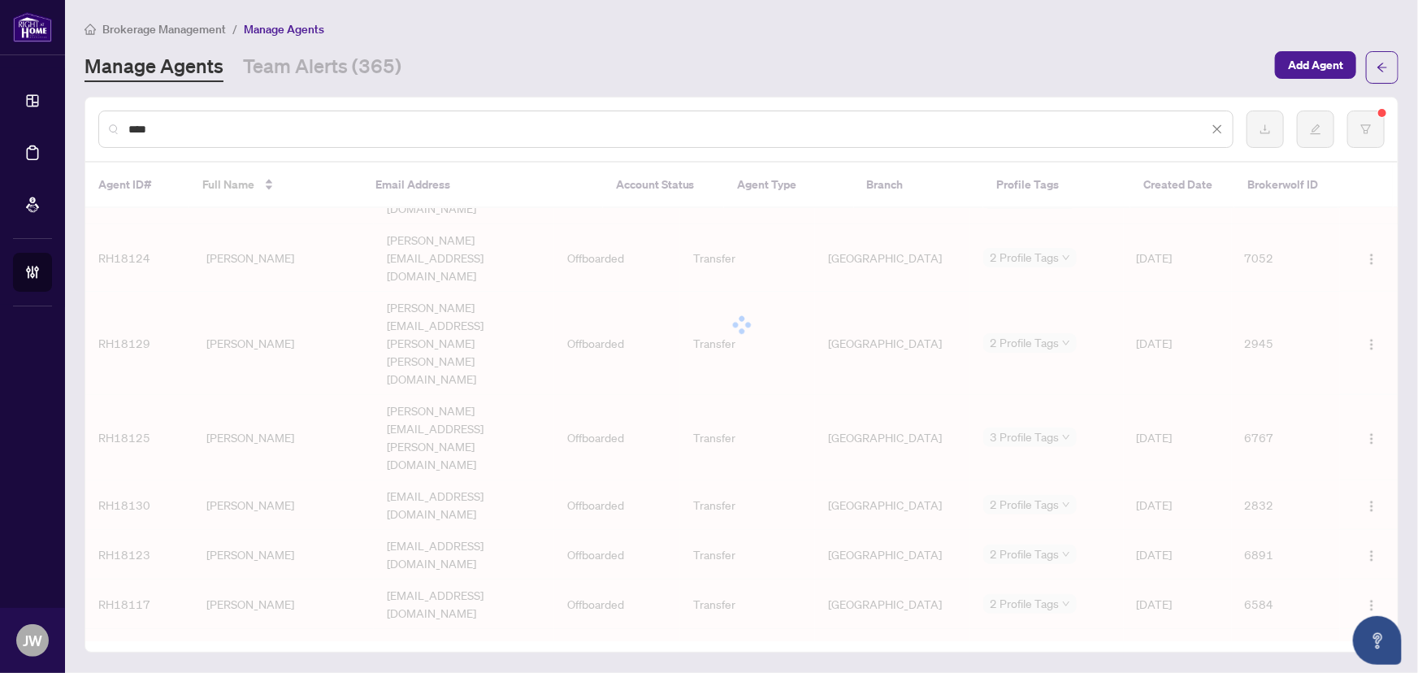
scroll to position [0, 0]
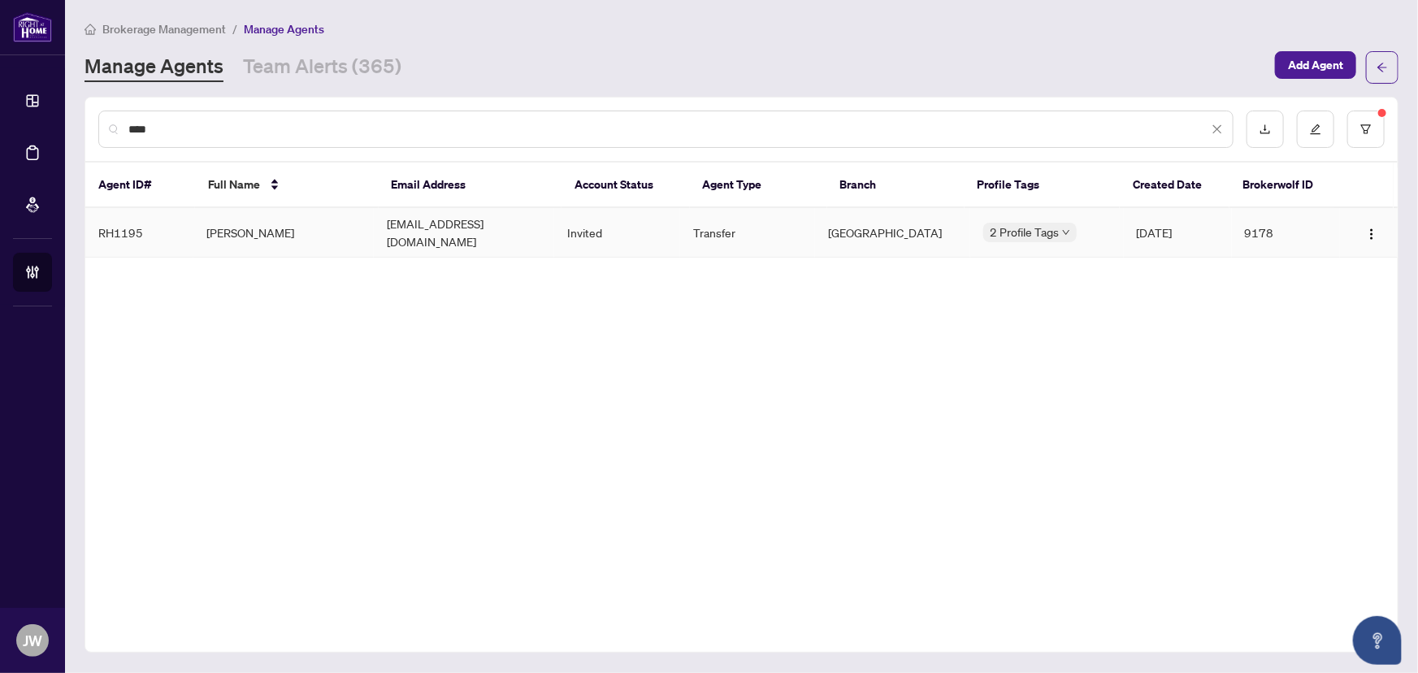
type input "****"
click at [665, 223] on td "Invited" at bounding box center [617, 233] width 126 height 50
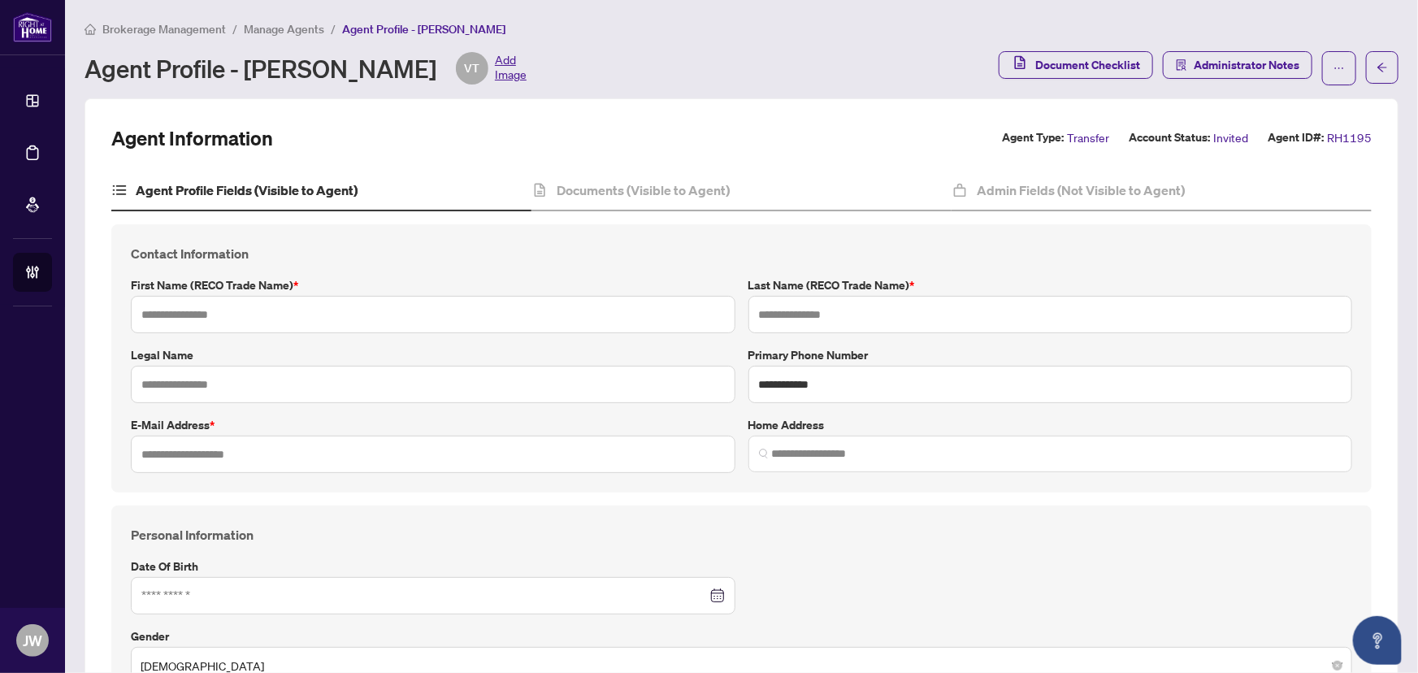
type input "******"
type input "********"
type input "*"
type input "**********"
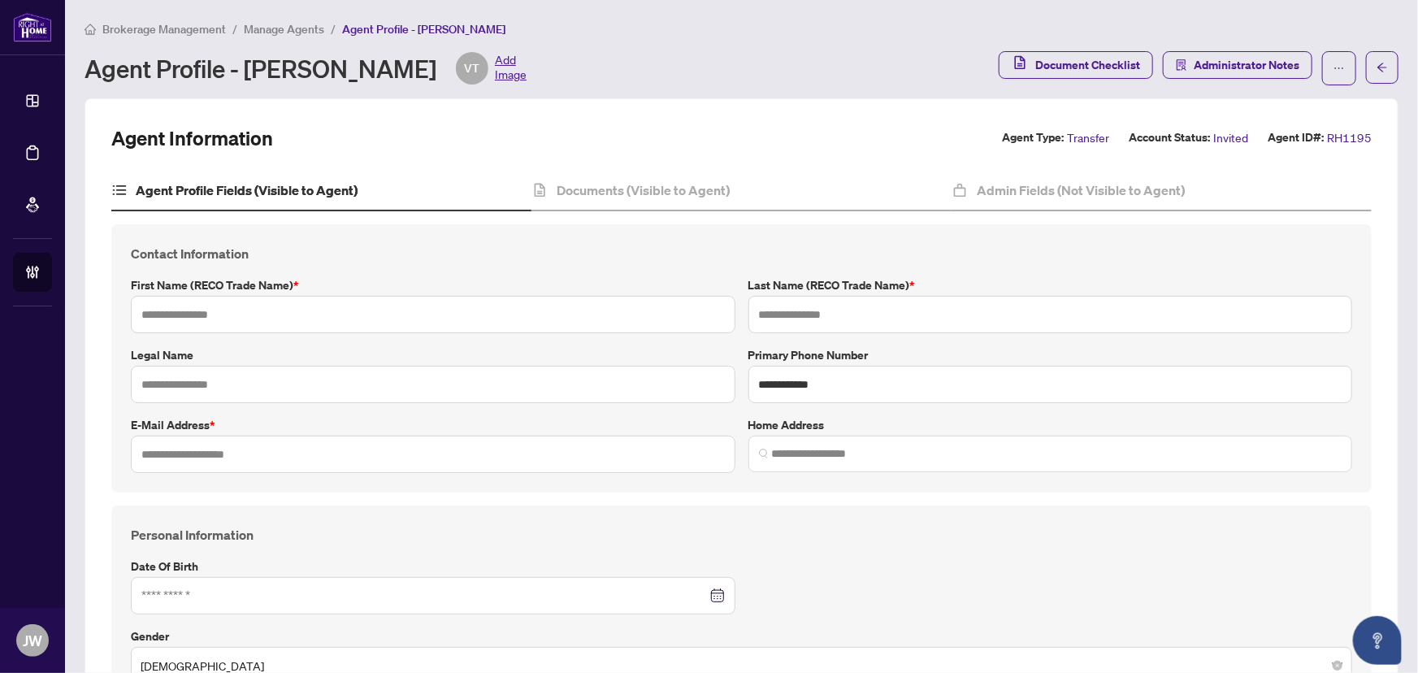
type input "*********"
type input "**********"
type input "*******"
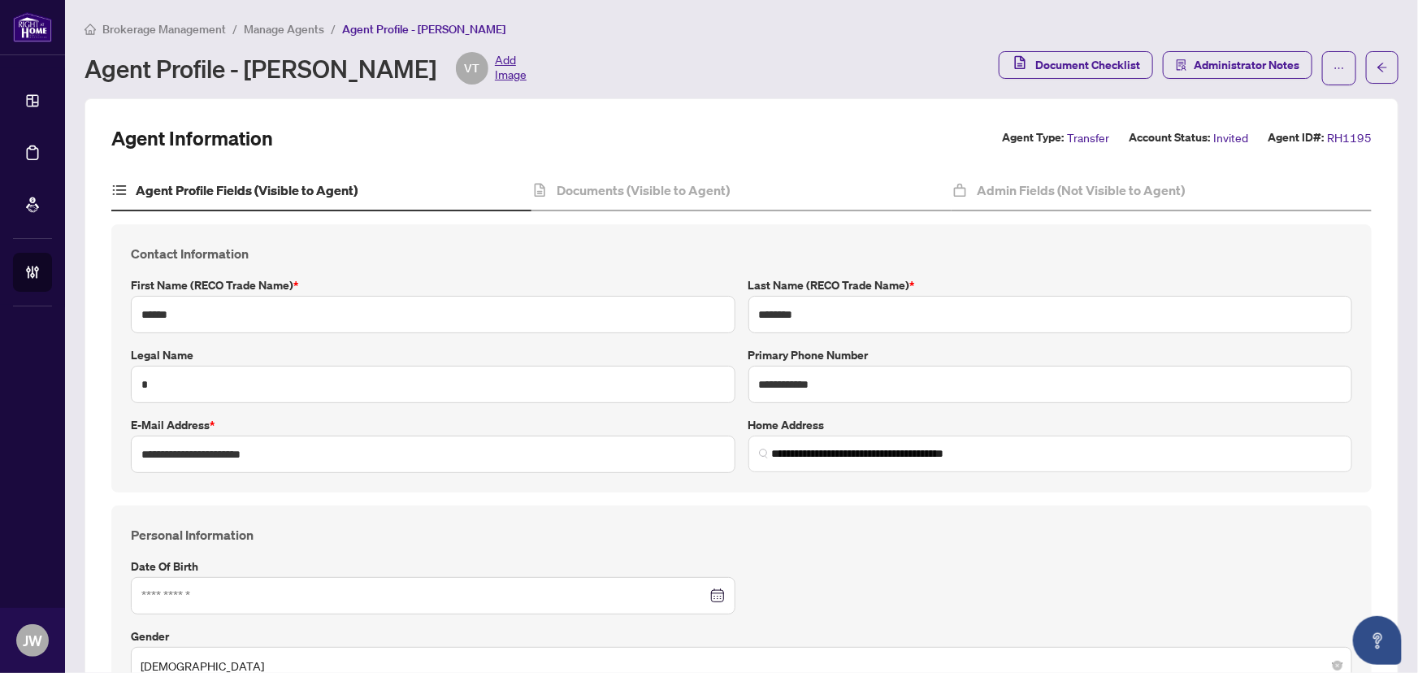
type input "**********"
type input "****"
type input "**********"
click at [642, 186] on h4 "Documents (Visible to Agent)" at bounding box center [643, 190] width 173 height 20
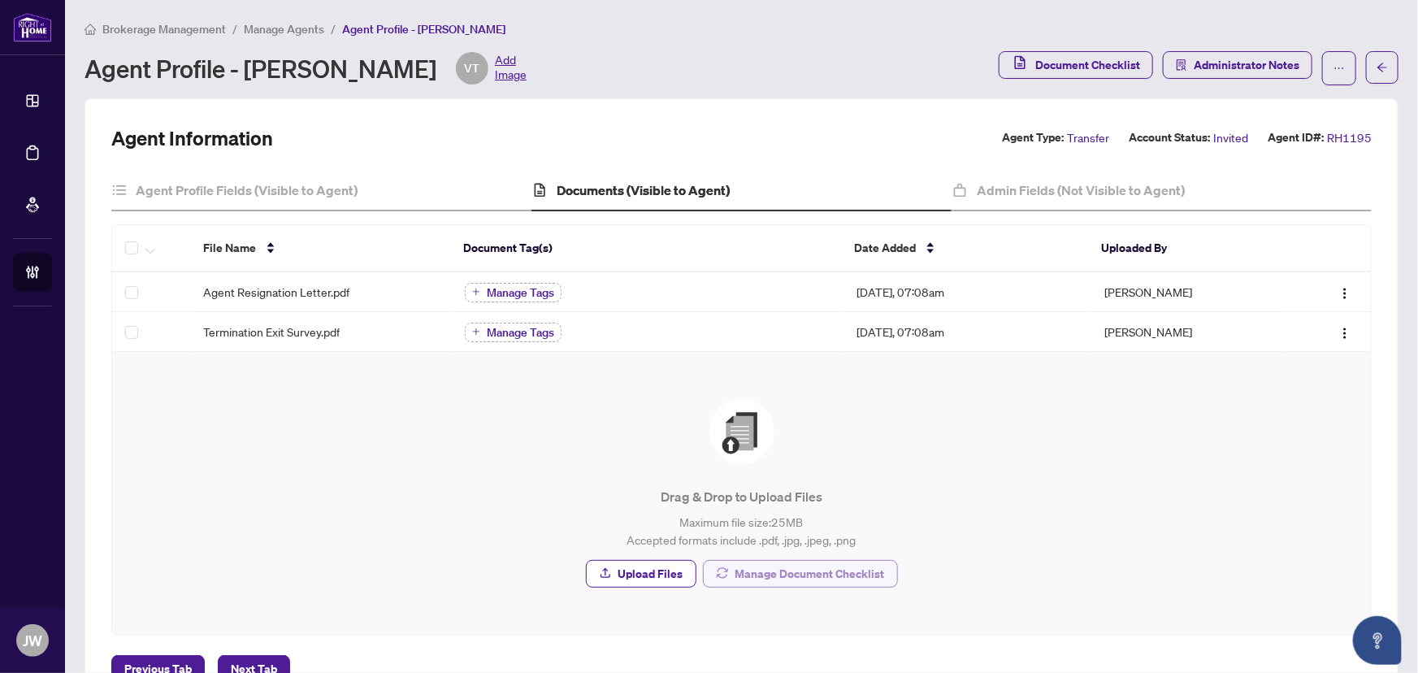
click at [793, 568] on span "Manage Document Checklist" at bounding box center [810, 574] width 150 height 26
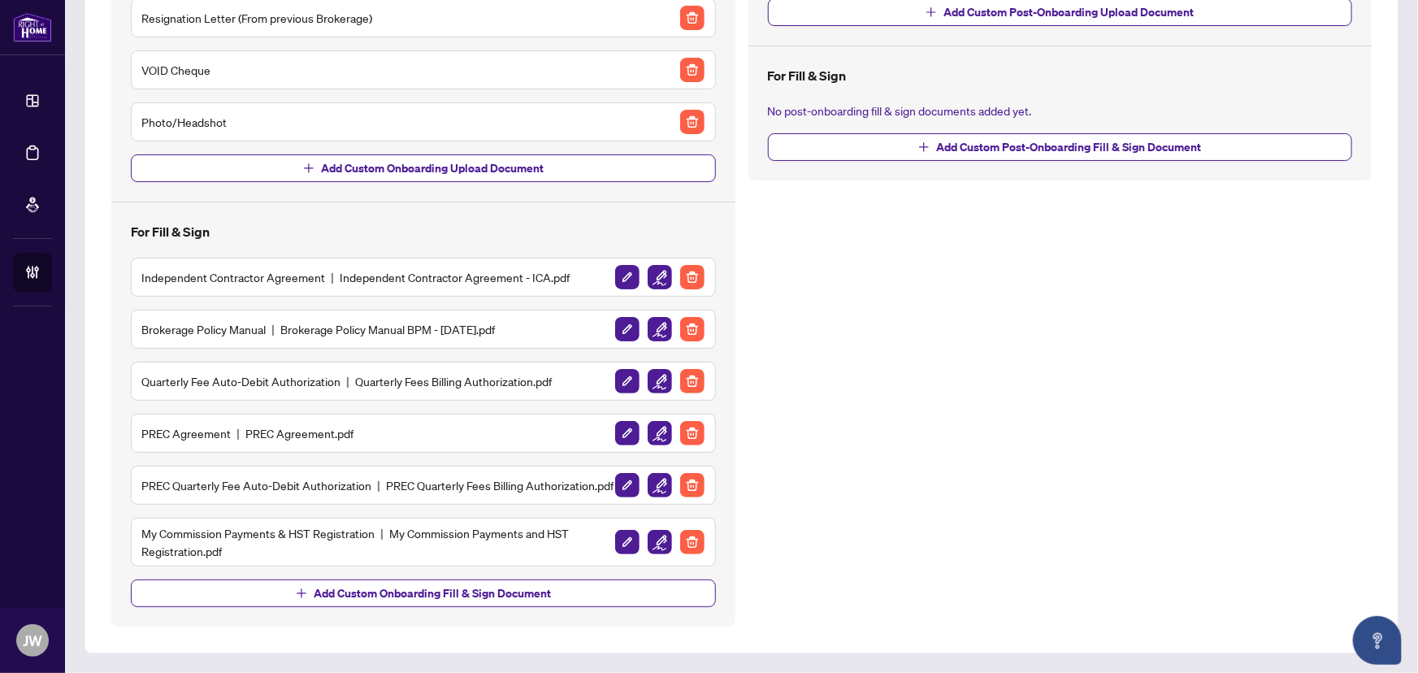
scroll to position [306, 0]
click at [689, 423] on img "button" at bounding box center [692, 433] width 24 height 24
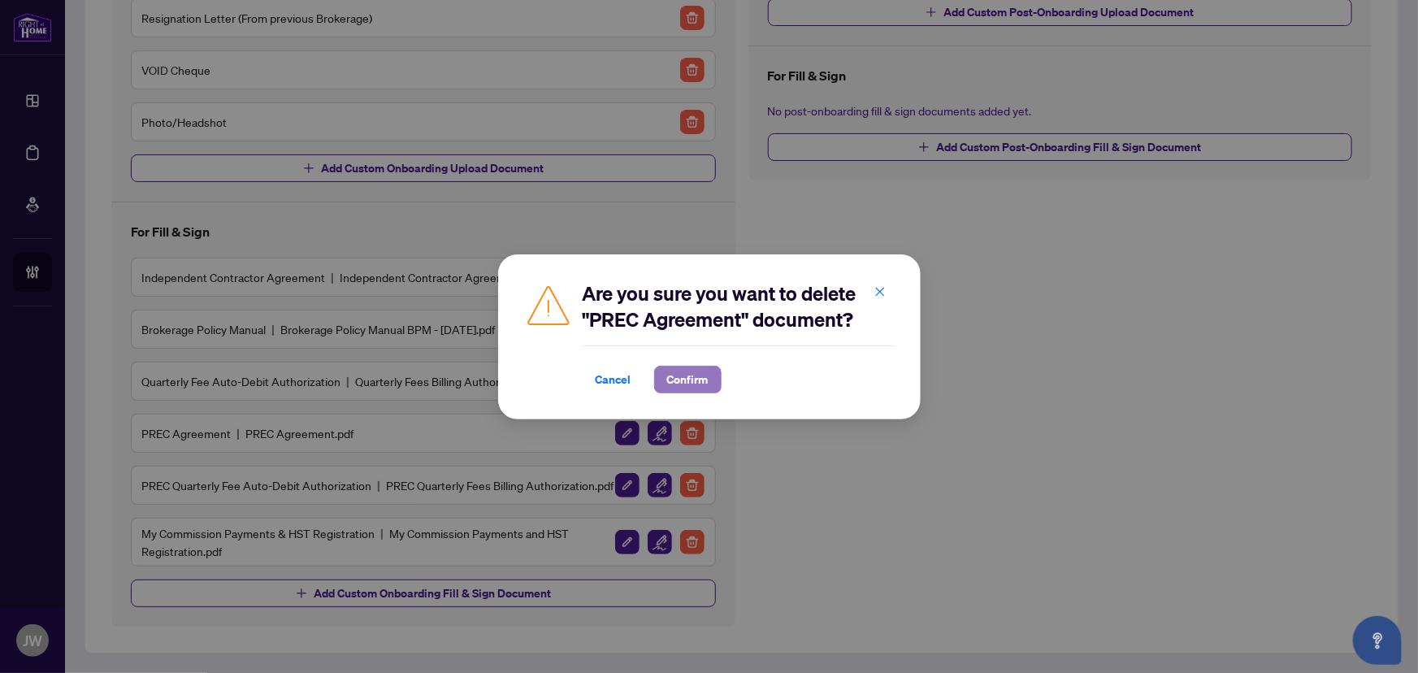
click at [691, 381] on span "Confirm" at bounding box center [687, 379] width 41 height 26
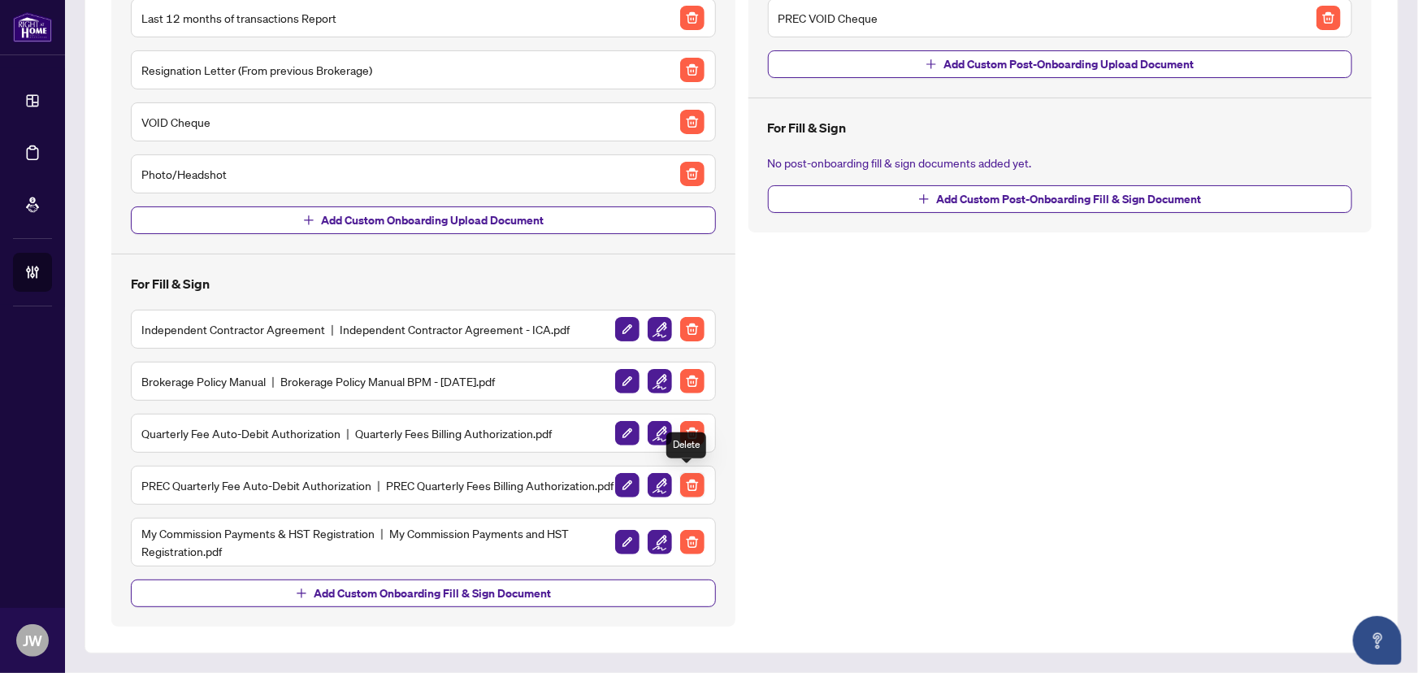
click at [687, 479] on img "button" at bounding box center [692, 485] width 24 height 24
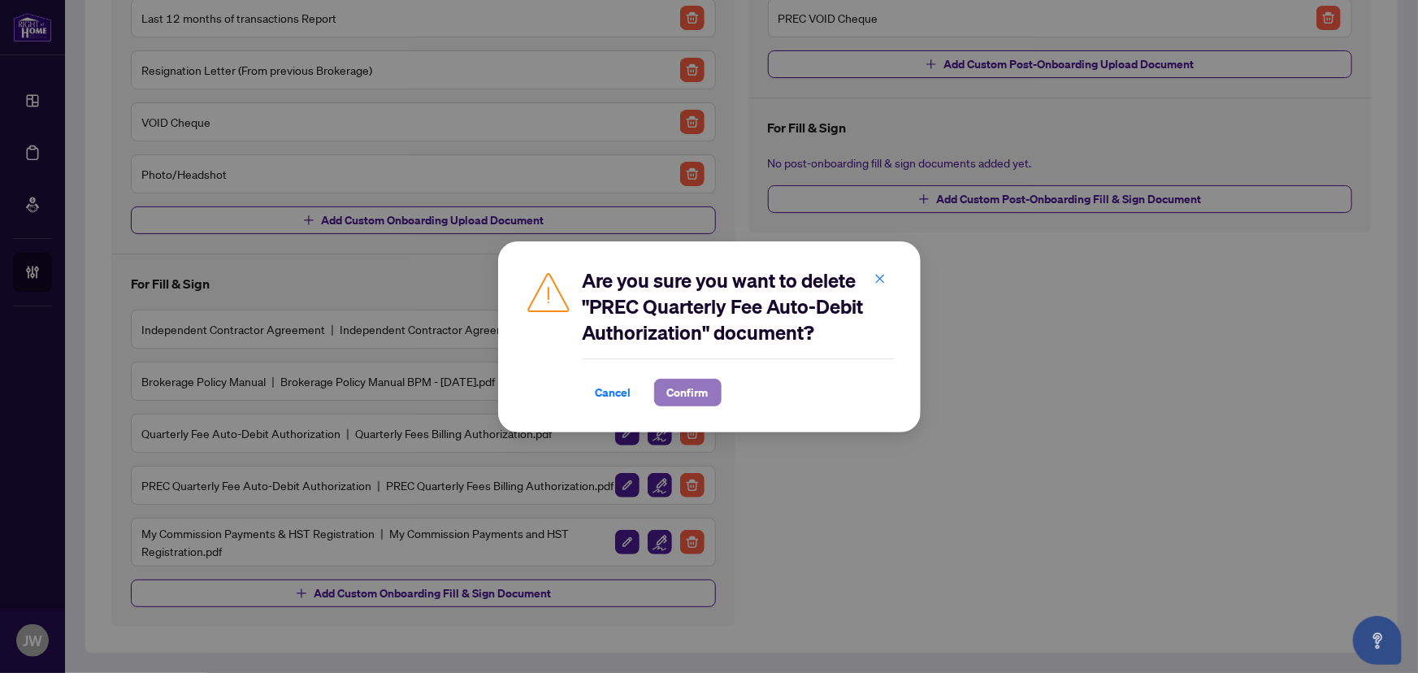
click at [692, 383] on span "Confirm" at bounding box center [687, 392] width 41 height 26
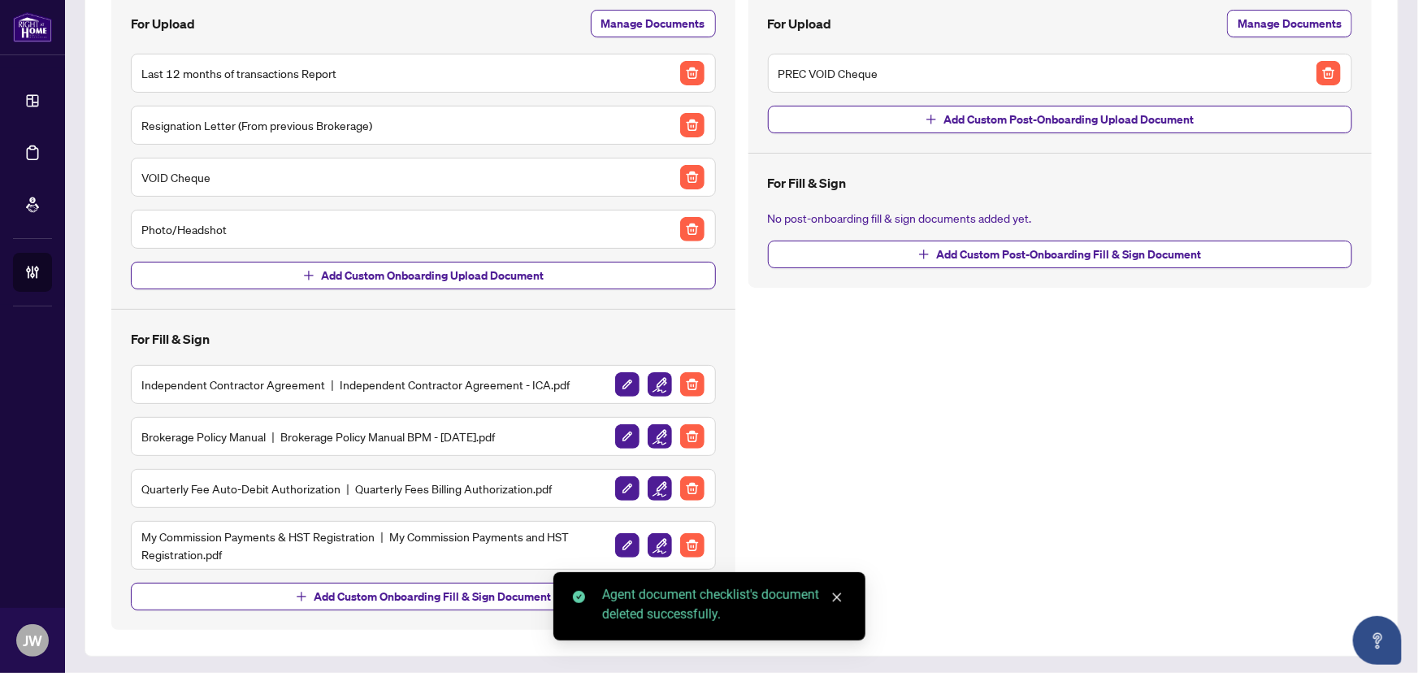
click at [205, 485] on h5 "Quarterly Fee Auto-Debit Authorization Quarterly Fees Billing Authorization.pdf" at bounding box center [346, 488] width 410 height 18
click at [648, 484] on img "button" at bounding box center [660, 488] width 24 height 24
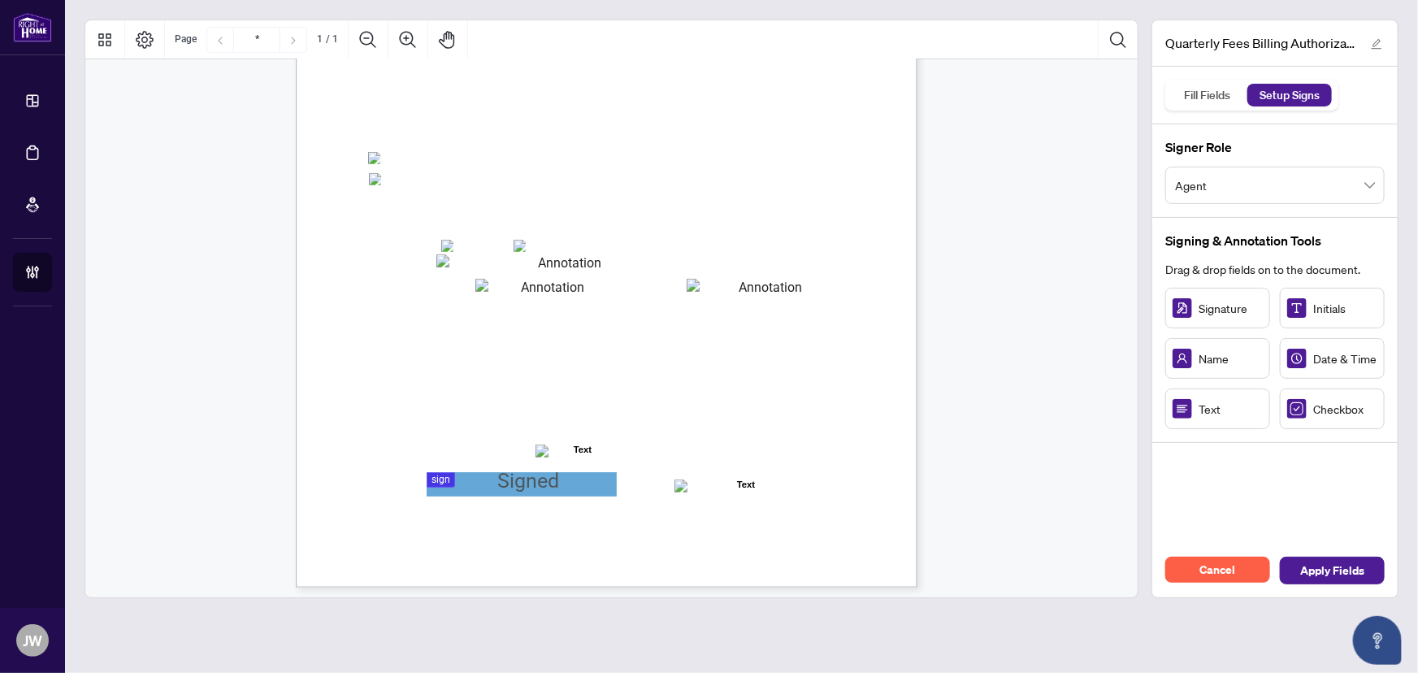
scroll to position [295, 0]
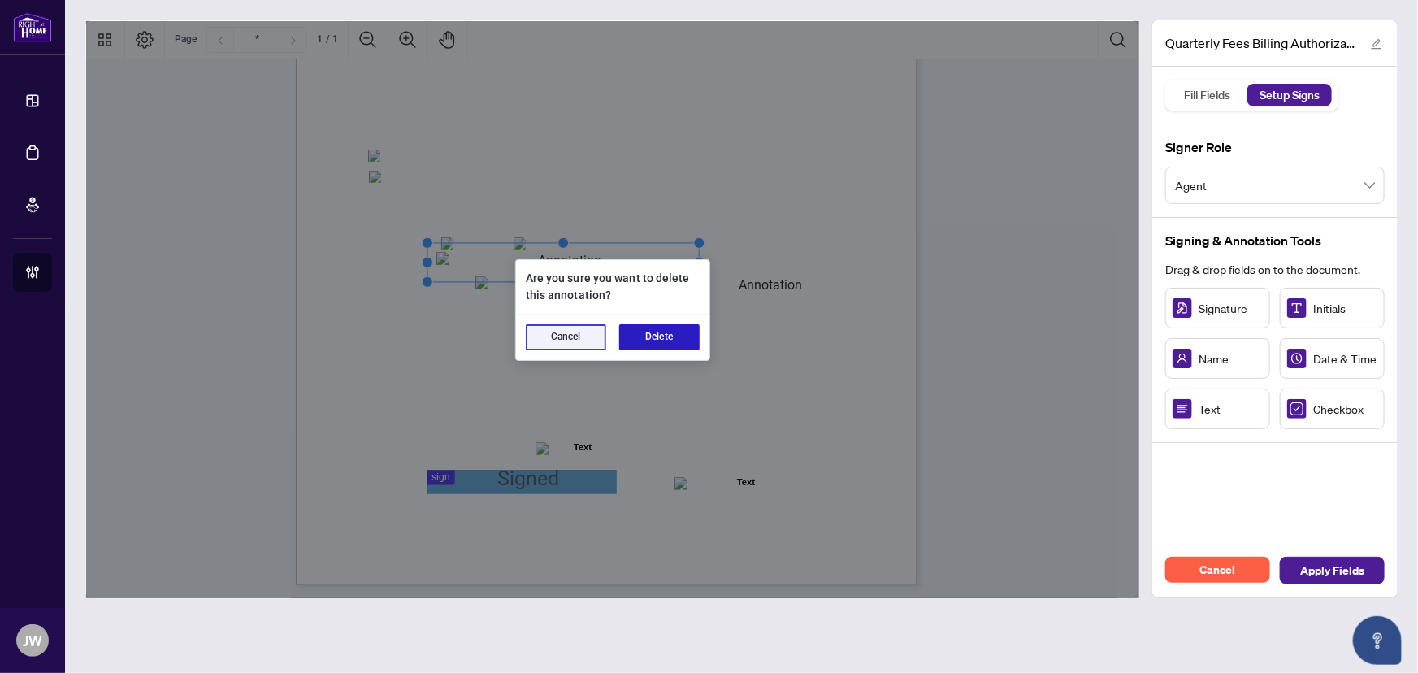
click at [669, 342] on button "Delete" at bounding box center [659, 337] width 80 height 26
drag, startPoint x: 663, startPoint y: 332, endPoint x: 674, endPoint y: 339, distance: 13.1
click at [665, 336] on button "Delete" at bounding box center [659, 337] width 80 height 26
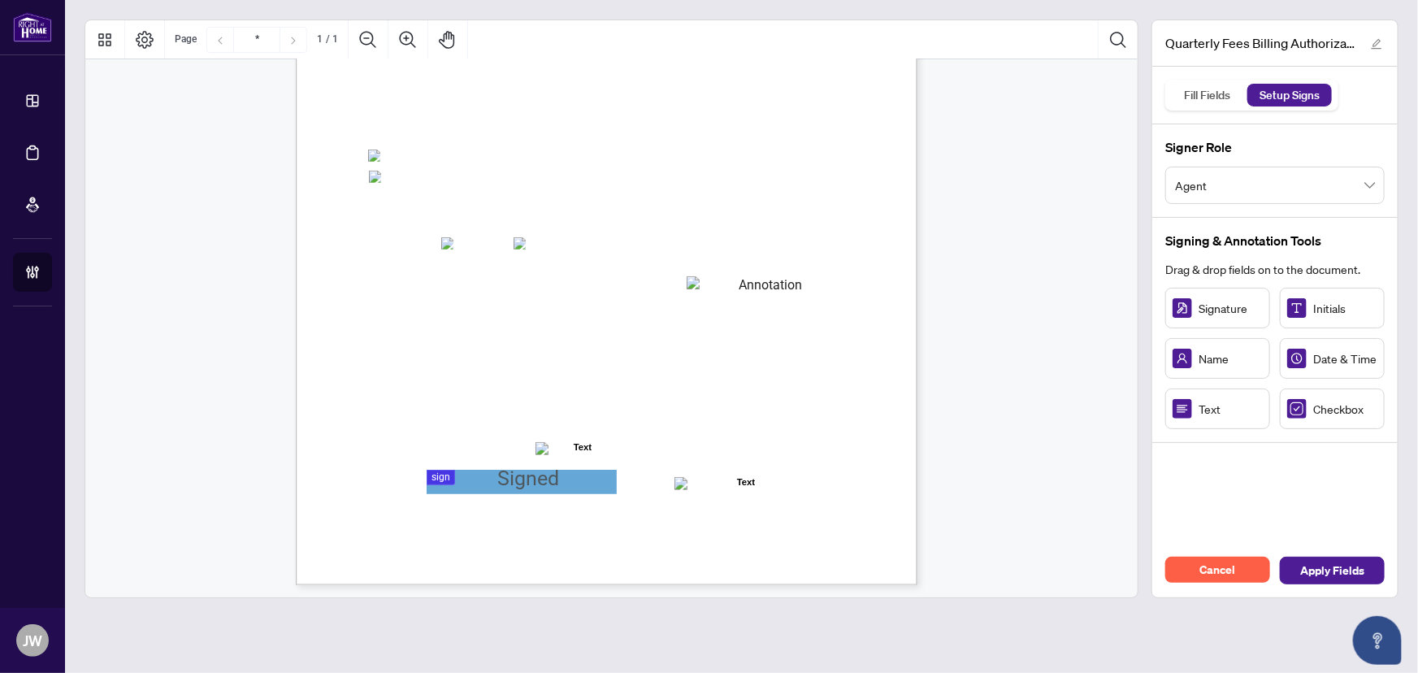
click at [720, 308] on div "Right at Home Realty, Brokerage Quarterly Fees Billing Authorization Quarterly …" at bounding box center [684, 284] width 777 height 1006
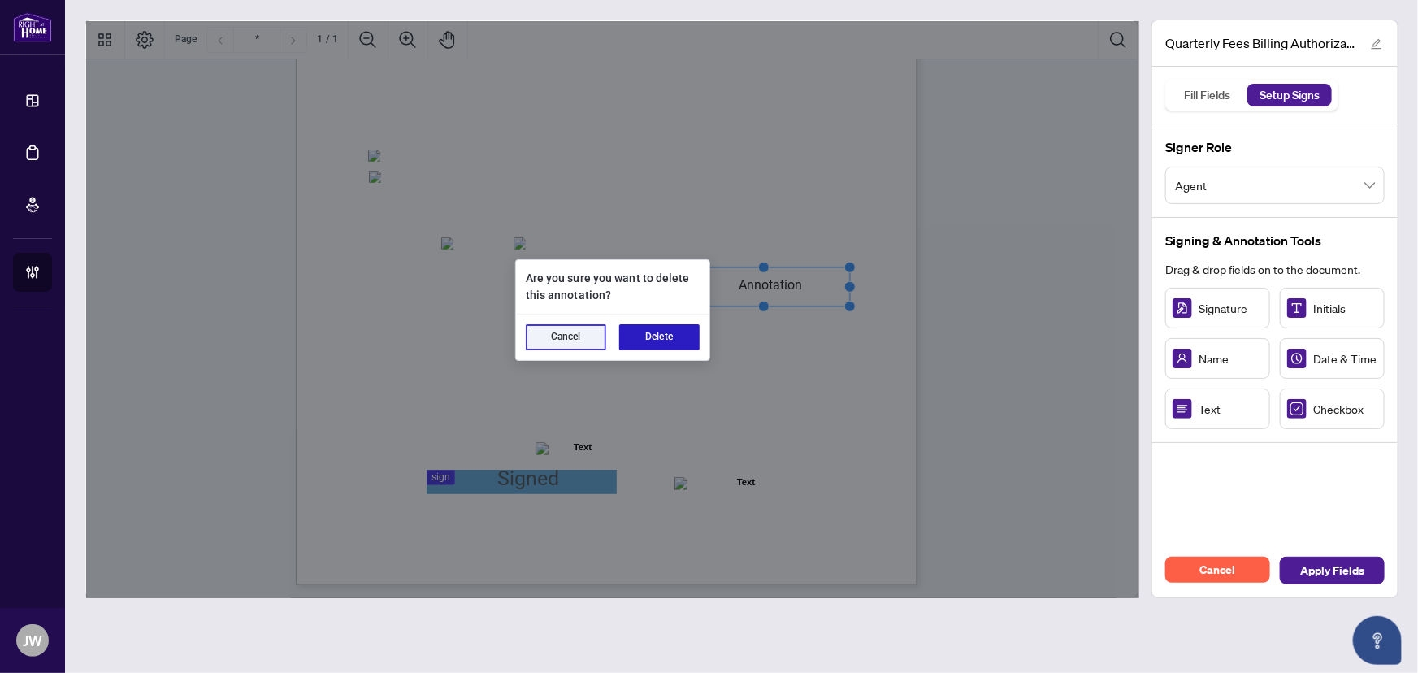
drag, startPoint x: 658, startPoint y: 341, endPoint x: 647, endPoint y: 346, distance: 12.4
click at [658, 342] on button "Delete" at bounding box center [659, 337] width 80 height 26
click at [639, 327] on button "Delete" at bounding box center [659, 337] width 80 height 26
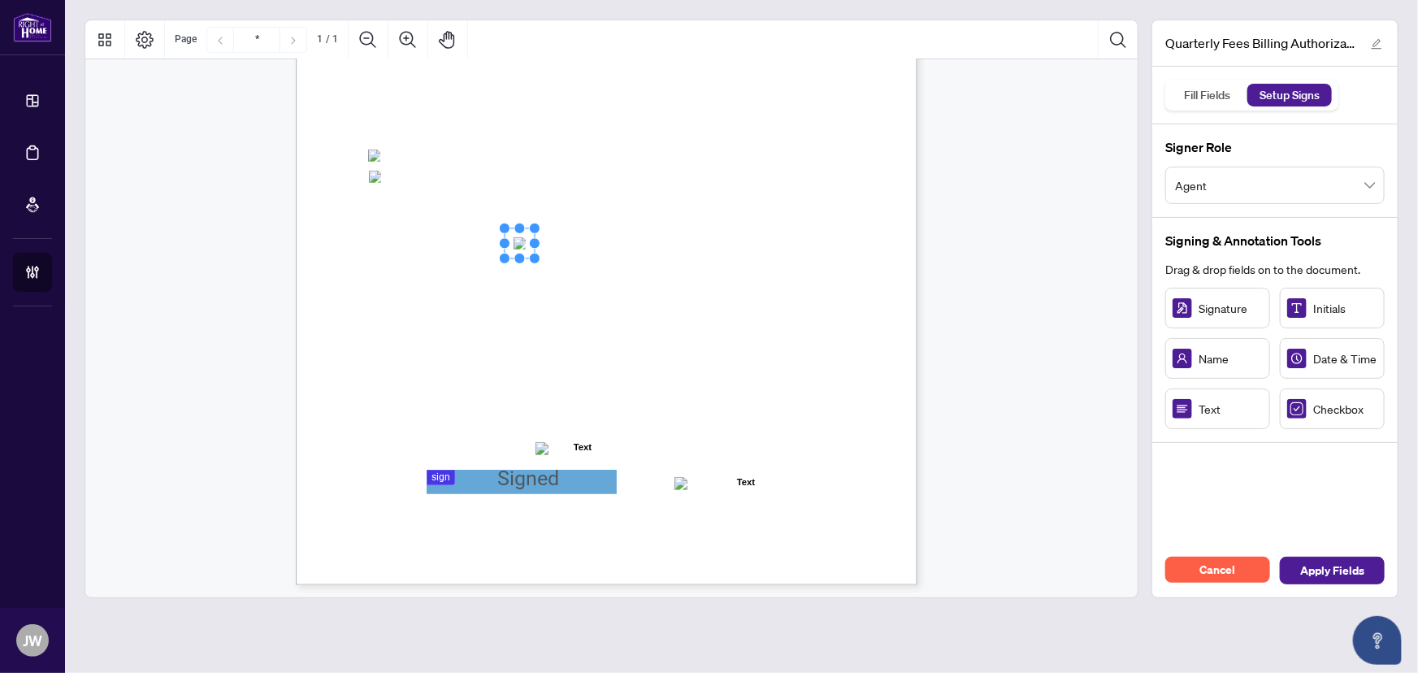
click at [514, 238] on rect "Page 1" at bounding box center [520, 243] width 30 height 30
click at [472, 288] on span "Expiry Date (MM/YYYY):" at bounding box center [421, 290] width 102 height 12
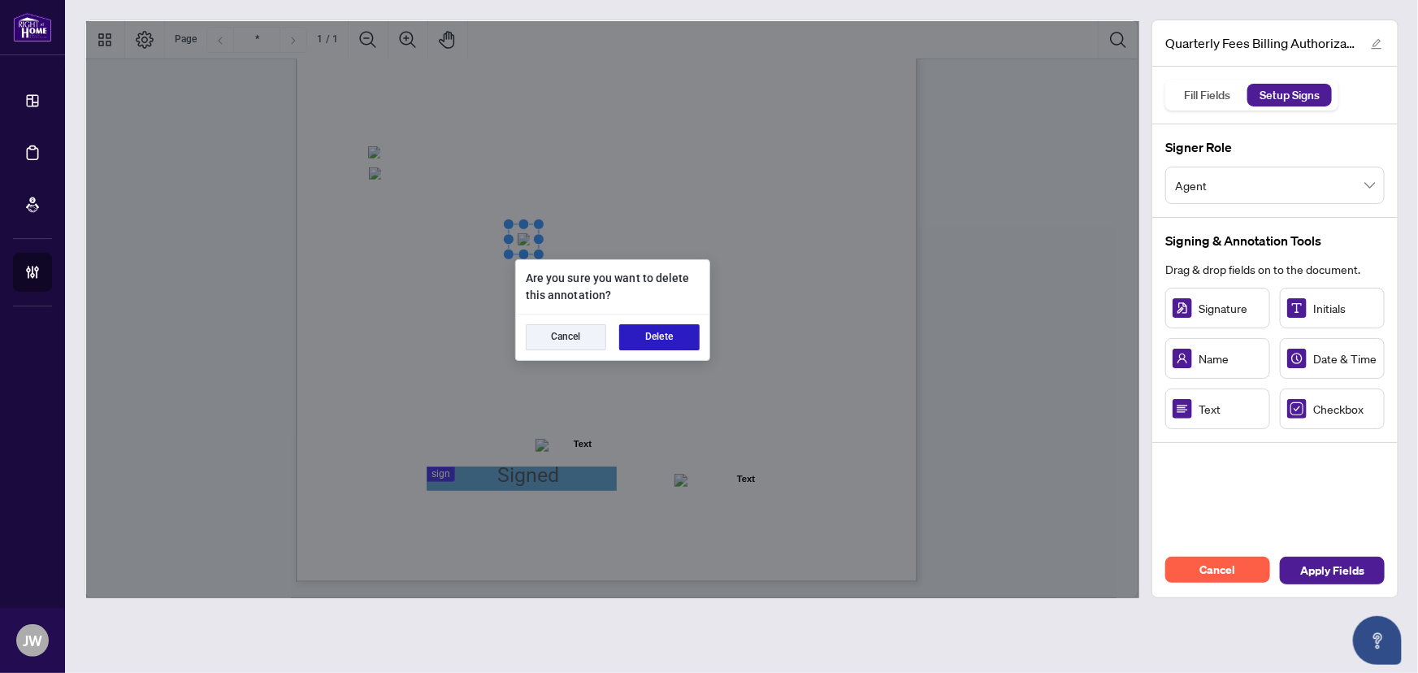
click at [675, 339] on button "Delete" at bounding box center [659, 337] width 80 height 26
click at [619, 341] on button "Delete" at bounding box center [659, 337] width 80 height 26
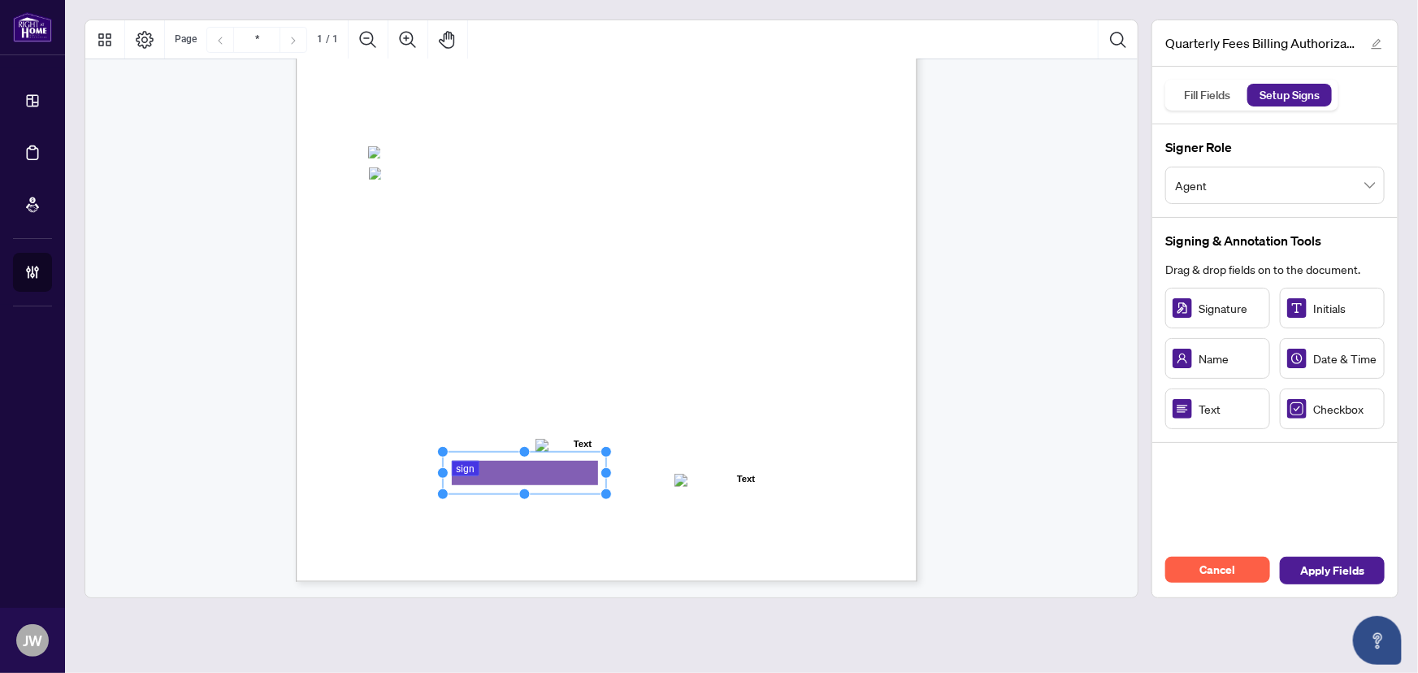
drag, startPoint x: 514, startPoint y: 475, endPoint x: 603, endPoint y: 481, distance: 88.8
click at [603, 481] on icon "Resize, Top Resize, Top, Right Resize, Right Resize, Bottom, Right Resize, Bott…" at bounding box center [524, 473] width 175 height 54
click at [536, 475] on rect "Page 1" at bounding box center [519, 478] width 163 height 42
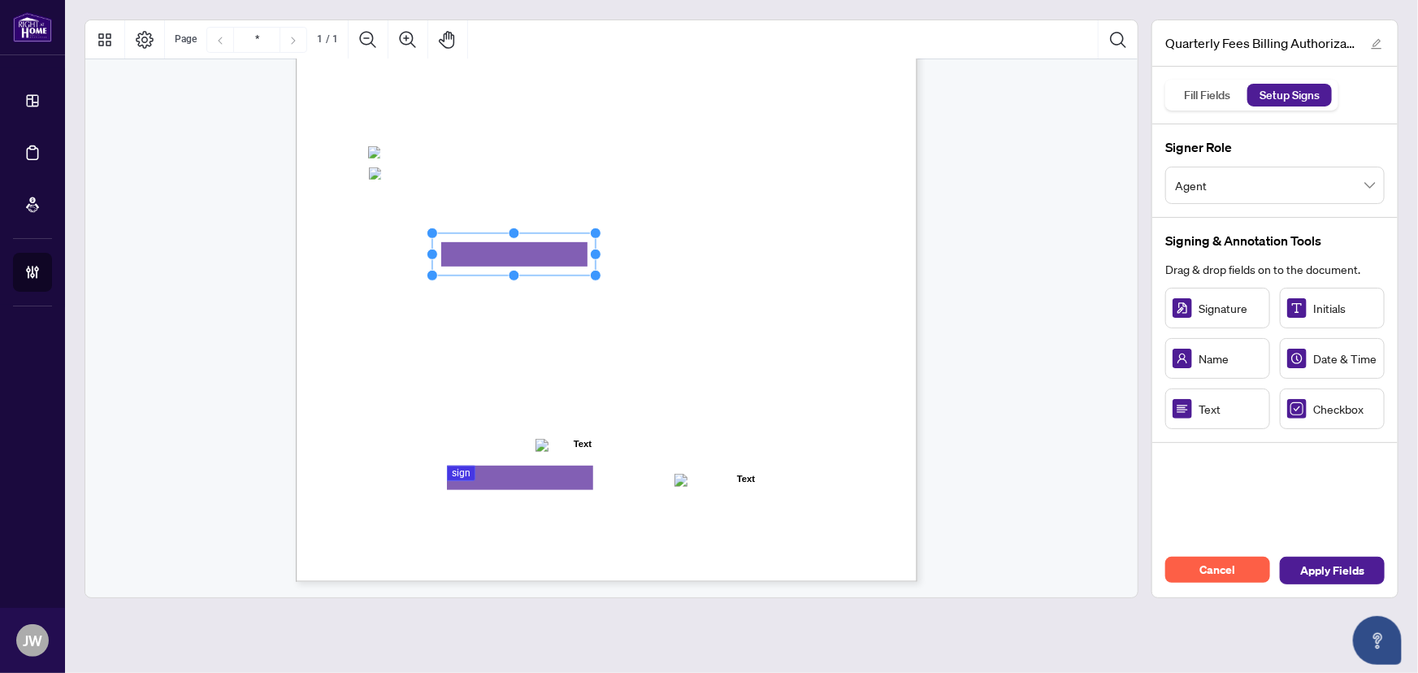
drag, startPoint x: 535, startPoint y: 257, endPoint x: 680, endPoint y: 265, distance: 145.7
click at [679, 264] on div "Right at Home Realty, Brokerage Quarterly Fees Billing Authorization Quarterly …" at bounding box center [607, 179] width 622 height 804
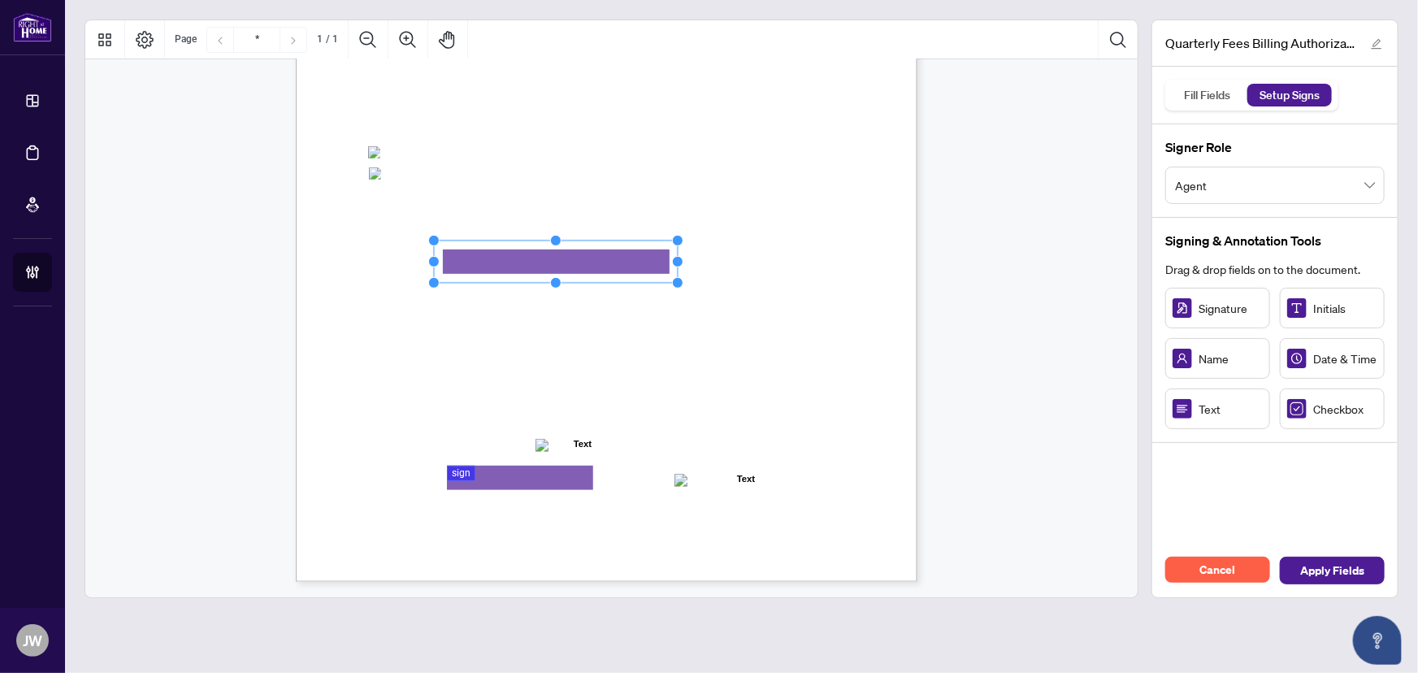
click at [572, 266] on rect "Page 1" at bounding box center [556, 262] width 244 height 42
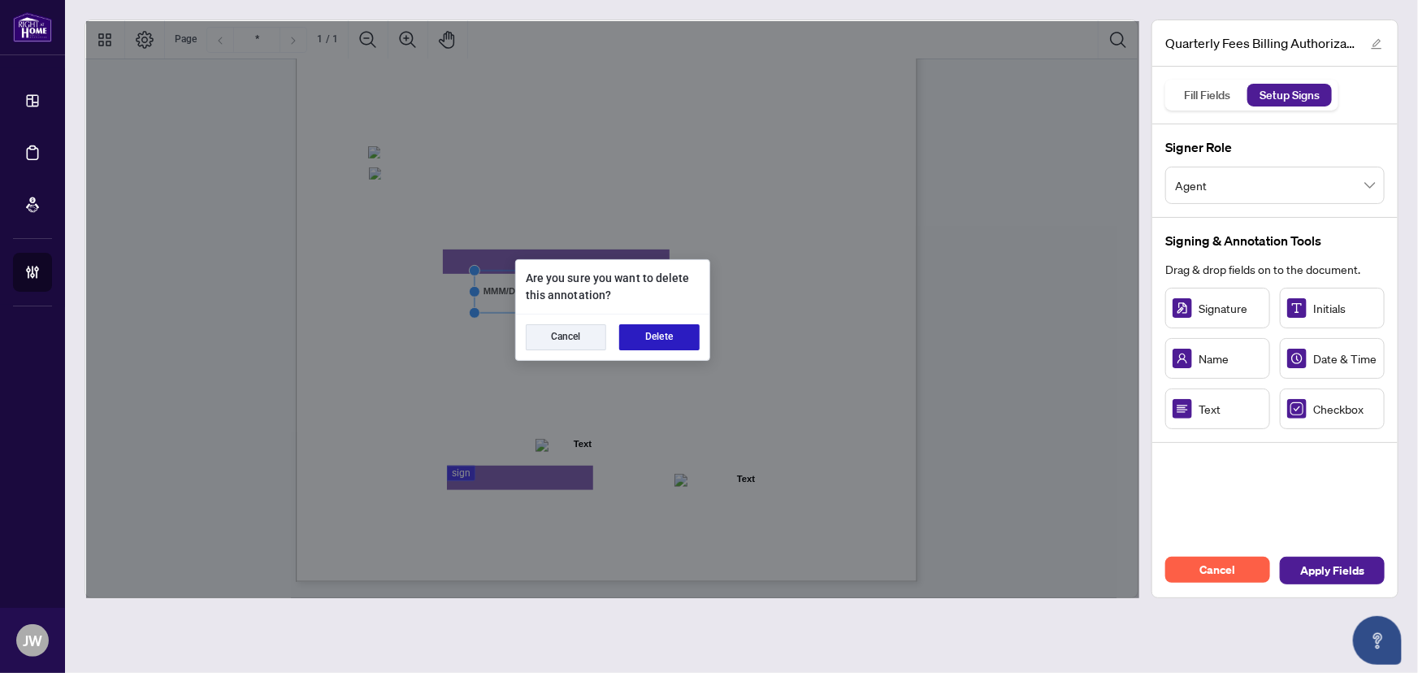
click at [637, 341] on button "Delete" at bounding box center [659, 337] width 80 height 26
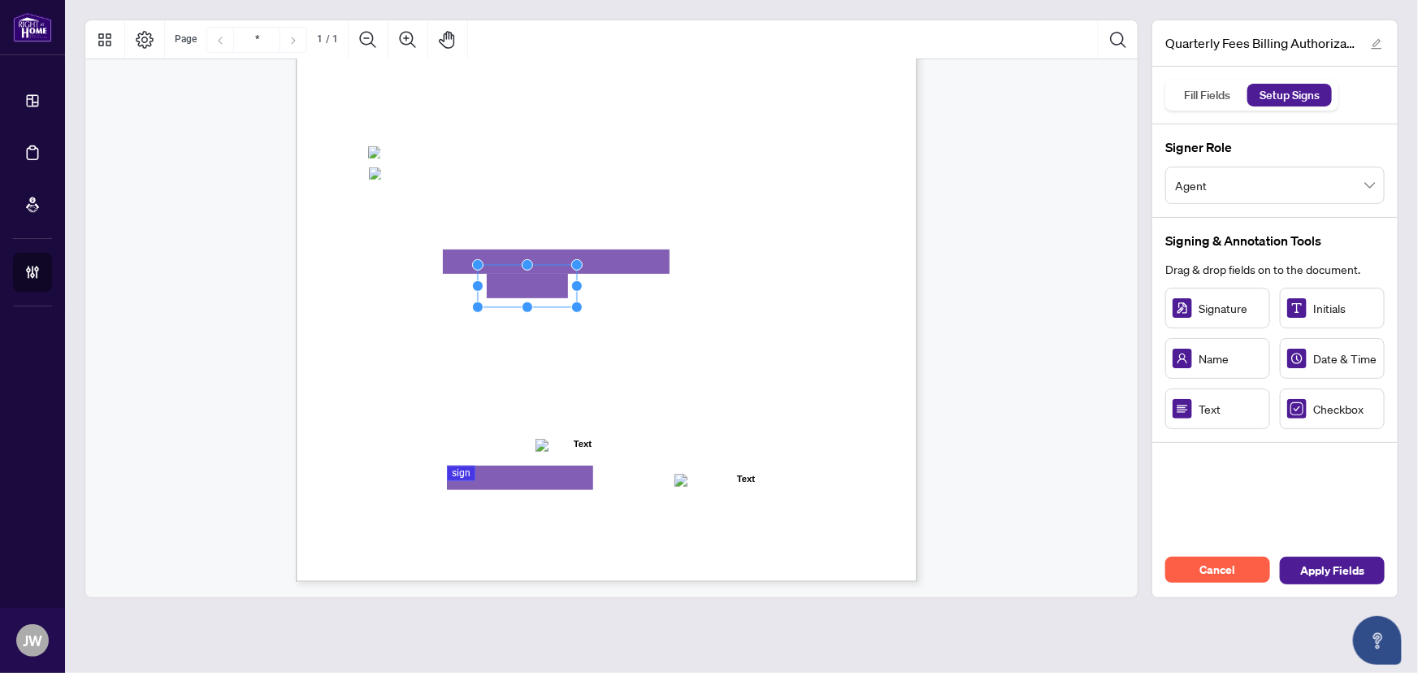
drag, startPoint x: 535, startPoint y: 291, endPoint x: 686, endPoint y: 293, distance: 151.1
drag, startPoint x: 715, startPoint y: 268, endPoint x: 733, endPoint y: 288, distance: 26.5
drag, startPoint x: 457, startPoint y: 245, endPoint x: 448, endPoint y: 242, distance: 9.3
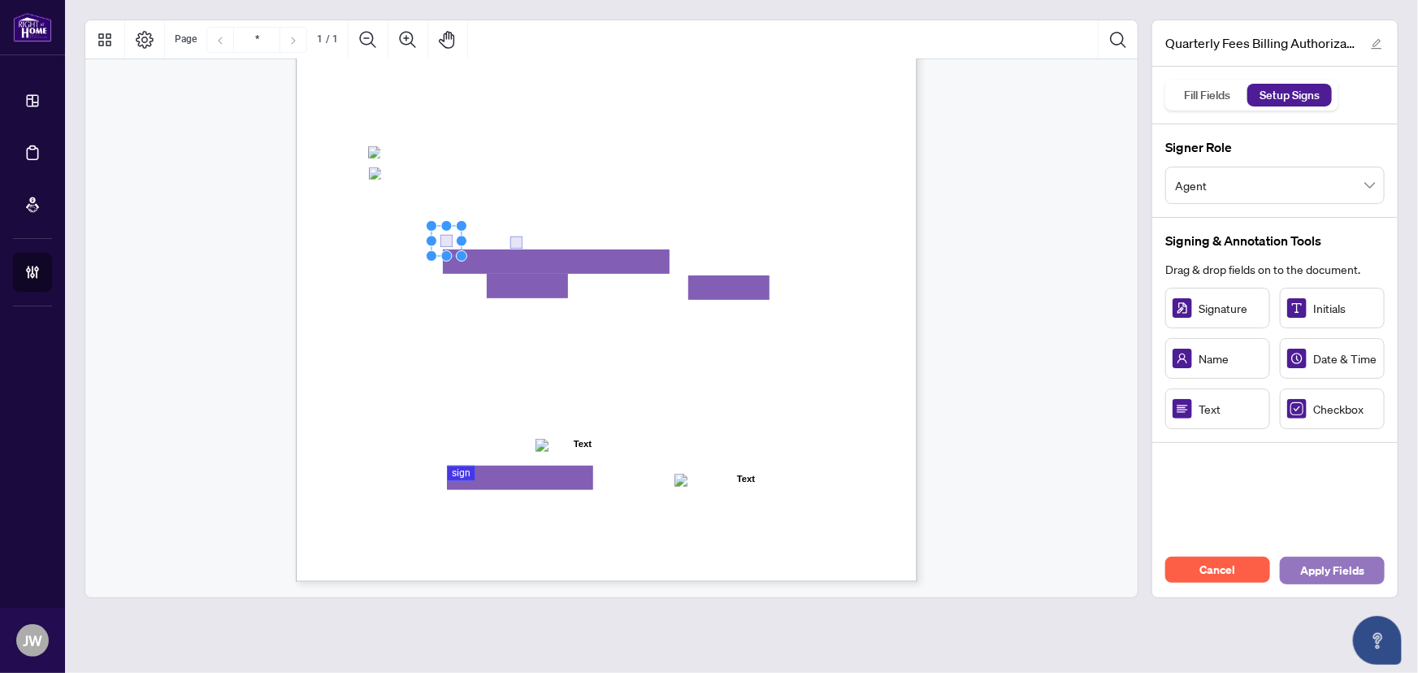
click at [1346, 575] on span "Apply Fields" at bounding box center [1332, 570] width 64 height 26
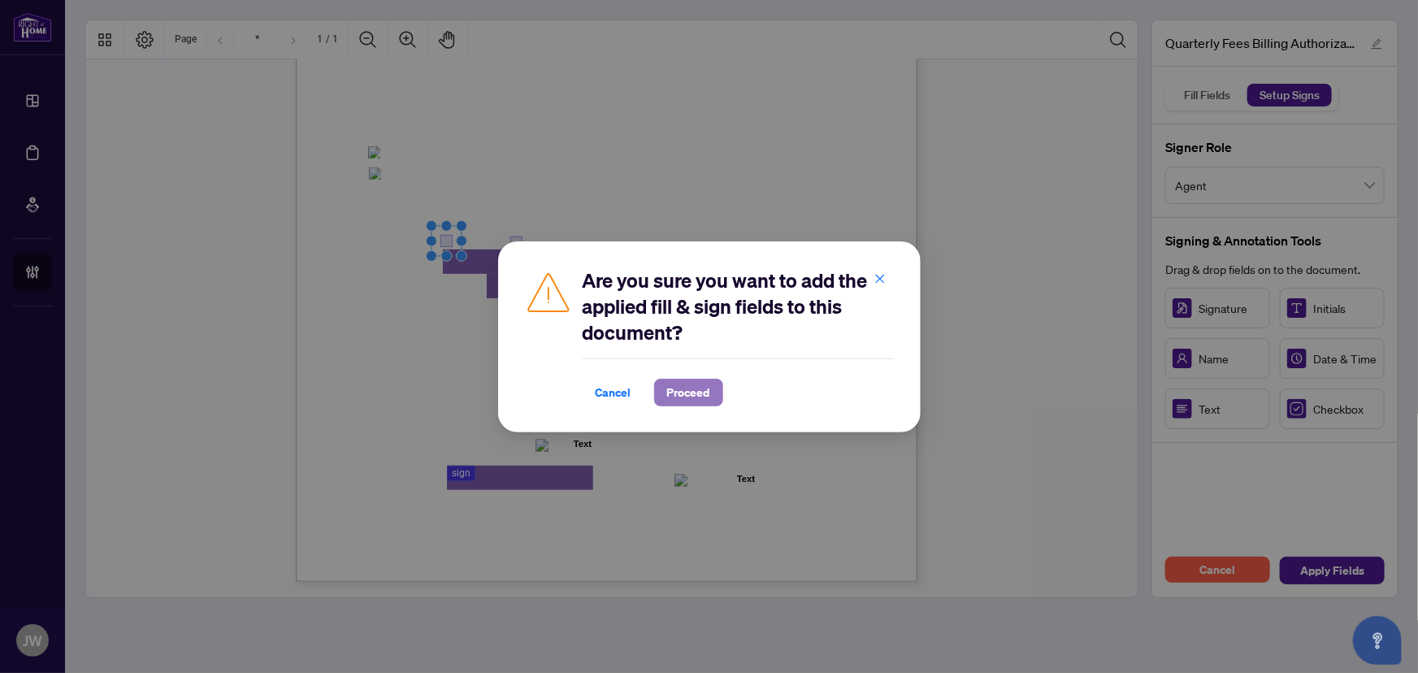
click at [683, 390] on span "Proceed" at bounding box center [688, 392] width 43 height 26
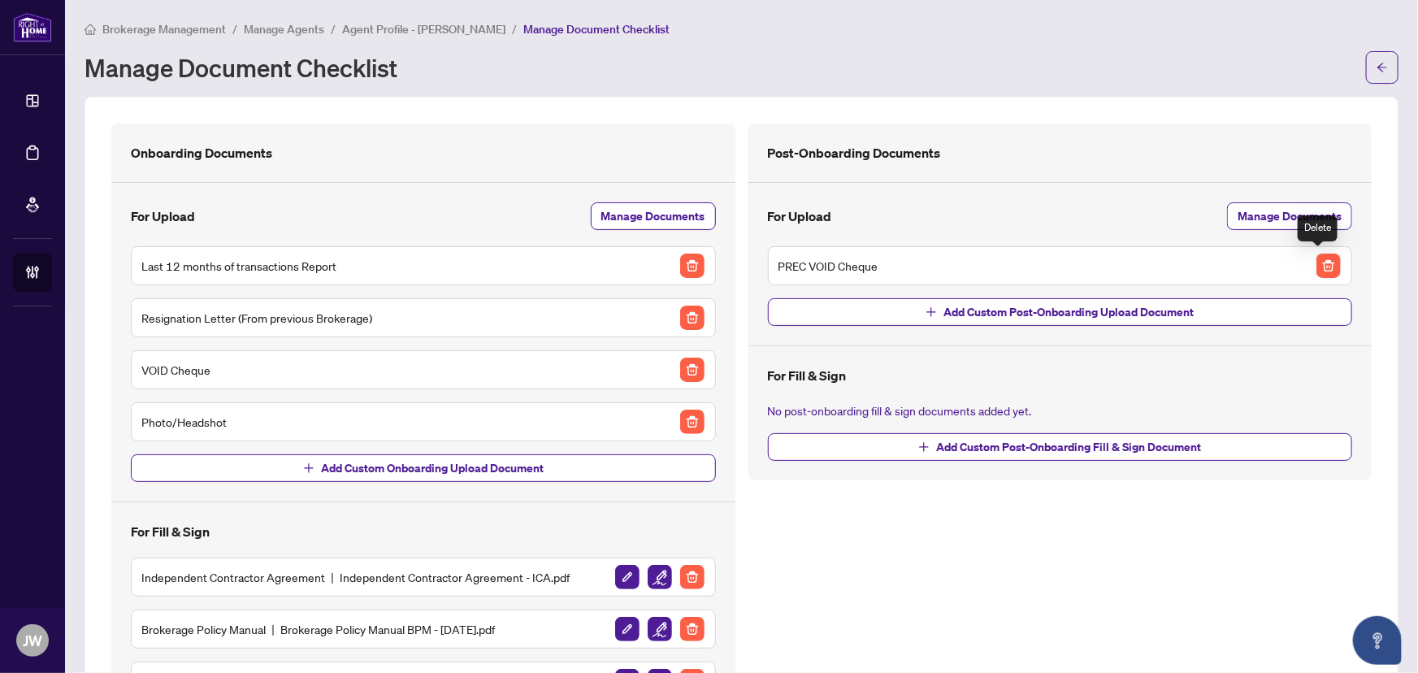
click at [1319, 256] on img "button" at bounding box center [1328, 266] width 24 height 24
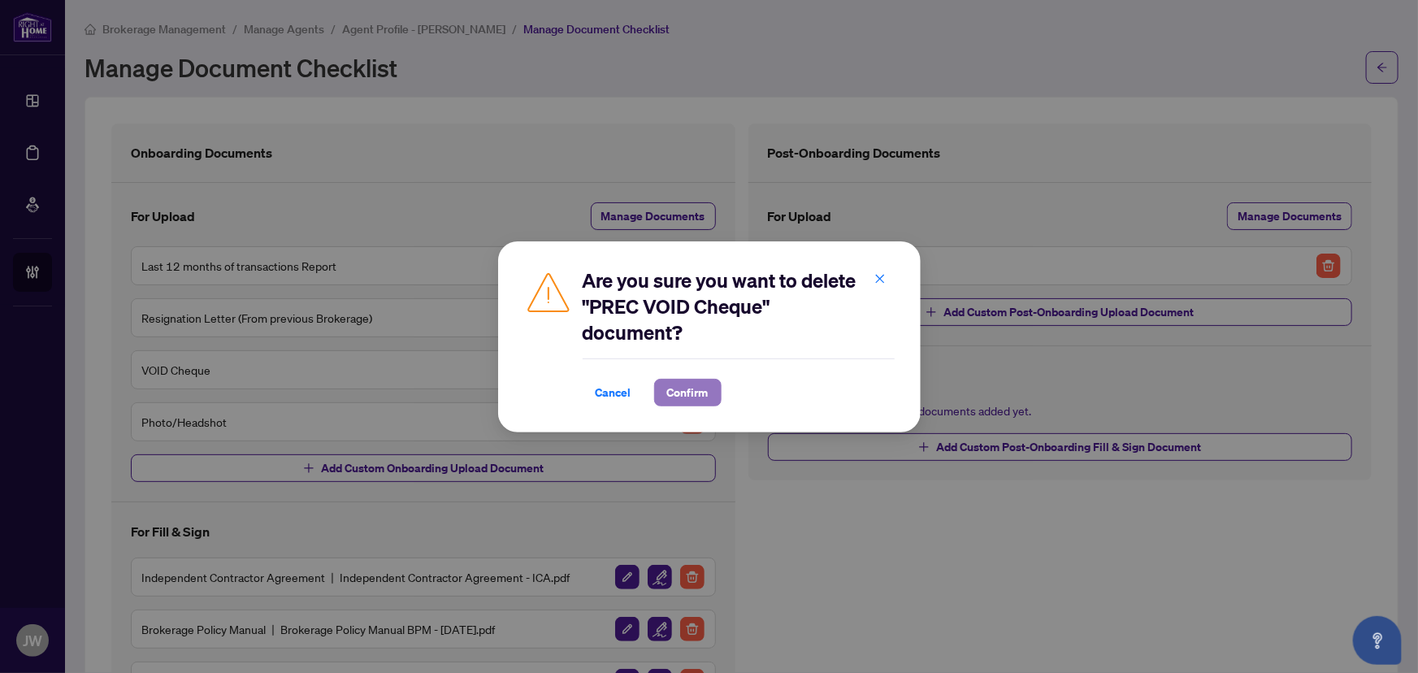
click at [713, 400] on button "Confirm" at bounding box center [687, 393] width 67 height 28
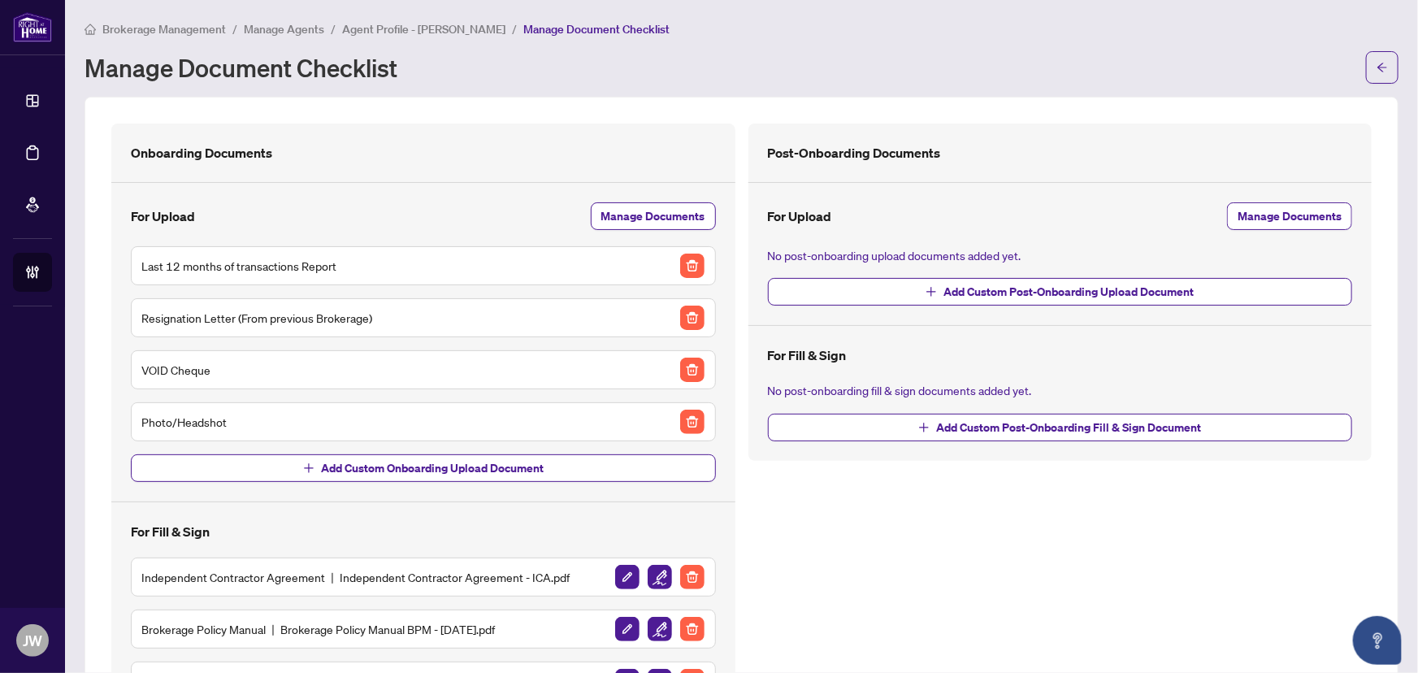
click at [1393, 69] on main "Brokerage Management / Manage Agents / Agent Profile - Vilija Truelove / Manage…" at bounding box center [741, 336] width 1353 height 673
click at [1376, 64] on icon "arrow-left" at bounding box center [1381, 67] width 11 height 11
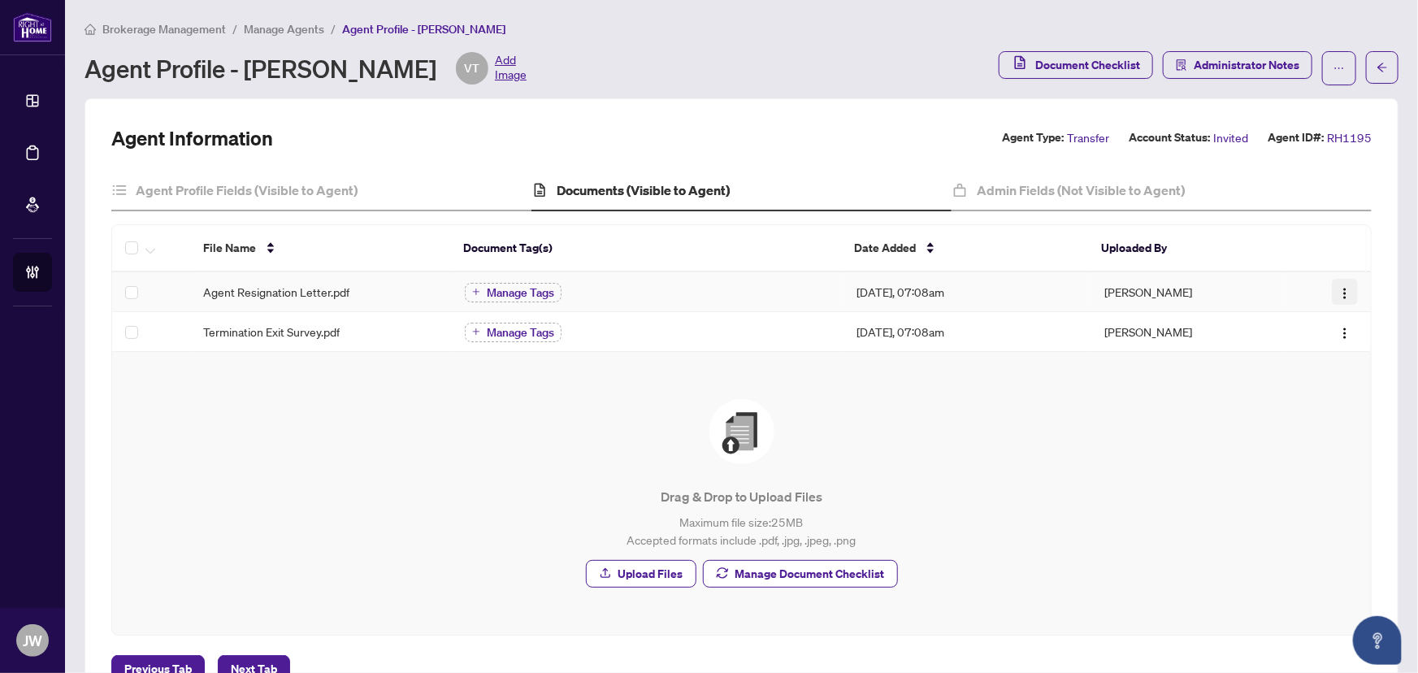
click at [1338, 297] on img "button" at bounding box center [1344, 293] width 13 height 13
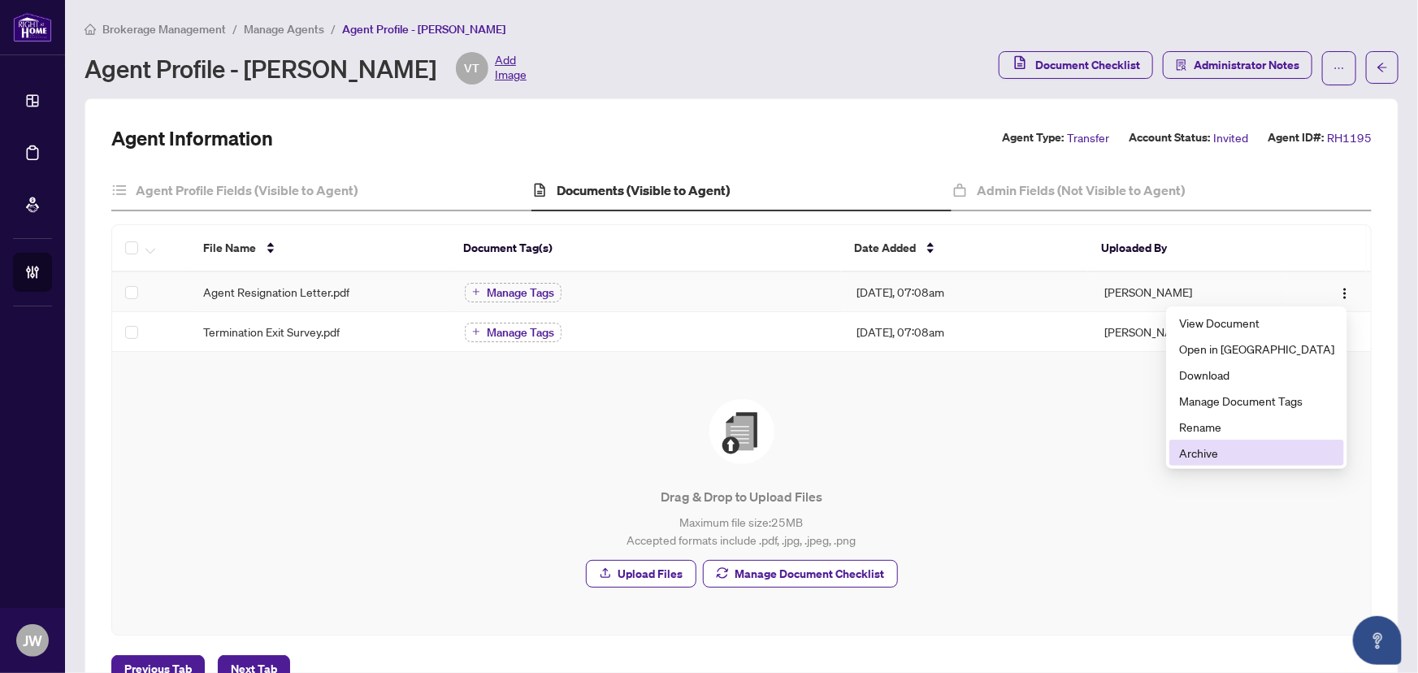
click at [1216, 451] on span "Archive" at bounding box center [1256, 453] width 155 height 18
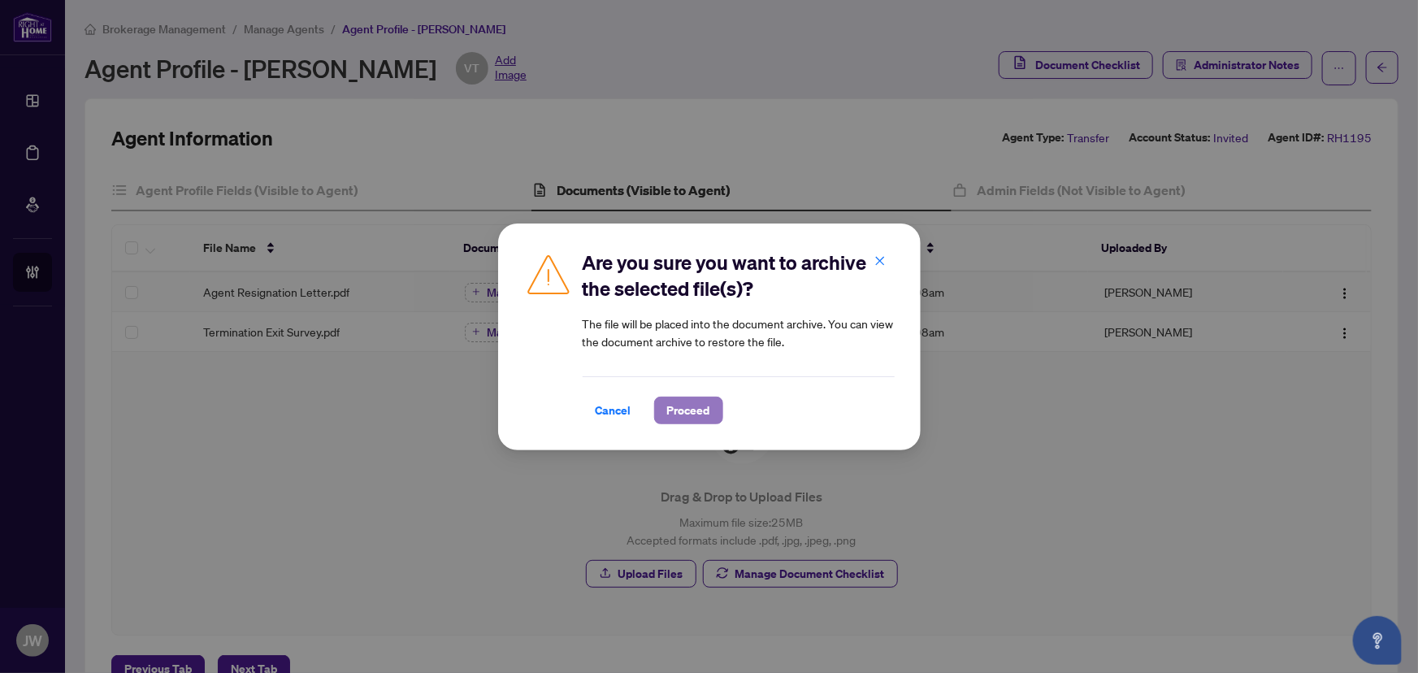
click at [696, 415] on span "Proceed" at bounding box center [688, 410] width 43 height 26
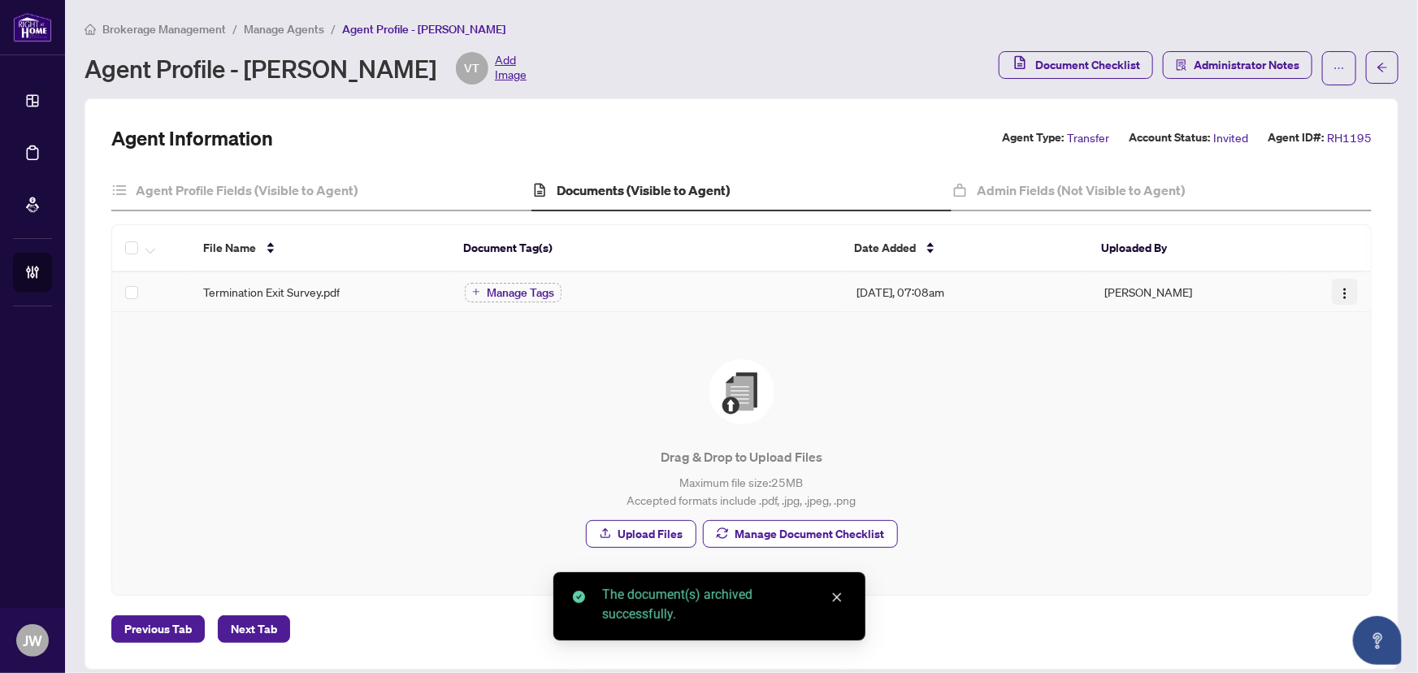
click at [1338, 287] on img "button" at bounding box center [1344, 293] width 13 height 13
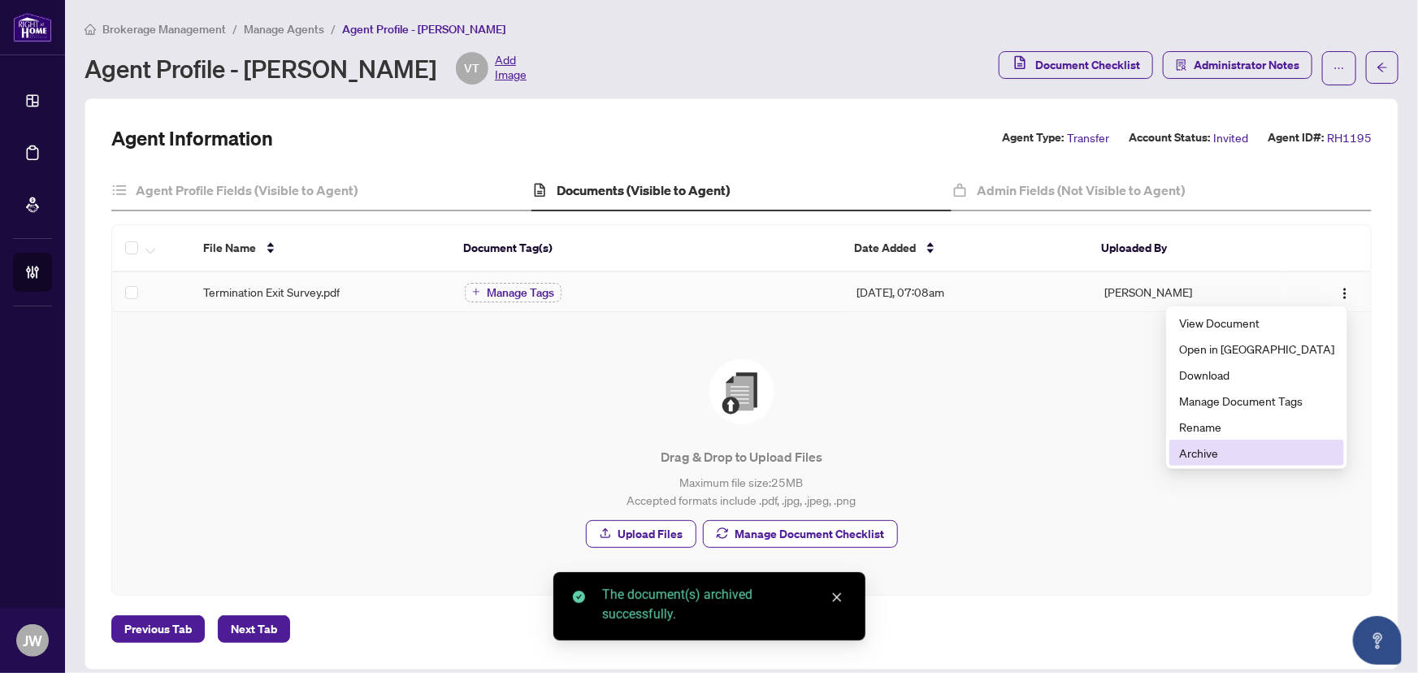
click at [1252, 450] on span "Archive" at bounding box center [1256, 453] width 155 height 18
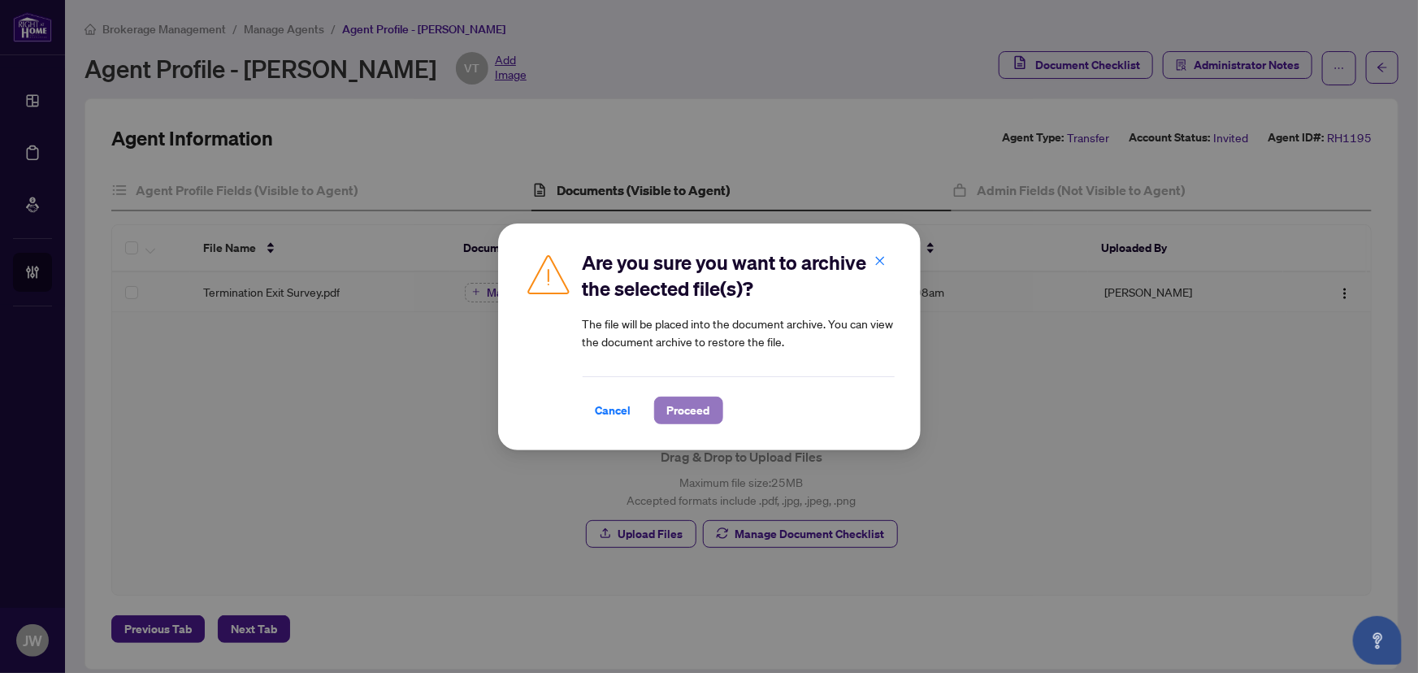
click at [706, 405] on span "Proceed" at bounding box center [688, 410] width 43 height 26
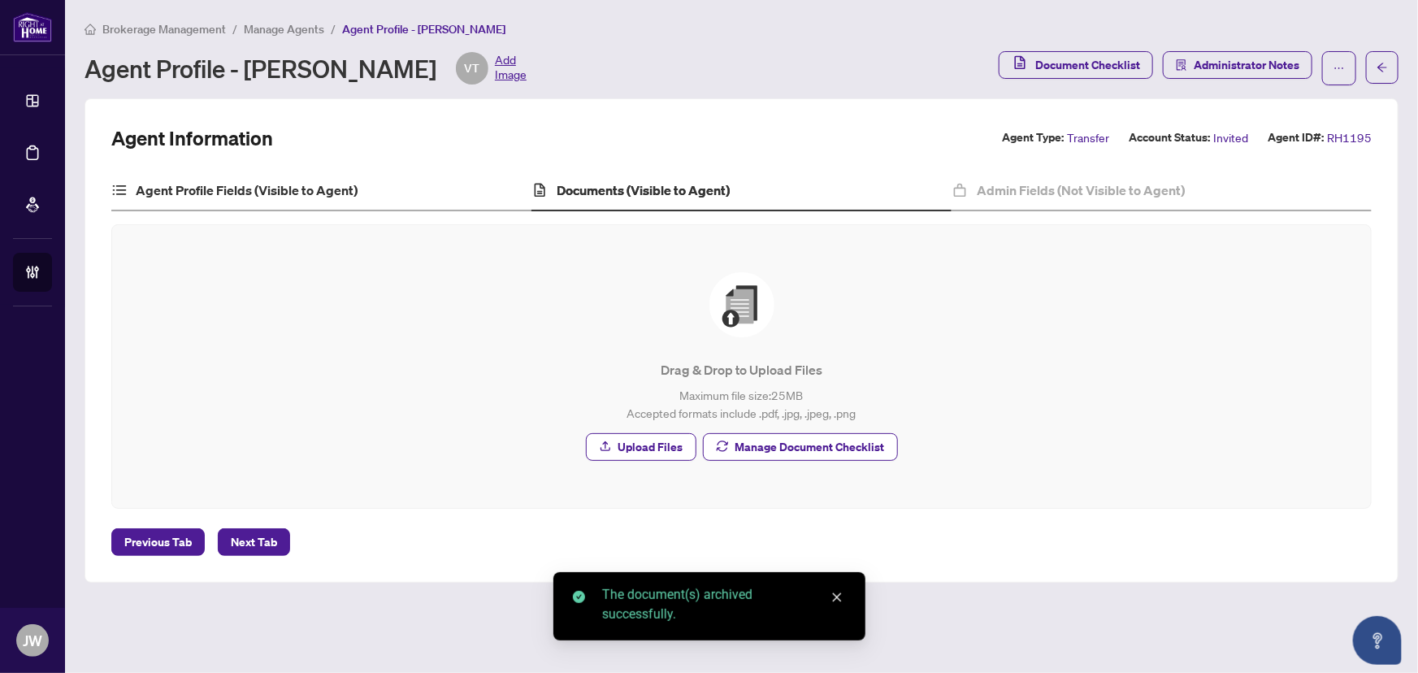
click at [277, 202] on div "Agent Profile Fields (Visible to Agent)" at bounding box center [321, 191] width 420 height 41
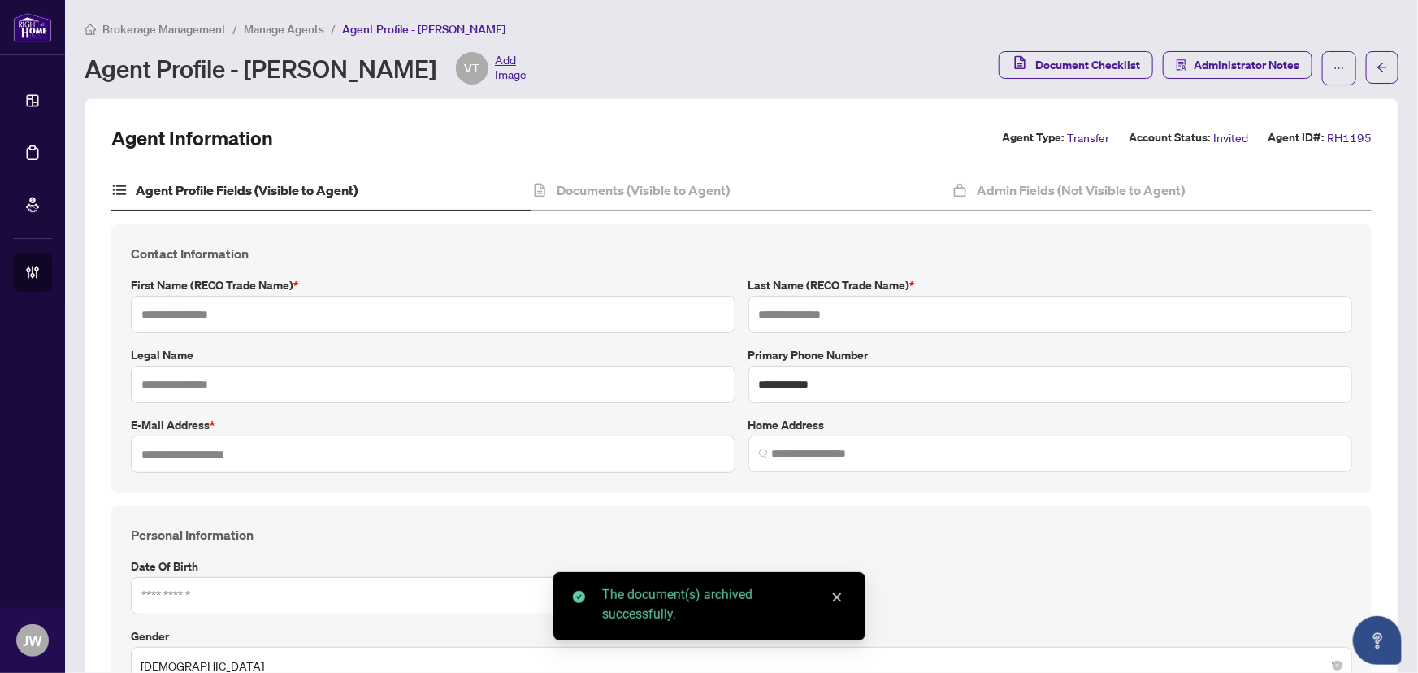
type input "******"
type input "********"
type input "*"
type input "**********"
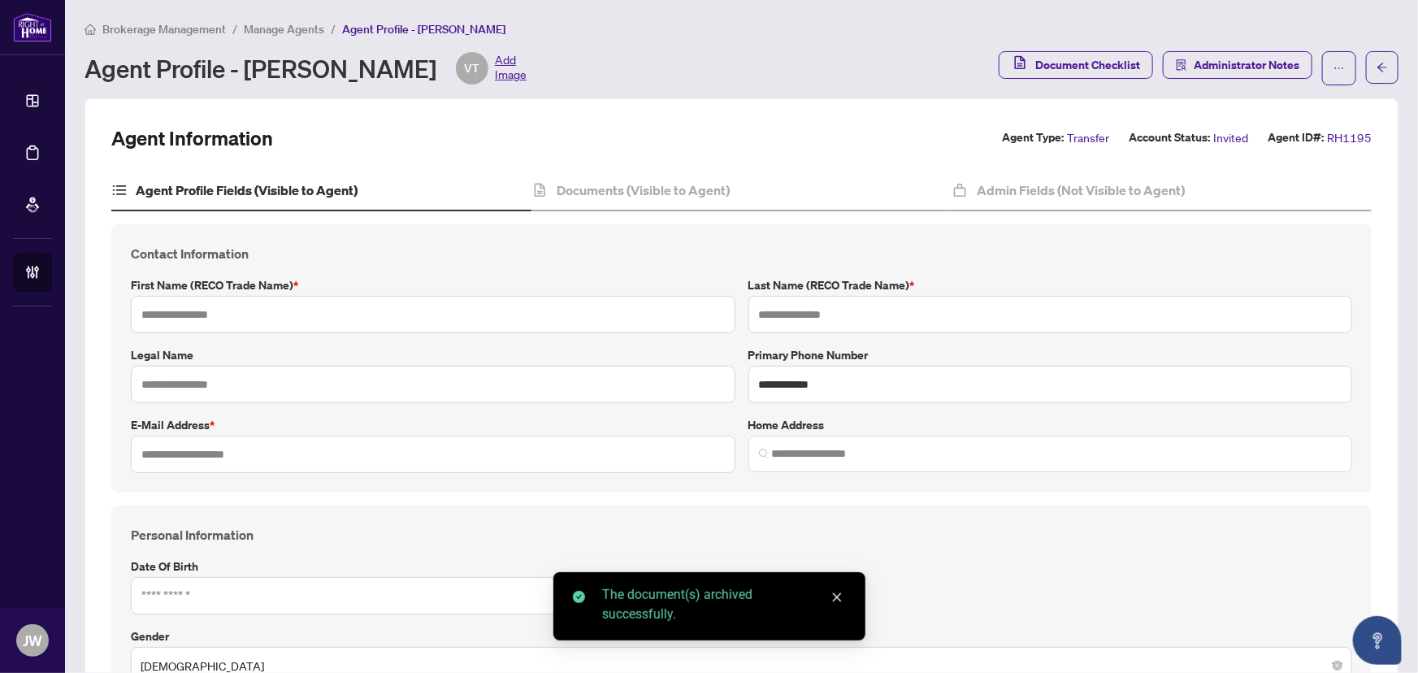
type input "*********"
type input "**********"
type input "*******"
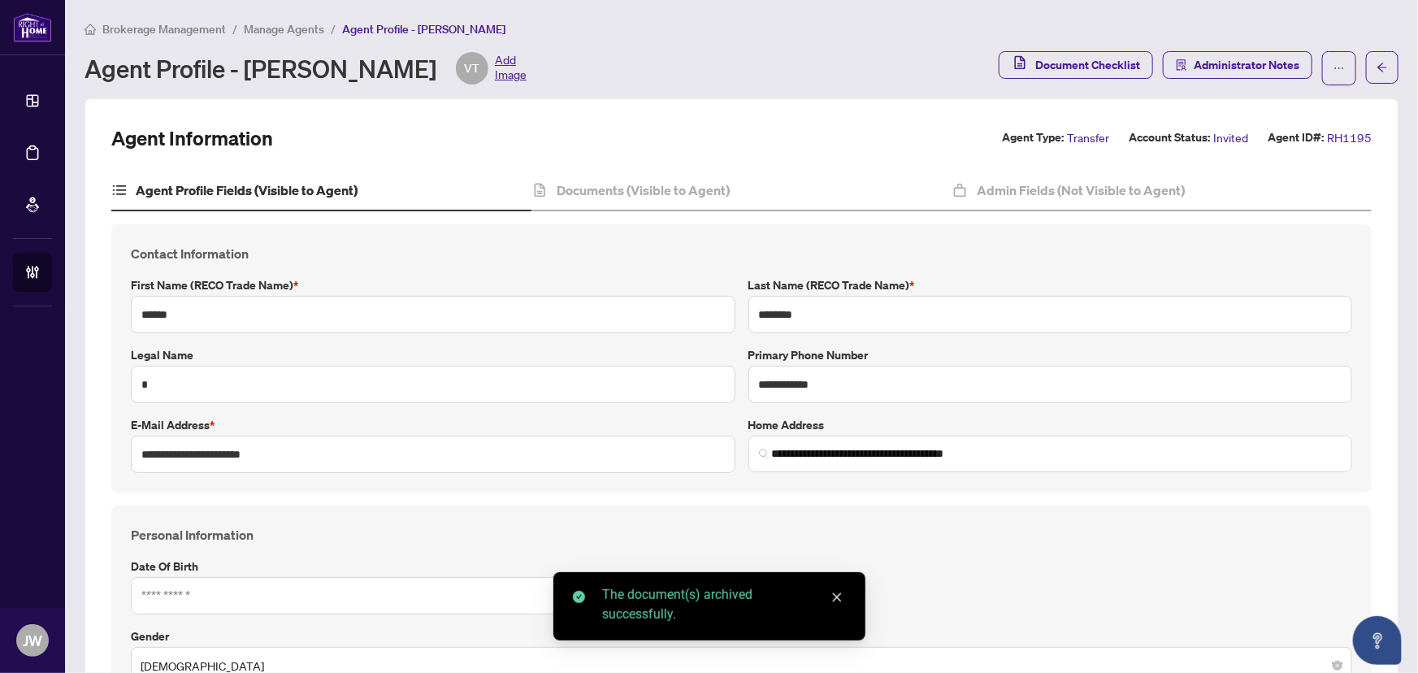
type input "**********"
type input "****"
type input "**********"
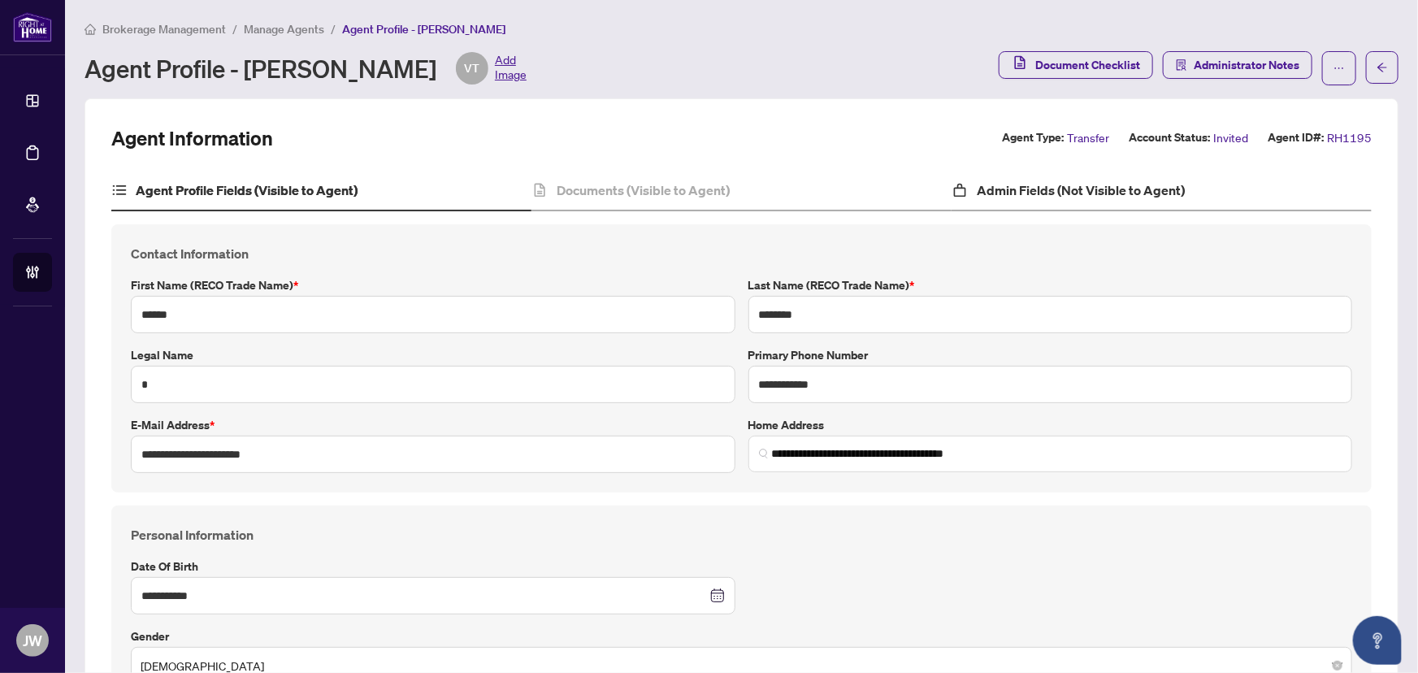
click at [993, 206] on div "Admin Fields (Not Visible to Agent)" at bounding box center [1162, 191] width 420 height 41
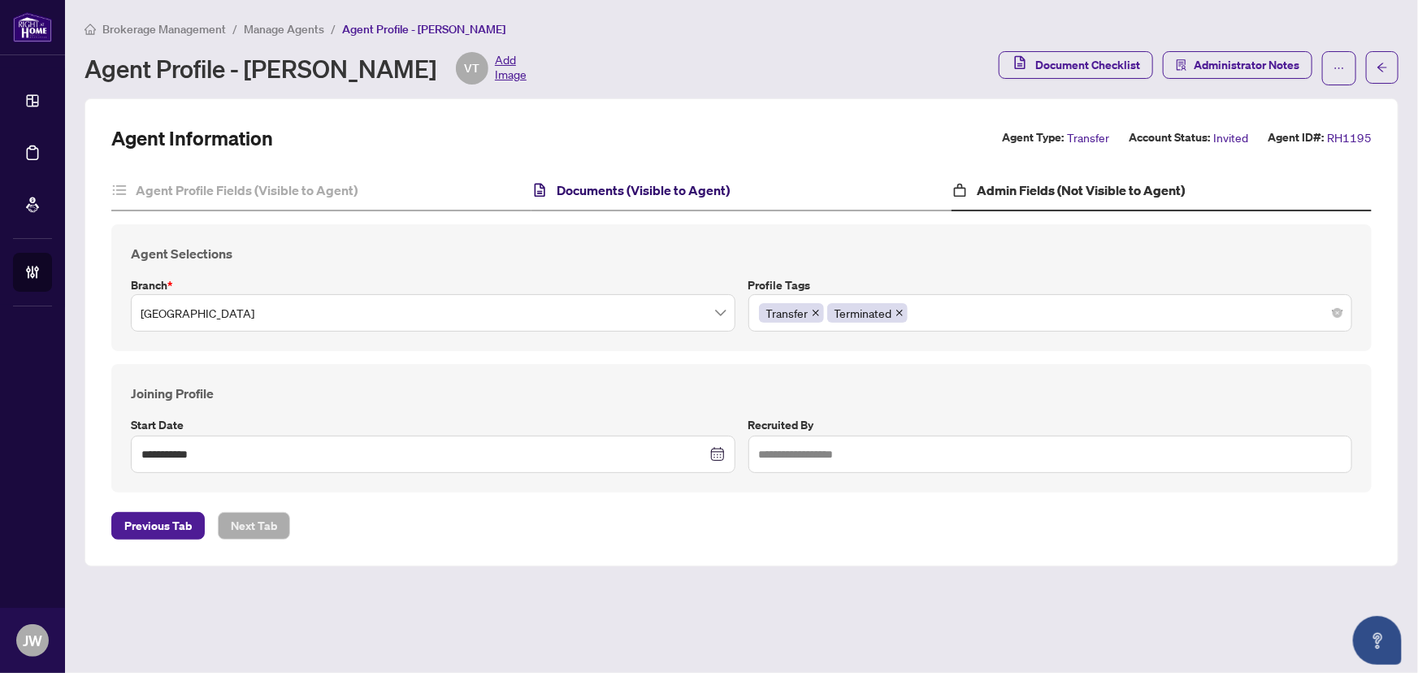
click at [670, 195] on h4 "Documents (Visible to Agent)" at bounding box center [643, 190] width 173 height 20
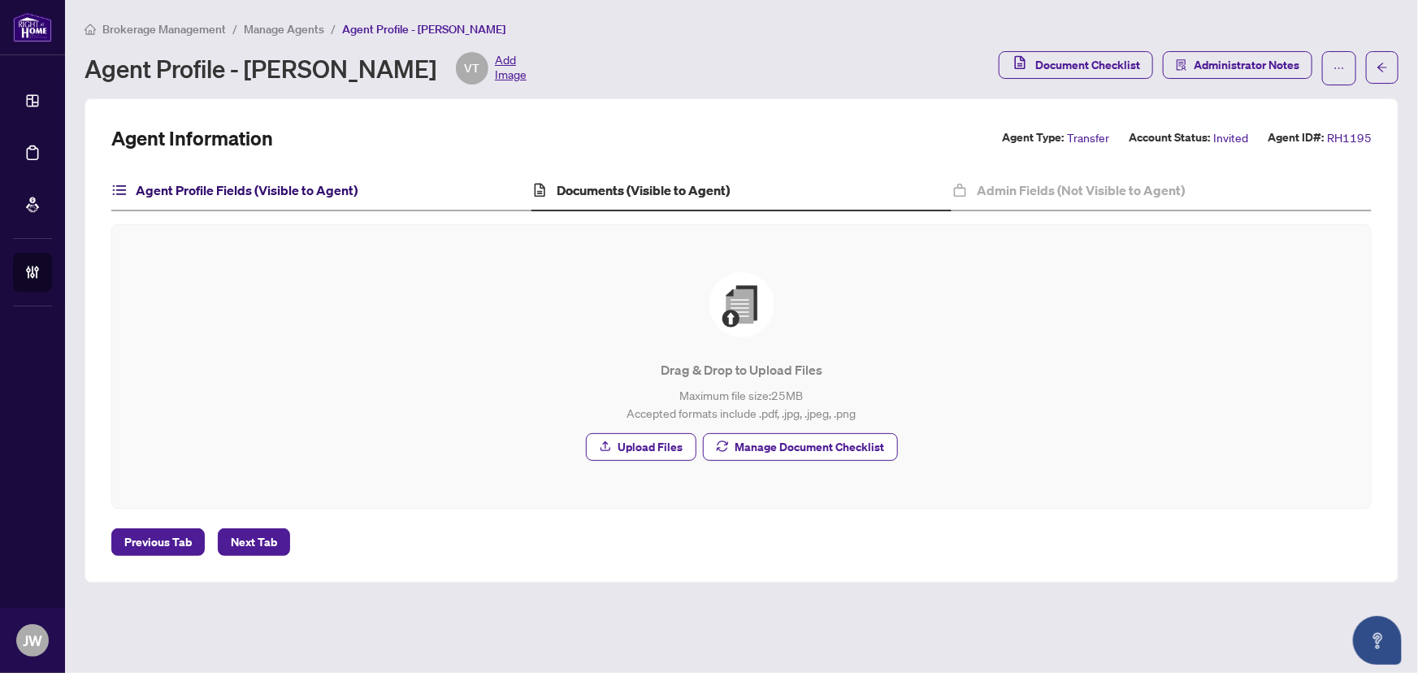
click at [275, 186] on h4 "Agent Profile Fields (Visible to Agent)" at bounding box center [247, 190] width 222 height 20
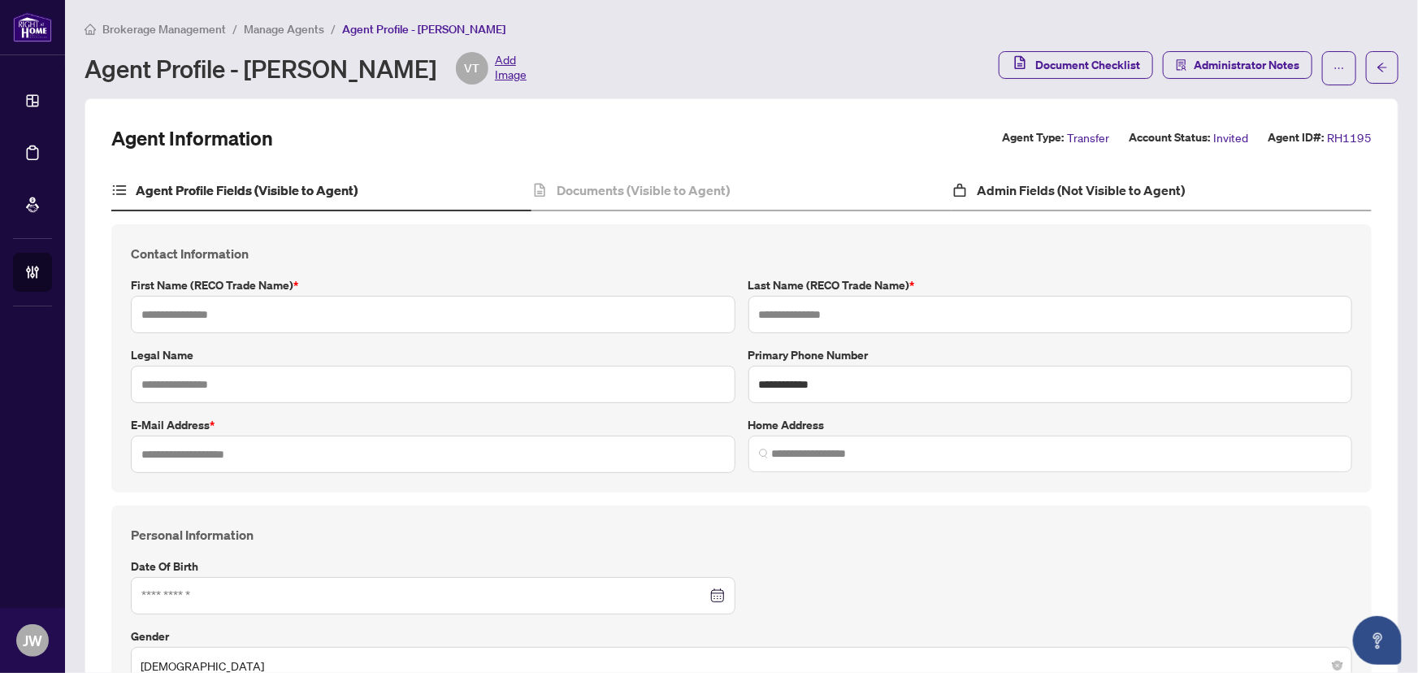
type input "******"
type input "********"
type input "*"
type input "**********"
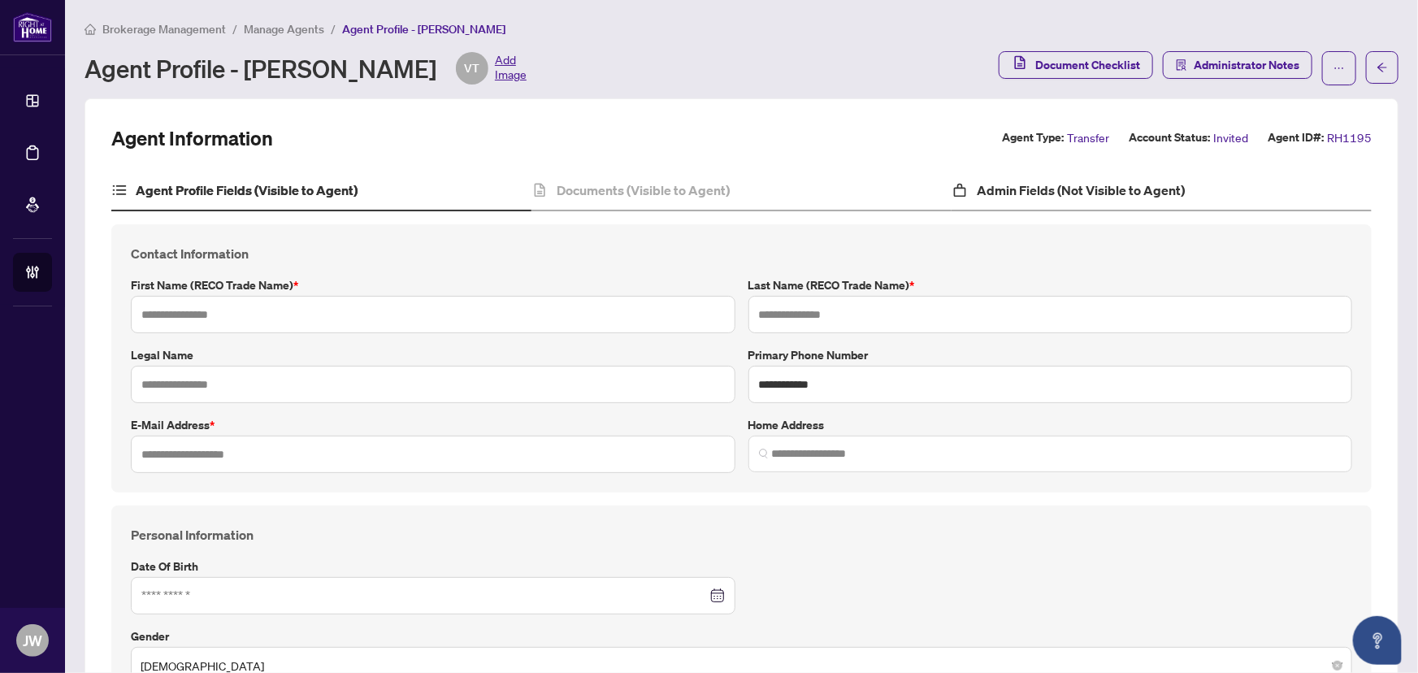
type input "*********"
type input "**********"
type input "*******"
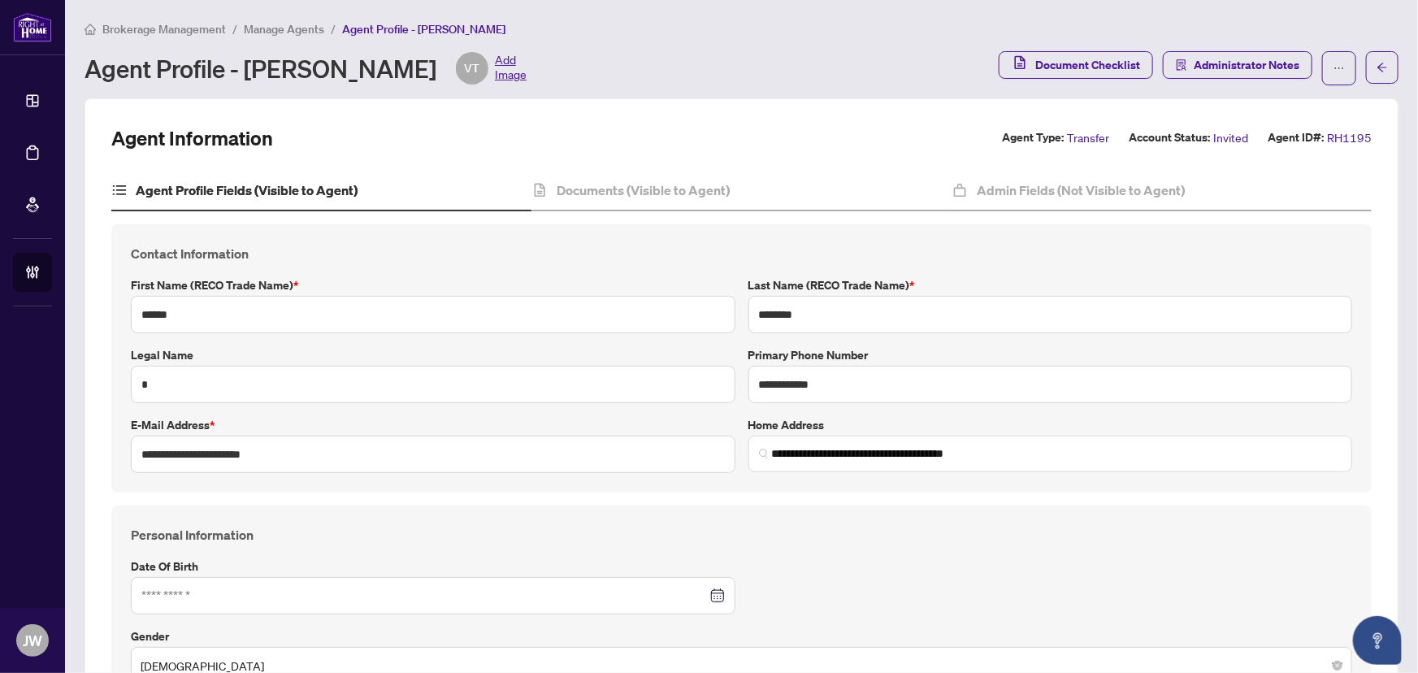
type input "**********"
type input "****"
type input "**********"
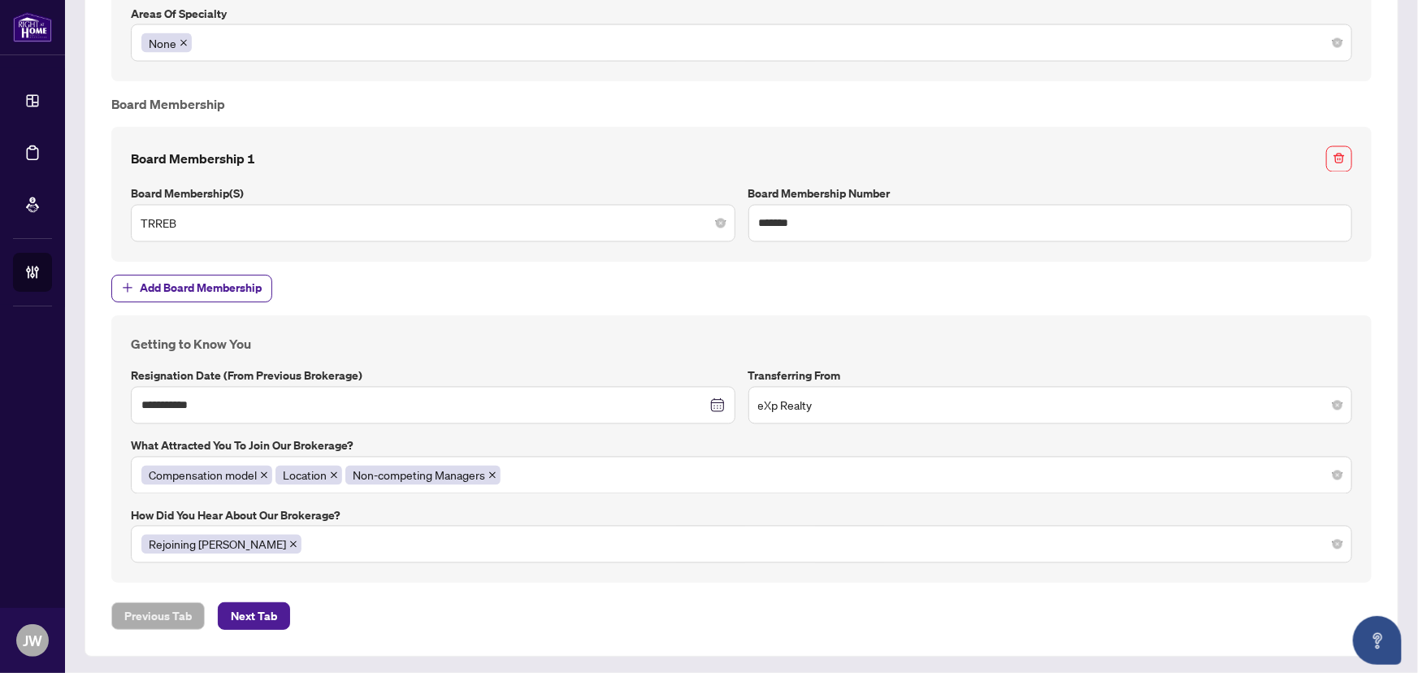
scroll to position [1428, 0]
click at [275, 618] on button "Next Tab" at bounding box center [254, 616] width 72 height 28
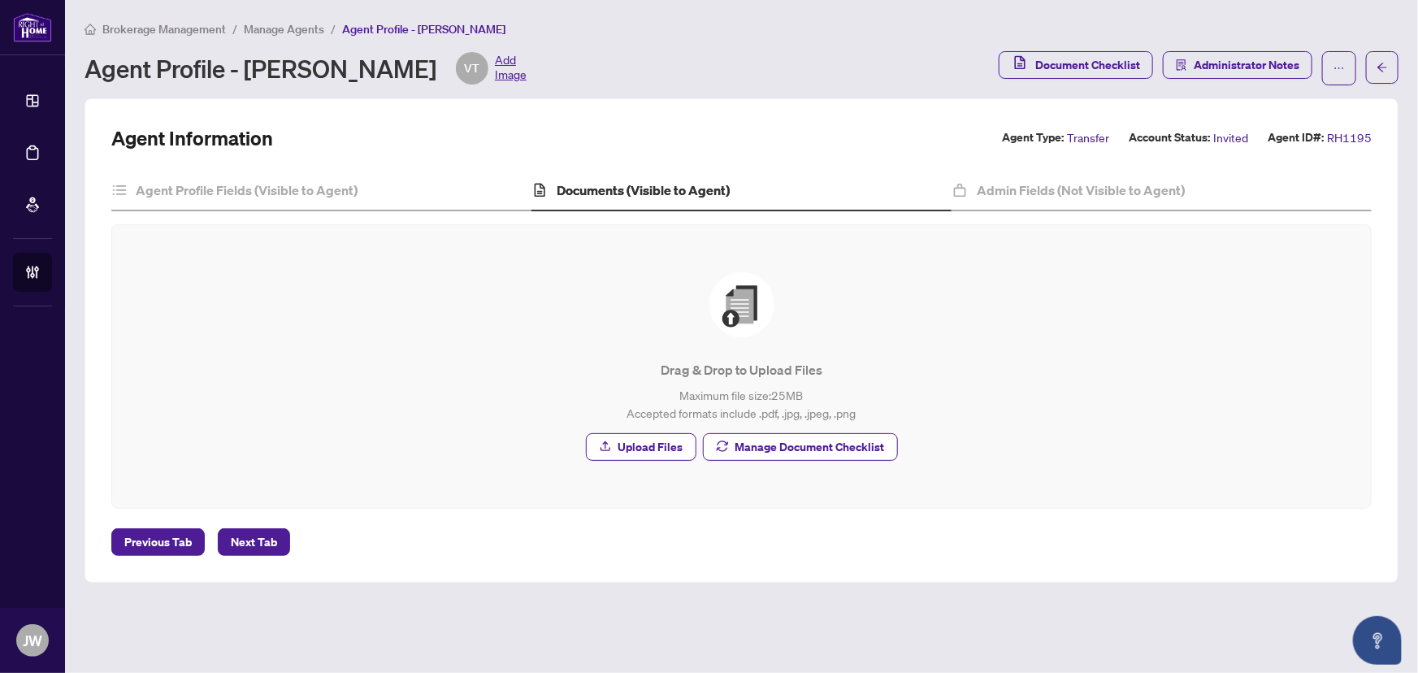
click at [265, 22] on span "Manage Agents" at bounding box center [284, 29] width 80 height 15
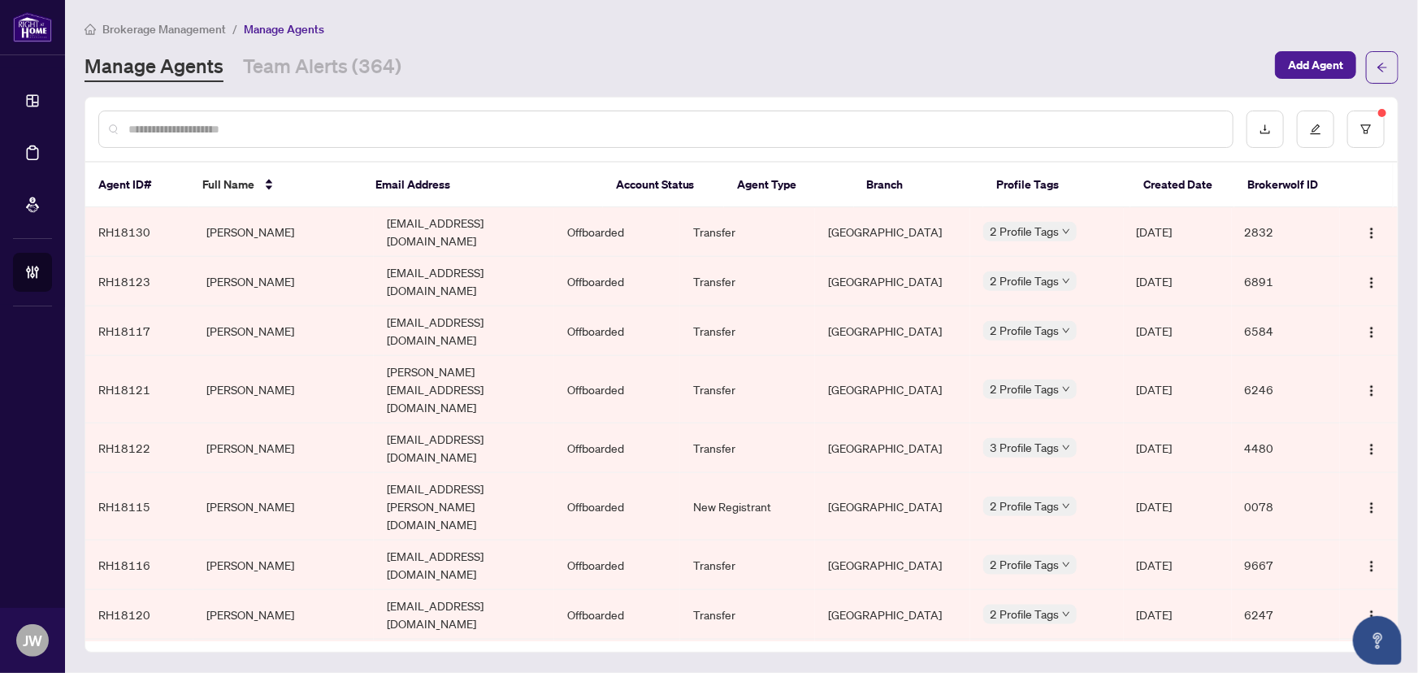
scroll to position [878, 0]
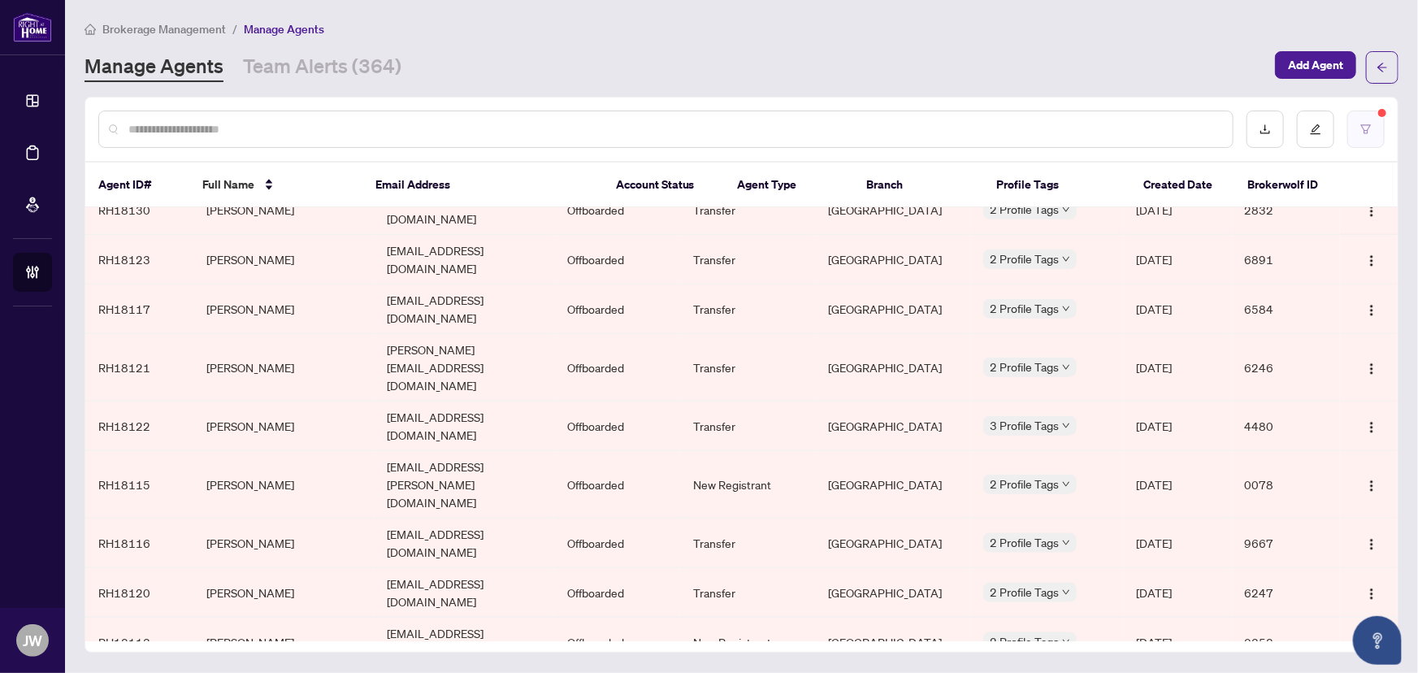
click at [1372, 124] on button "button" at bounding box center [1365, 129] width 37 height 37
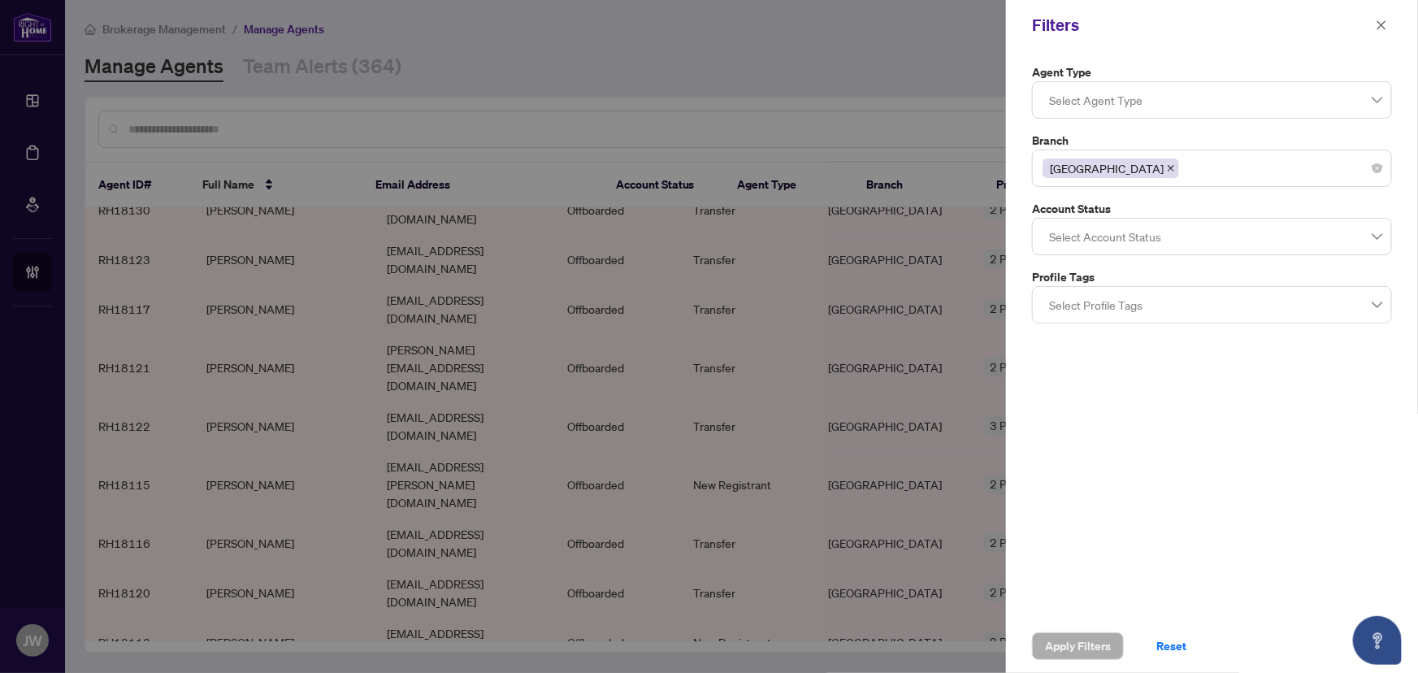
click at [1086, 234] on div at bounding box center [1212, 236] width 339 height 29
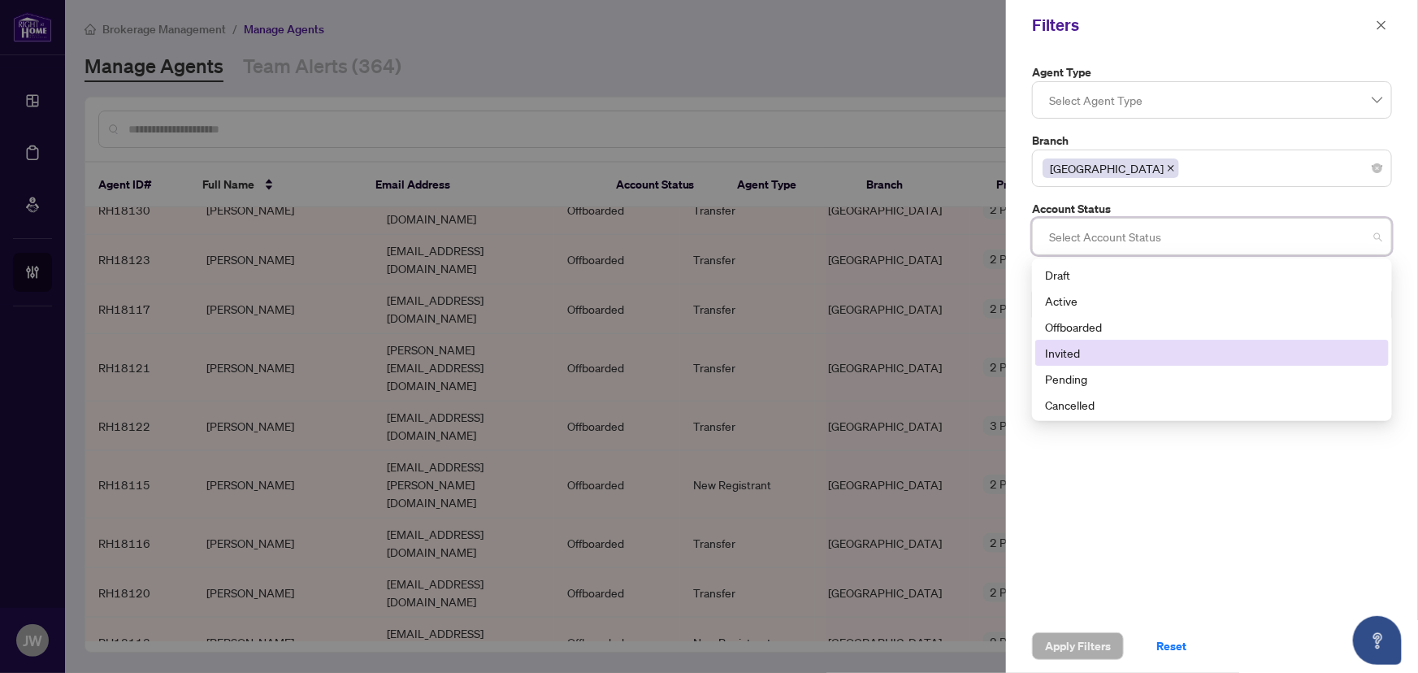
click at [1063, 349] on div "Invited" at bounding box center [1212, 353] width 334 height 18
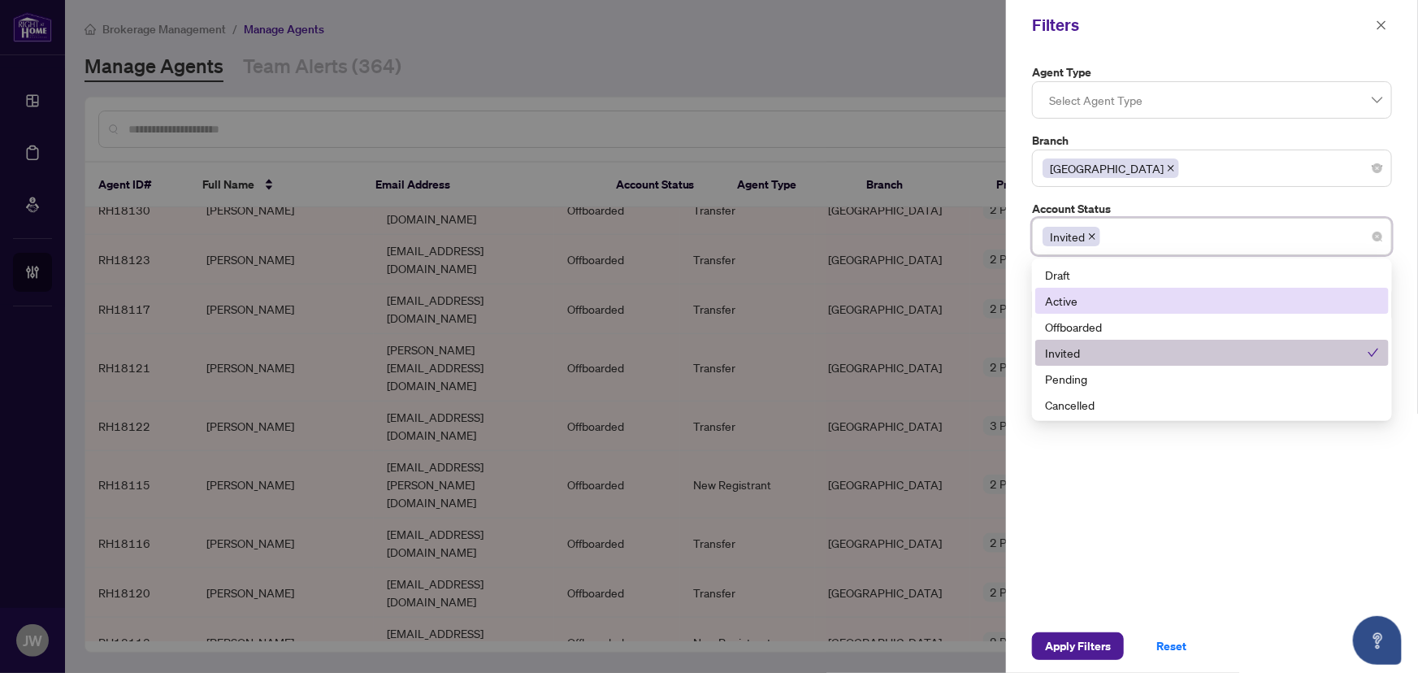
click at [1073, 306] on div "Active" at bounding box center [1212, 301] width 334 height 18
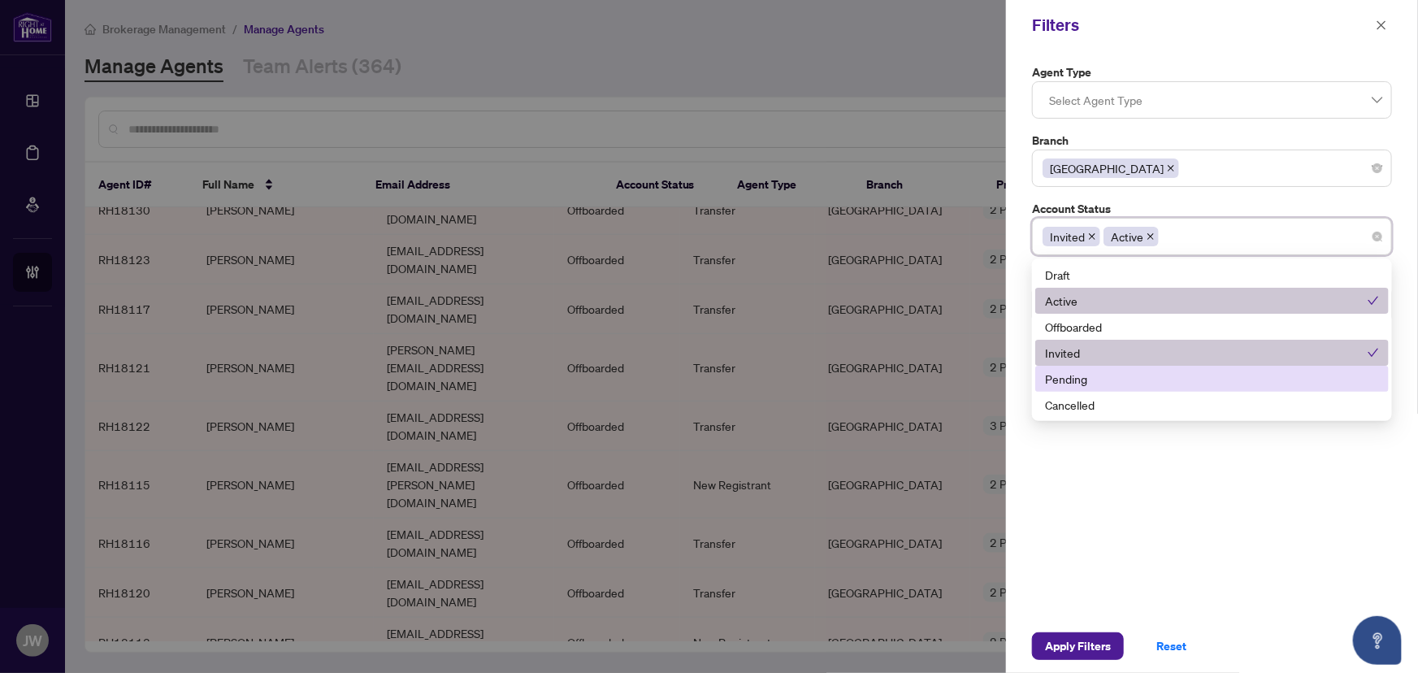
click at [1085, 384] on div "Pending" at bounding box center [1212, 379] width 334 height 18
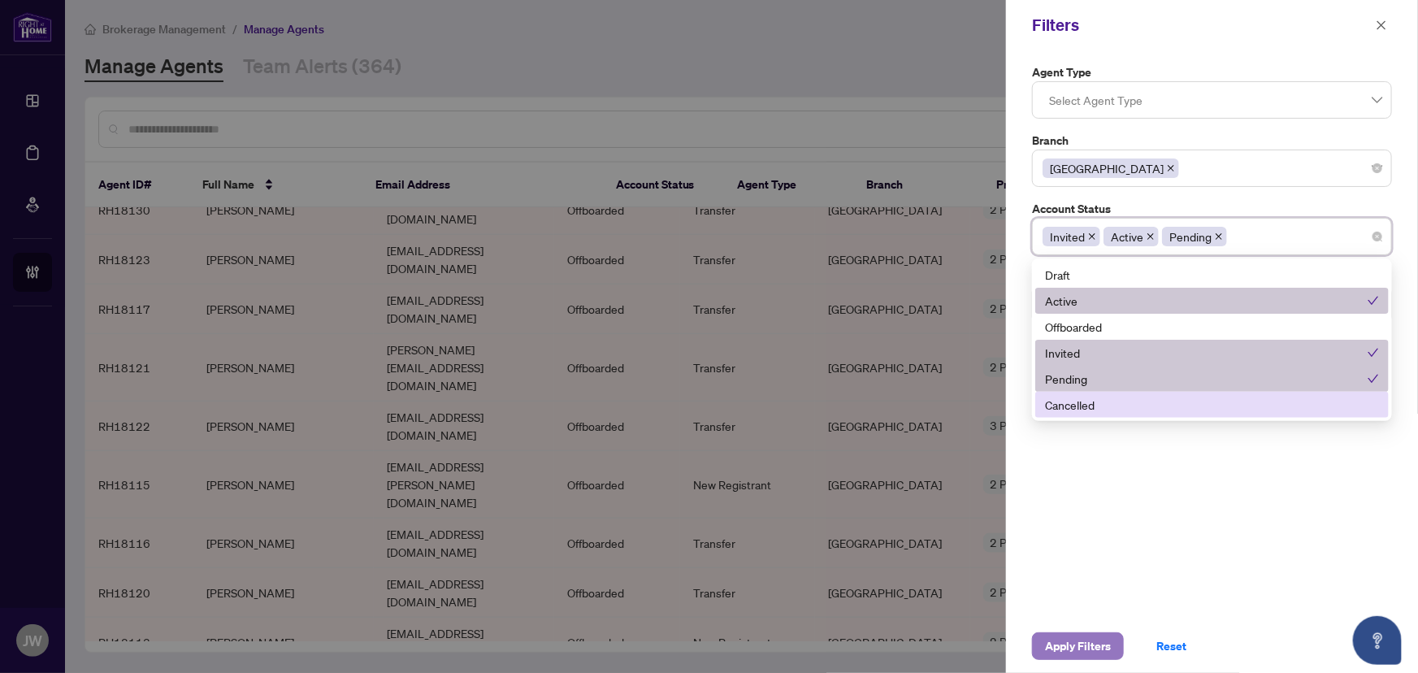
click at [1095, 634] on span "Apply Filters" at bounding box center [1078, 646] width 66 height 26
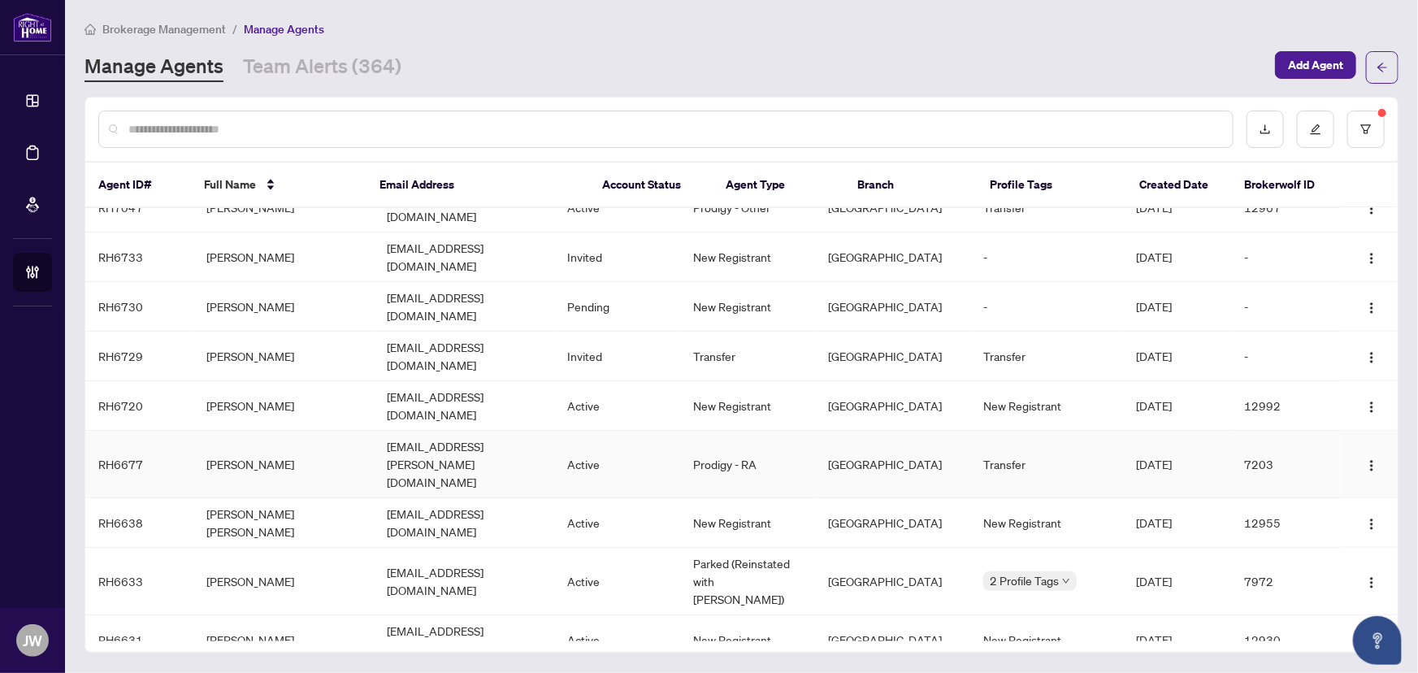
scroll to position [591, 0]
click at [677, 185] on th "Account Status" at bounding box center [652, 186] width 124 height 46
click at [1365, 121] on button "button" at bounding box center [1365, 129] width 37 height 37
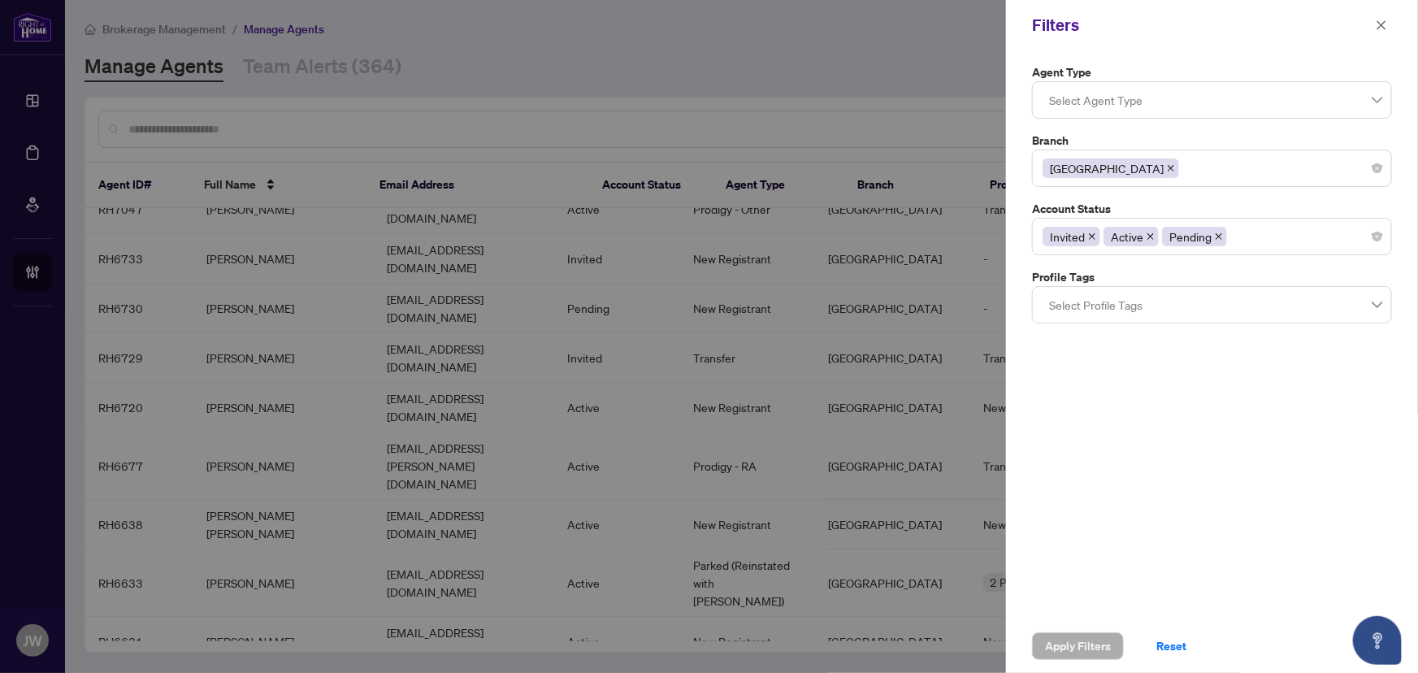
click at [1088, 228] on span at bounding box center [1092, 237] width 8 height 18
click at [1092, 232] on icon "close" at bounding box center [1090, 236] width 8 height 8
click at [1160, 247] on div "Pending" at bounding box center [1212, 236] width 339 height 29
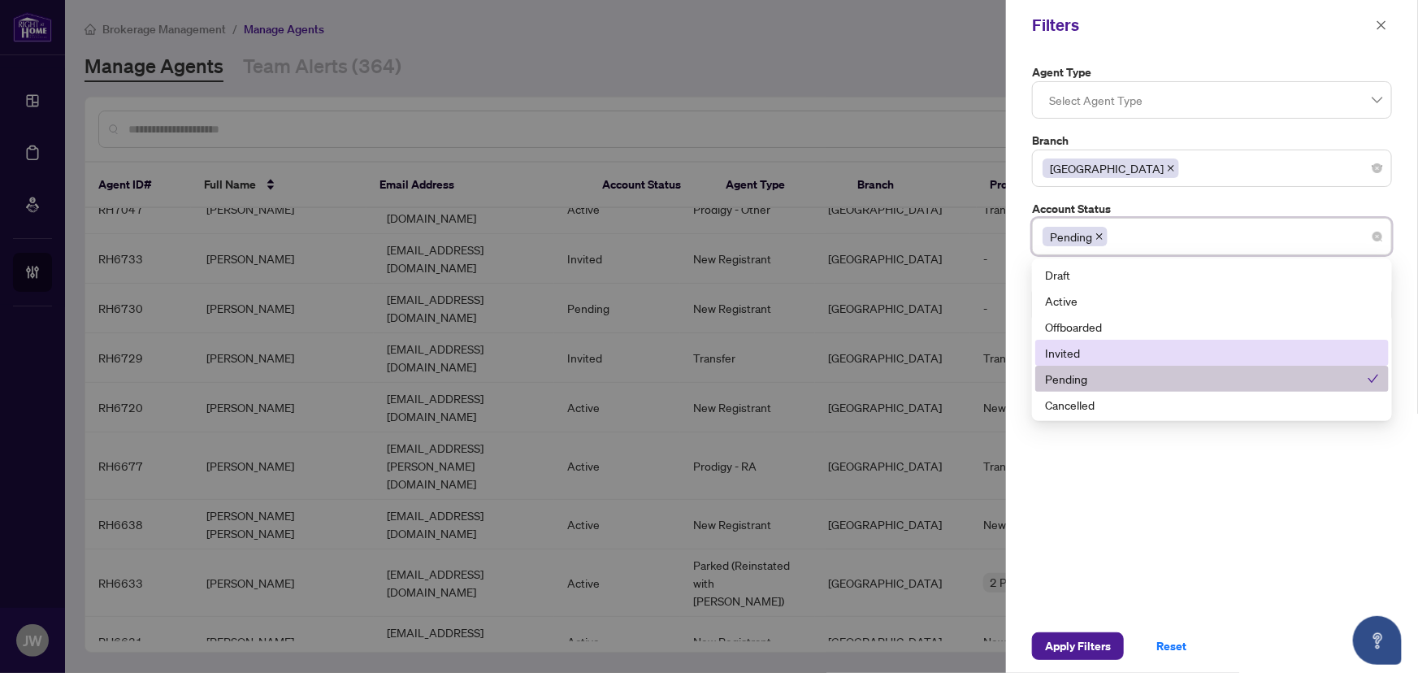
drag, startPoint x: 1086, startPoint y: 356, endPoint x: 1093, endPoint y: 397, distance: 42.1
click at [1086, 355] on div "Invited" at bounding box center [1212, 353] width 334 height 18
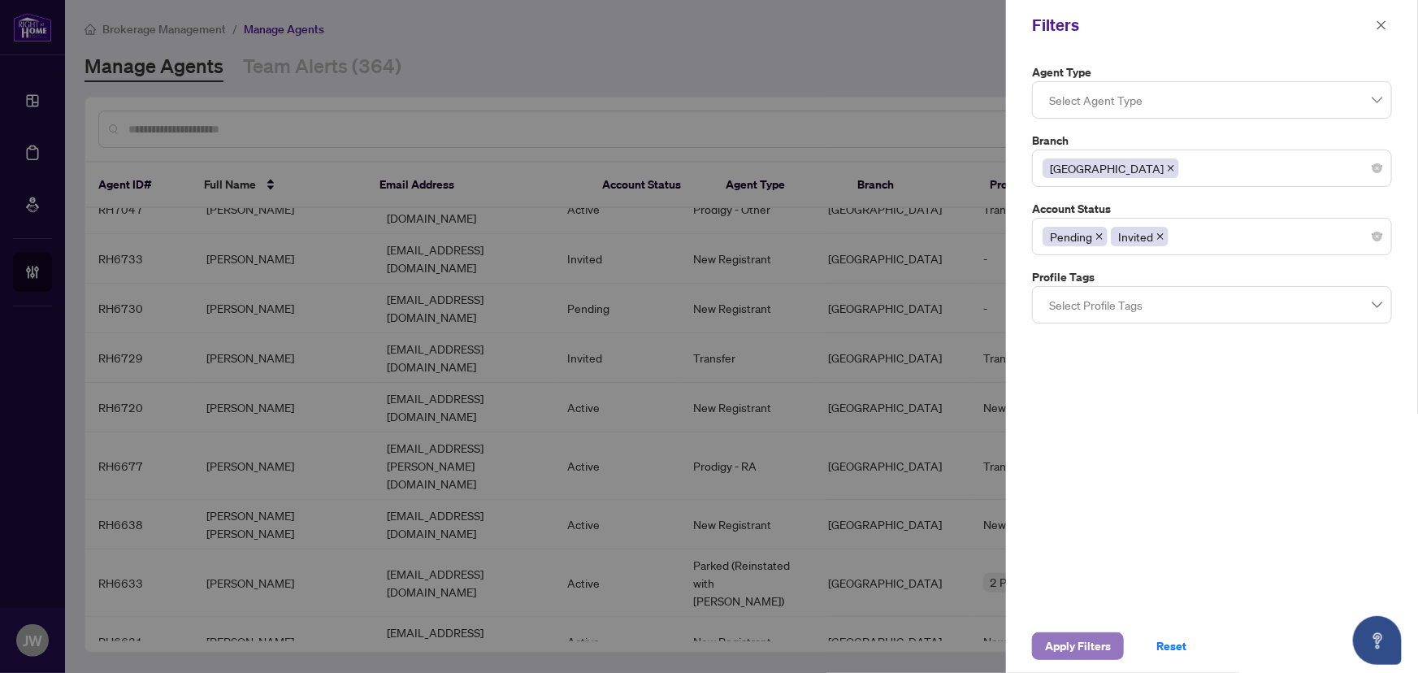
click at [1097, 652] on span "Apply Filters" at bounding box center [1078, 646] width 66 height 26
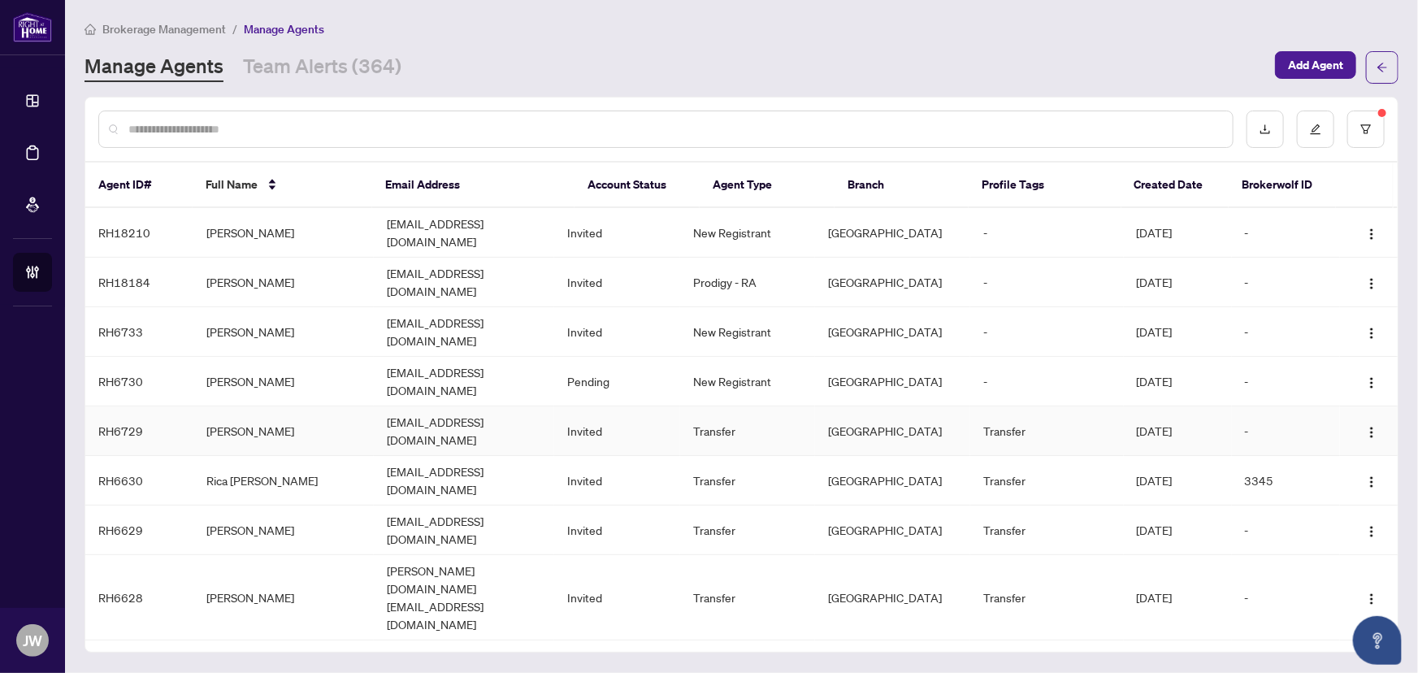
scroll to position [92, 0]
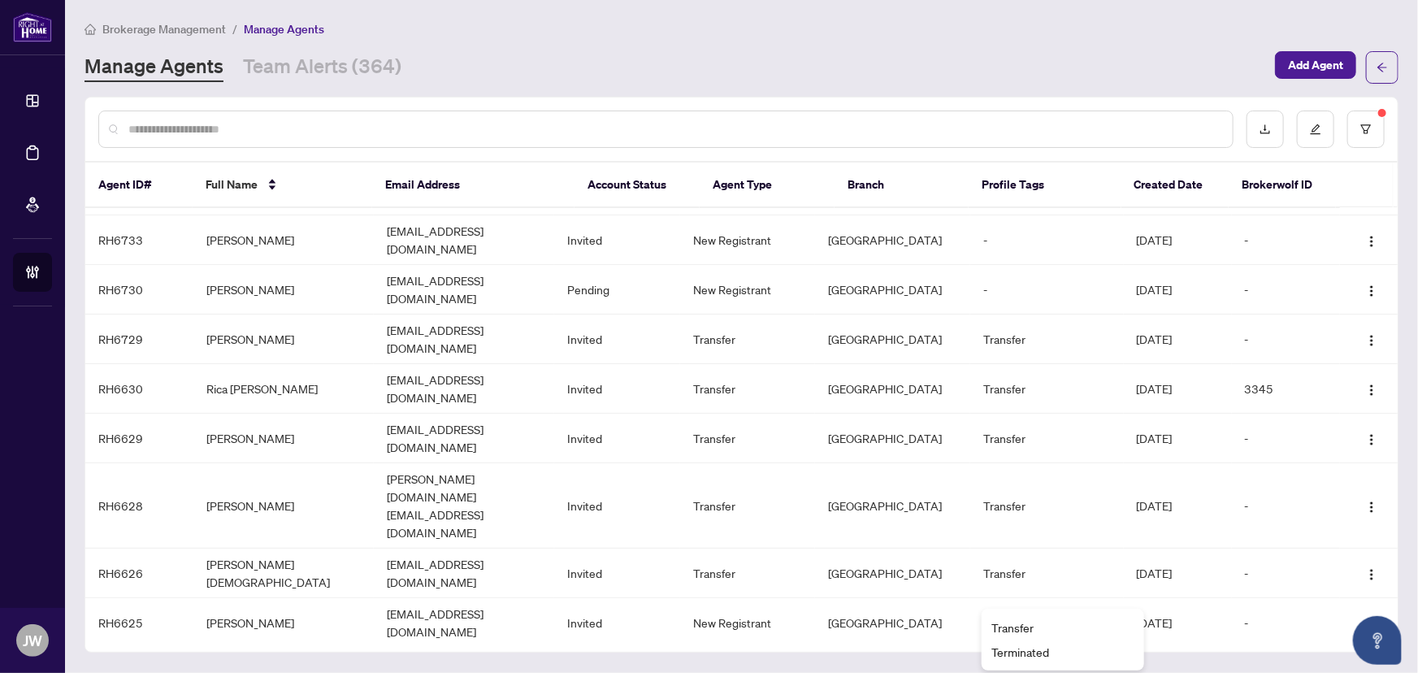
click at [1024, 621] on div "Transfer" at bounding box center [1062, 627] width 143 height 18
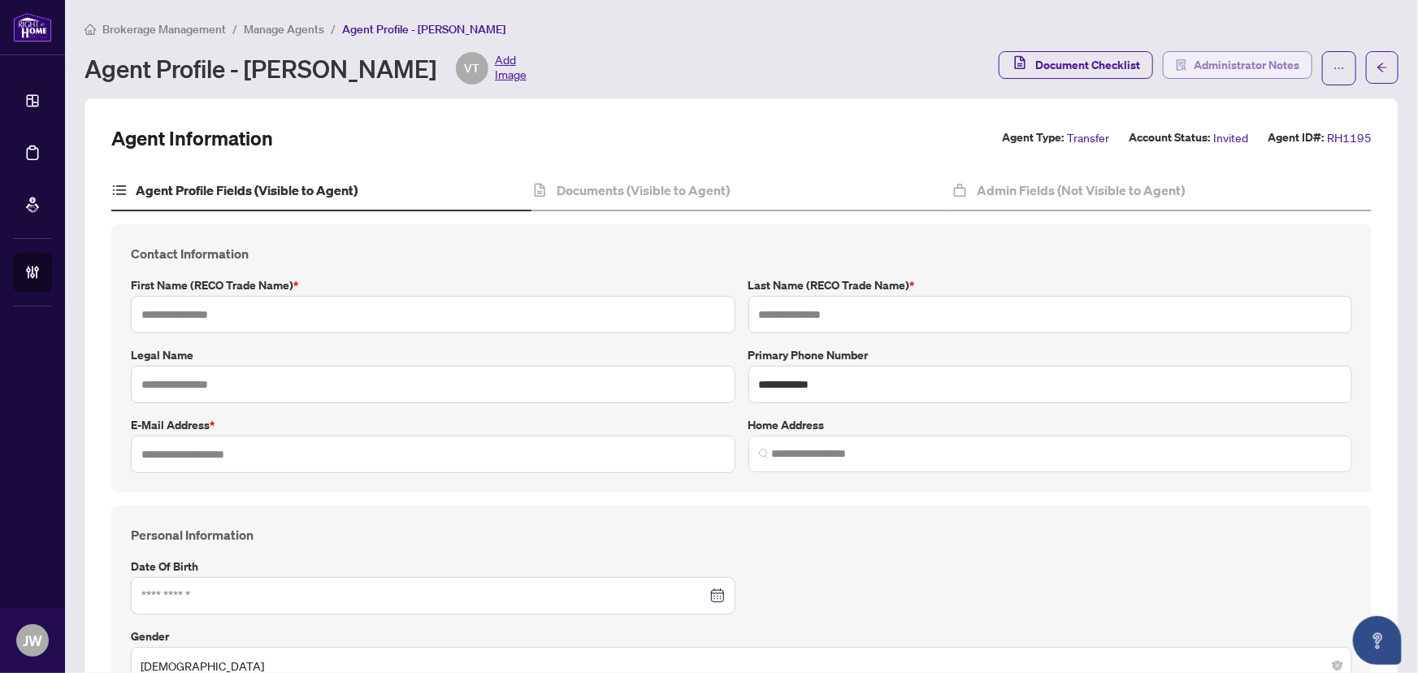
type input "******"
type input "********"
type input "*"
type input "**********"
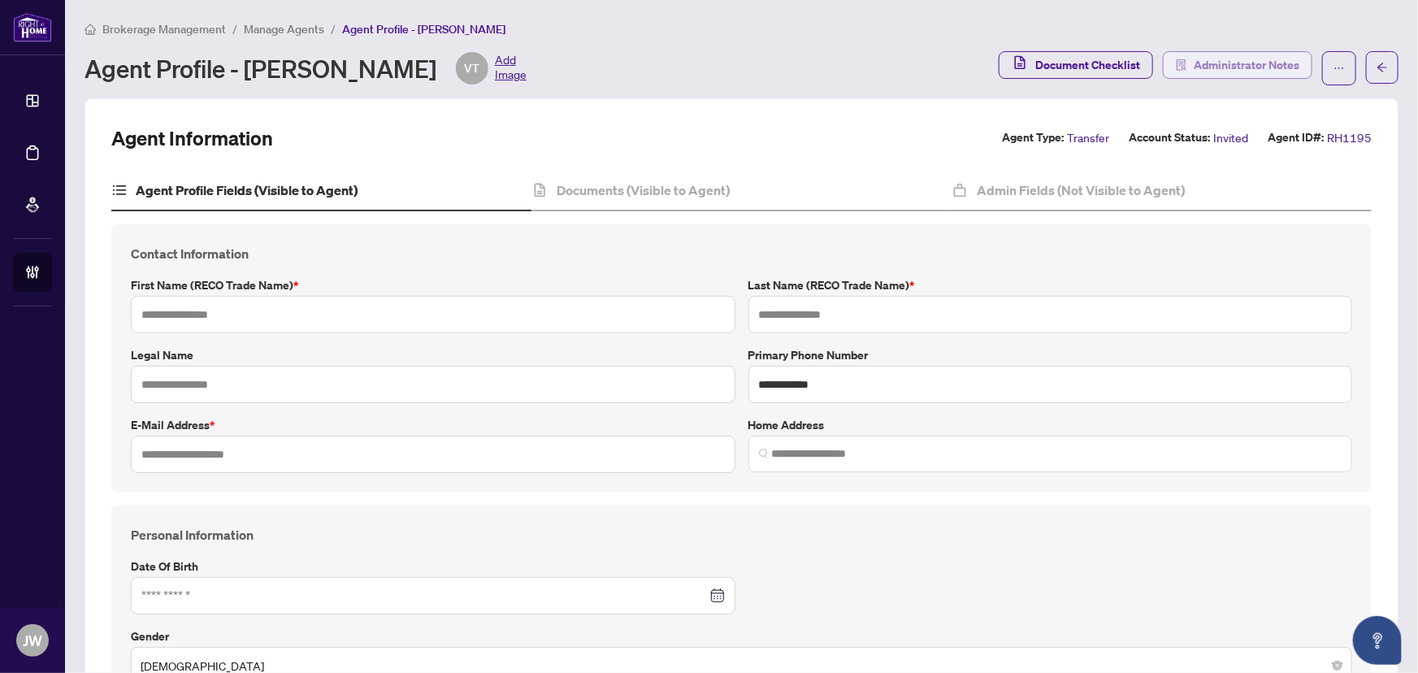
type input "*********"
type input "**********"
type input "*******"
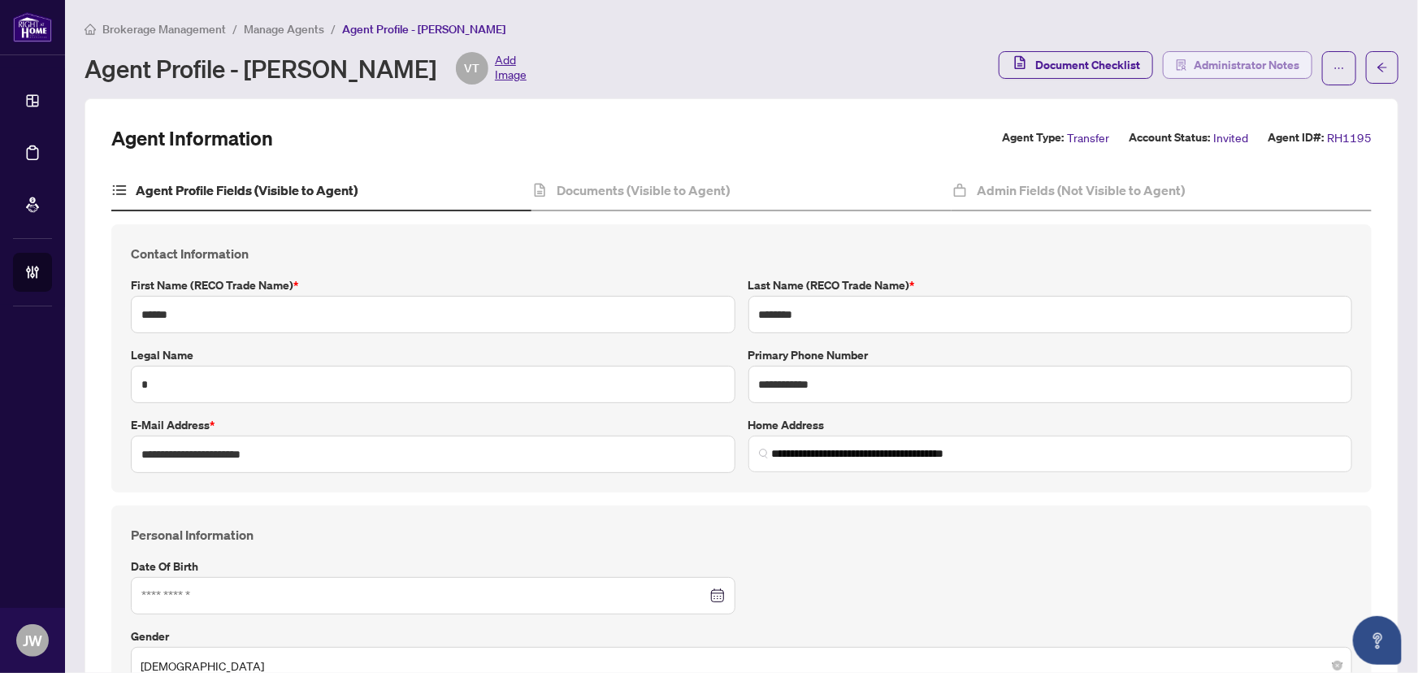
type input "**********"
type input "****"
type input "**********"
click at [1128, 190] on h4 "Admin Fields (Not Visible to Agent)" at bounding box center [1081, 190] width 208 height 20
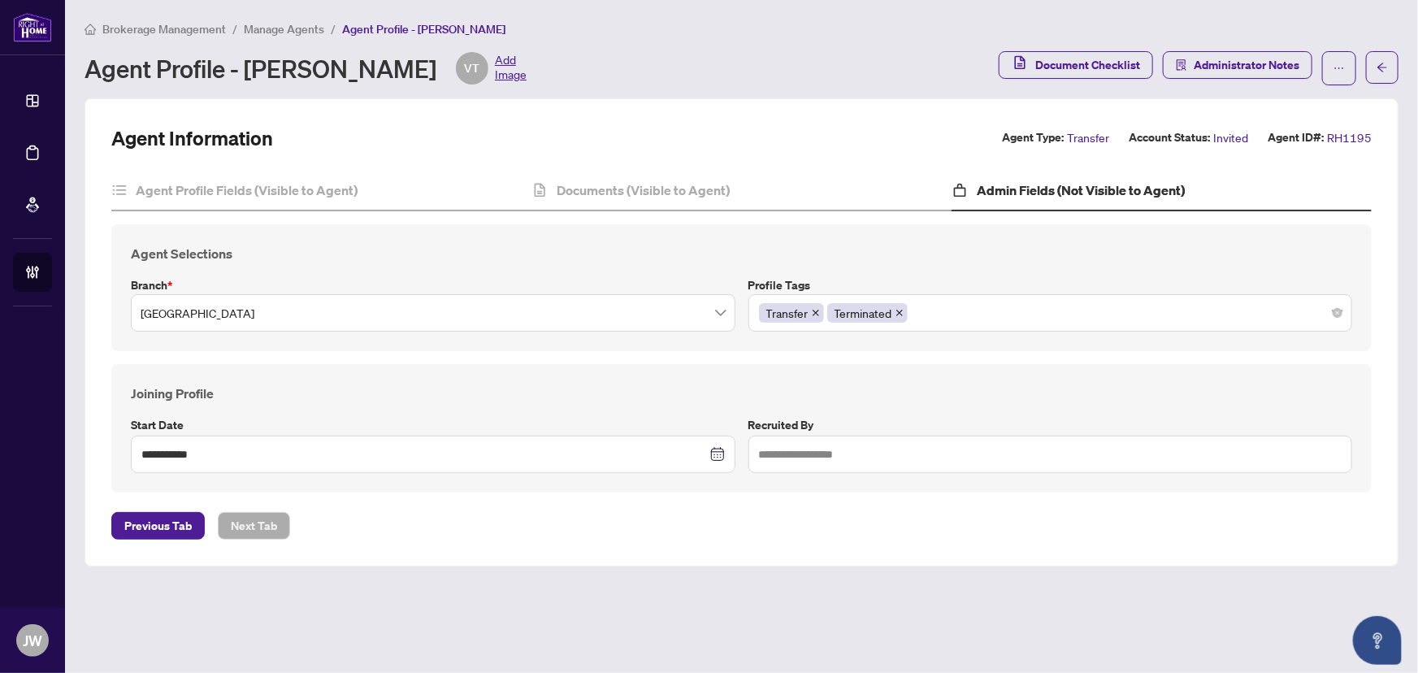
click at [899, 309] on icon "close" at bounding box center [899, 313] width 8 height 8
click at [1335, 76] on span "button" at bounding box center [1338, 68] width 11 height 26
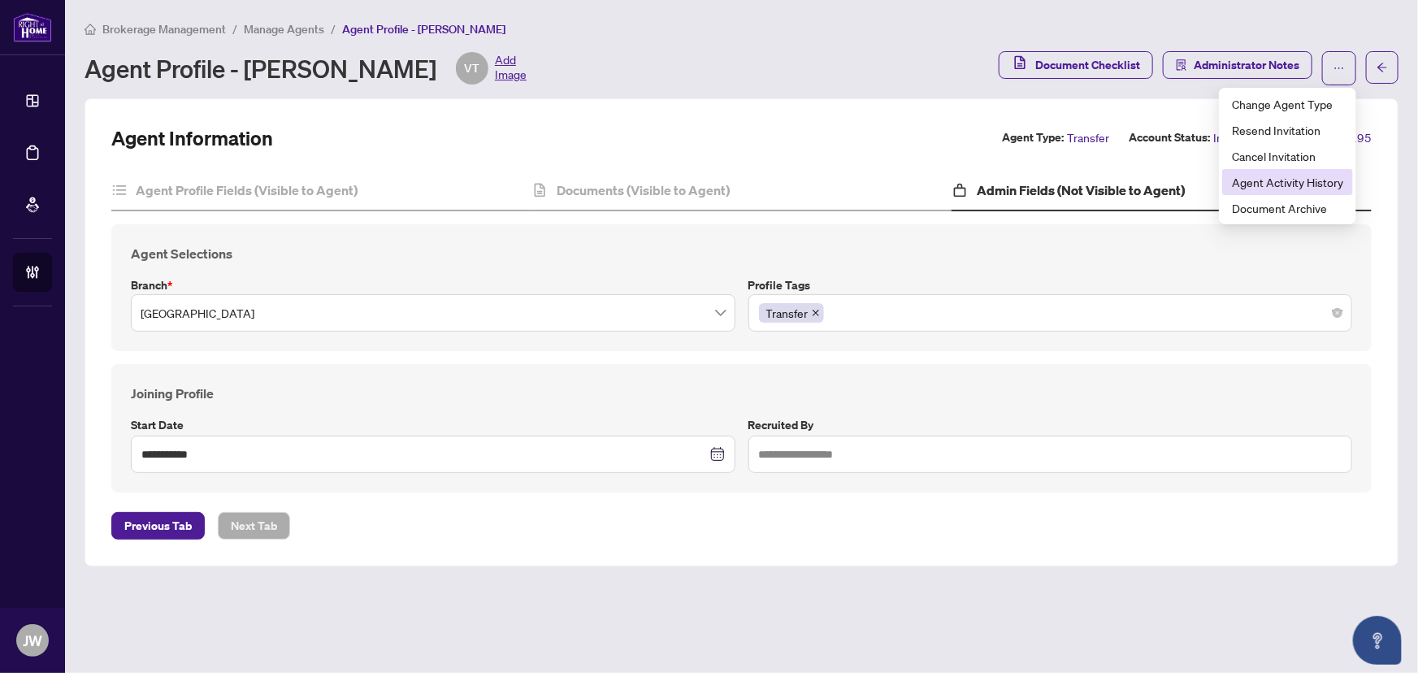
click at [1316, 185] on span "Agent Activity History" at bounding box center [1287, 182] width 111 height 18
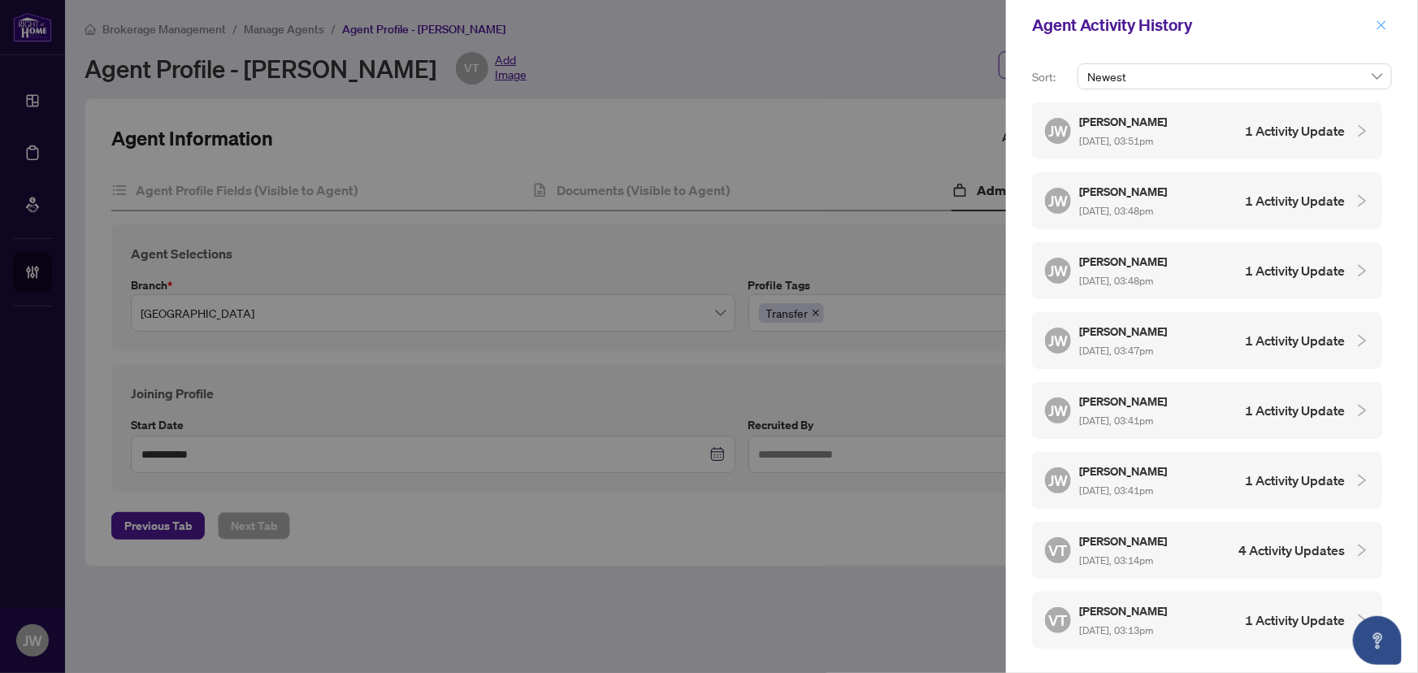
click at [1384, 27] on icon "close" at bounding box center [1381, 24] width 9 height 9
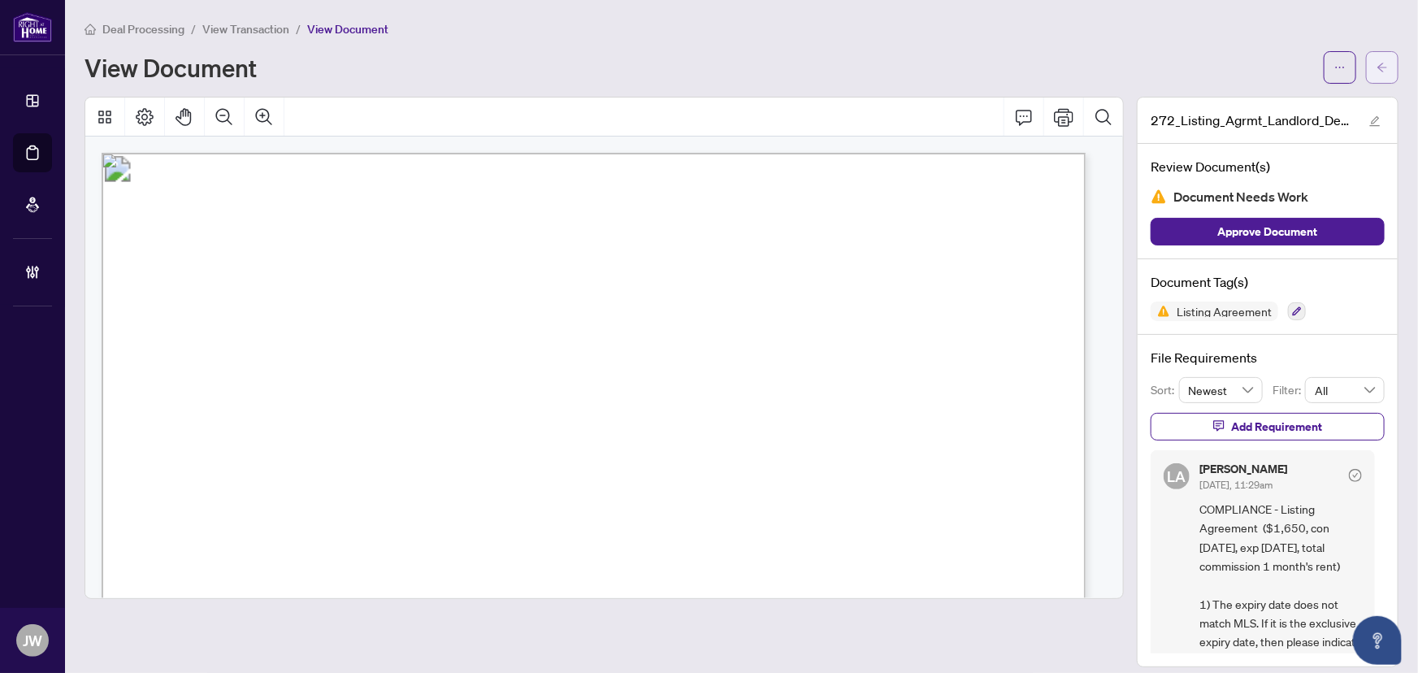
click at [1376, 62] on icon "arrow-left" at bounding box center [1381, 67] width 11 height 11
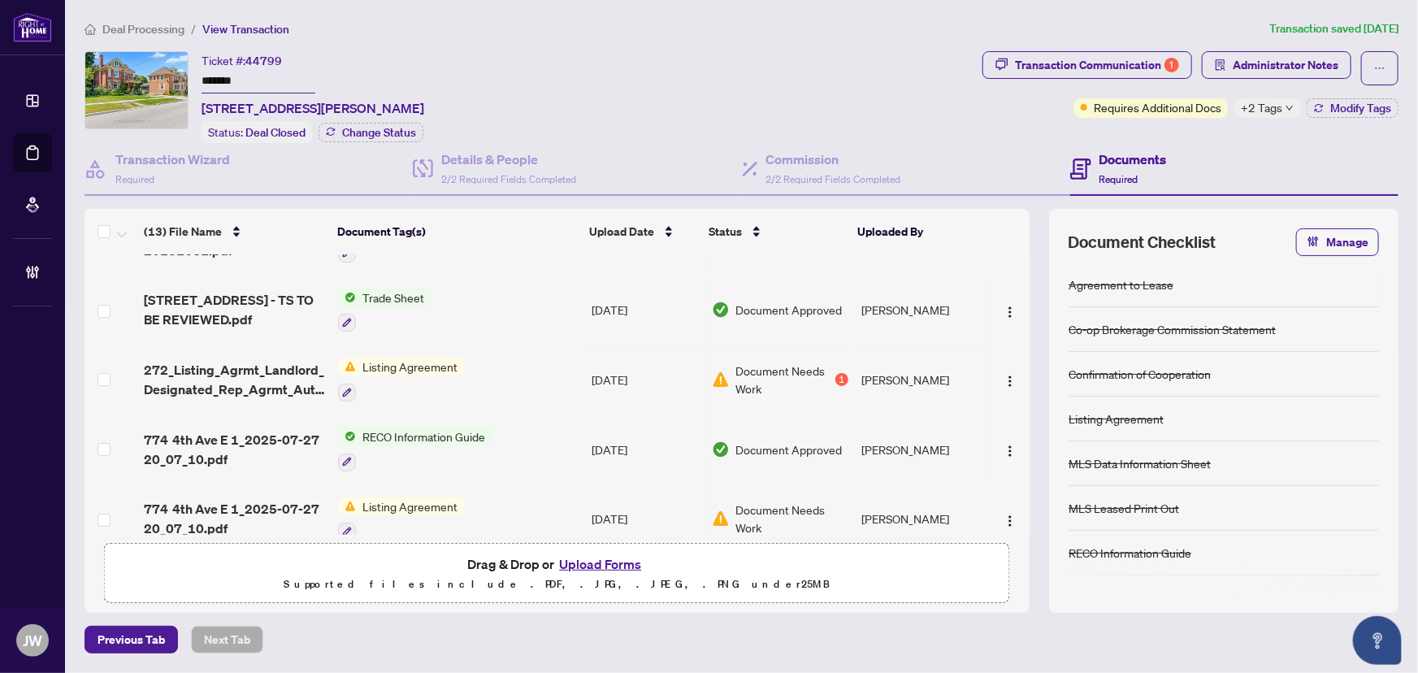
scroll to position [73, 0]
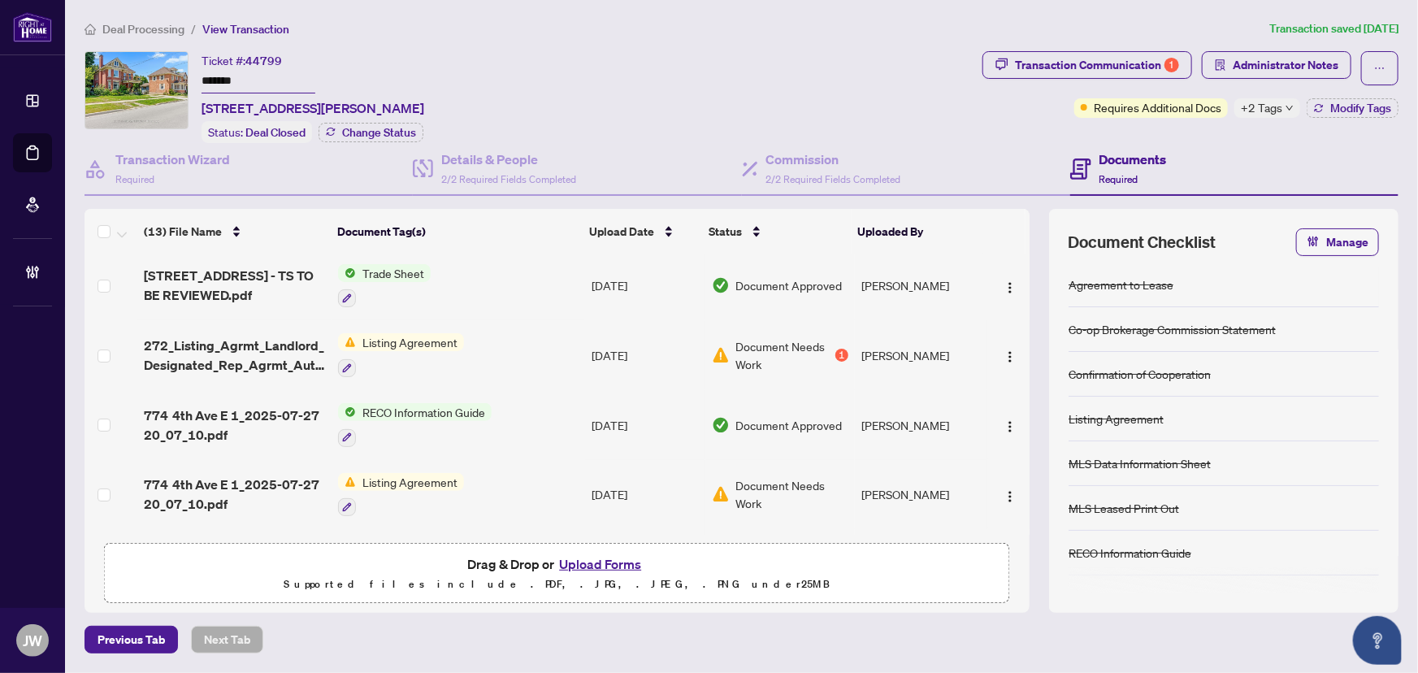
click at [760, 489] on span "Document Needs Work" at bounding box center [792, 494] width 112 height 36
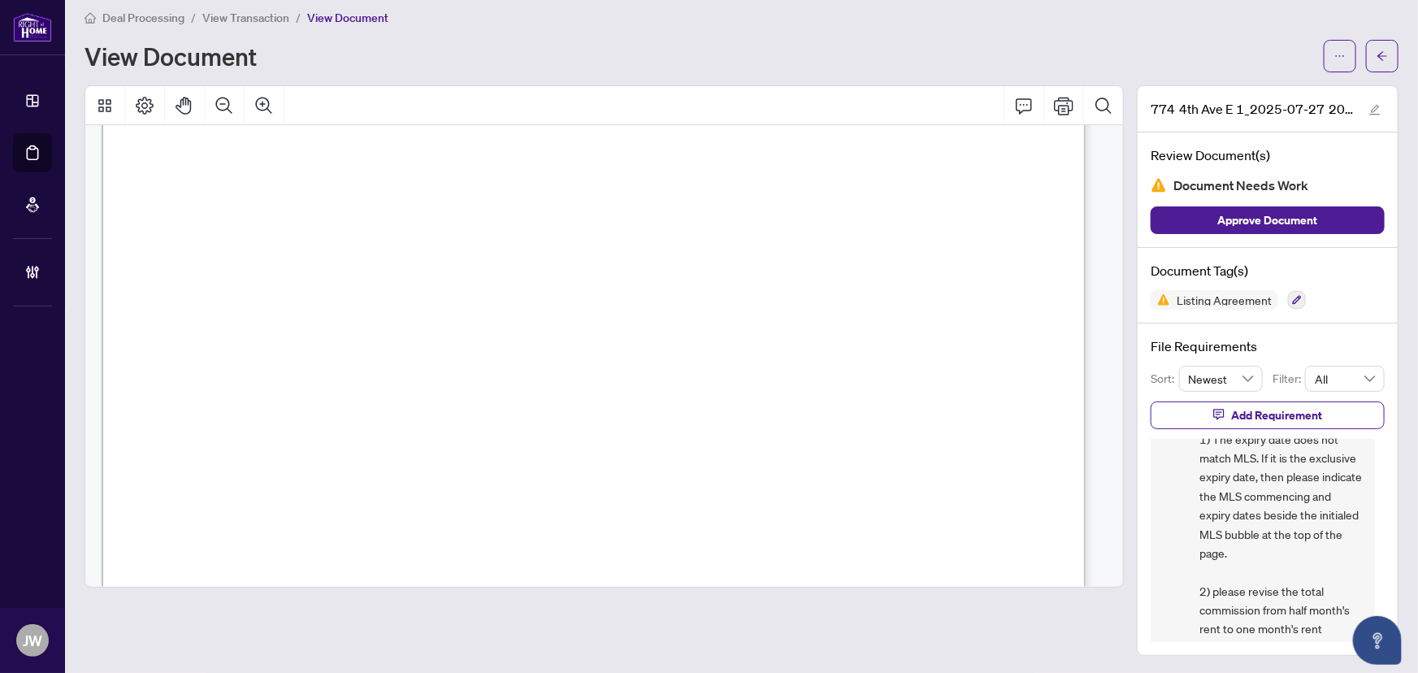
scroll to position [73, 0]
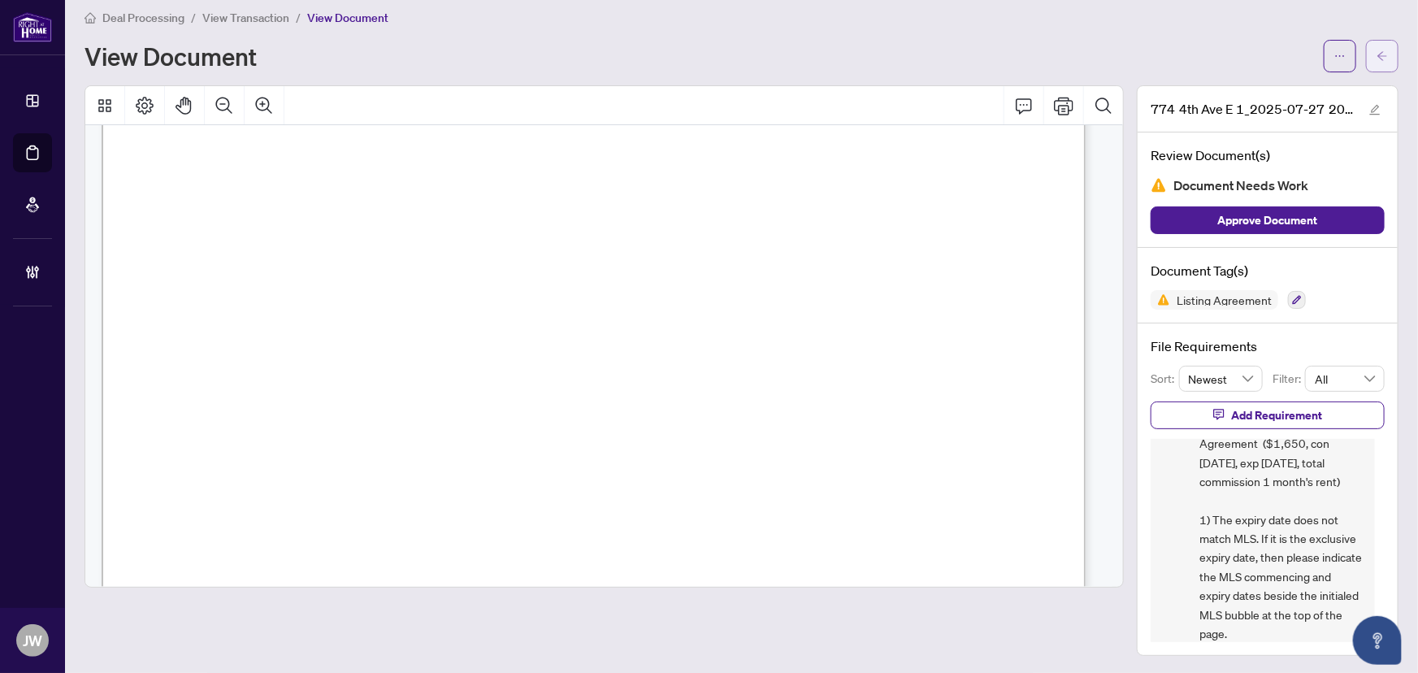
click at [1377, 57] on button "button" at bounding box center [1382, 56] width 33 height 33
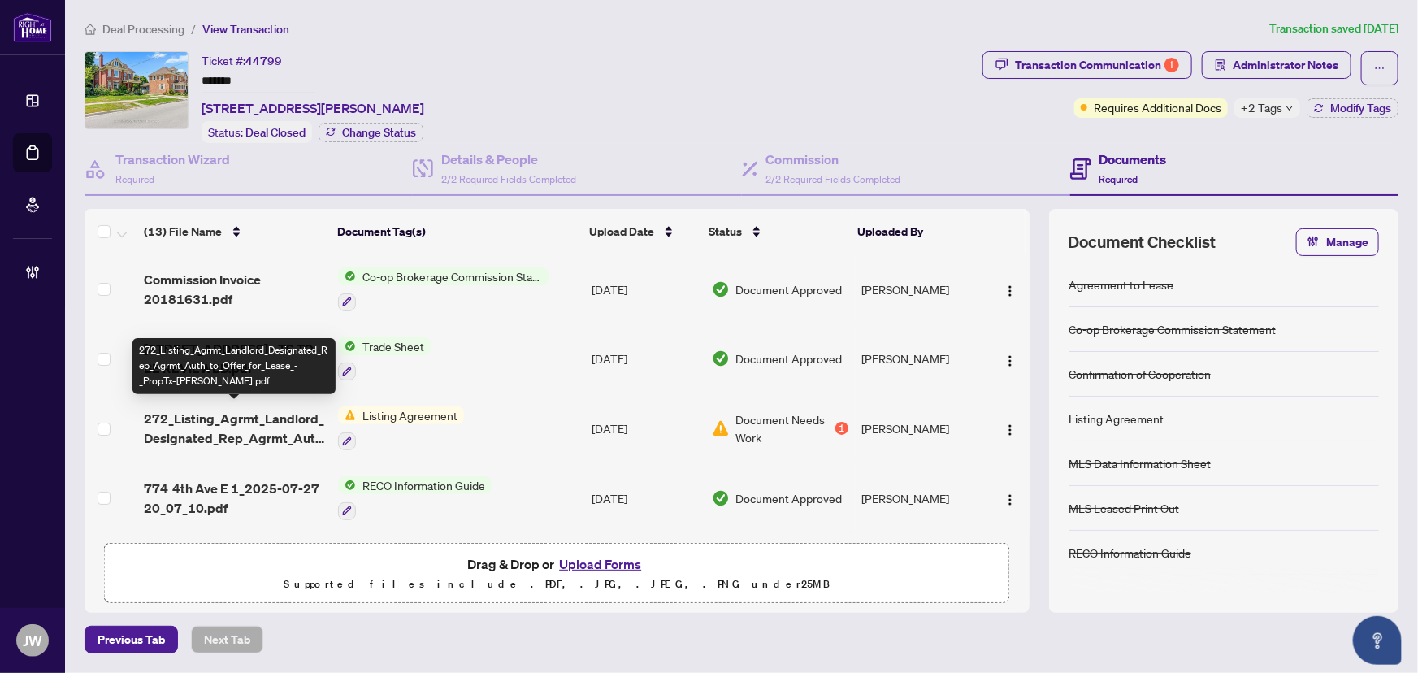
click at [220, 427] on span "272_Listing_Agrmt_Landlord_Designated_Rep_Agrmt_Auth_to_Offer_for_Lease_-_PropT…" at bounding box center [234, 428] width 181 height 39
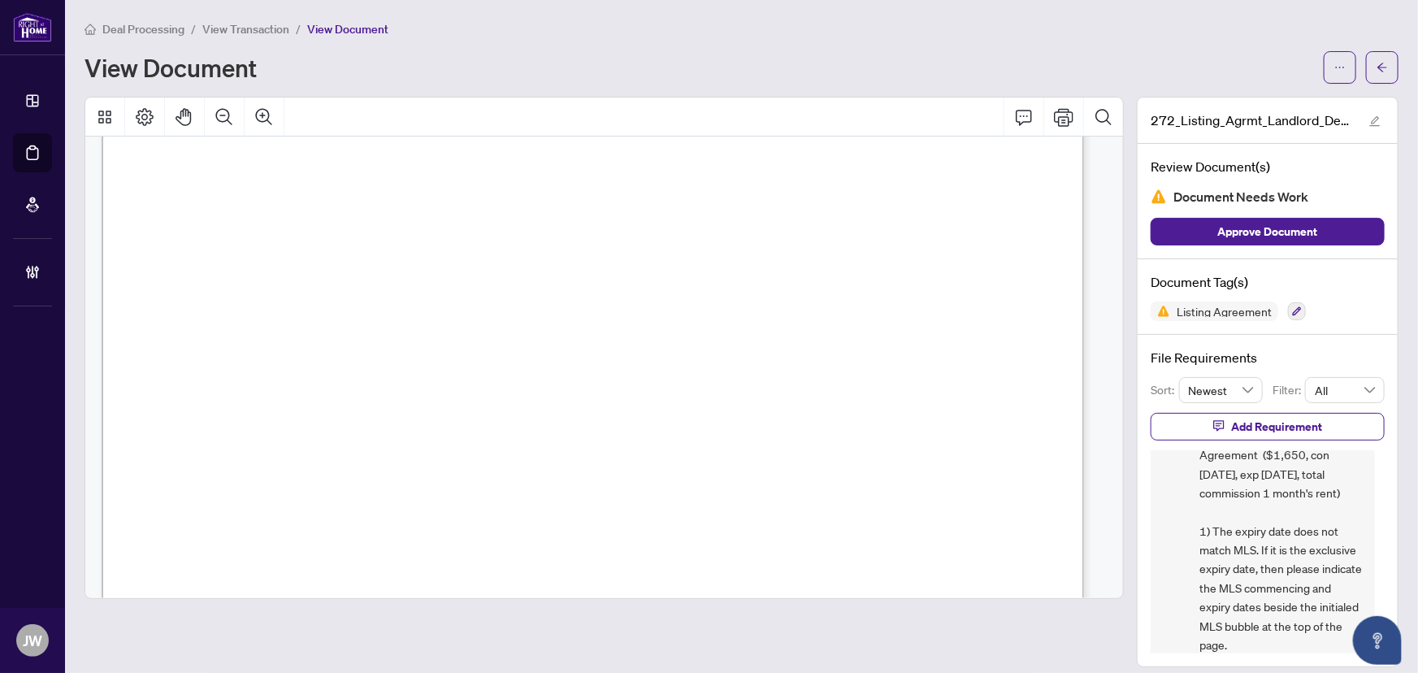
scroll to position [5614, 0]
drag, startPoint x: 1377, startPoint y: 65, endPoint x: 23, endPoint y: 210, distance: 1362.3
click at [1377, 65] on button "button" at bounding box center [1382, 67] width 33 height 33
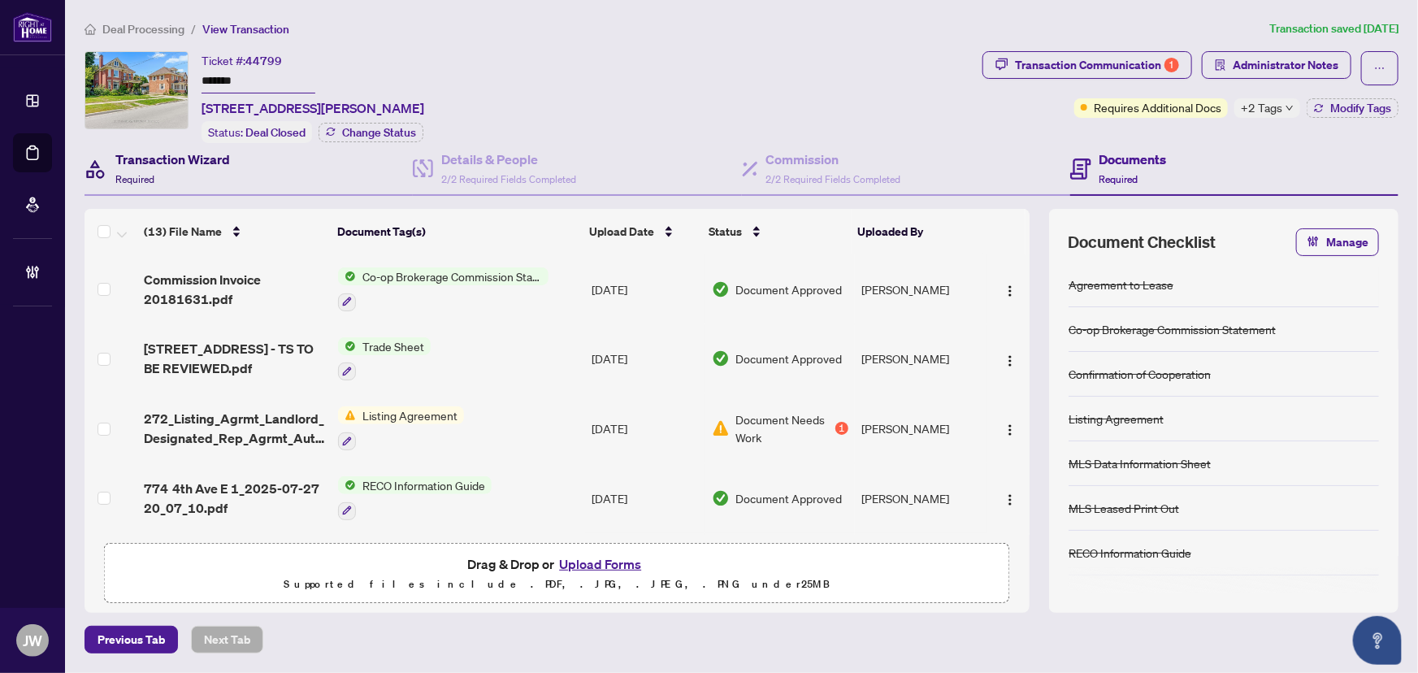
click at [177, 178] on div "Transaction Wizard Required" at bounding box center [172, 169] width 115 height 38
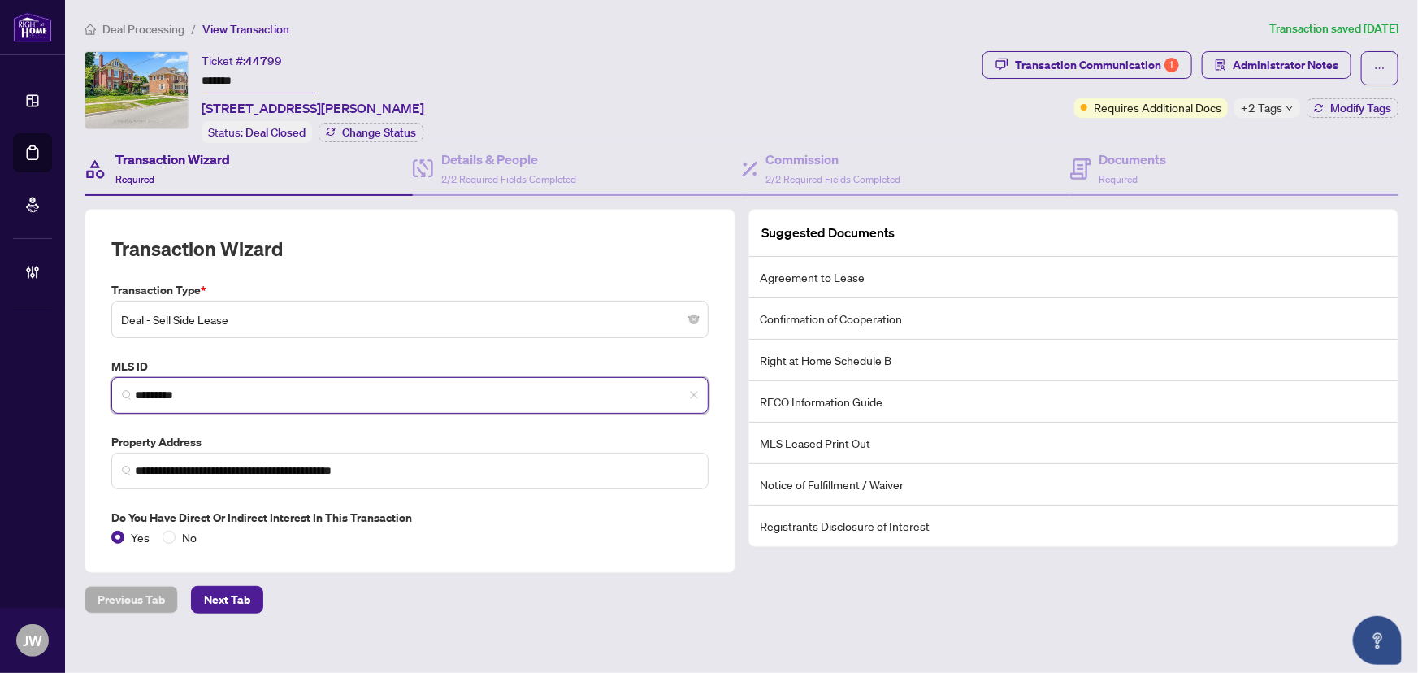
drag, startPoint x: 218, startPoint y: 397, endPoint x: 95, endPoint y: 376, distance: 124.4
click at [95, 376] on div "**********" at bounding box center [410, 391] width 651 height 364
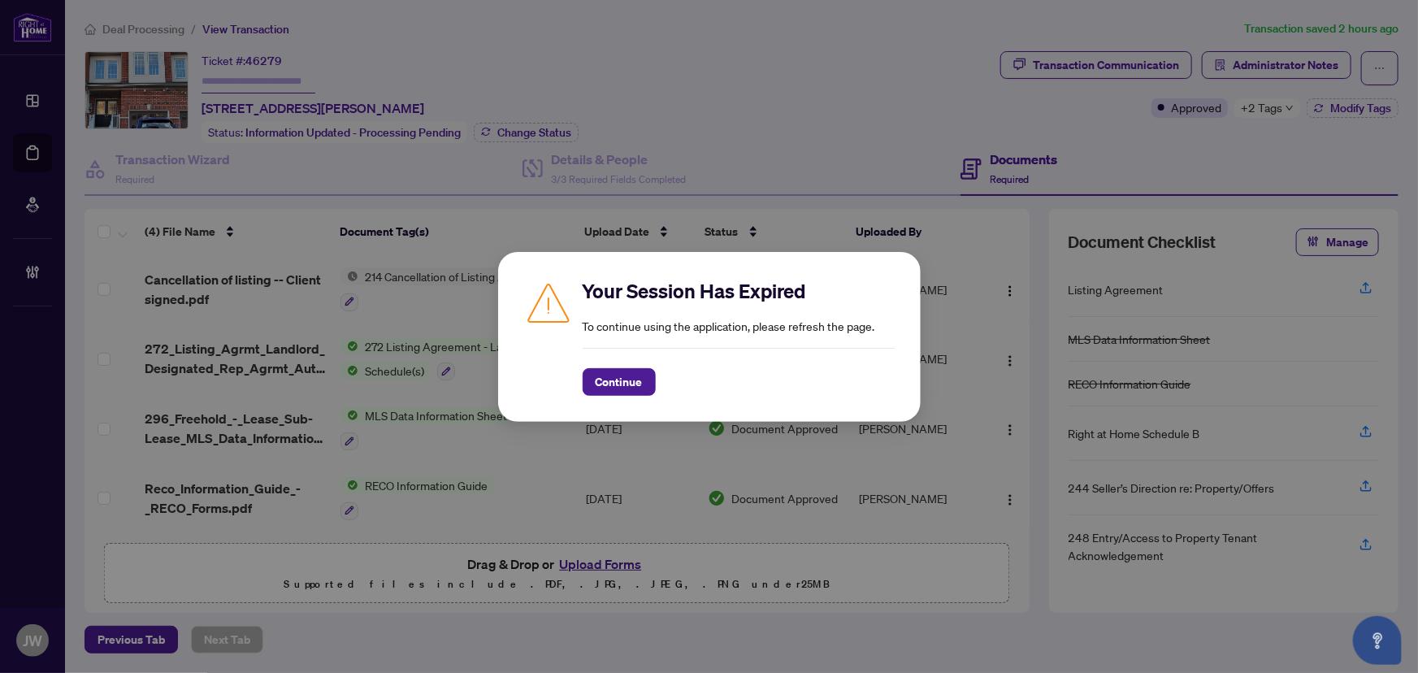
click at [578, 372] on div "Your Session Has Expired To continue using the application, please refresh the …" at bounding box center [709, 337] width 371 height 118
click at [593, 381] on button "Continue" at bounding box center [619, 382] width 73 height 28
